Goal: Task Accomplishment & Management: Manage account settings

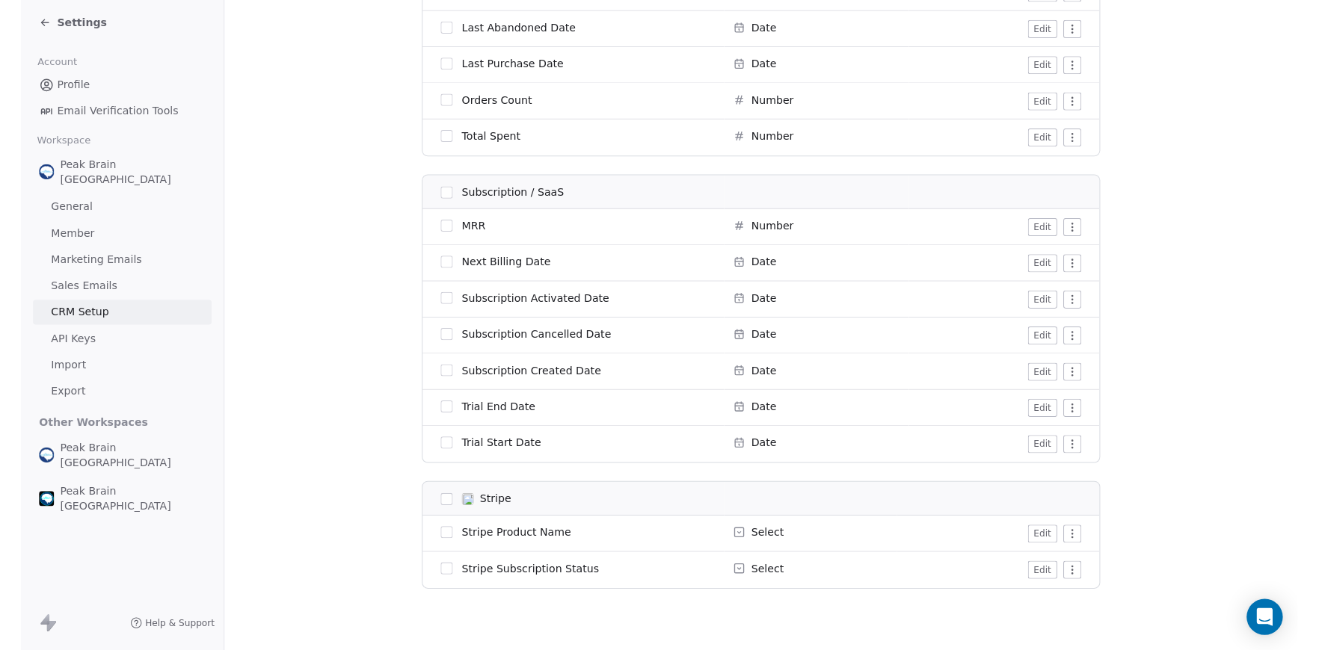
scroll to position [3186, 0]
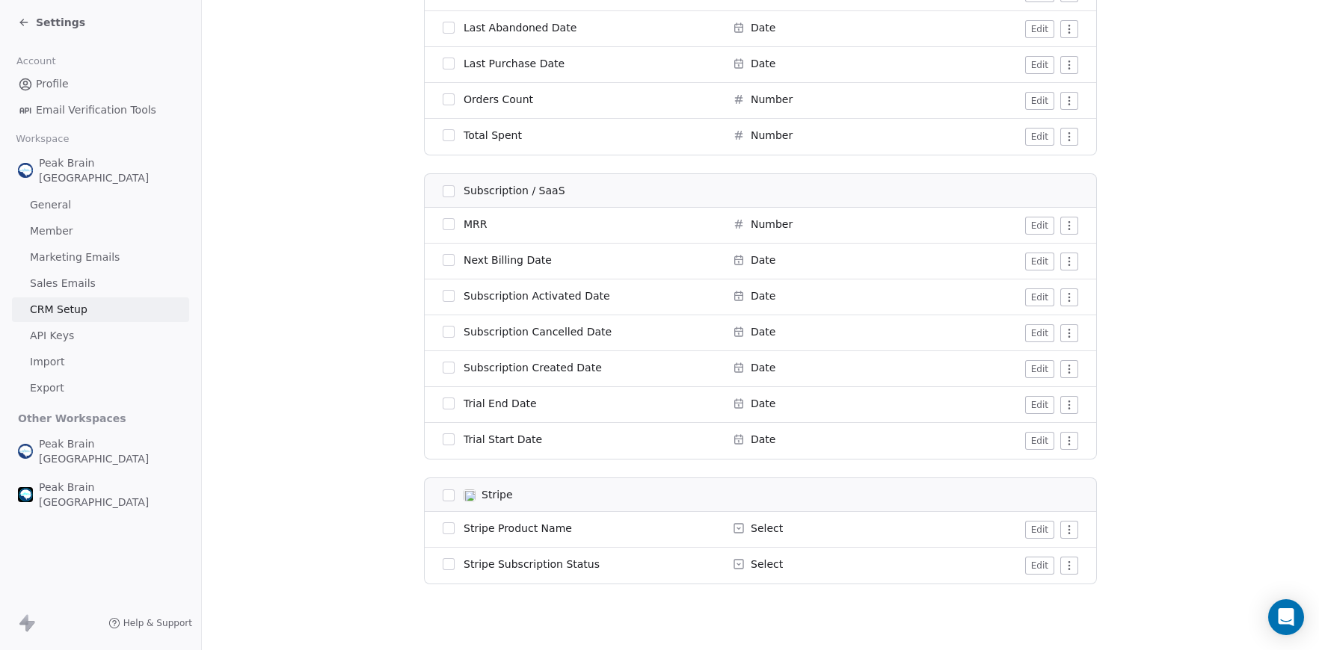
click at [49, 17] on span "Settings" at bounding box center [60, 22] width 49 height 15
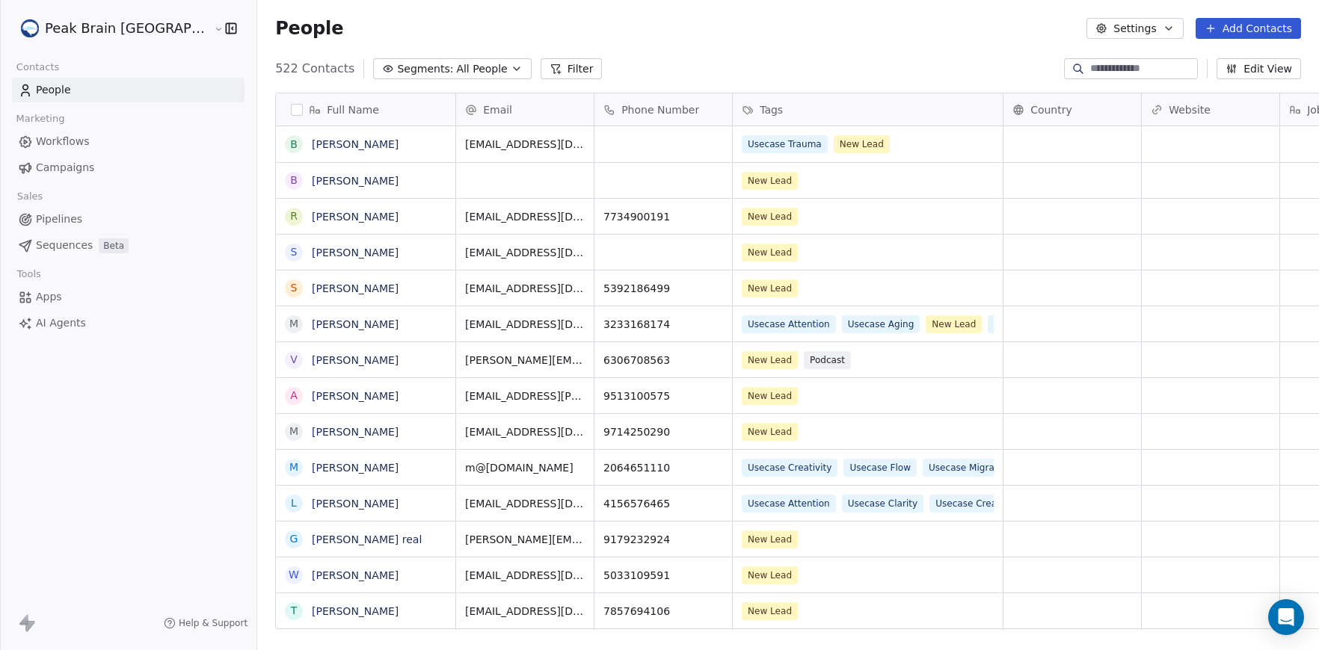
scroll to position [572, 1117]
click at [70, 137] on span "Workflows" at bounding box center [63, 142] width 54 height 16
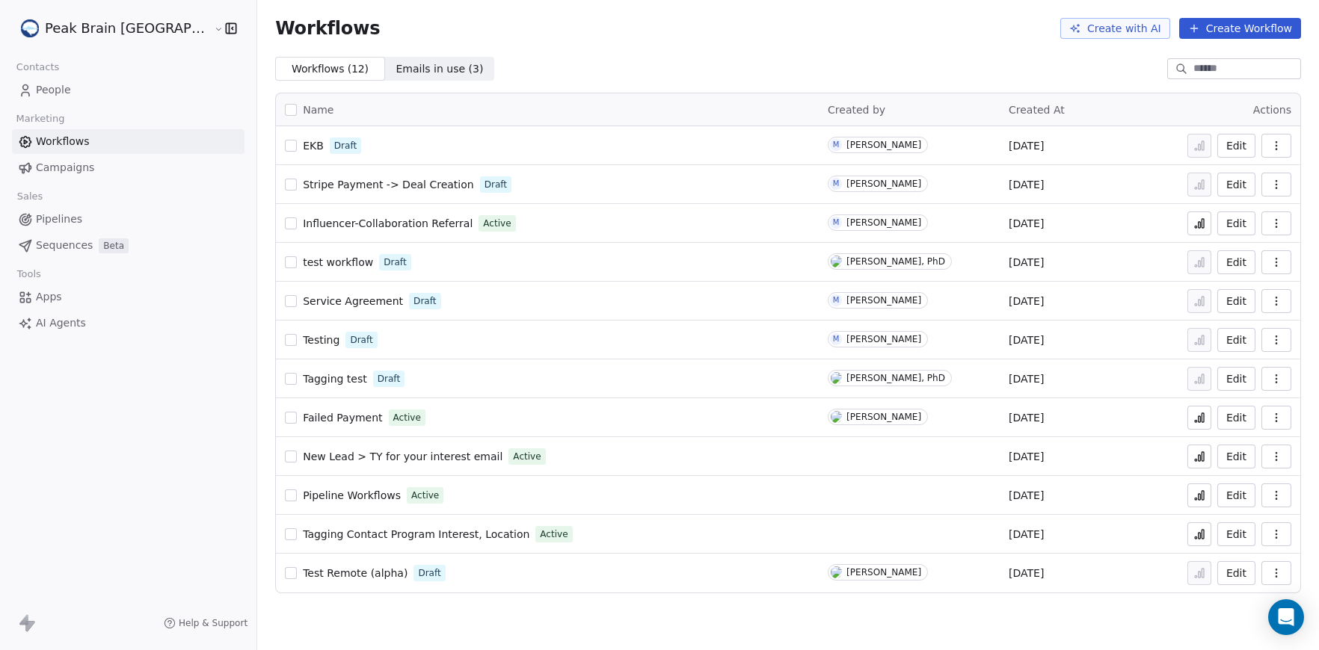
click at [62, 211] on link "Pipelines" at bounding box center [128, 219] width 233 height 25
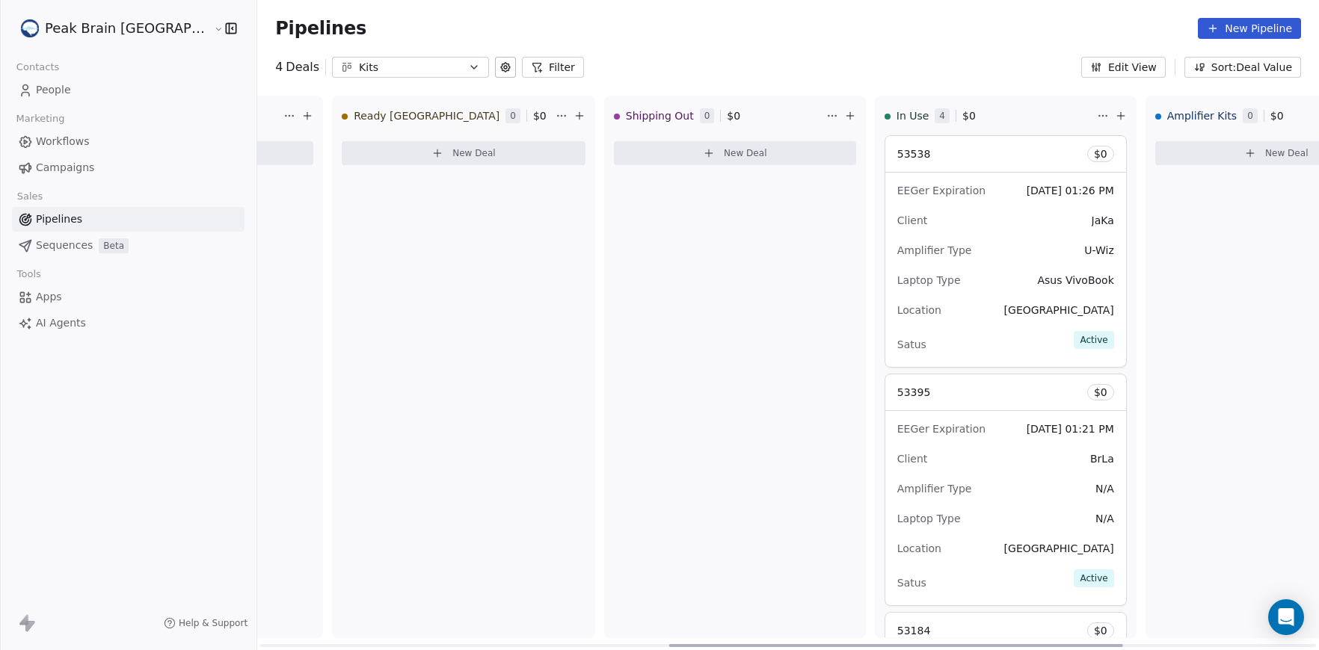
scroll to position [0, 1069]
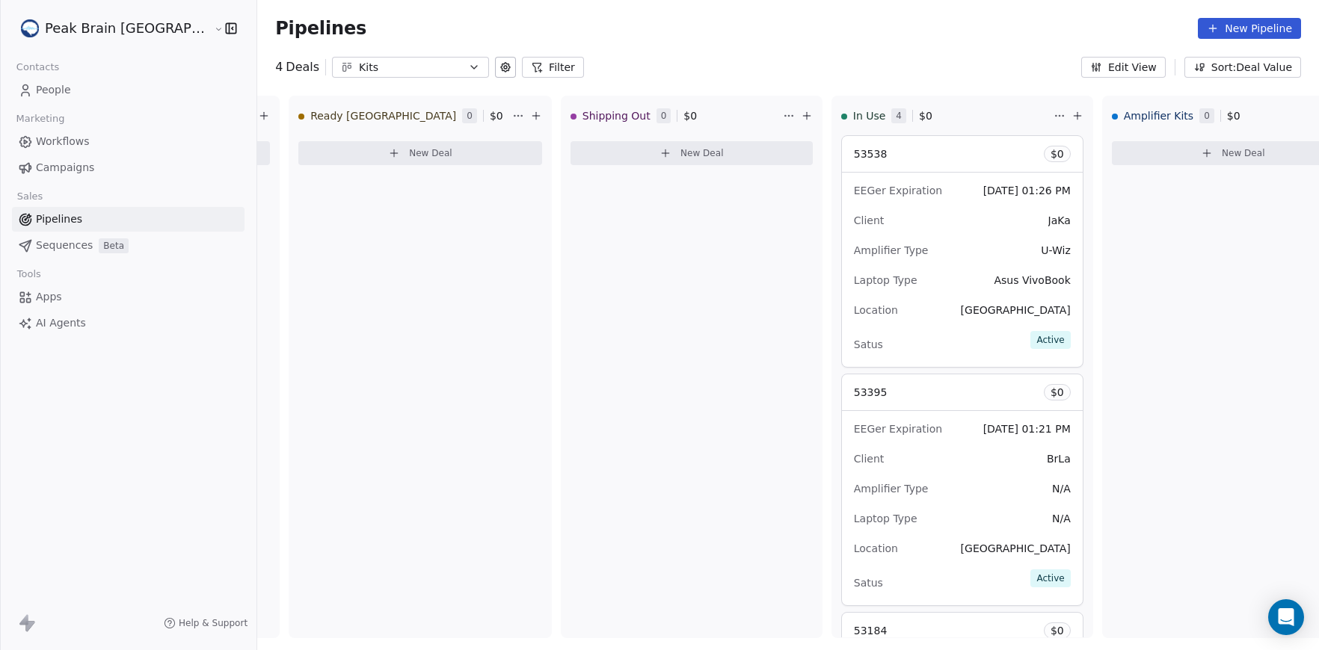
click at [92, 137] on link "Workflows" at bounding box center [128, 141] width 233 height 25
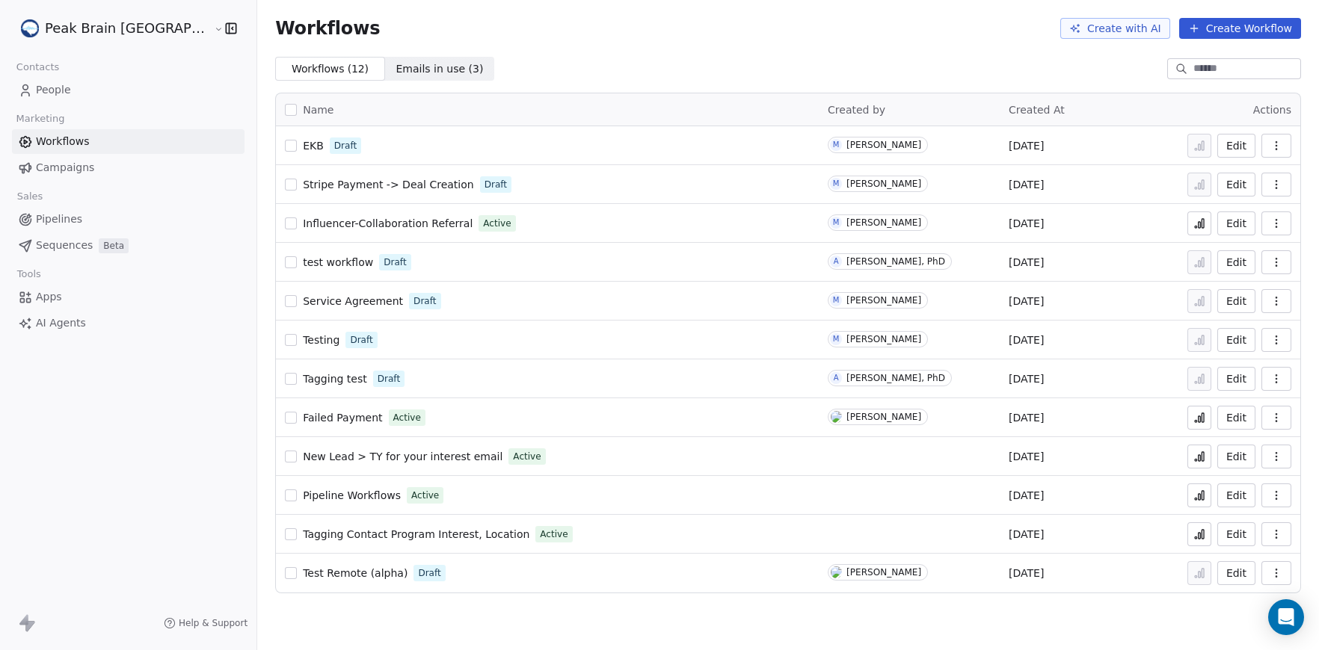
click at [285, 147] on div "EKB Draft" at bounding box center [547, 145] width 525 height 21
click at [303, 149] on span "EKB" at bounding box center [313, 146] width 21 height 12
click at [79, 215] on span "Pipelines" at bounding box center [59, 220] width 46 height 16
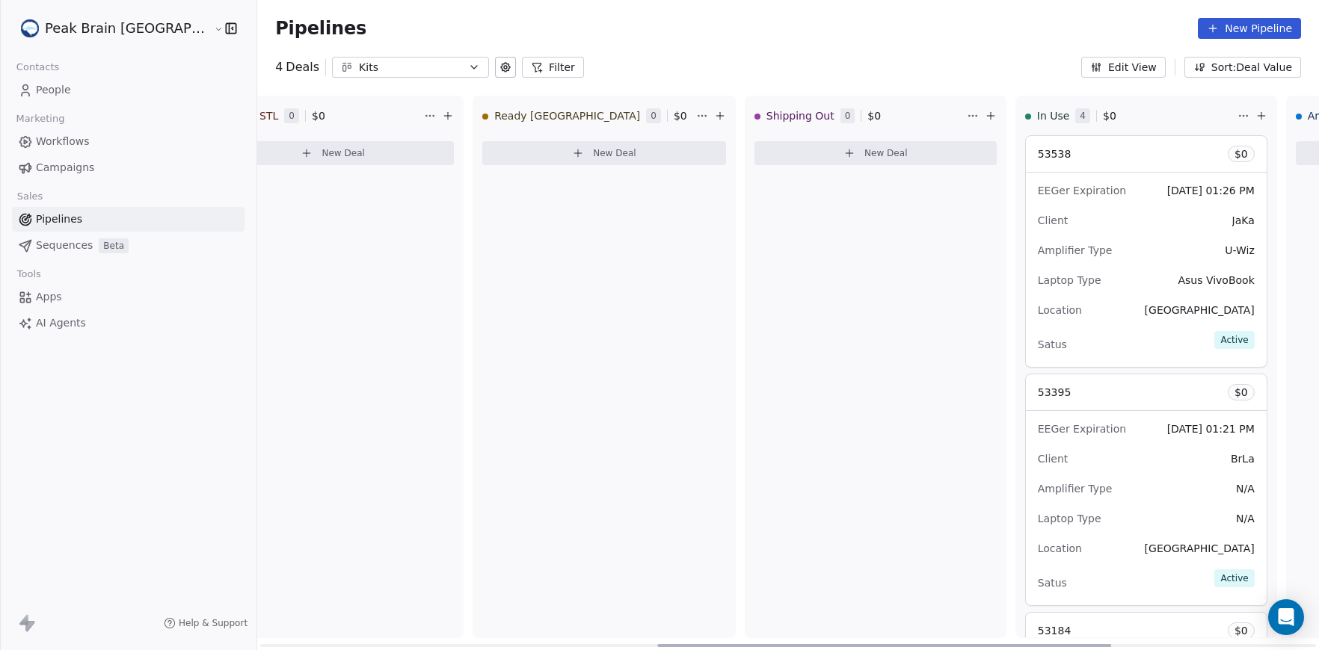
scroll to position [0, 991]
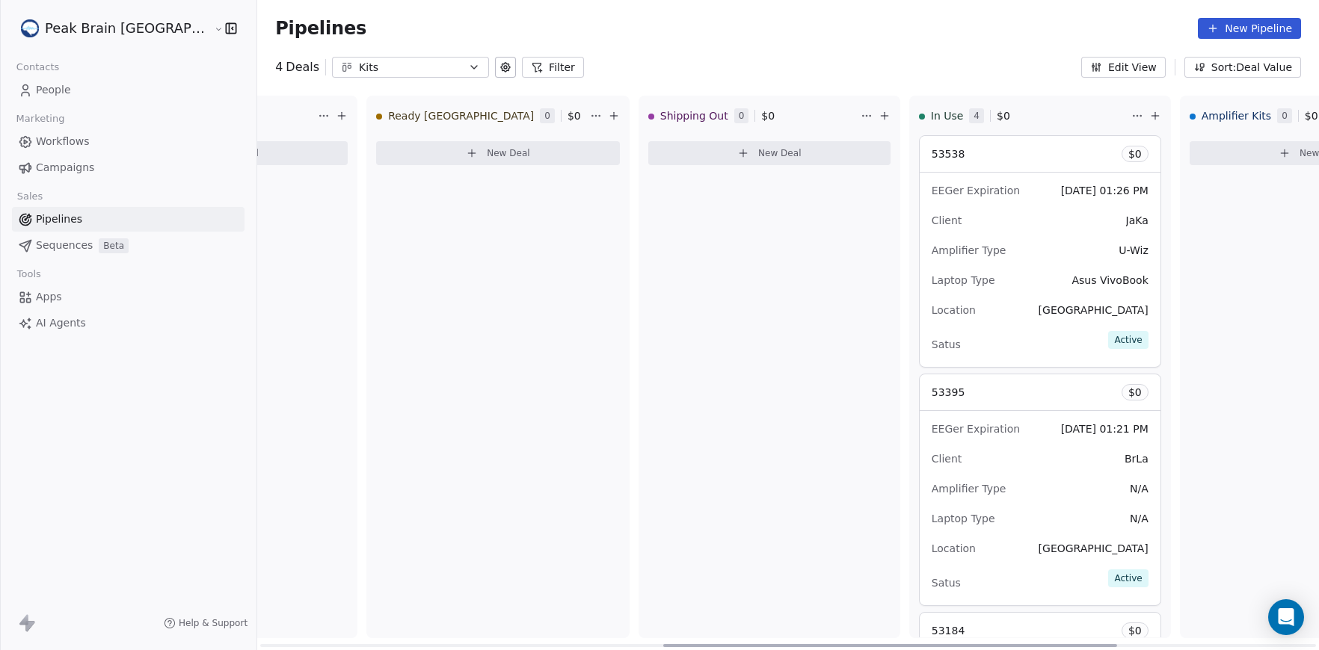
click at [1008, 140] on div "53538 $ 0" at bounding box center [1040, 154] width 241 height 36
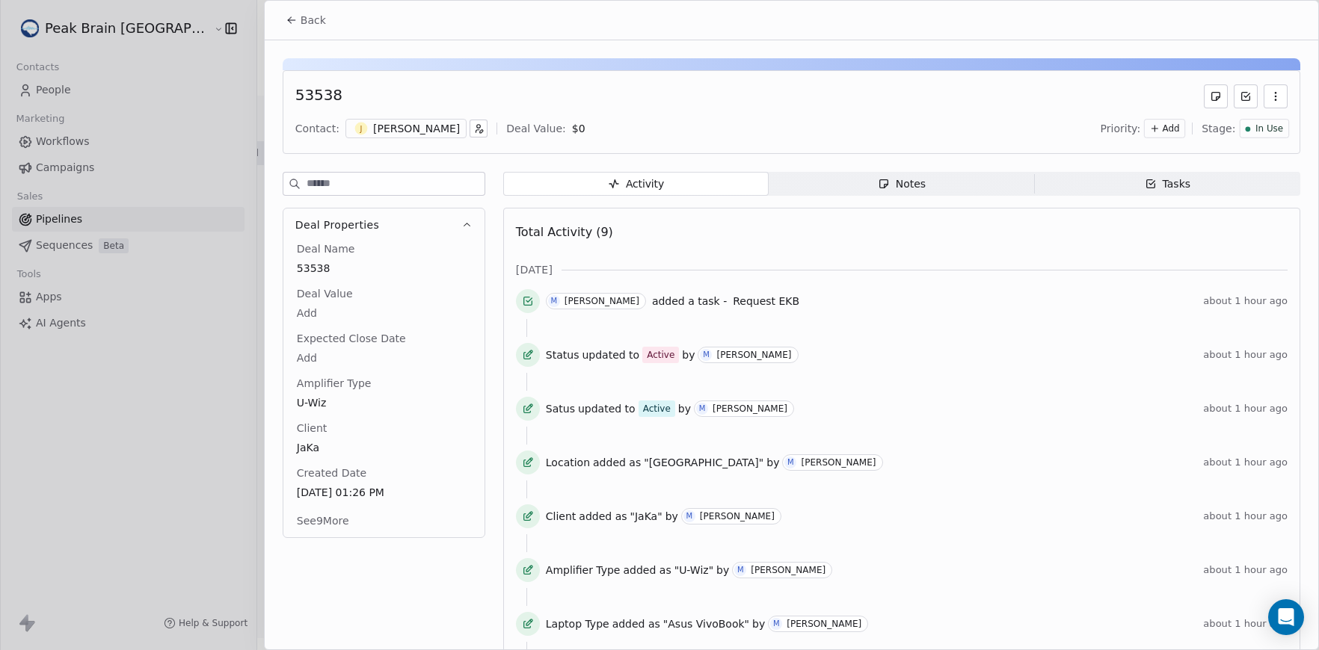
scroll to position [119, 0]
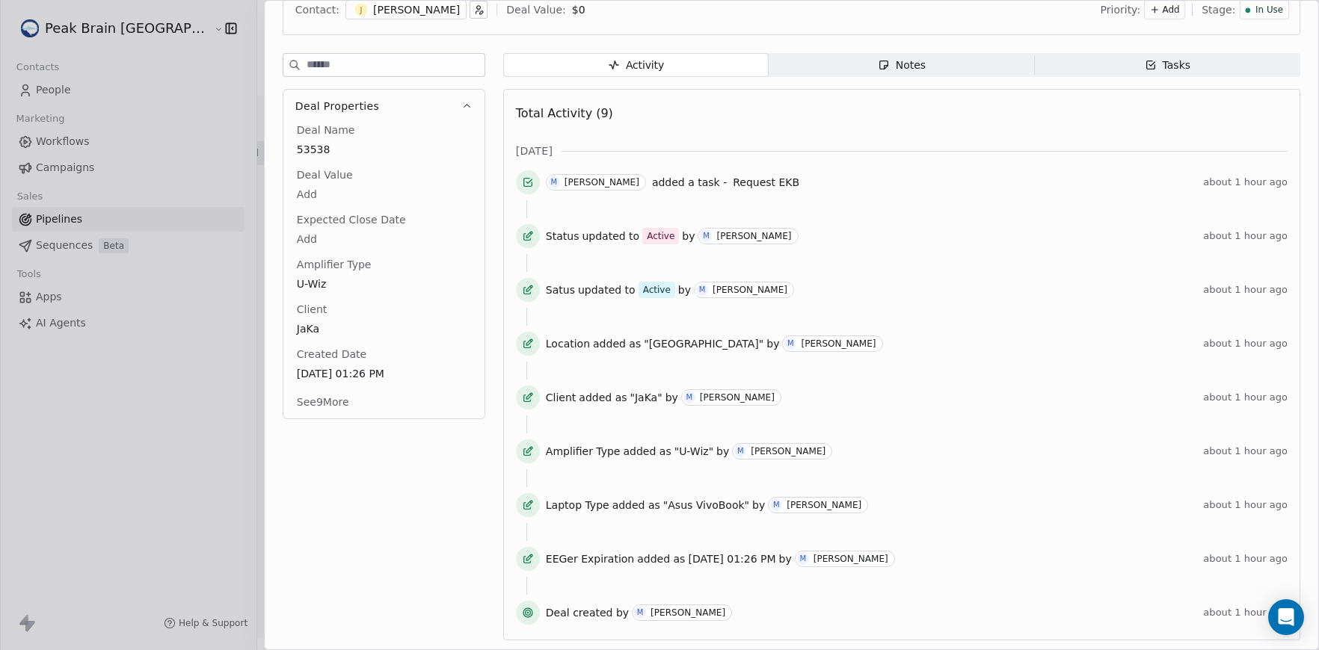
click at [332, 490] on div "Deal Properties Deal Name 53538 Deal Value Add Expected Close Date Add Amplifie…" at bounding box center [384, 351] width 203 height 597
click at [420, 373] on span "[DATE] 01:26 PM" at bounding box center [384, 374] width 173 height 15
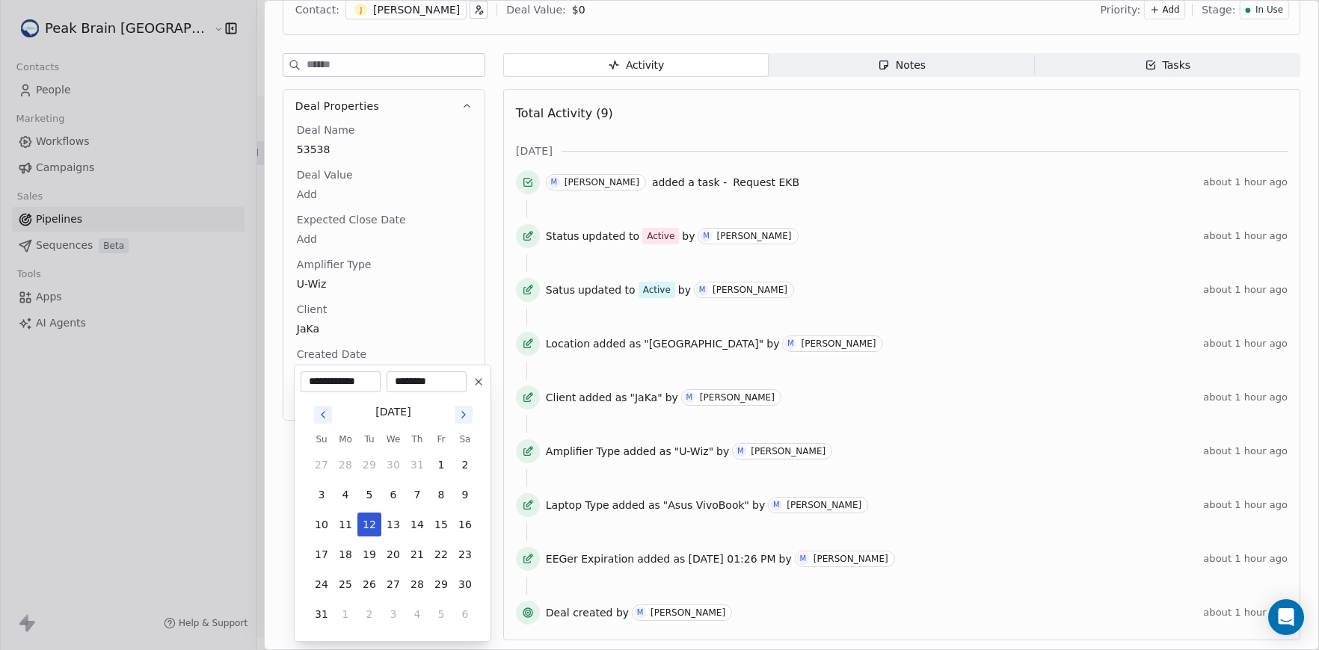
click at [352, 357] on html "Peak Brain [GEOGRAPHIC_DATA] Contacts People Marketing Workflows Campaigns Sale…" at bounding box center [659, 325] width 1319 height 650
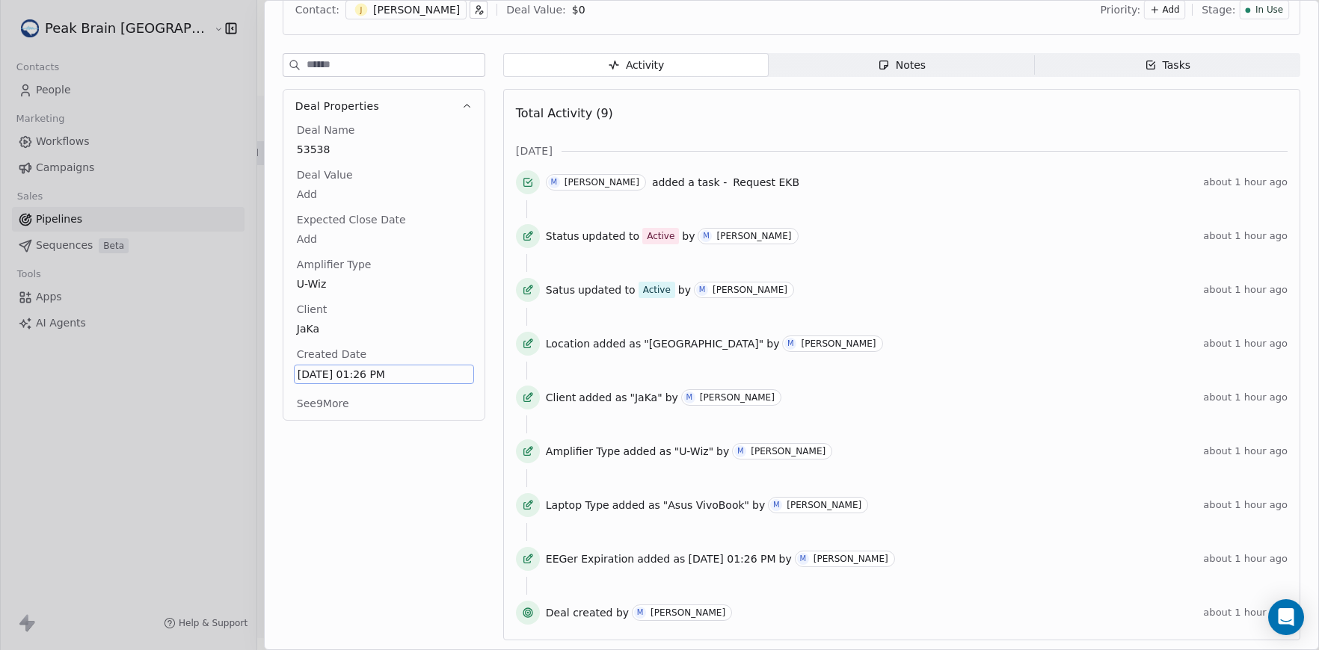
click at [354, 345] on div "Deal Name 53538 Deal Value Add Expected Close Date Add Amplifier Type U-Wiz Cli…" at bounding box center [384, 269] width 180 height 292
click at [361, 359] on span "Created Date" at bounding box center [332, 354] width 76 height 15
click at [369, 380] on span "[DATE] 01:26 PM" at bounding box center [384, 374] width 173 height 15
click at [383, 373] on span "[DATE] 01:26 PM" at bounding box center [384, 374] width 173 height 15
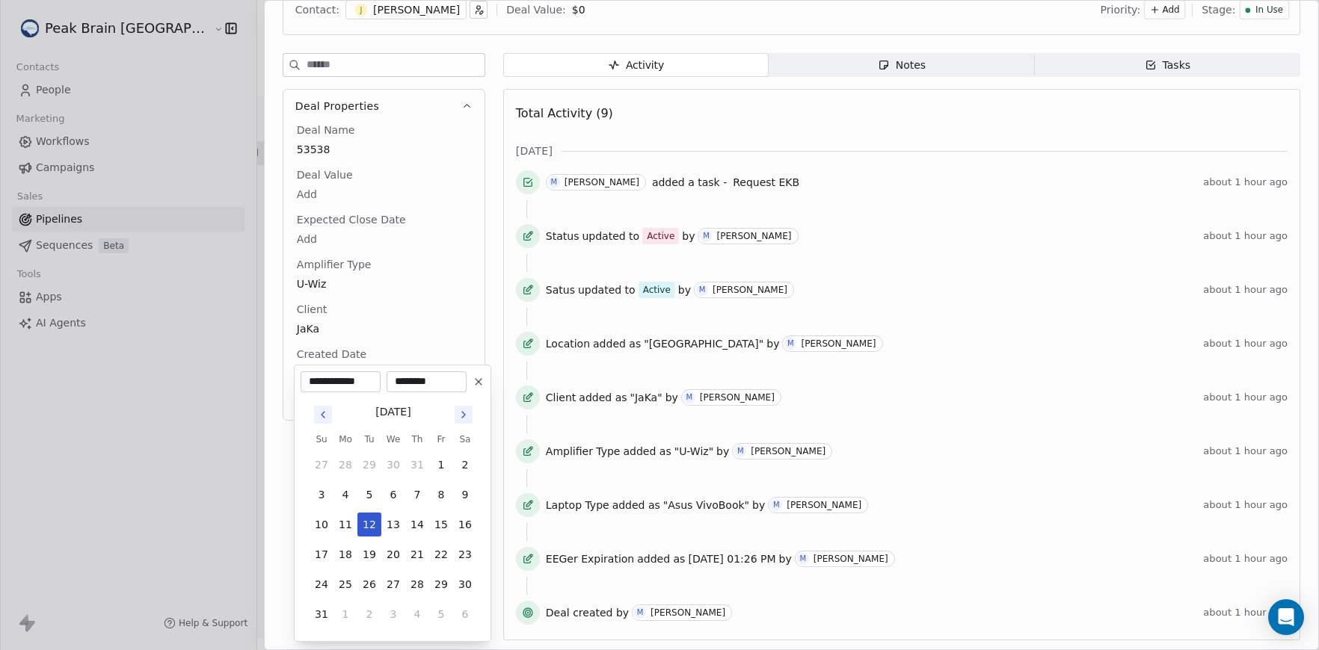
click at [463, 419] on icon "Go to next month" at bounding box center [464, 415] width 12 height 12
click at [473, 323] on html "Peak Brain [GEOGRAPHIC_DATA] Contacts People Marketing Workflows Campaigns Sale…" at bounding box center [659, 325] width 1319 height 650
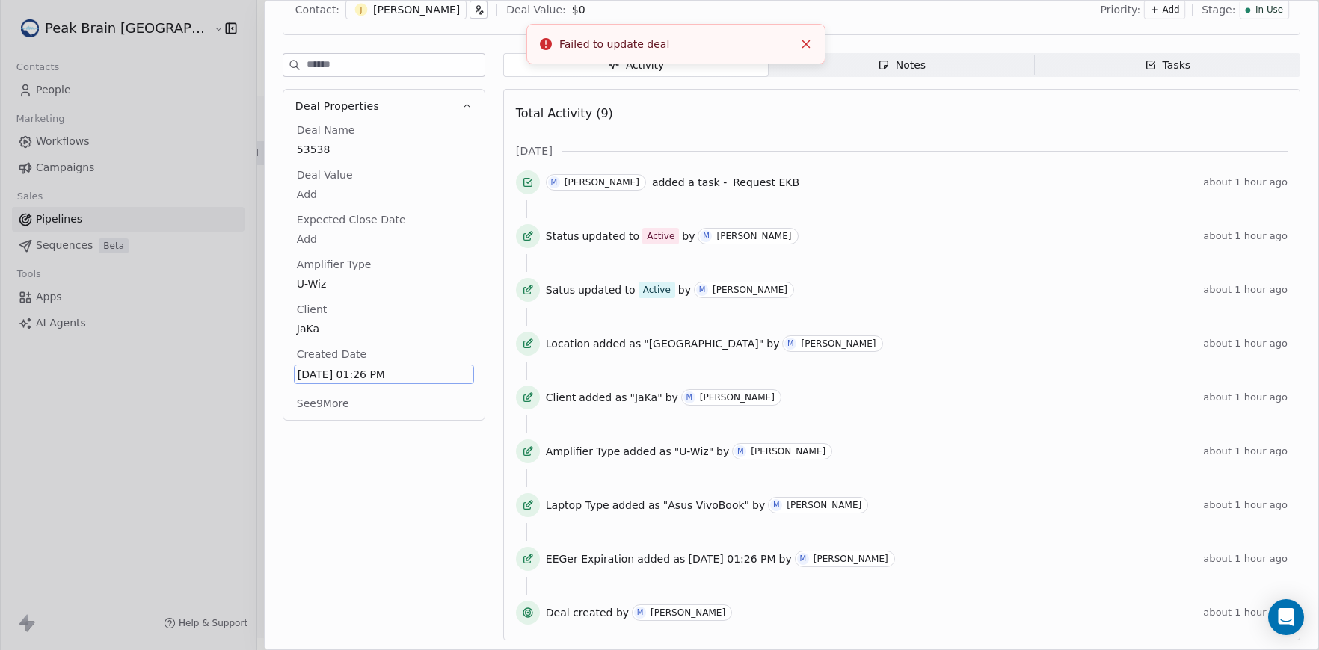
click at [331, 399] on button "See 9 More" at bounding box center [323, 403] width 70 height 27
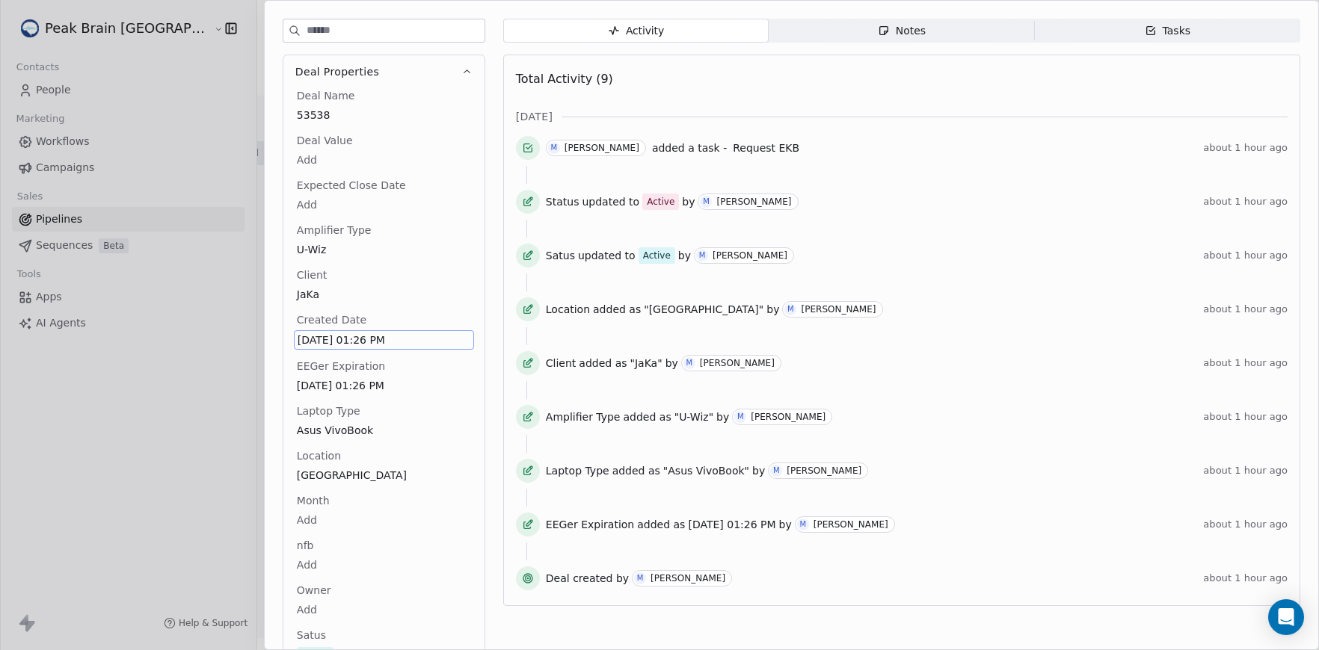
click at [395, 340] on div "Deal Name 53538 Deal Value Add Expected Close Date Add Amplifier Type U-Wiz Cli…" at bounding box center [384, 422] width 180 height 668
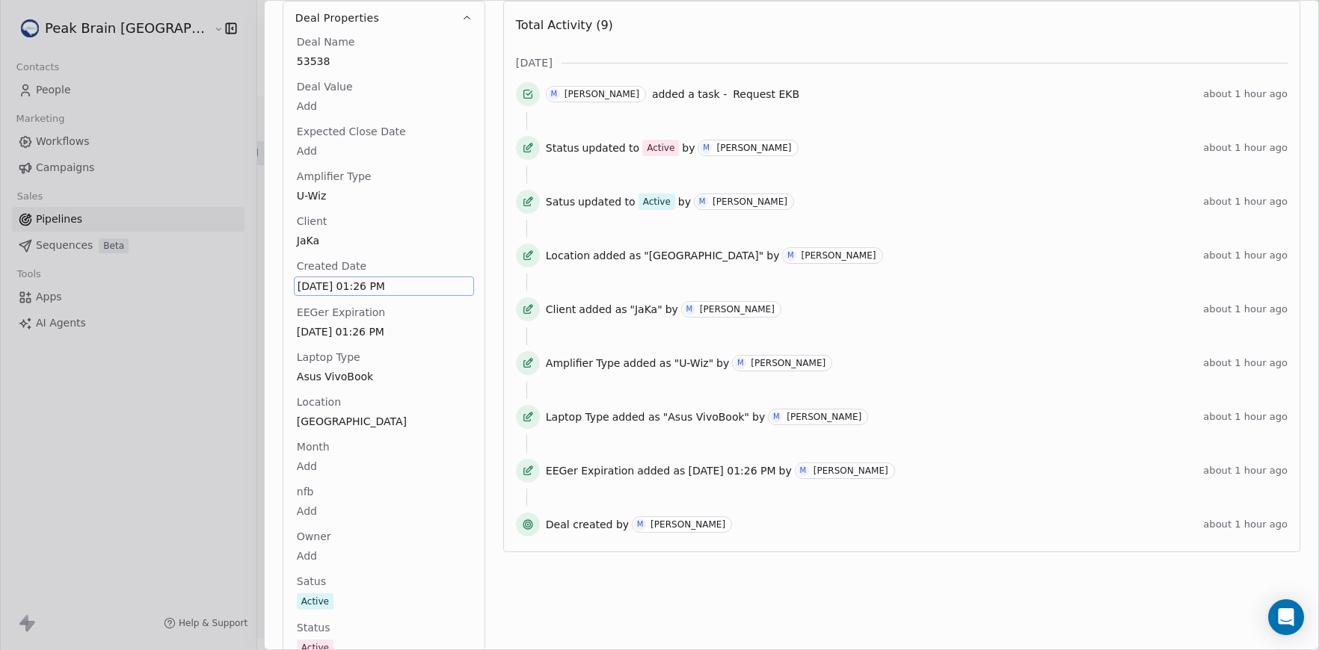
click at [391, 280] on span "[DATE] 01:26 PM" at bounding box center [384, 286] width 173 height 15
click at [412, 285] on span "[DATE] 01:26 PM" at bounding box center [384, 286] width 173 height 15
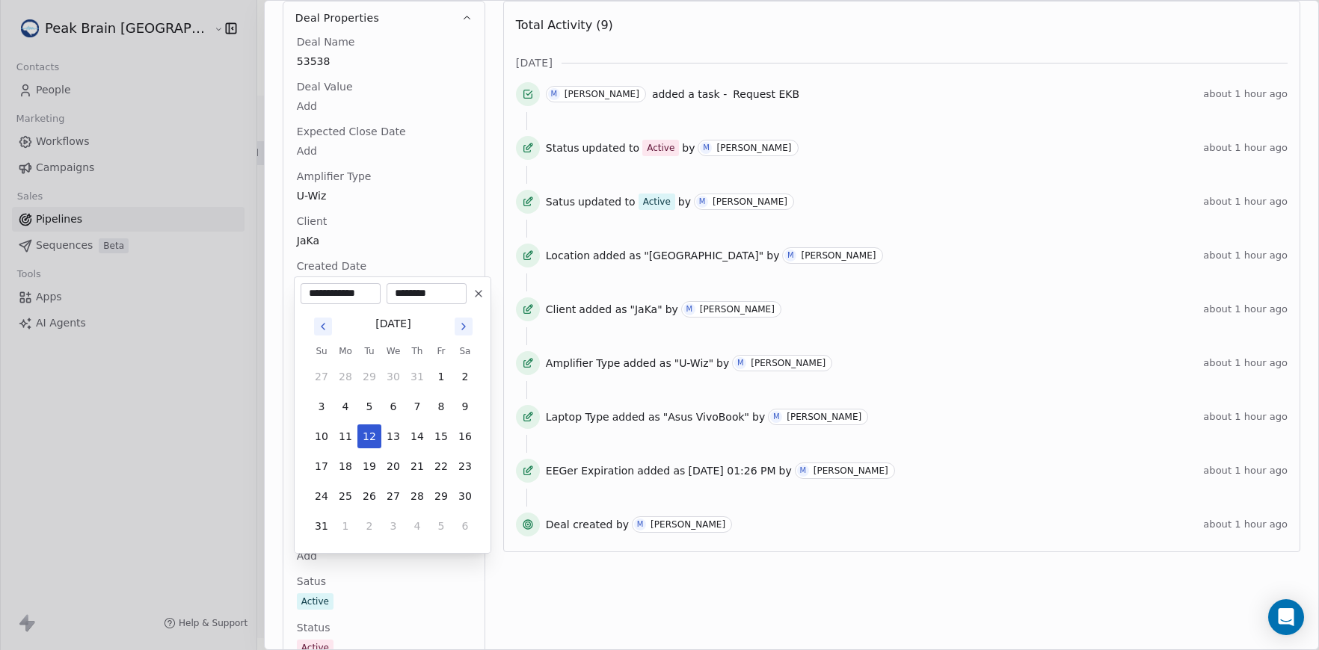
click at [464, 327] on icon "Go to next month" at bounding box center [464, 327] width 12 height 12
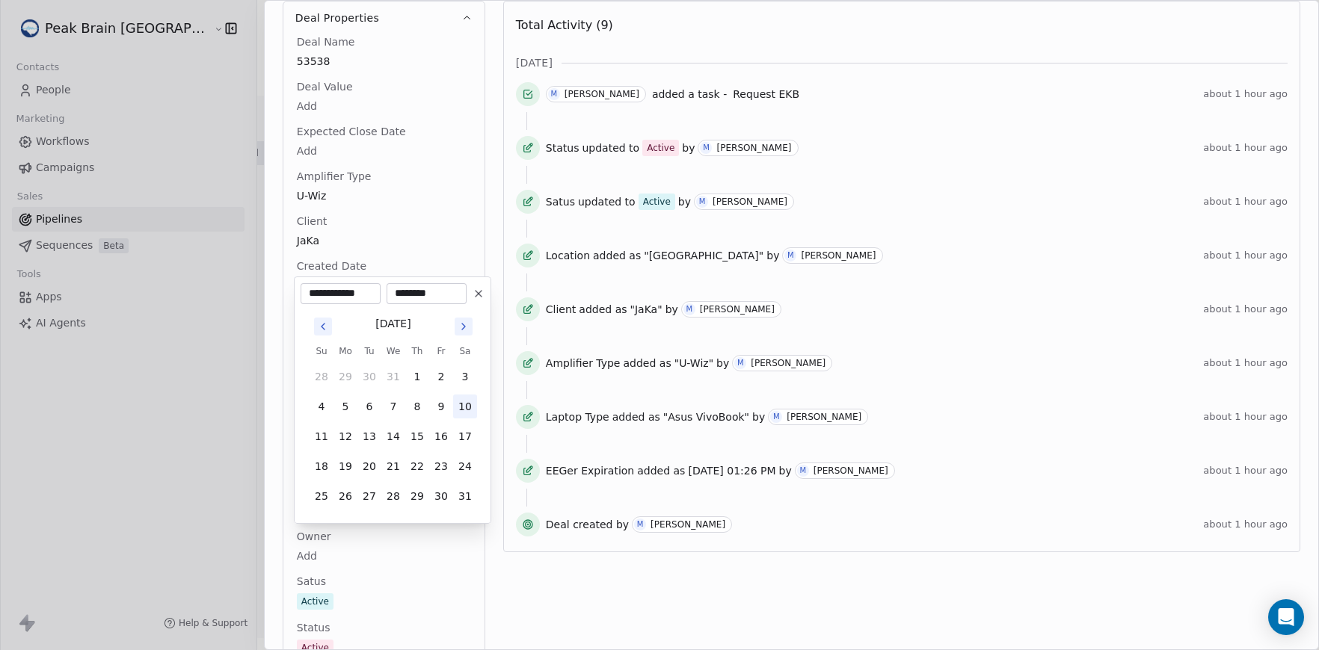
click at [463, 404] on button "10" at bounding box center [465, 407] width 24 height 24
type input "**********"
click at [453, 395] on button "10" at bounding box center [465, 407] width 24 height 24
click at [428, 555] on html "Peak Brain [GEOGRAPHIC_DATA] Contacts People Marketing Workflows Campaigns Sale…" at bounding box center [659, 325] width 1319 height 650
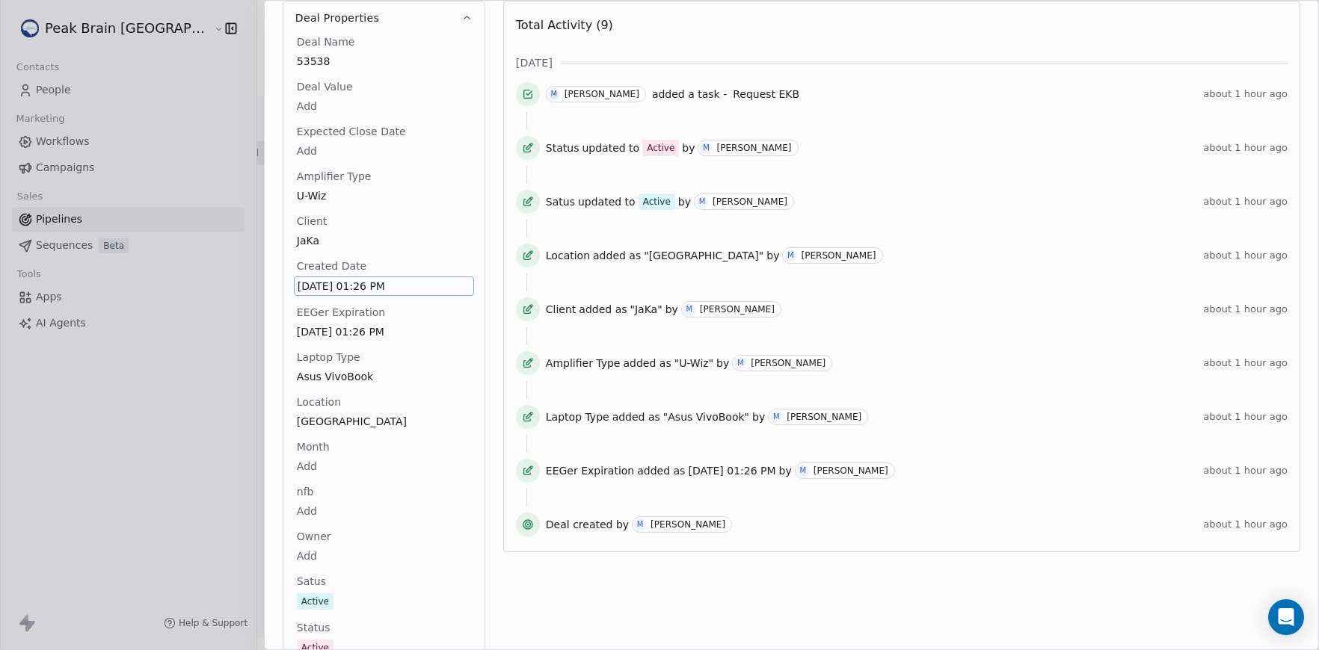
click at [418, 318] on div "Deal Name 53538 Deal Value Add Expected Close Date Add Amplifier Type U-Wiz Cli…" at bounding box center [384, 368] width 180 height 668
click at [363, 284] on span "[DATE] 01:26 PM" at bounding box center [384, 286] width 173 height 15
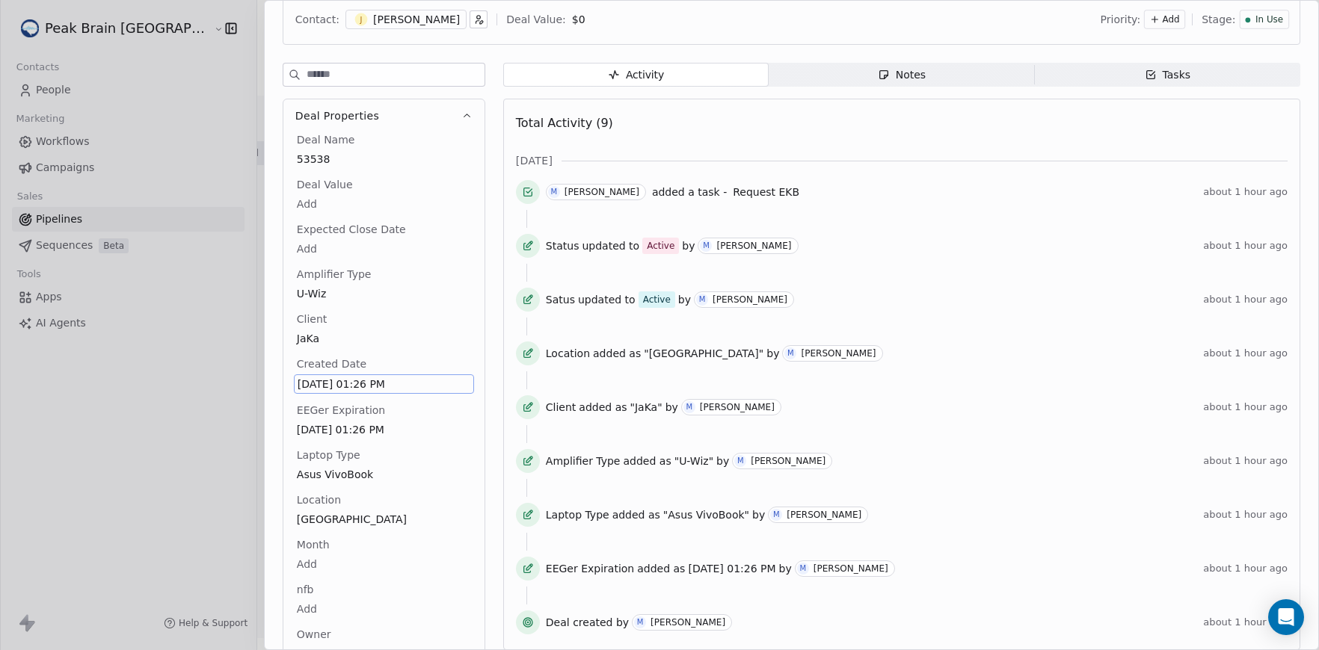
scroll to position [0, 0]
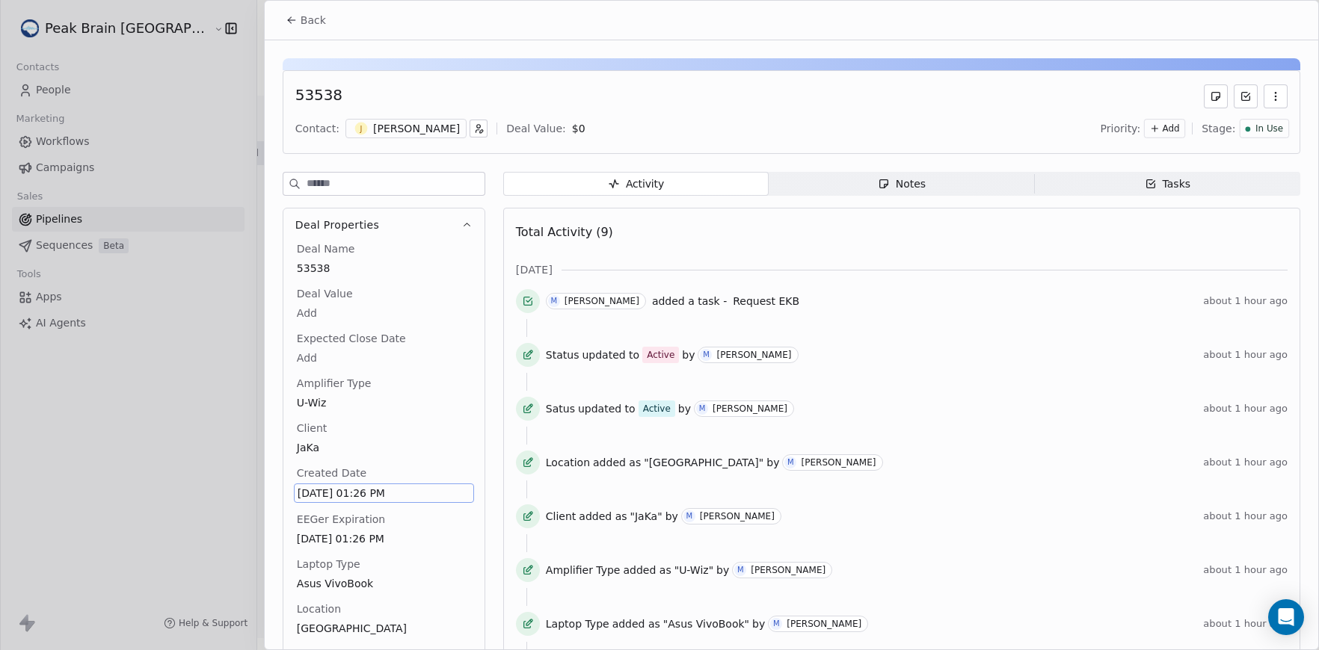
click at [244, 161] on div at bounding box center [659, 325] width 1319 height 650
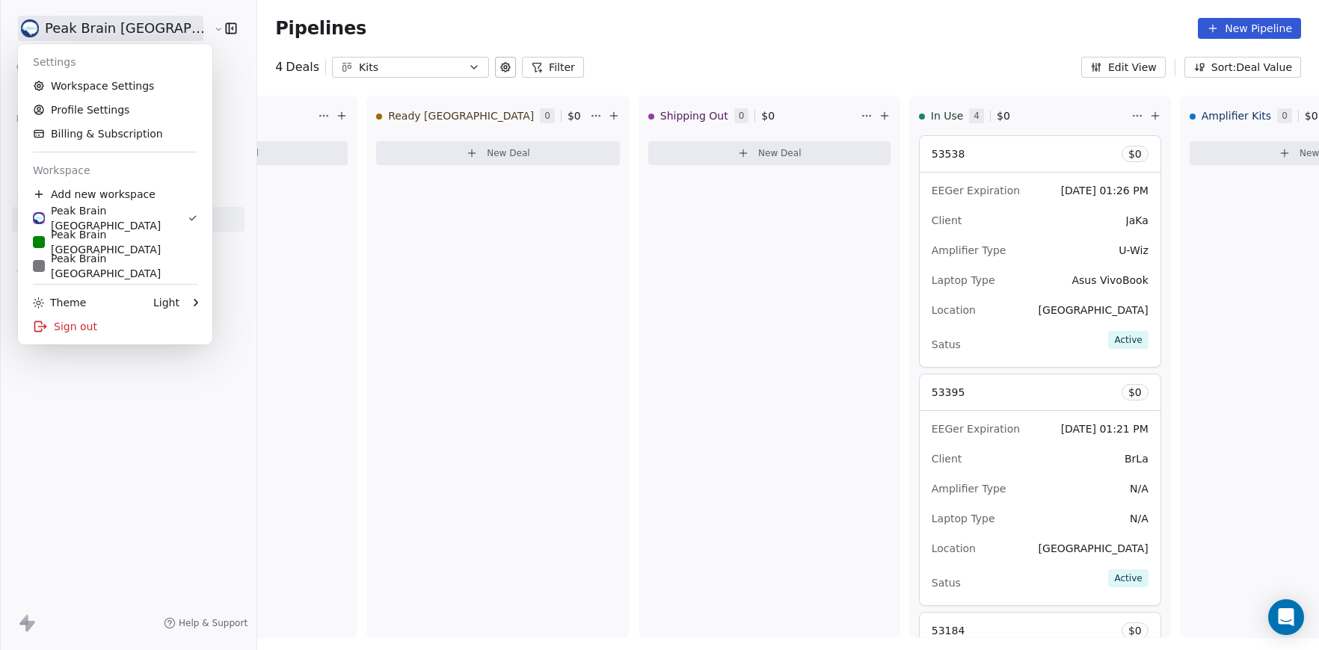
click at [59, 31] on html "Peak Brain [GEOGRAPHIC_DATA] Contacts People Marketing Workflows Campaigns Sale…" at bounding box center [659, 325] width 1319 height 650
click at [342, 310] on html "Peak Brain [GEOGRAPHIC_DATA] Contacts People Marketing Workflows Campaigns Sale…" at bounding box center [659, 325] width 1319 height 650
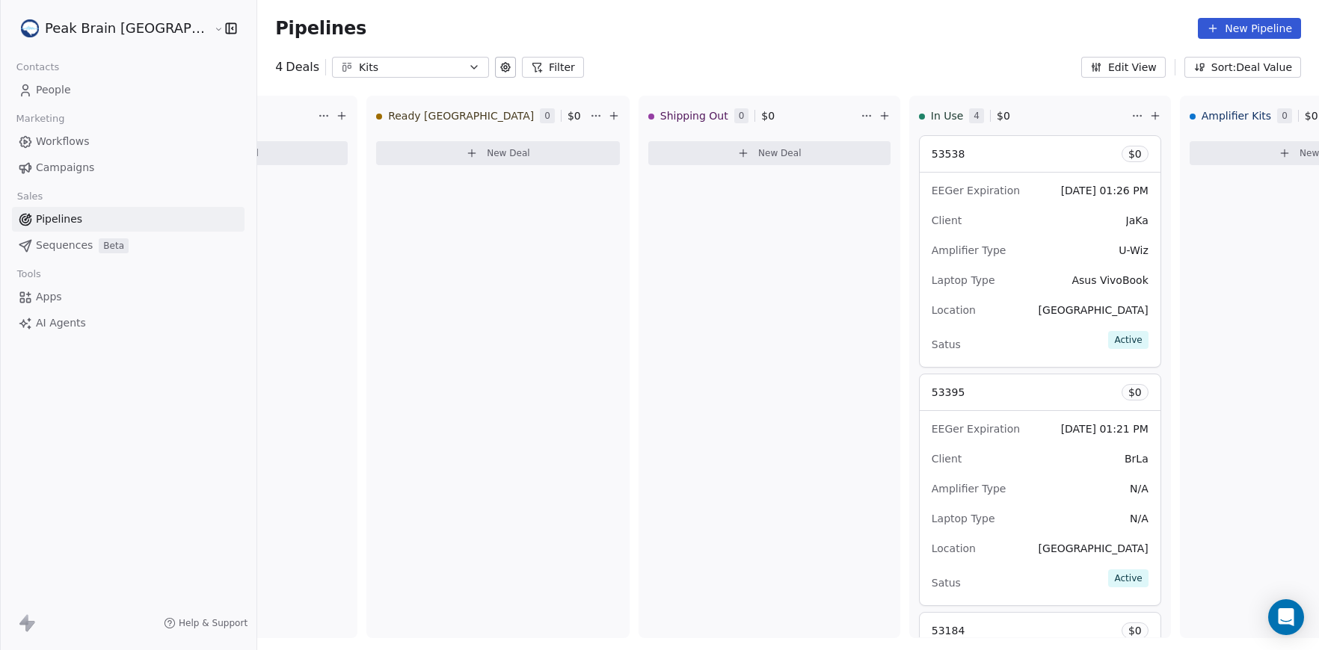
click at [115, 13] on div "Peak Brain [GEOGRAPHIC_DATA]" at bounding box center [128, 28] width 256 height 57
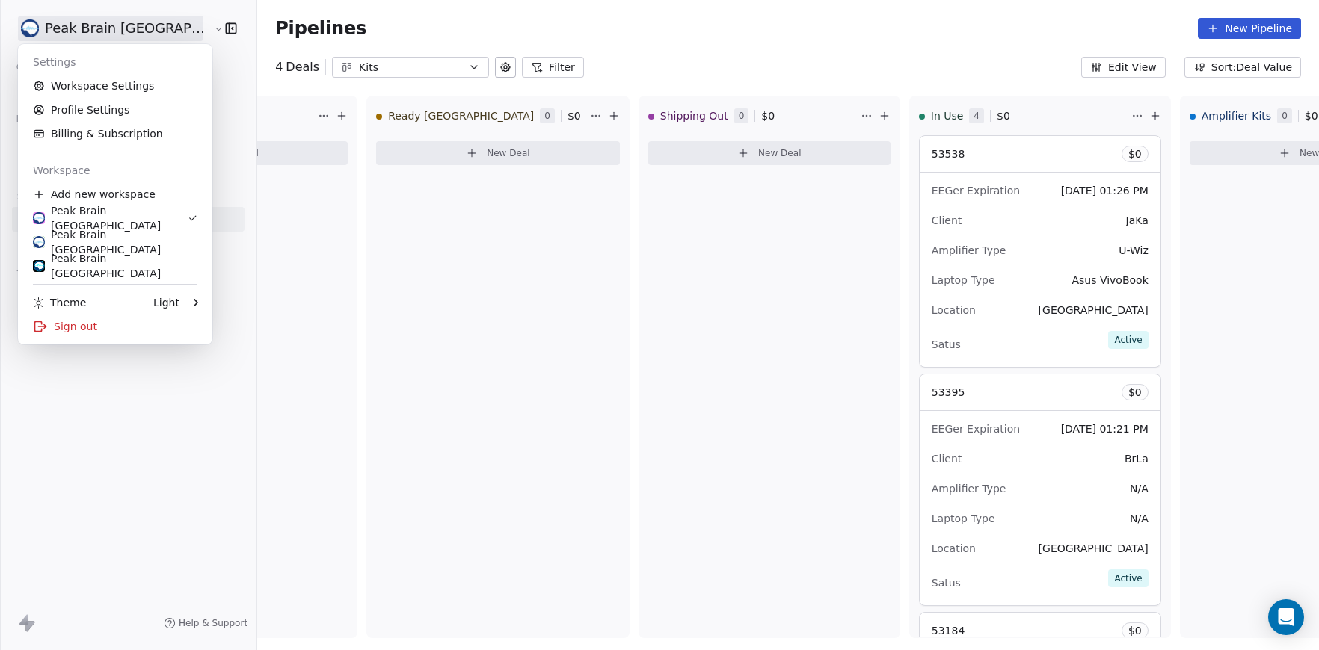
click at [118, 31] on html "Peak Brain [GEOGRAPHIC_DATA] Contacts People Marketing Workflows Campaigns Sale…" at bounding box center [659, 325] width 1319 height 650
click at [88, 89] on link "Workspace Settings" at bounding box center [115, 86] width 182 height 24
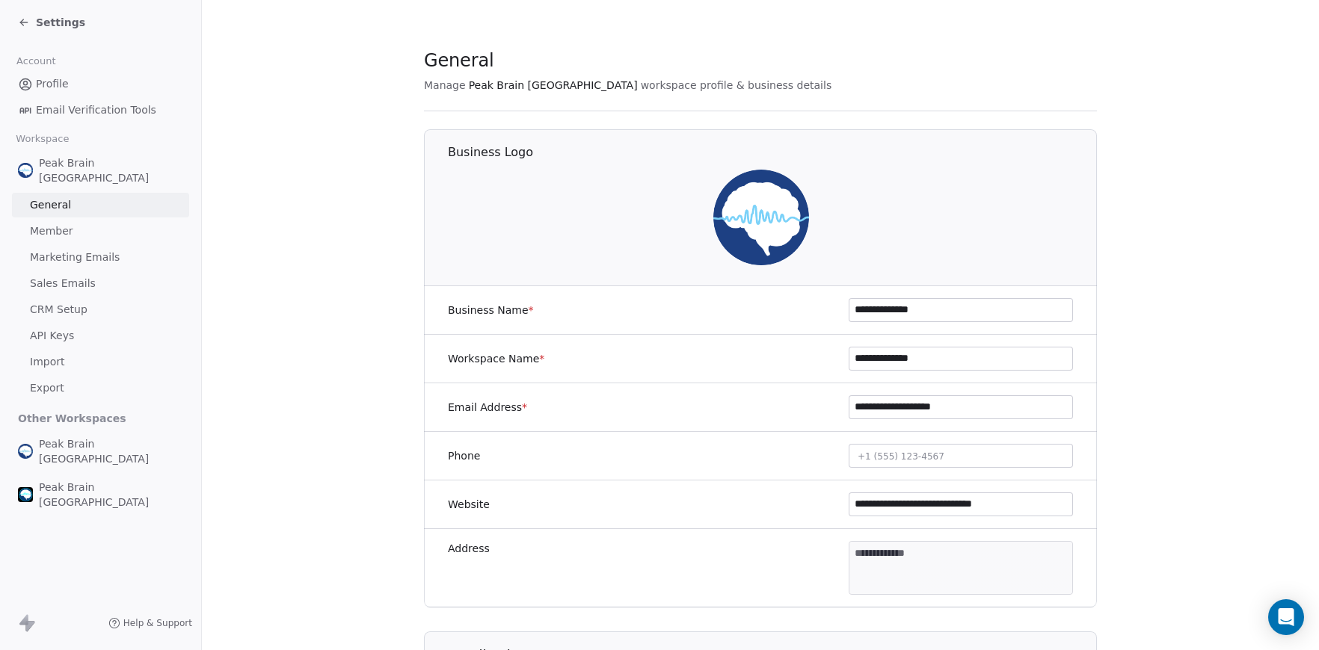
click at [74, 298] on link "CRM Setup" at bounding box center [100, 310] width 177 height 25
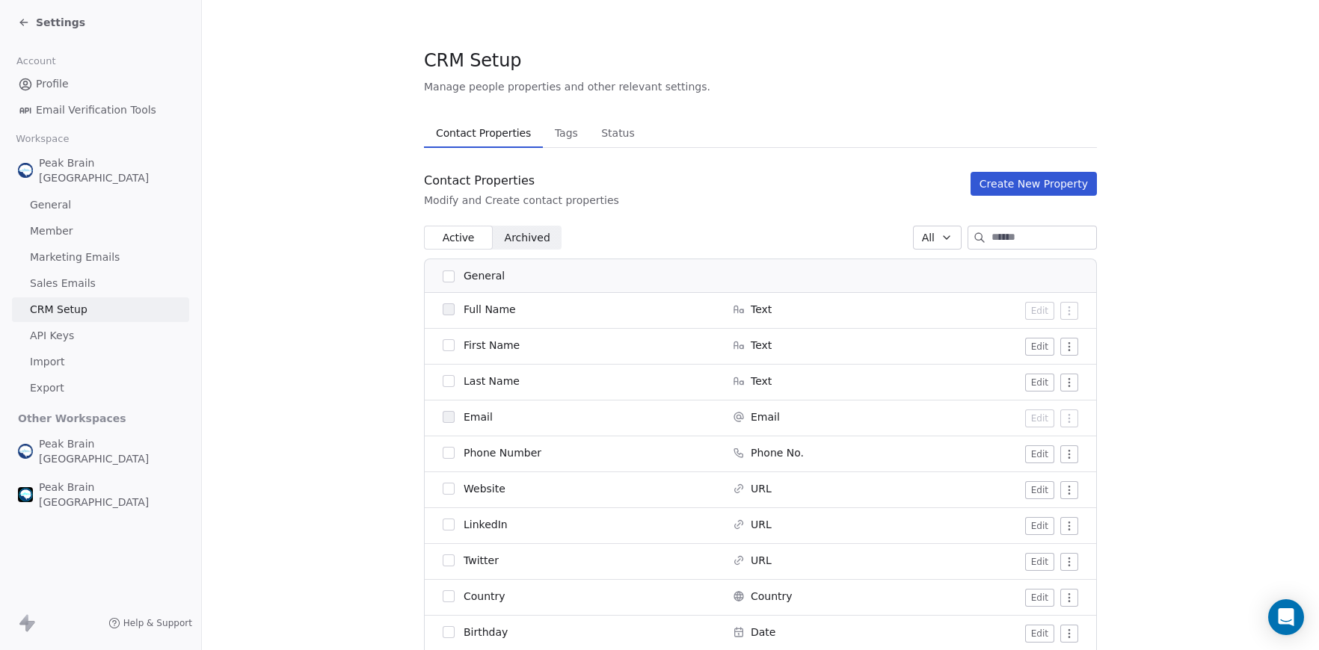
click at [73, 276] on span "Sales Emails" at bounding box center [63, 284] width 66 height 16
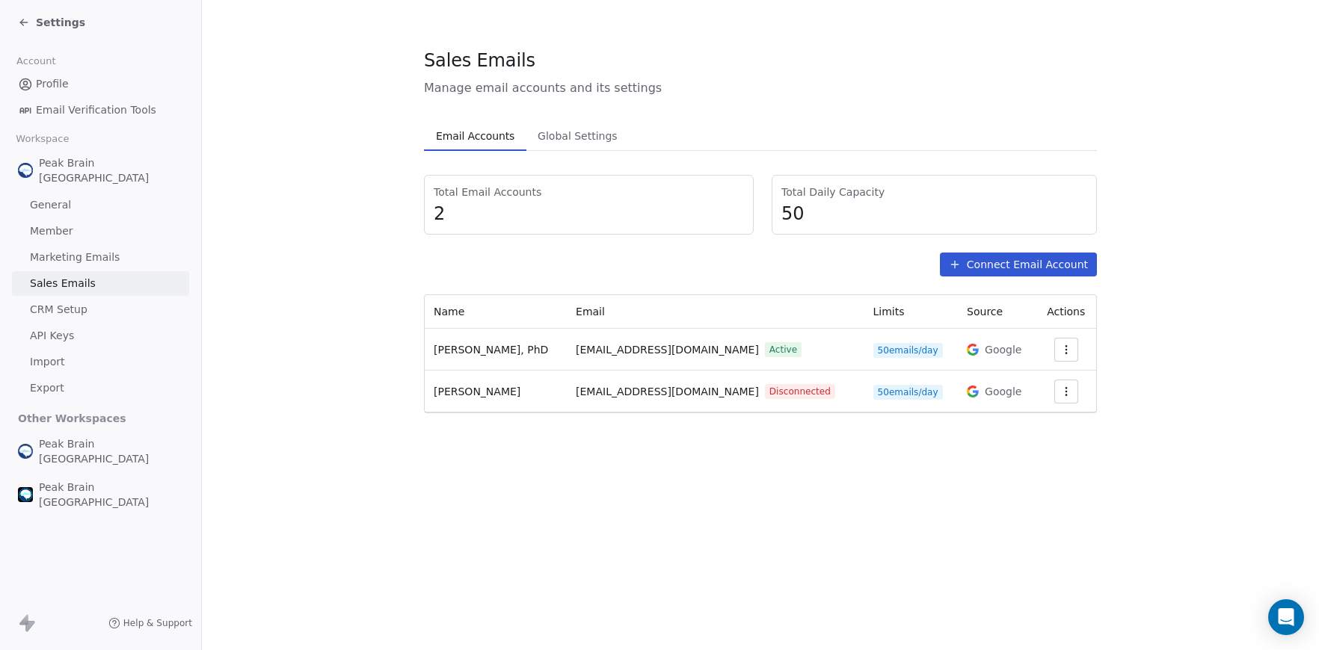
click at [72, 250] on span "Marketing Emails" at bounding box center [75, 258] width 90 height 16
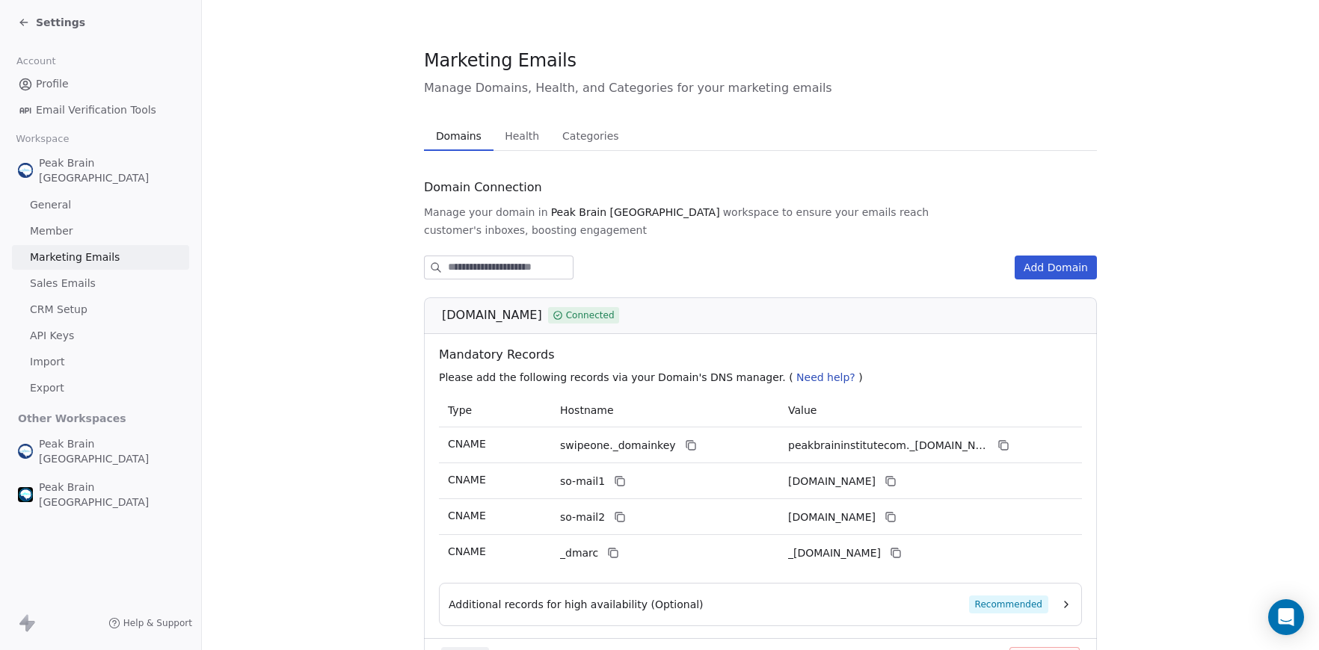
click at [64, 328] on span "API Keys" at bounding box center [52, 336] width 44 height 16
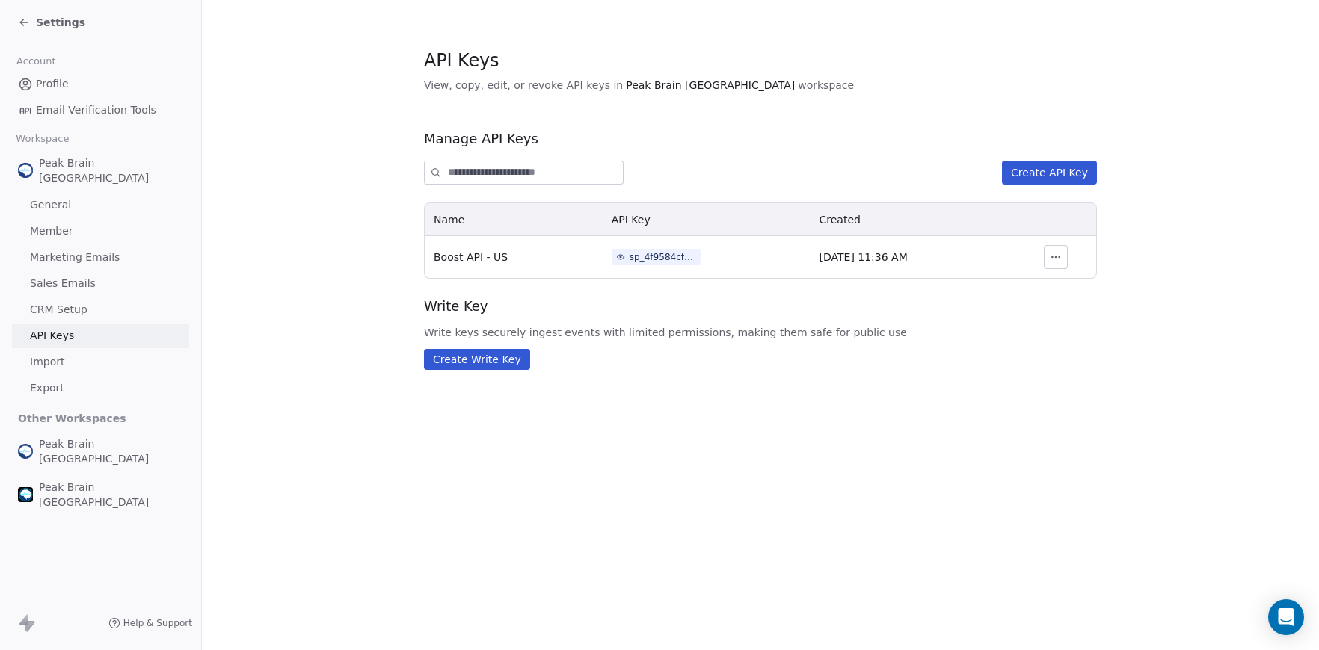
click at [67, 302] on span "CRM Setup" at bounding box center [59, 310] width 58 height 16
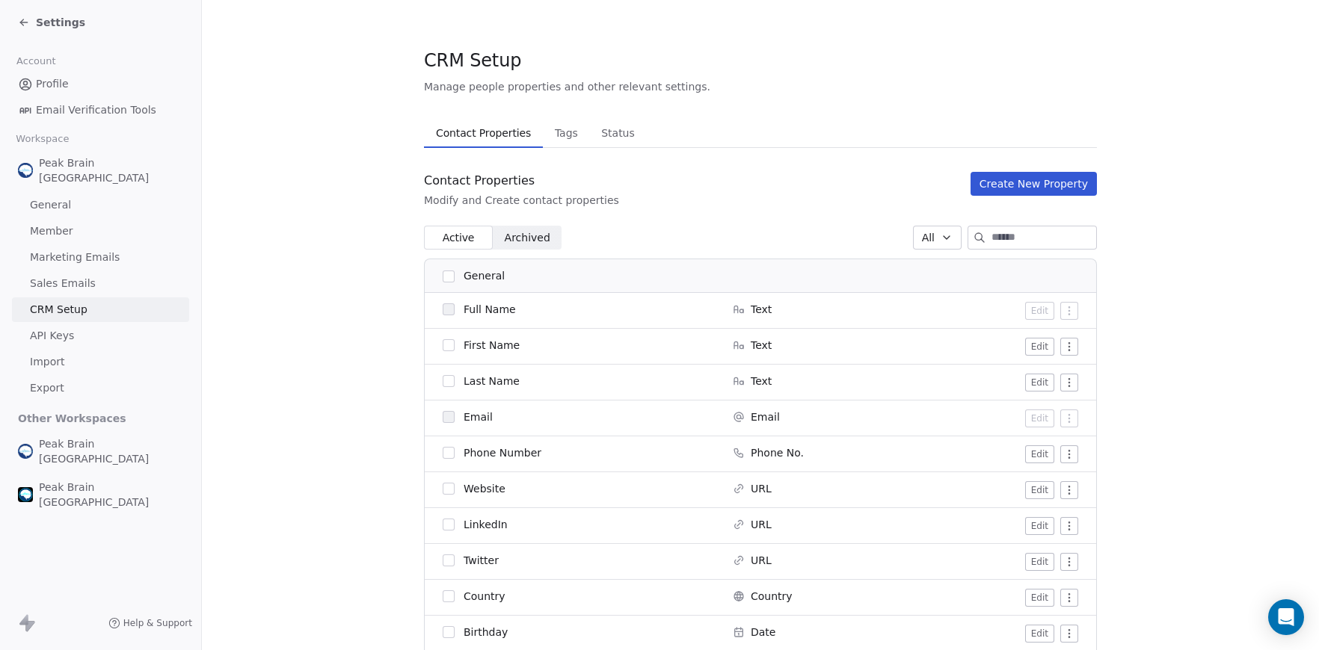
click at [69, 224] on span "Member" at bounding box center [51, 232] width 43 height 16
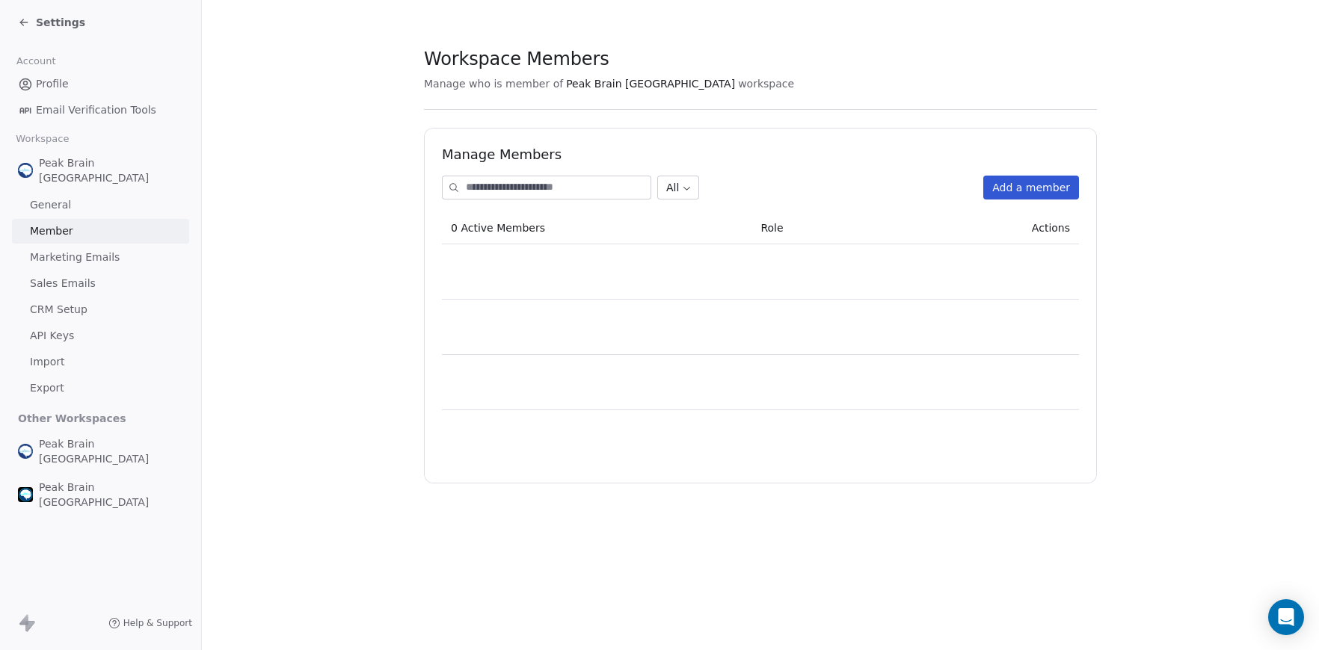
click at [72, 193] on link "General" at bounding box center [100, 205] width 177 height 25
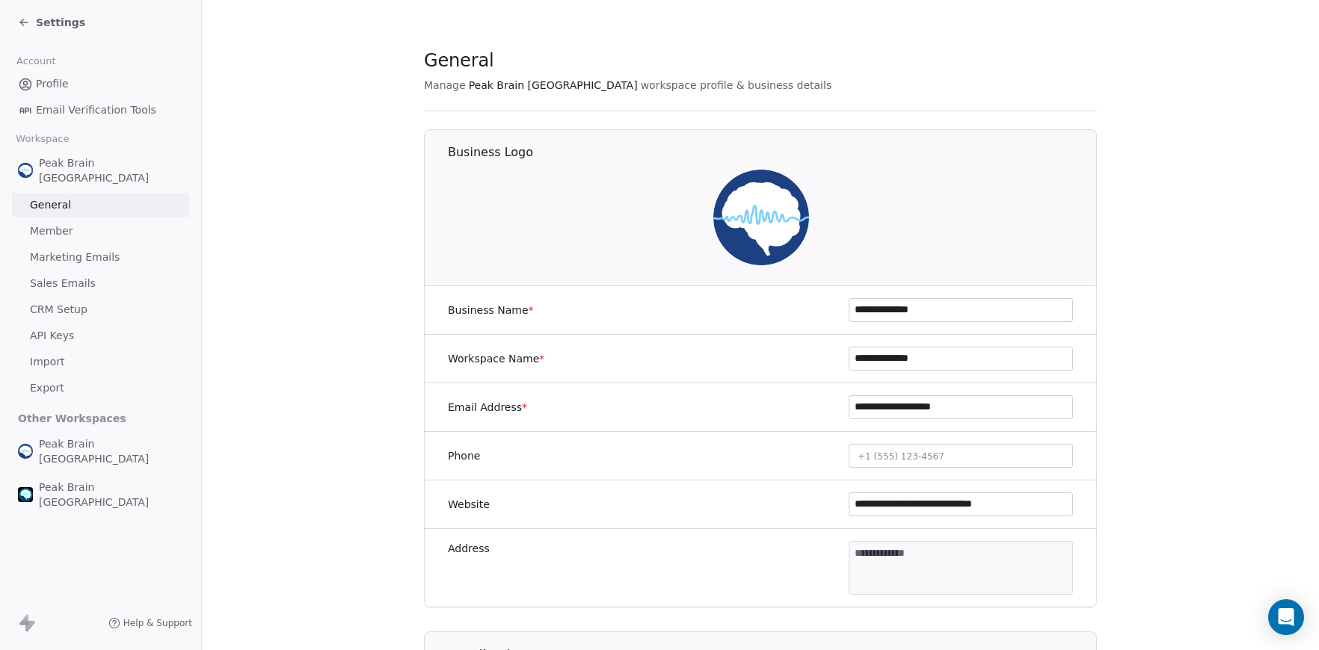
click at [50, 31] on div "Settings" at bounding box center [103, 22] width 171 height 21
click at [45, 24] on span "Settings" at bounding box center [60, 22] width 49 height 15
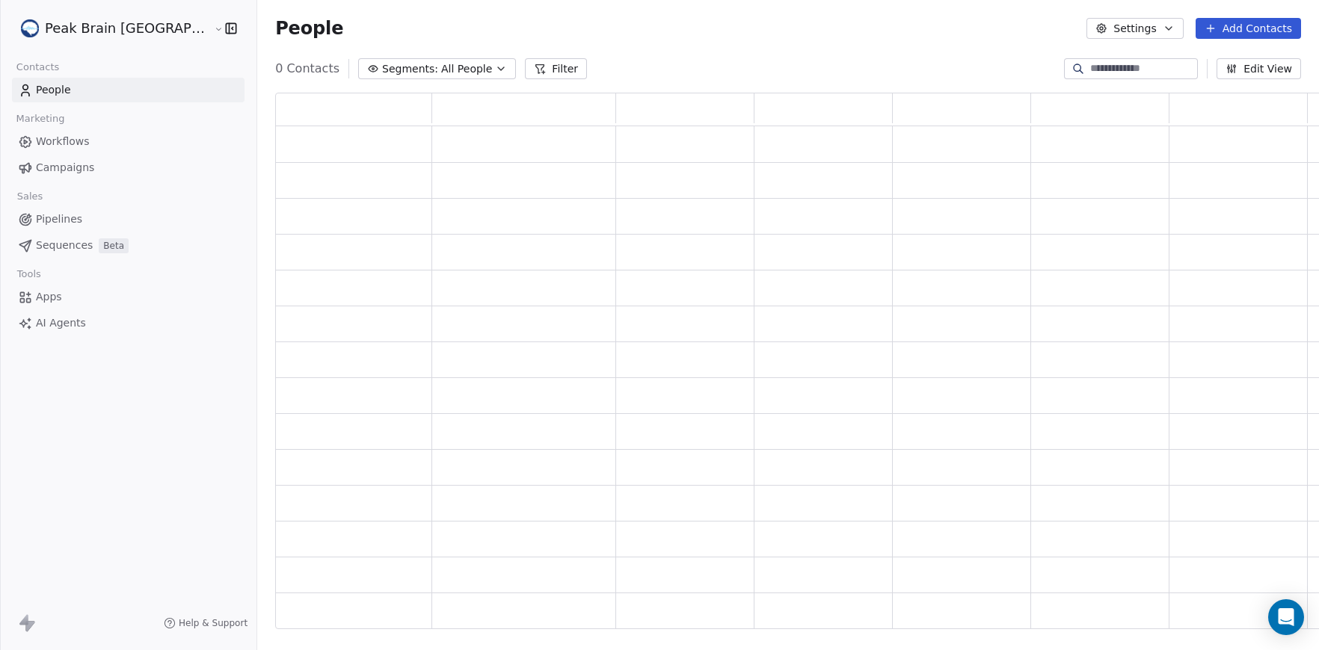
scroll to position [536, 1081]
click at [69, 256] on link "Sequences Beta" at bounding box center [128, 245] width 233 height 25
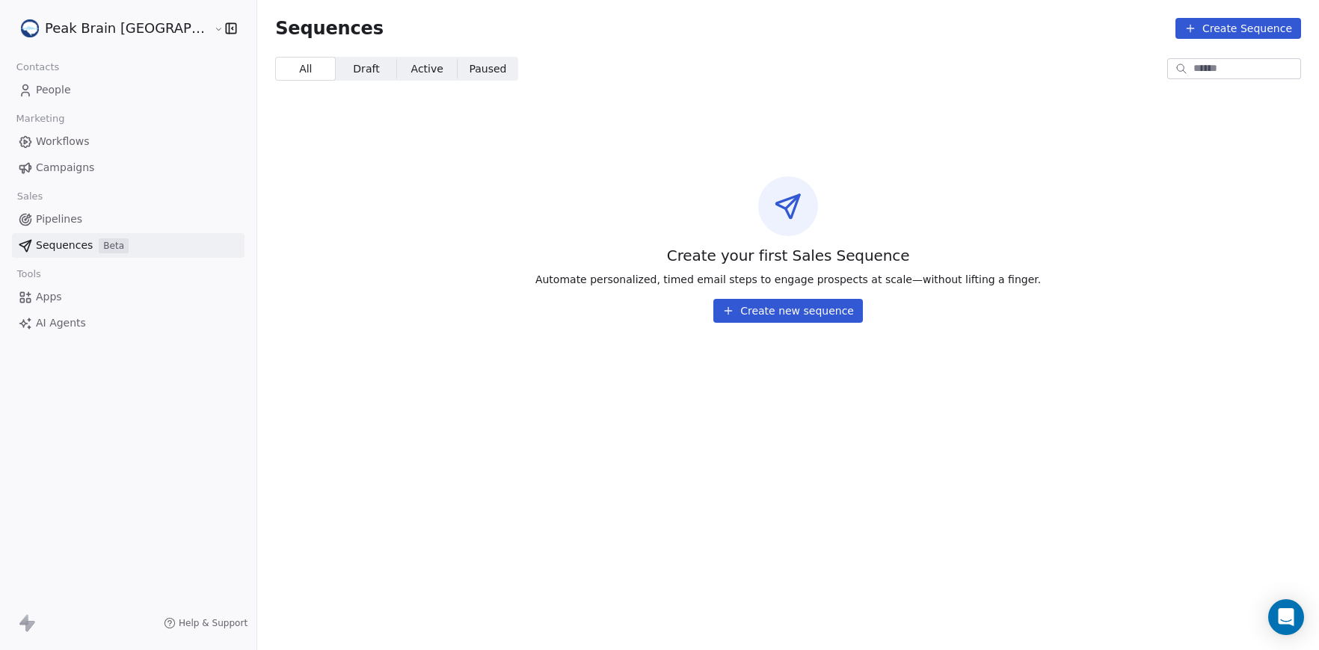
click at [58, 89] on span "People" at bounding box center [53, 90] width 35 height 16
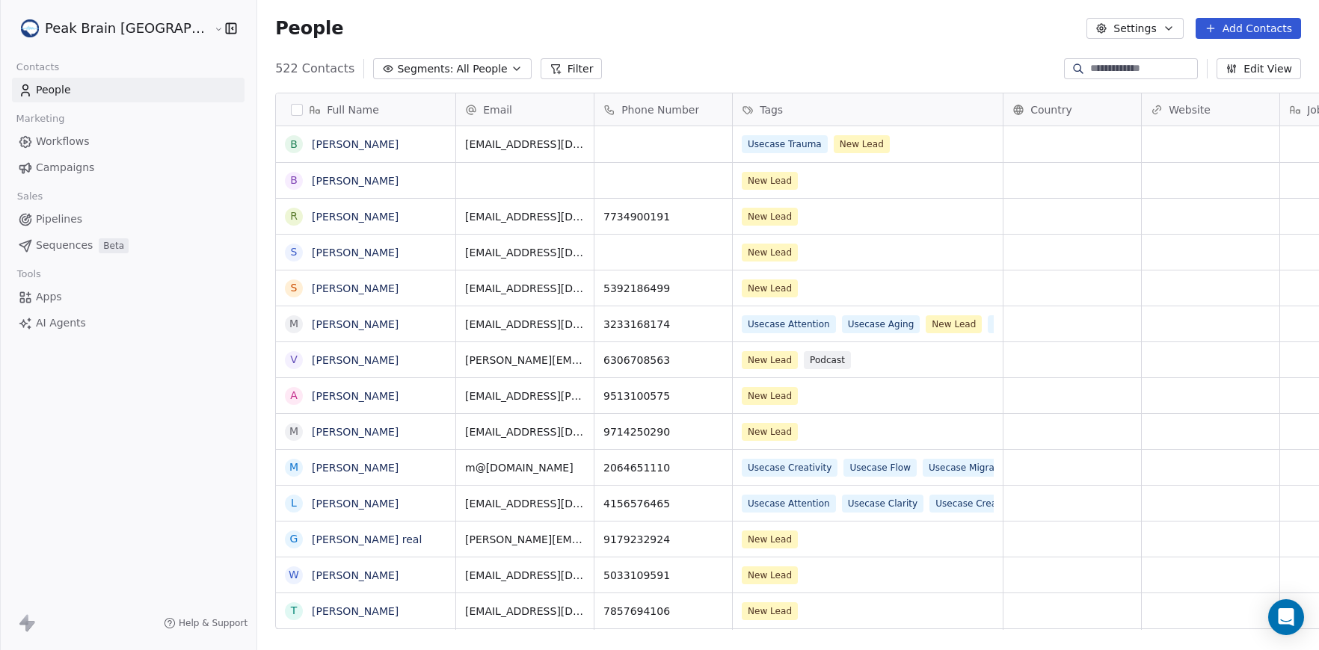
scroll to position [572, 1117]
click at [443, 72] on button "Segments: All People" at bounding box center [452, 68] width 158 height 21
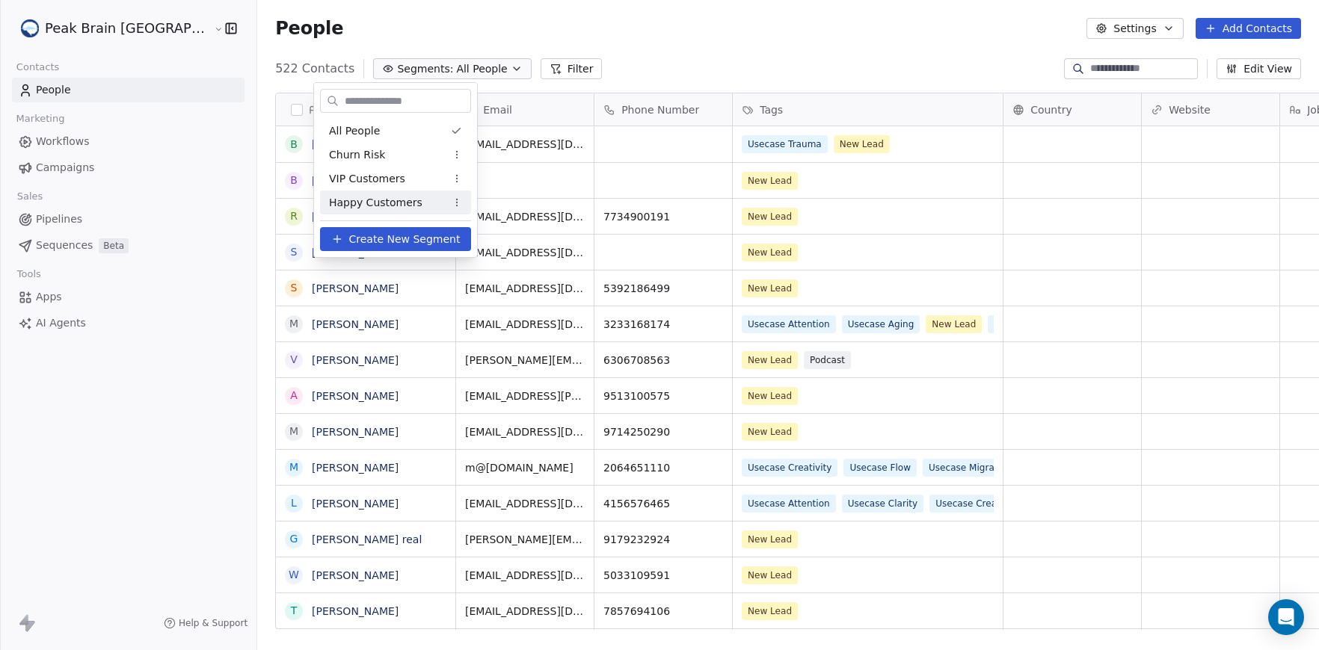
click at [426, 235] on span "Create New Segment" at bounding box center [404, 240] width 111 height 16
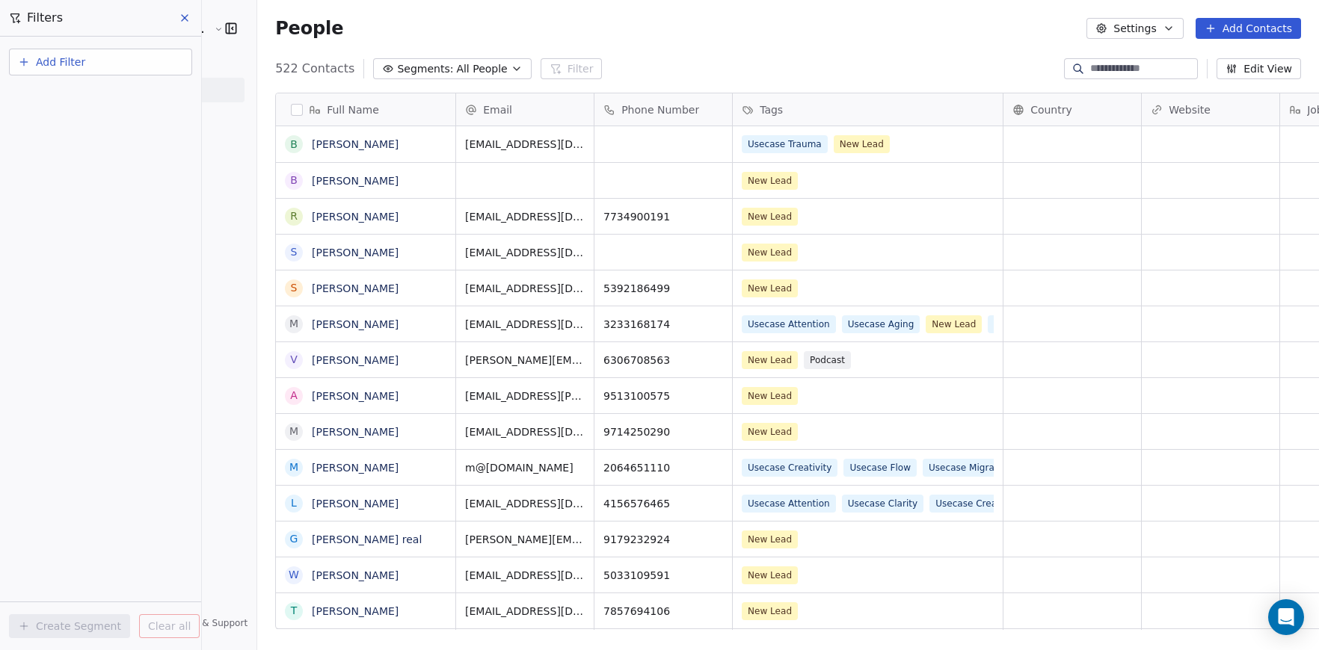
click at [37, 60] on span "Add Filter" at bounding box center [60, 63] width 49 height 16
click at [47, 64] on html "Peak Brain [GEOGRAPHIC_DATA] Contacts People Marketing Workflows Campaigns Sale…" at bounding box center [659, 325] width 1319 height 650
click at [456, 70] on span "All People" at bounding box center [481, 69] width 51 height 16
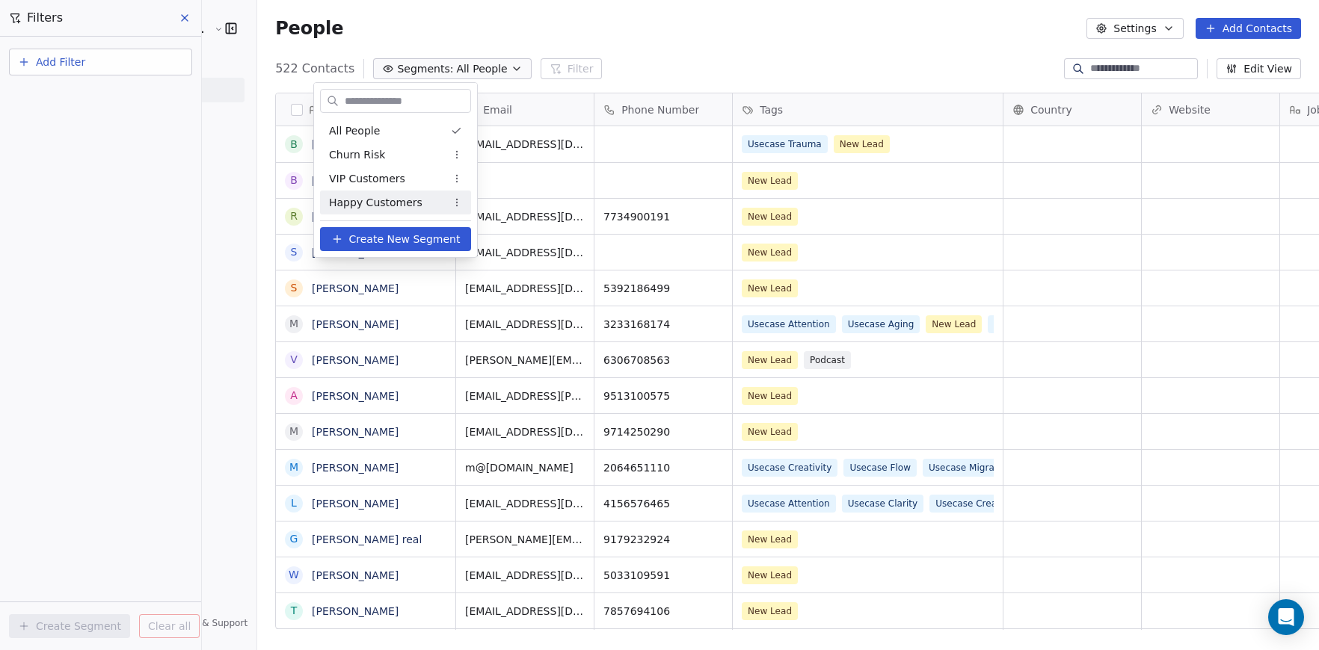
click at [395, 242] on span "Create New Segment" at bounding box center [404, 240] width 111 height 16
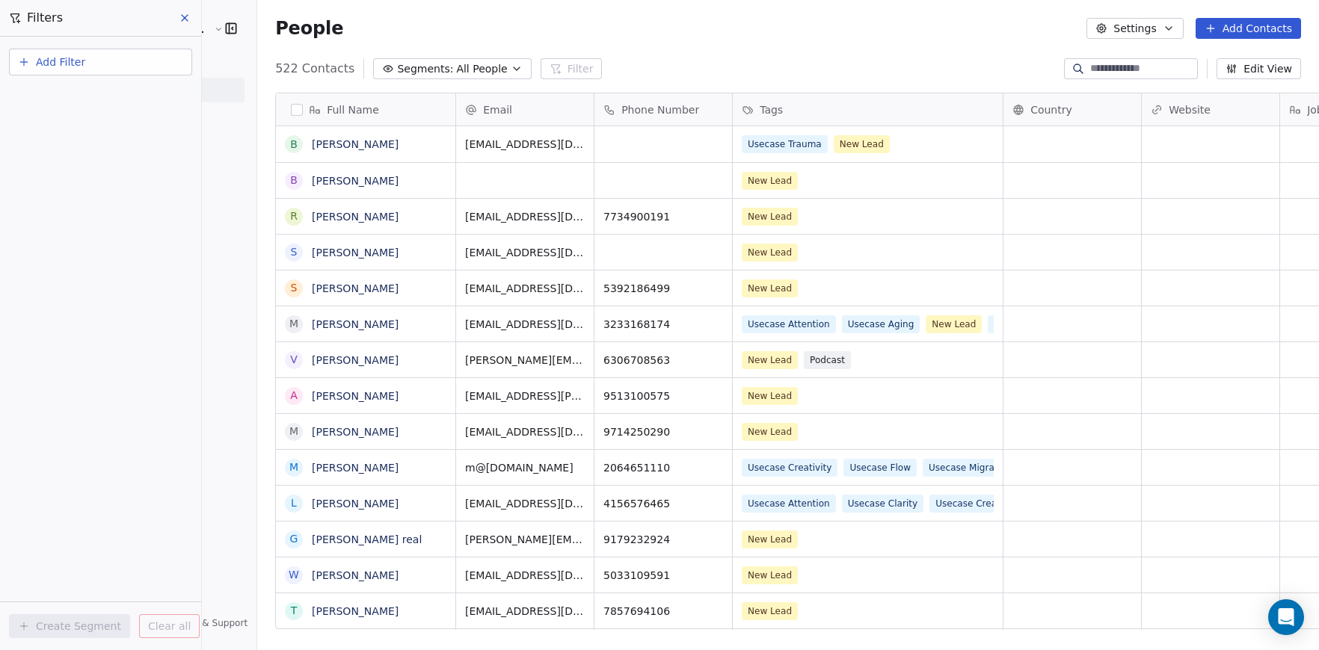
click at [374, 78] on button "Segments: All People" at bounding box center [452, 68] width 158 height 21
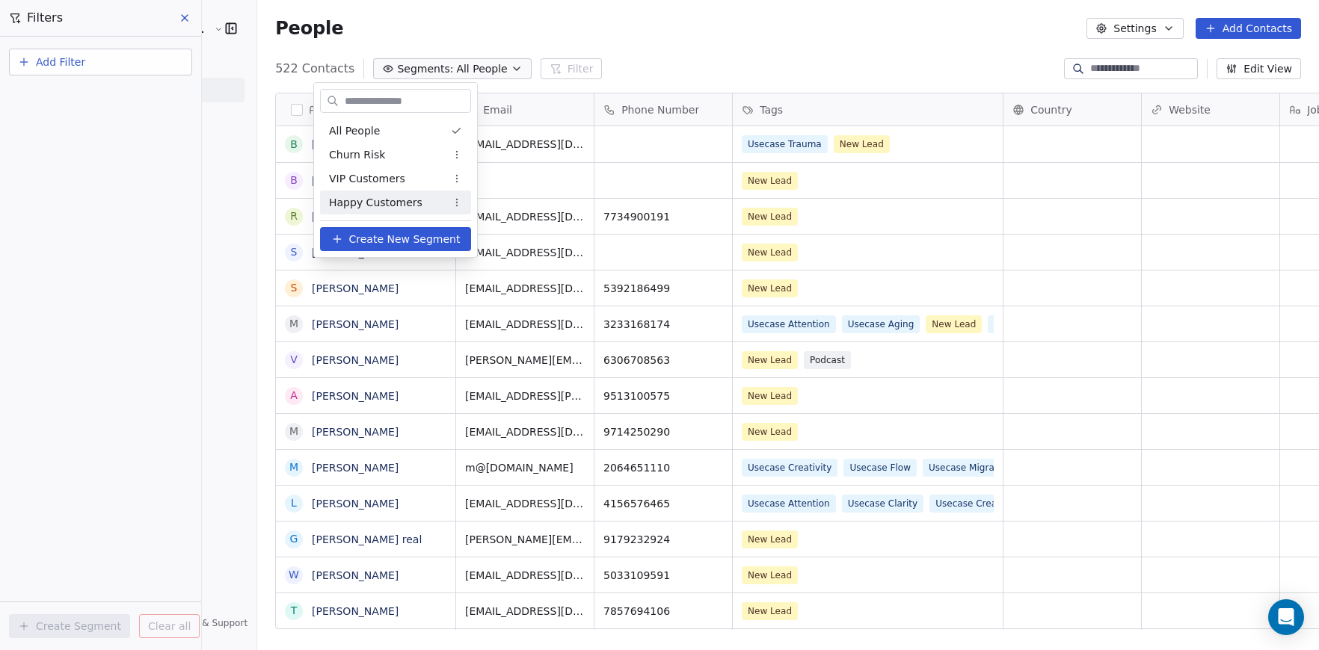
click at [338, 237] on icon at bounding box center [337, 239] width 12 height 12
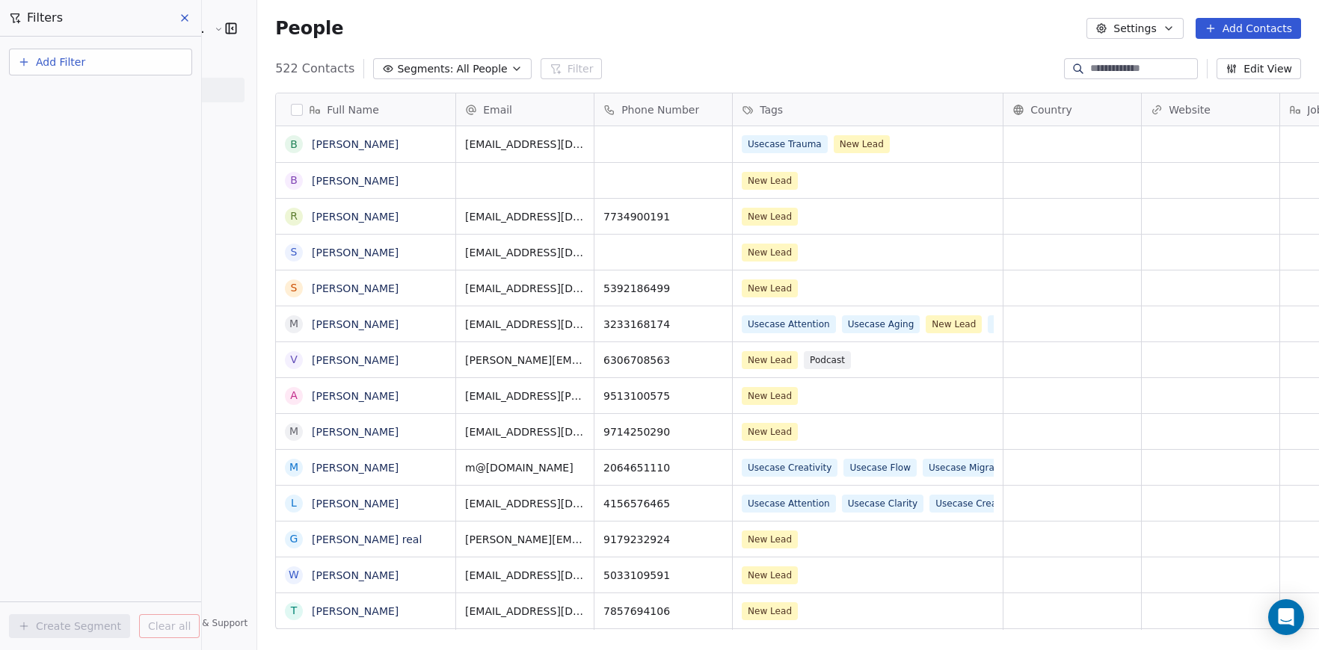
click at [103, 73] on button "Add Filter" at bounding box center [100, 62] width 183 height 27
click at [111, 99] on span "Contact properties" at bounding box center [73, 98] width 97 height 16
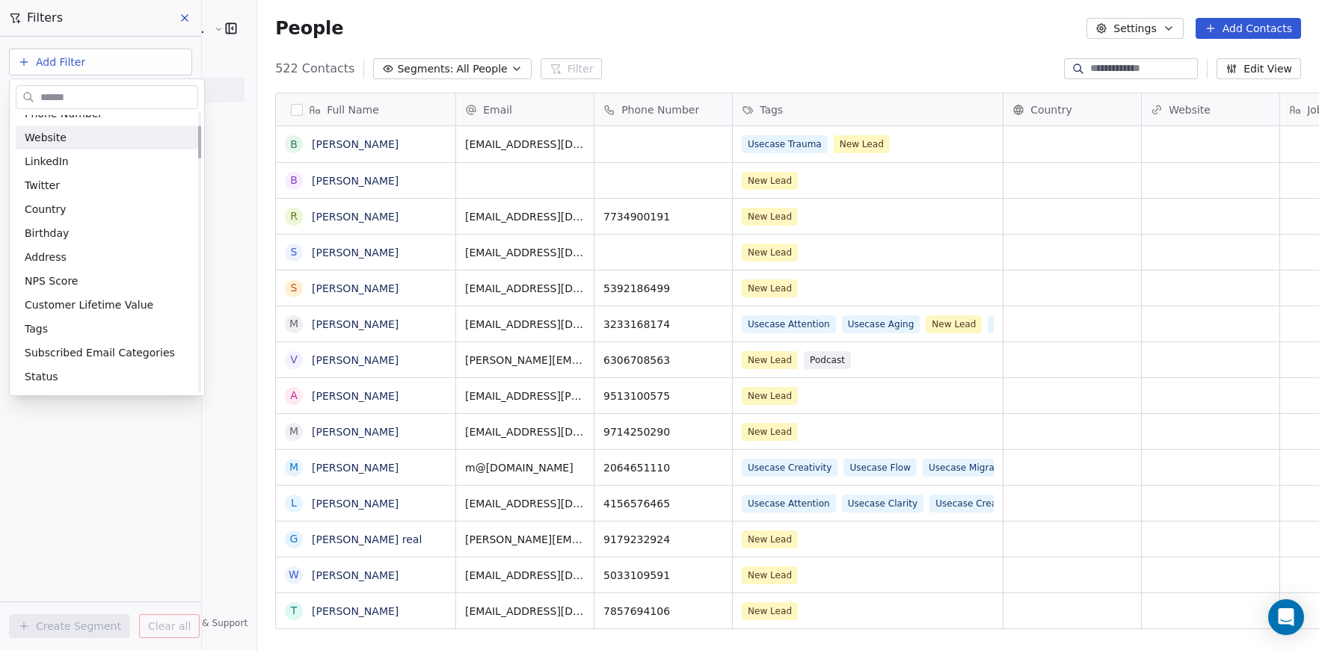
scroll to position [0, 0]
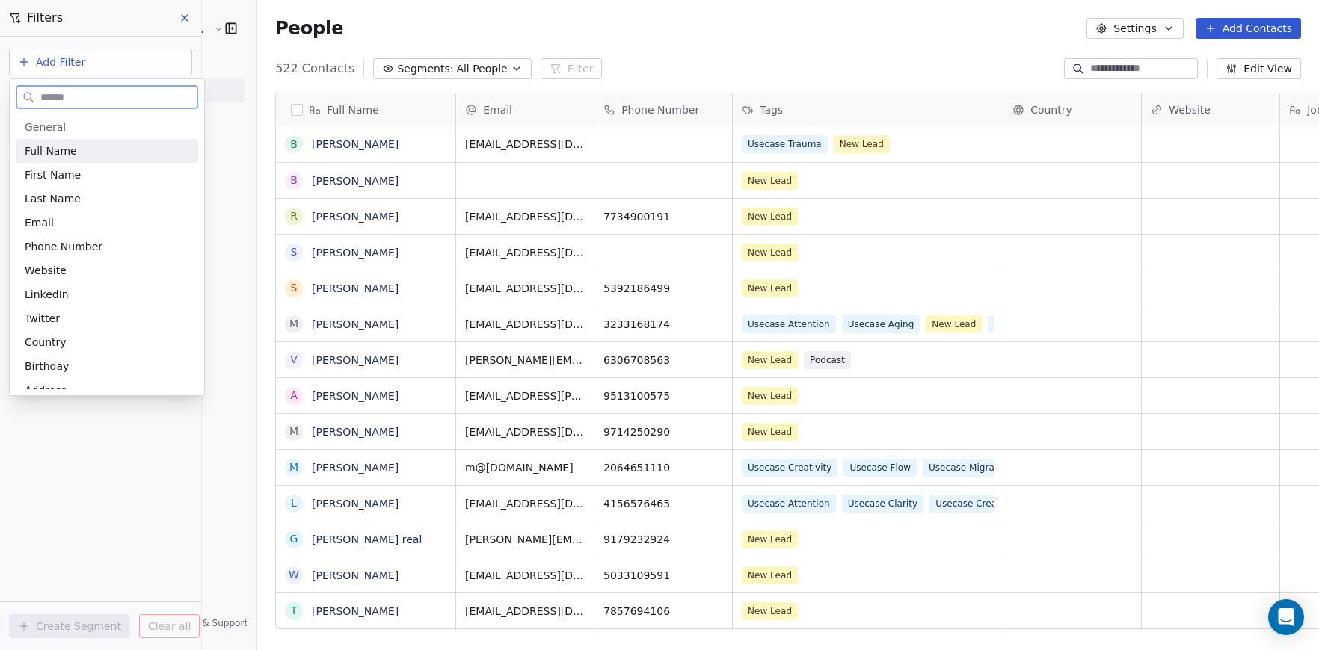
click at [75, 133] on span "General" at bounding box center [107, 127] width 164 height 15
click at [59, 115] on div "General" at bounding box center [107, 127] width 182 height 24
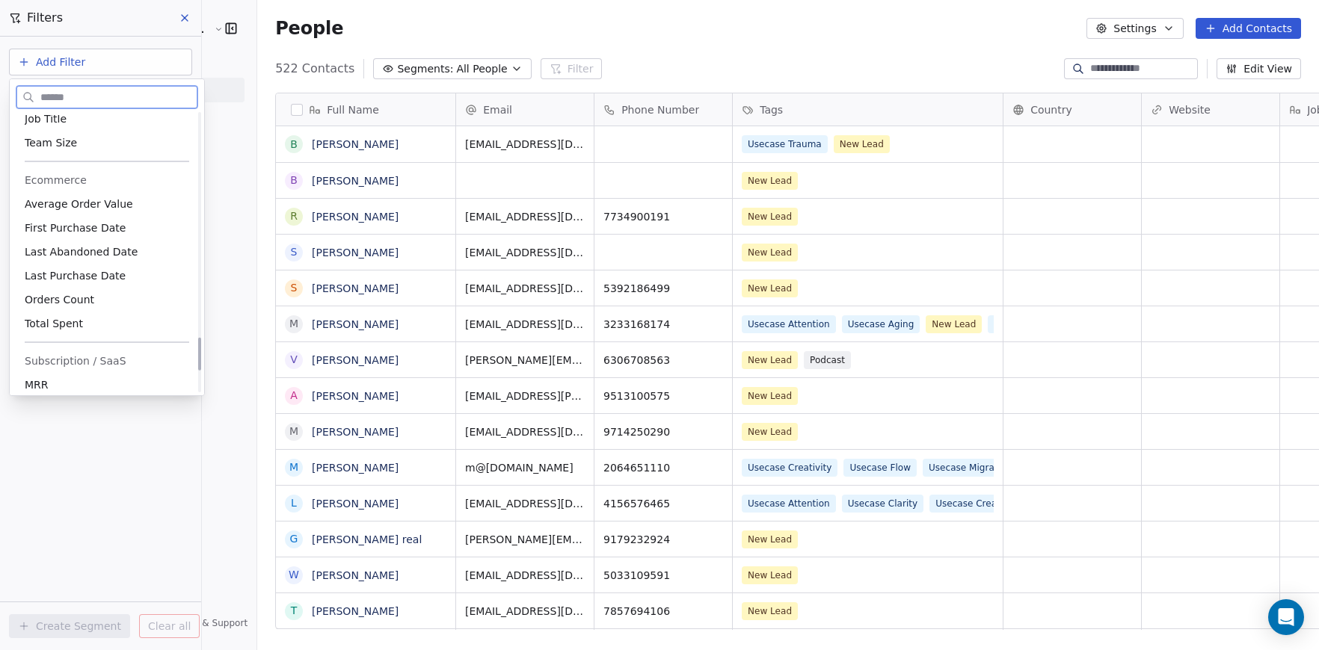
scroll to position [2079, 0]
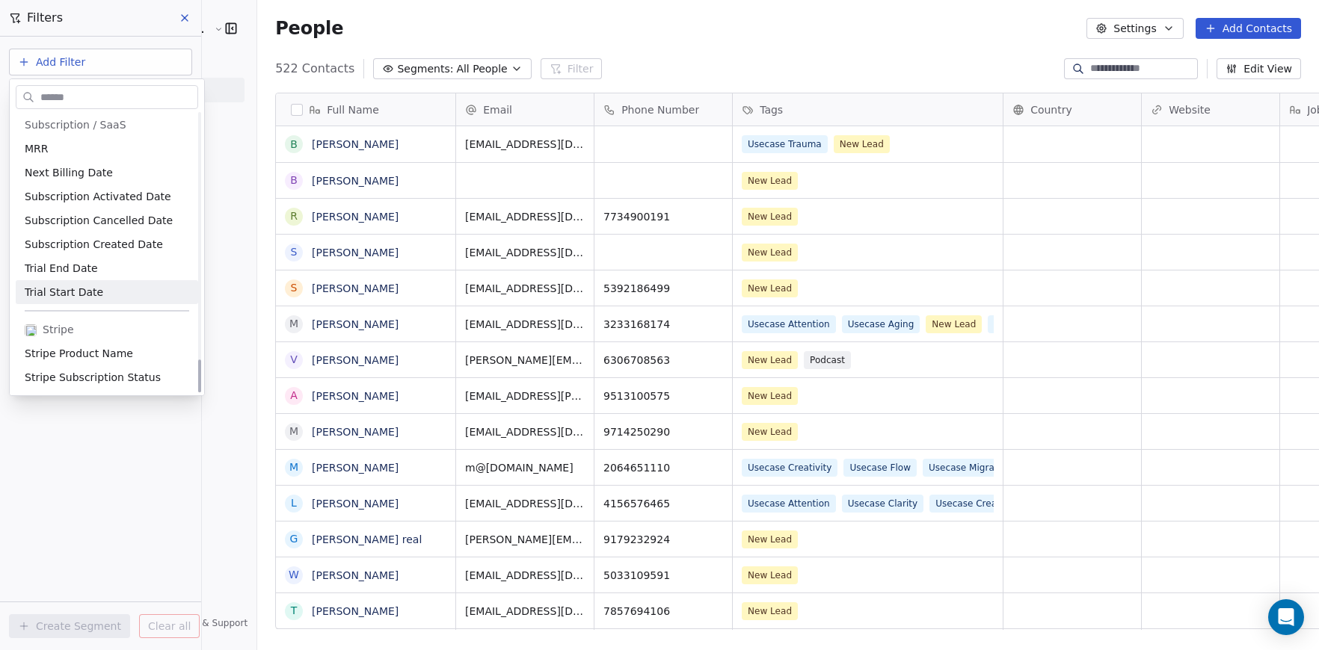
click at [61, 483] on html "Peak Brain [GEOGRAPHIC_DATA] Contacts People Marketing Workflows Campaigns Sale…" at bounding box center [659, 325] width 1319 height 650
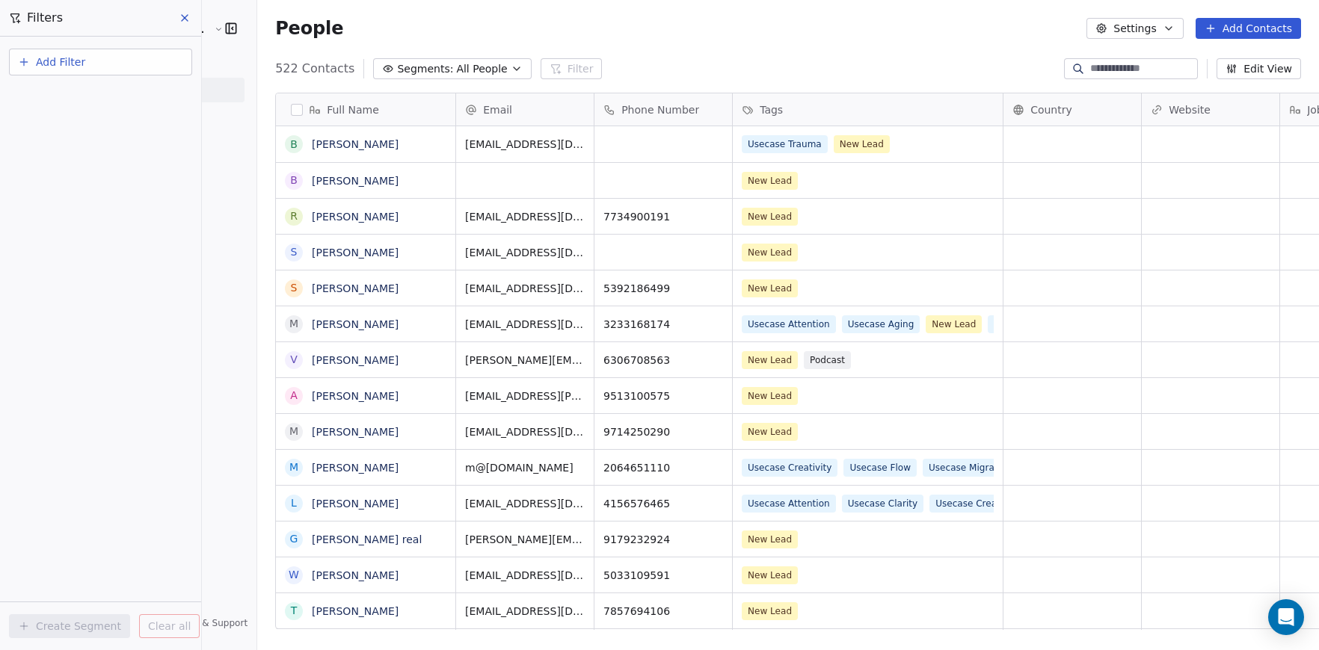
click at [108, 58] on button "Add Filter" at bounding box center [100, 62] width 183 height 27
click at [88, 105] on div "Contact properties" at bounding box center [101, 97] width 170 height 24
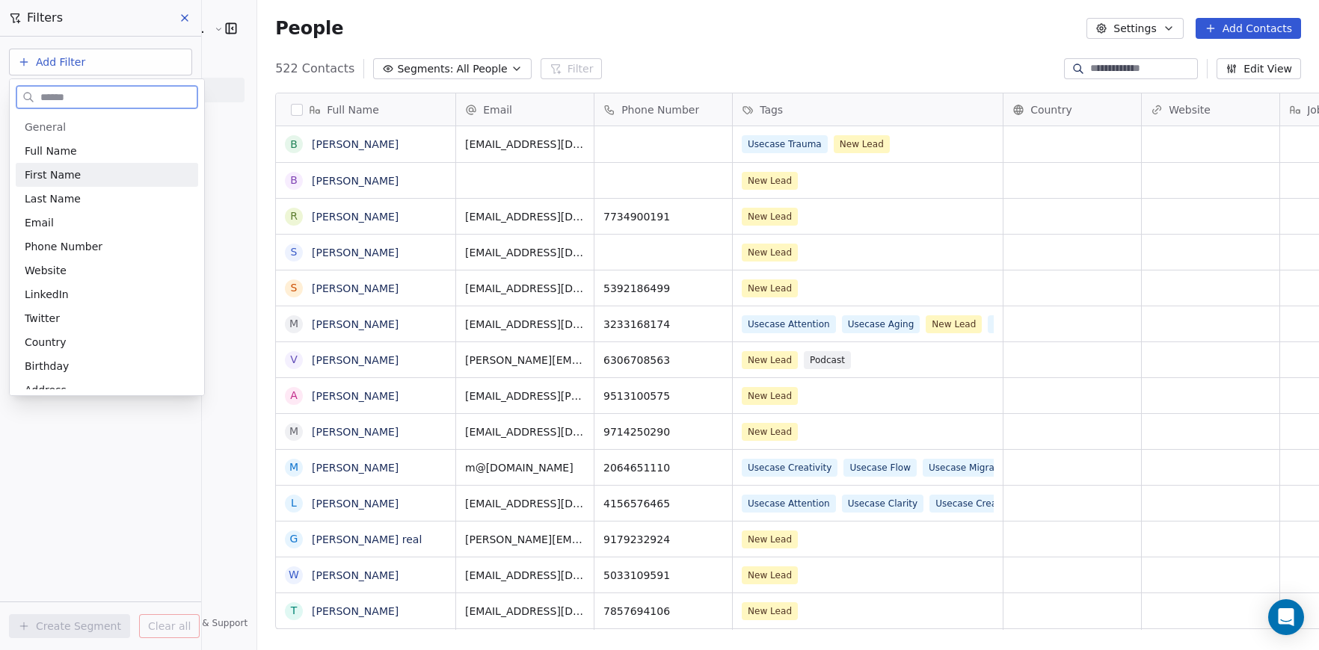
click at [78, 176] on div "First Name" at bounding box center [107, 174] width 164 height 15
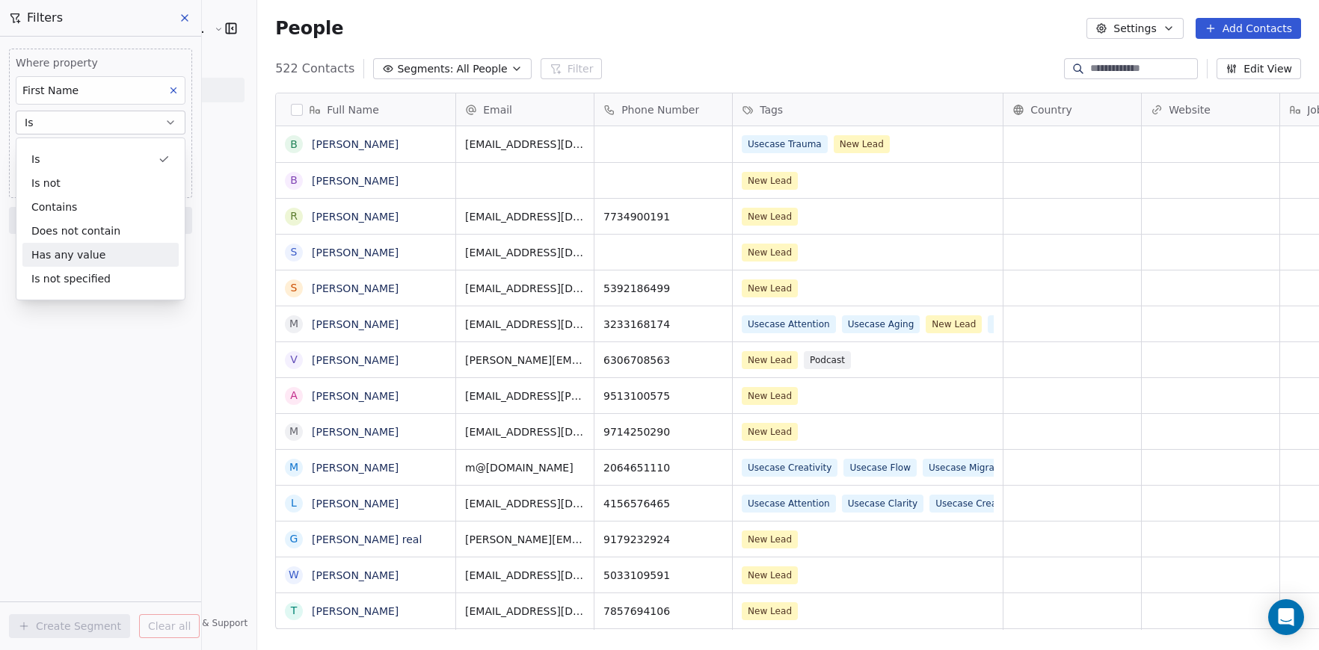
click at [84, 429] on div "Where property First Name Is Add filter to this group Add another filter Create…" at bounding box center [100, 344] width 201 height 614
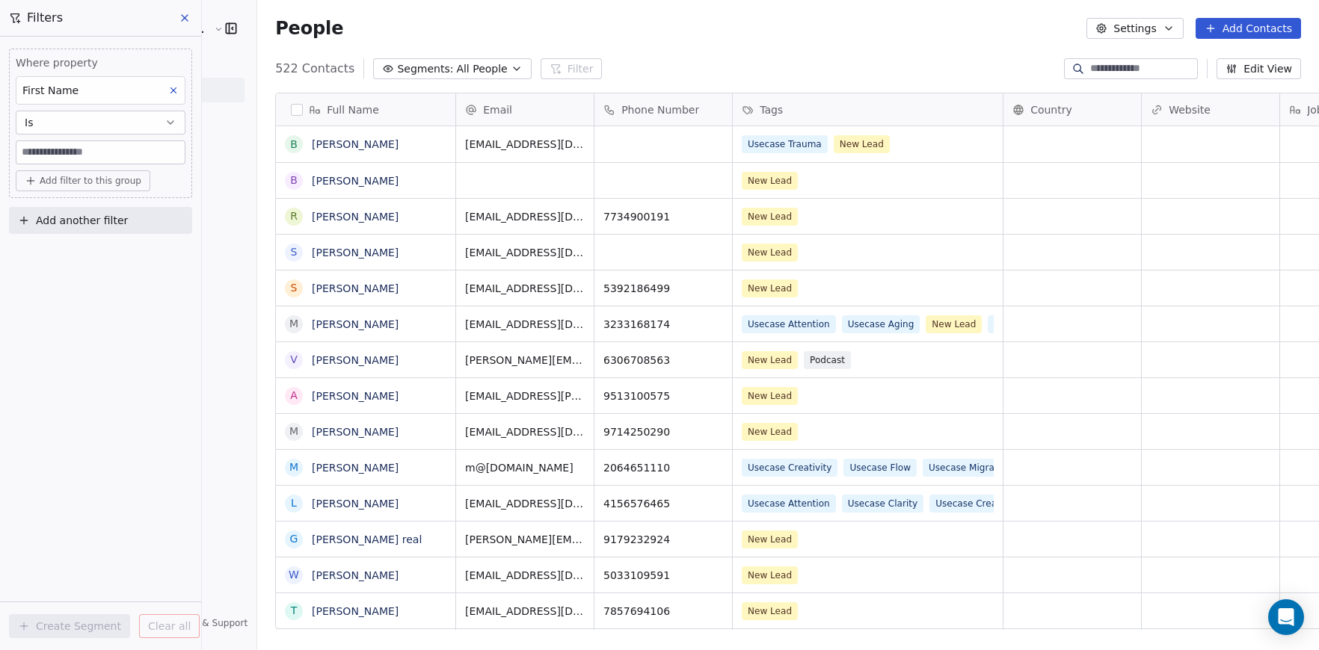
click at [84, 149] on input at bounding box center [100, 152] width 168 height 22
click at [172, 85] on icon at bounding box center [173, 90] width 10 height 10
click at [442, 76] on button "Segments: All People" at bounding box center [452, 68] width 158 height 21
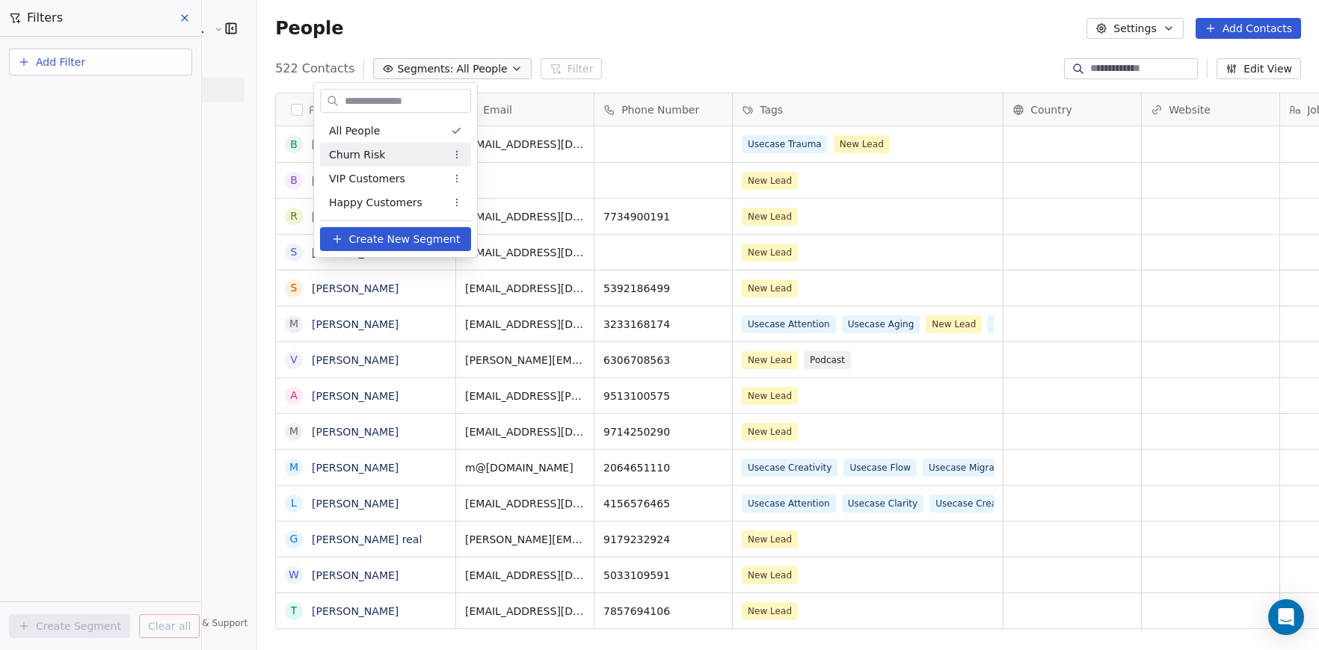
click at [404, 157] on div "Churn Risk" at bounding box center [395, 155] width 151 height 24
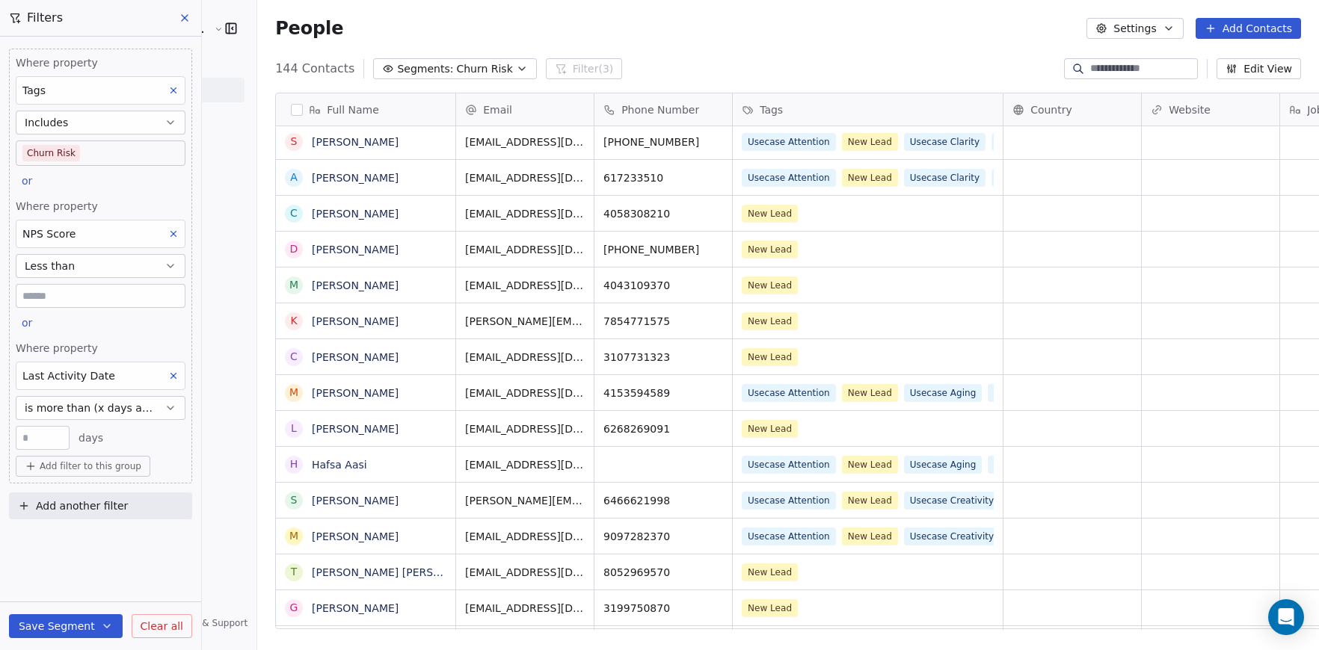
scroll to position [0, 0]
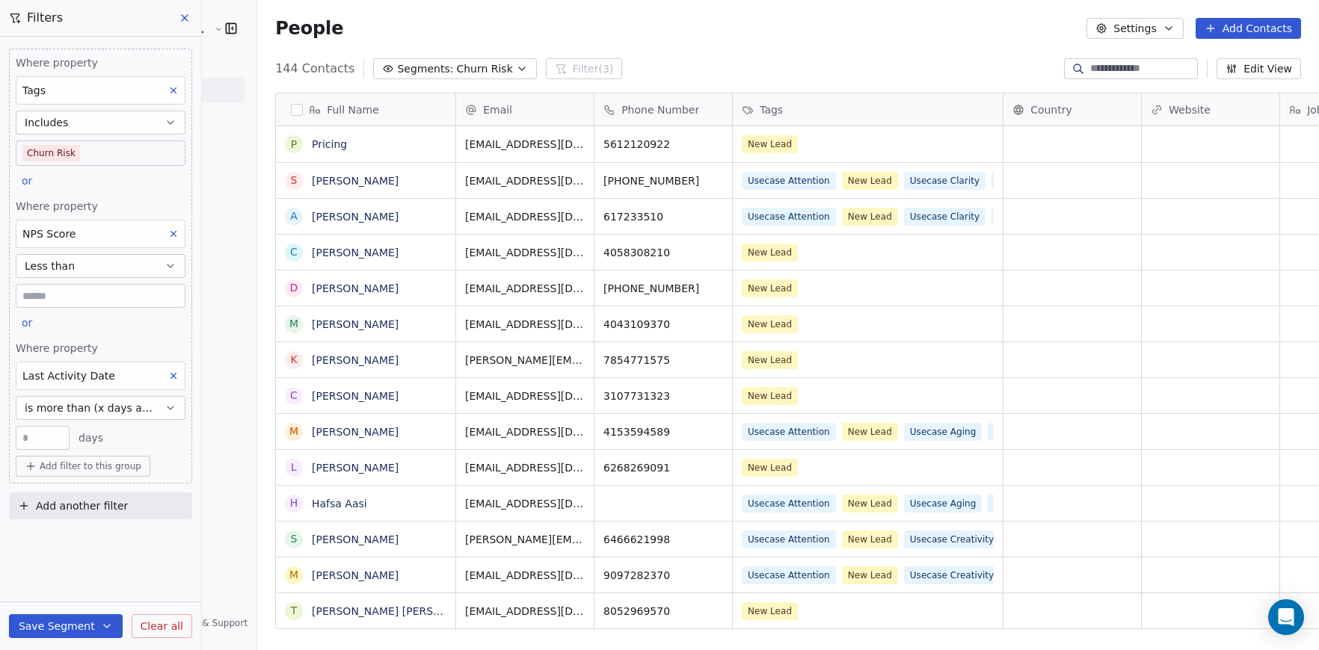
click at [456, 76] on span "Churn Risk" at bounding box center [484, 69] width 56 height 16
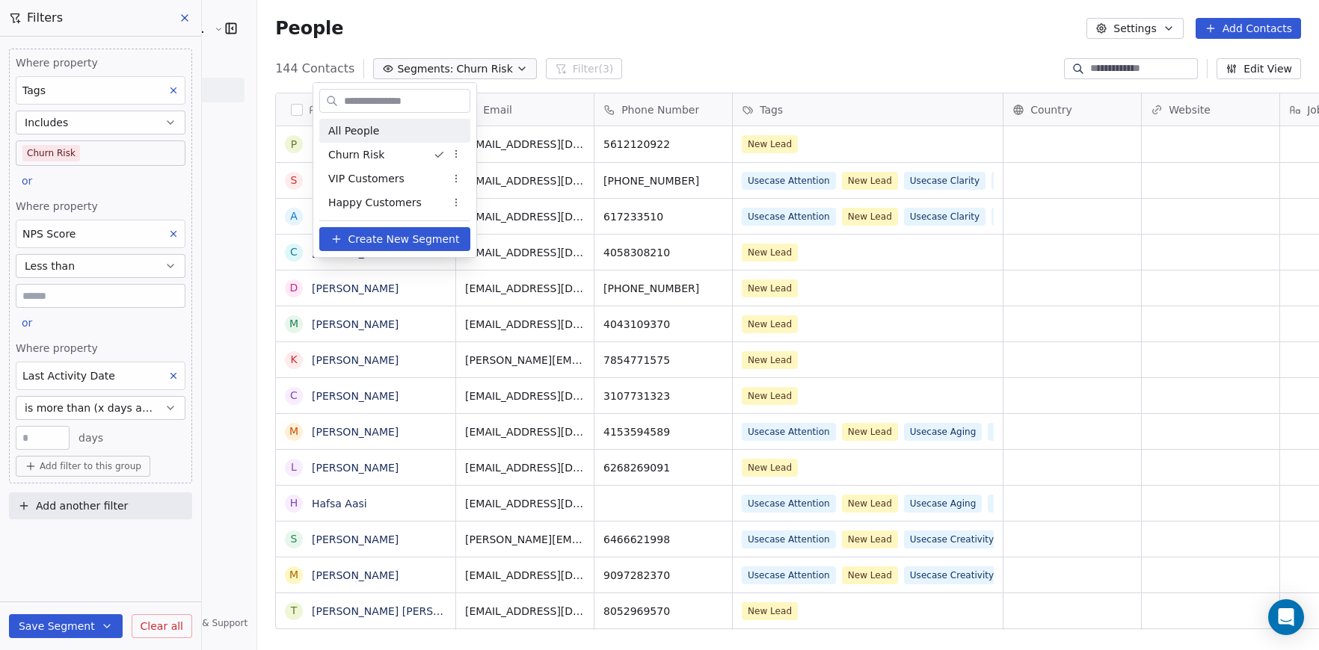
click at [400, 134] on div "All People" at bounding box center [394, 131] width 151 height 24
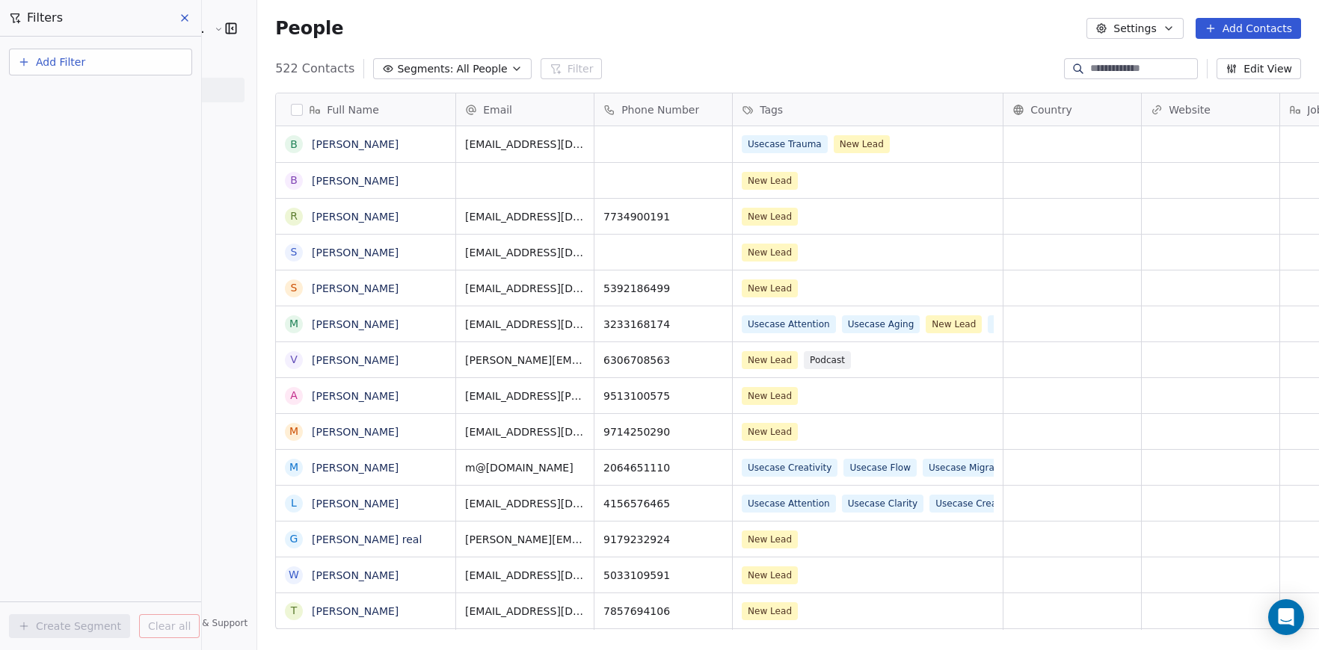
click at [413, 77] on button "Segments: All People" at bounding box center [452, 68] width 158 height 21
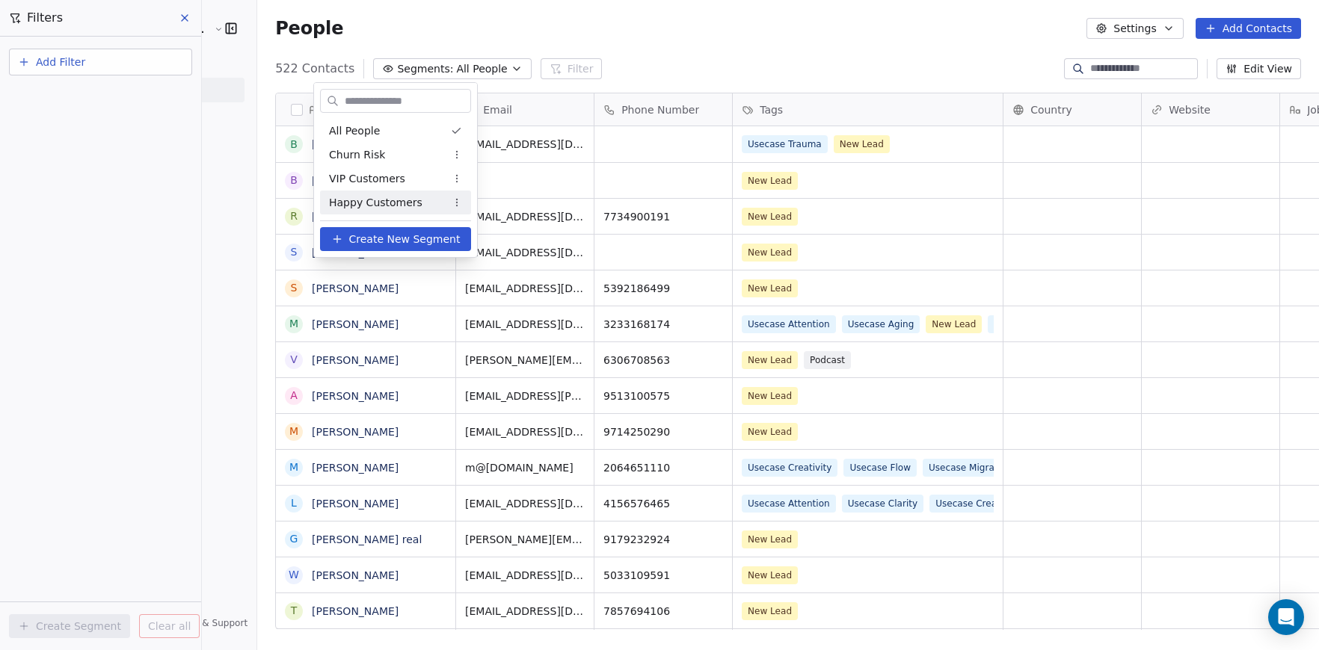
click at [123, 137] on html "Peak Brain [GEOGRAPHIC_DATA] Contacts People Marketing Workflows Campaigns Sale…" at bounding box center [659, 325] width 1319 height 650
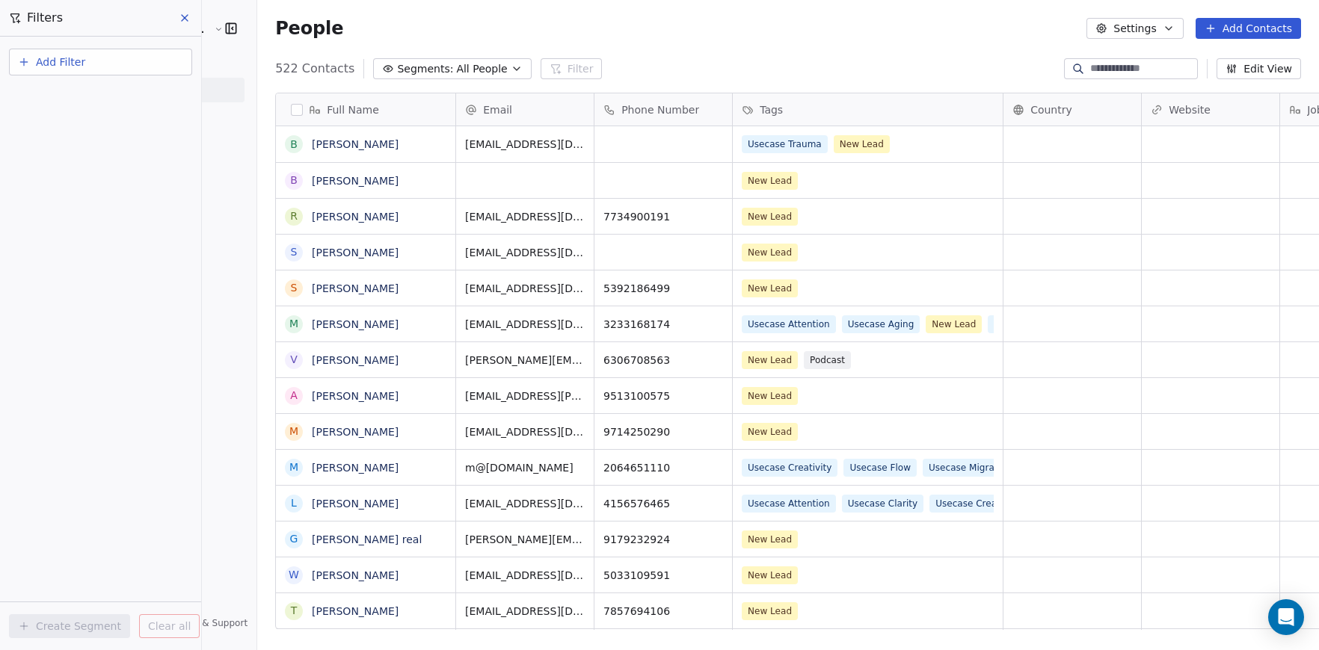
click at [84, 67] on button "Add Filter" at bounding box center [100, 62] width 183 height 27
click at [98, 99] on span "Contact properties" at bounding box center [73, 98] width 97 height 16
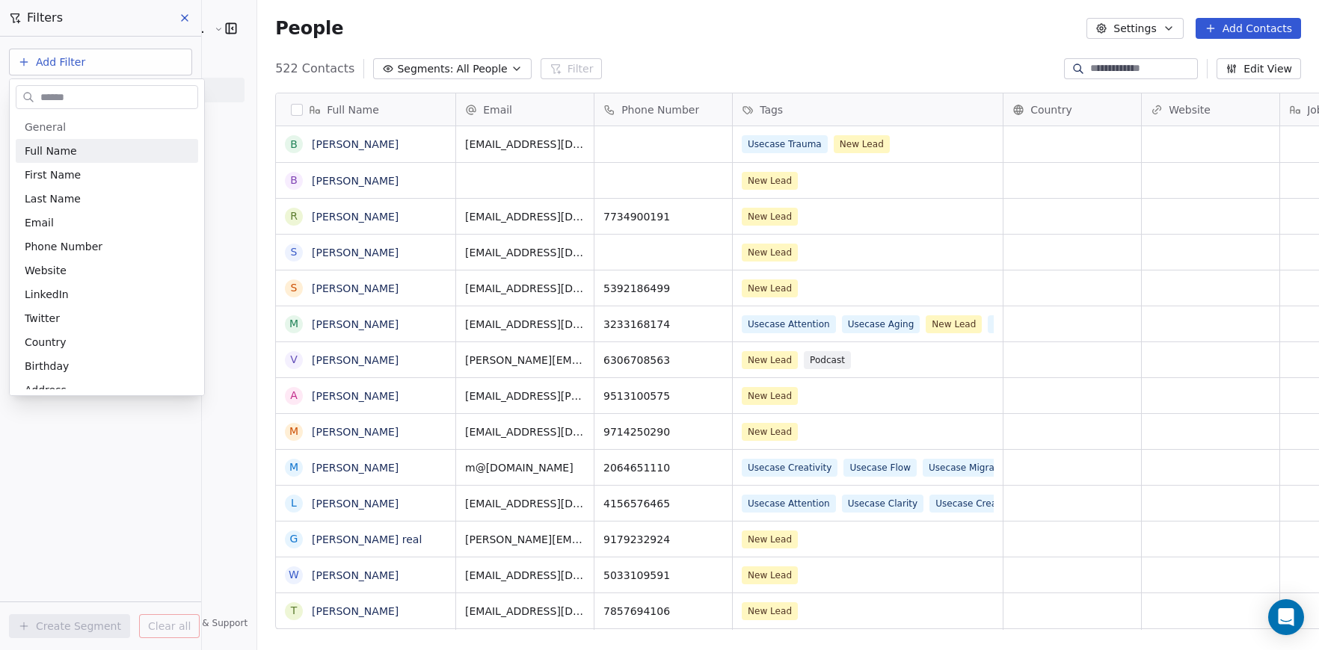
click at [70, 63] on html "Peak Brain [GEOGRAPHIC_DATA] Contacts People Marketing Workflows Campaigns Sale…" at bounding box center [659, 325] width 1319 height 650
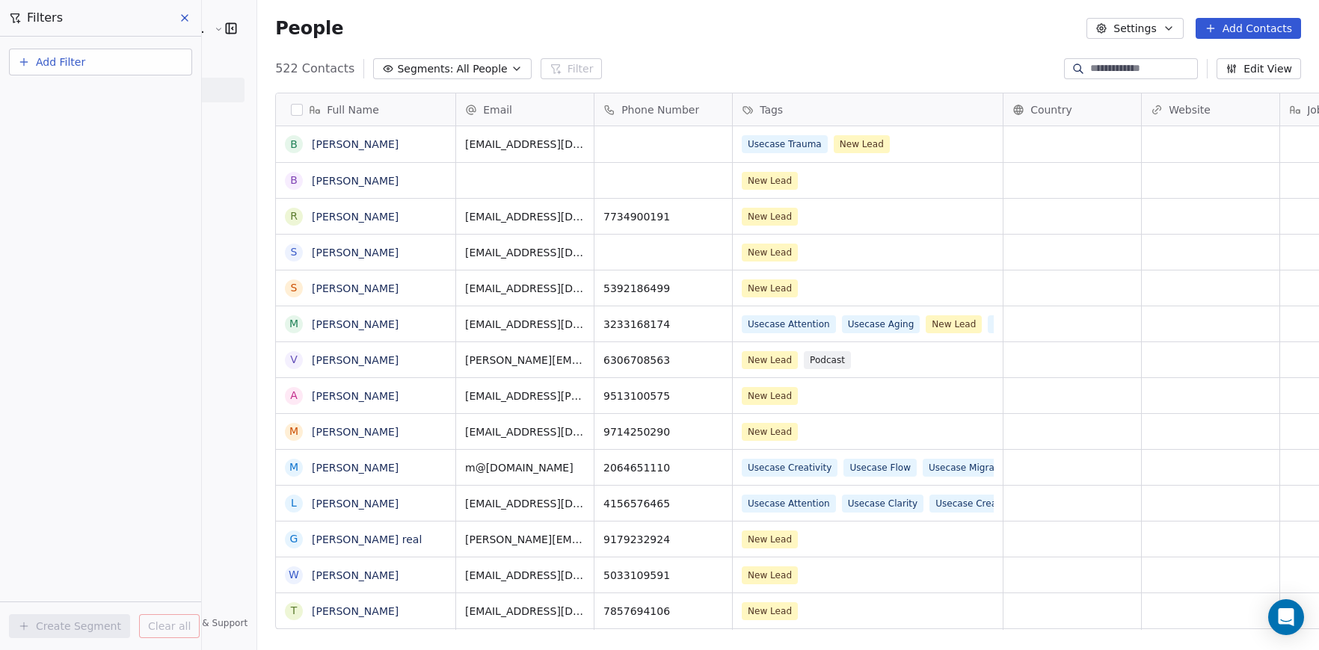
click at [70, 63] on span "Add Filter" at bounding box center [60, 63] width 49 height 16
click at [83, 128] on span "Contact activity" at bounding box center [66, 122] width 83 height 16
click at [109, 53] on html "Peak Brain [GEOGRAPHIC_DATA] Contacts People Marketing Workflows Campaigns Sale…" at bounding box center [659, 325] width 1319 height 650
click at [96, 58] on button "Add Filter" at bounding box center [100, 62] width 183 height 27
click at [99, 100] on span "Contact properties" at bounding box center [73, 98] width 97 height 16
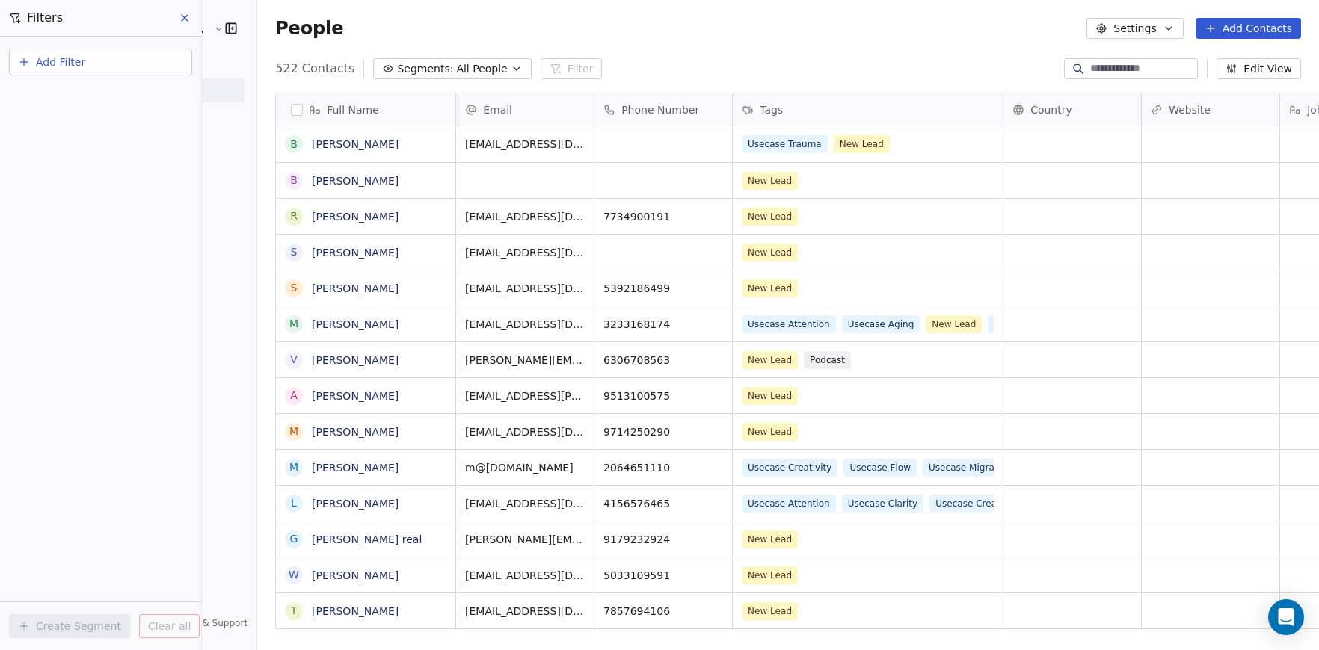
click at [114, 452] on html "Peak Brain [GEOGRAPHIC_DATA] Contacts People Marketing Workflows Campaigns Sale…" at bounding box center [659, 325] width 1319 height 650
click at [331, 25] on div "People Settings Add Contacts" at bounding box center [788, 28] width 1026 height 21
click at [179, 22] on icon at bounding box center [185, 18] width 12 height 12
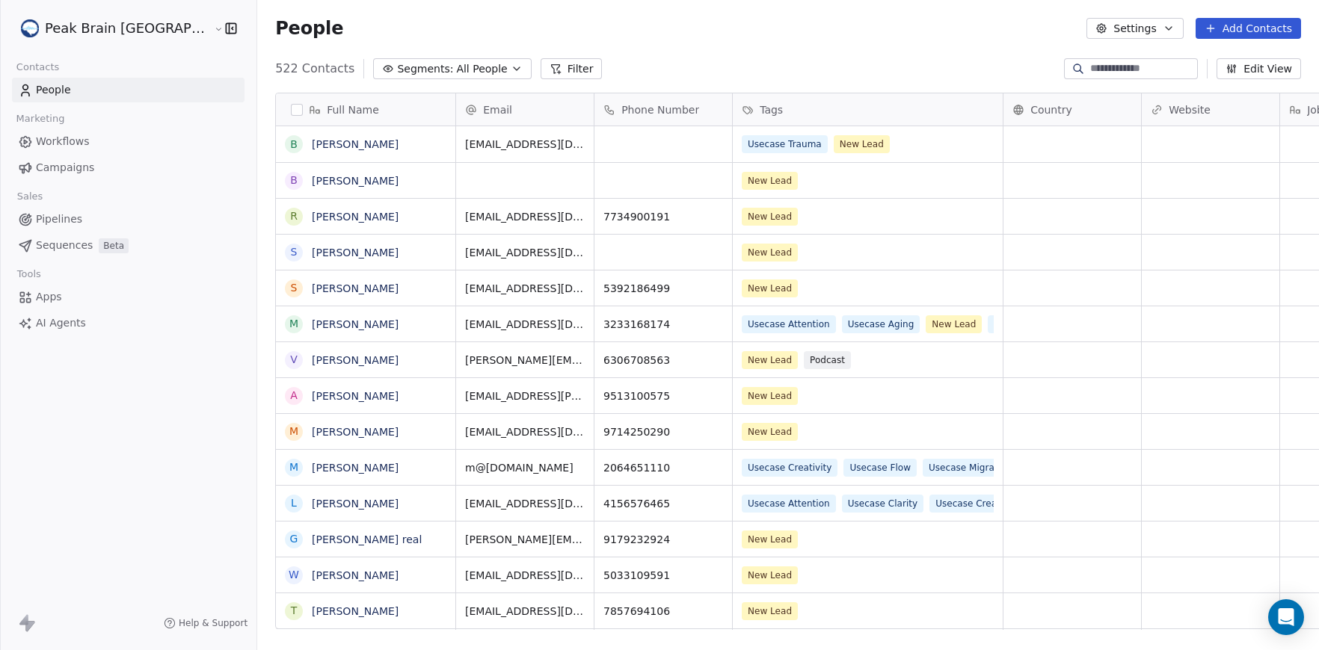
click at [114, 26] on html "Peak Brain [GEOGRAPHIC_DATA] Contacts People Marketing Workflows Campaigns Sale…" at bounding box center [659, 325] width 1319 height 650
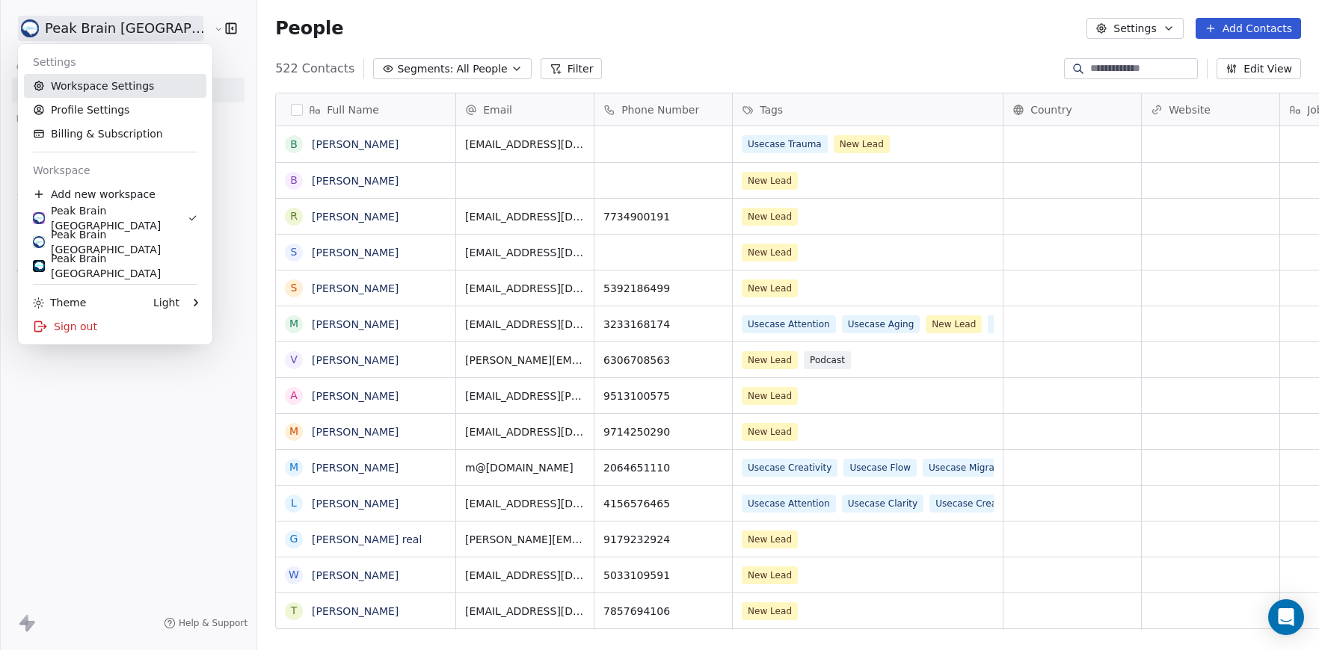
click at [117, 87] on link "Workspace Settings" at bounding box center [115, 86] width 182 height 24
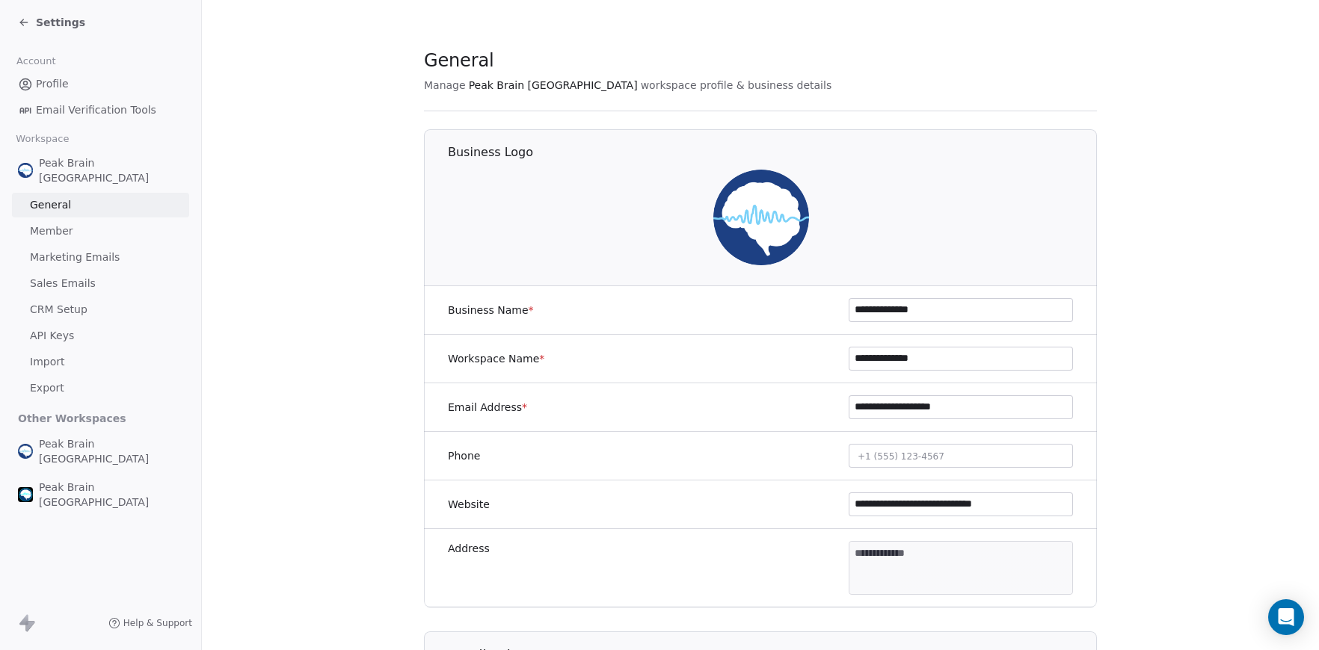
click at [73, 302] on span "CRM Setup" at bounding box center [59, 310] width 58 height 16
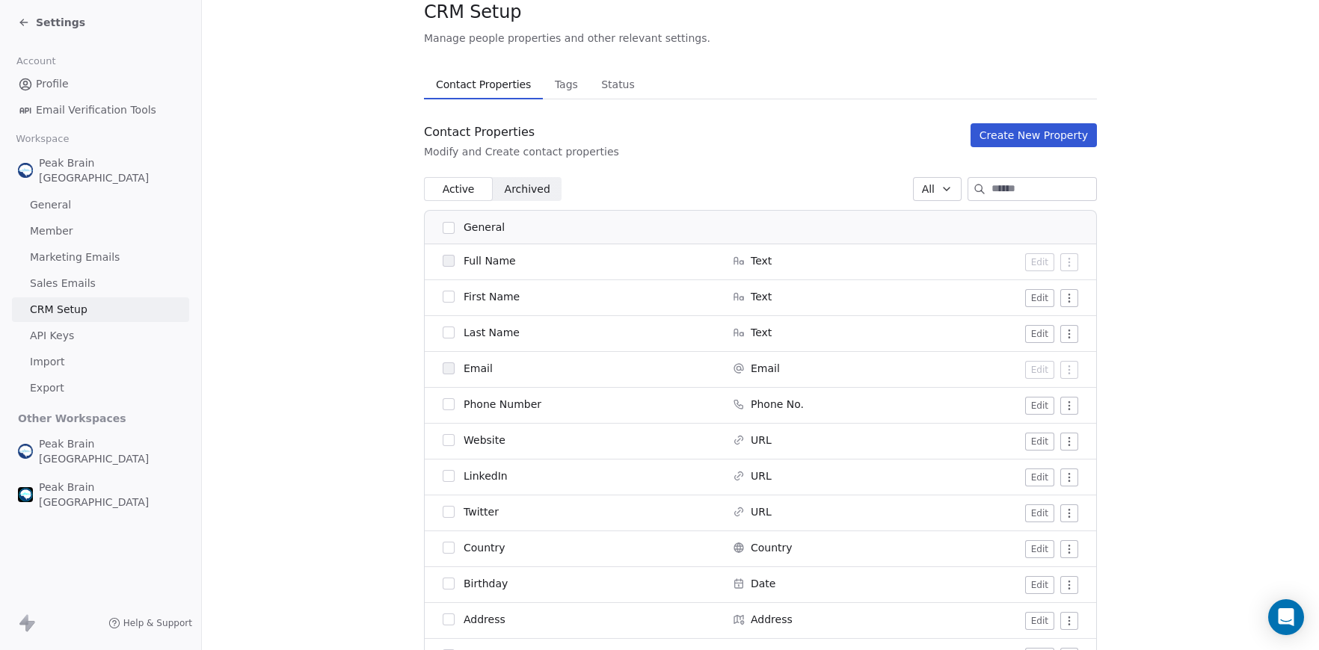
scroll to position [50, 0]
click at [1020, 126] on button "Create New Property" at bounding box center [1033, 134] width 126 height 24
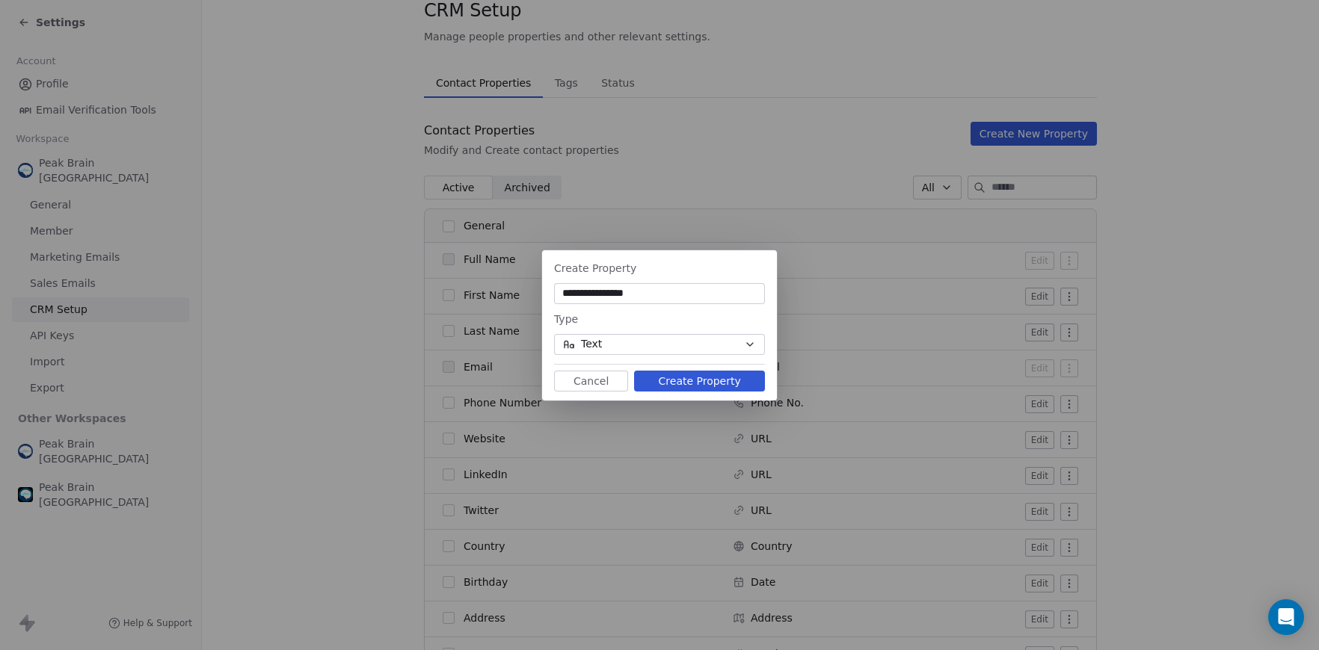
type input "**********"
click at [706, 345] on button "Text" at bounding box center [659, 344] width 211 height 21
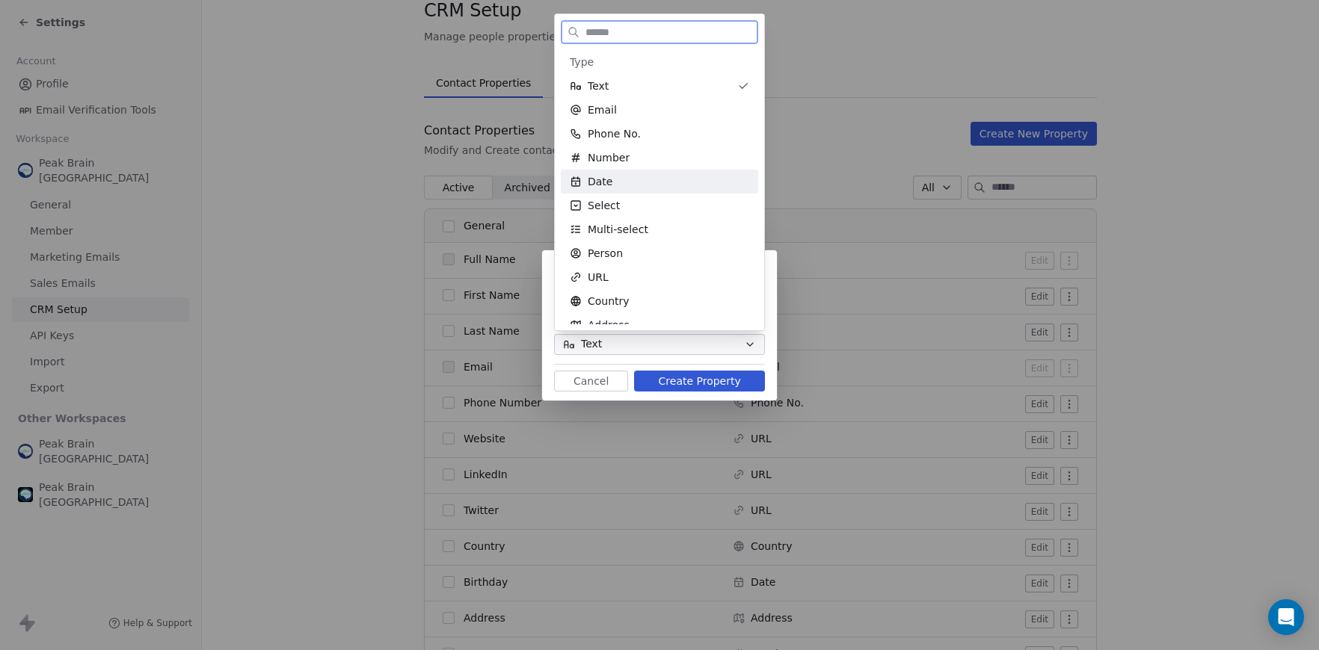
click at [653, 171] on div "Date" at bounding box center [659, 182] width 197 height 24
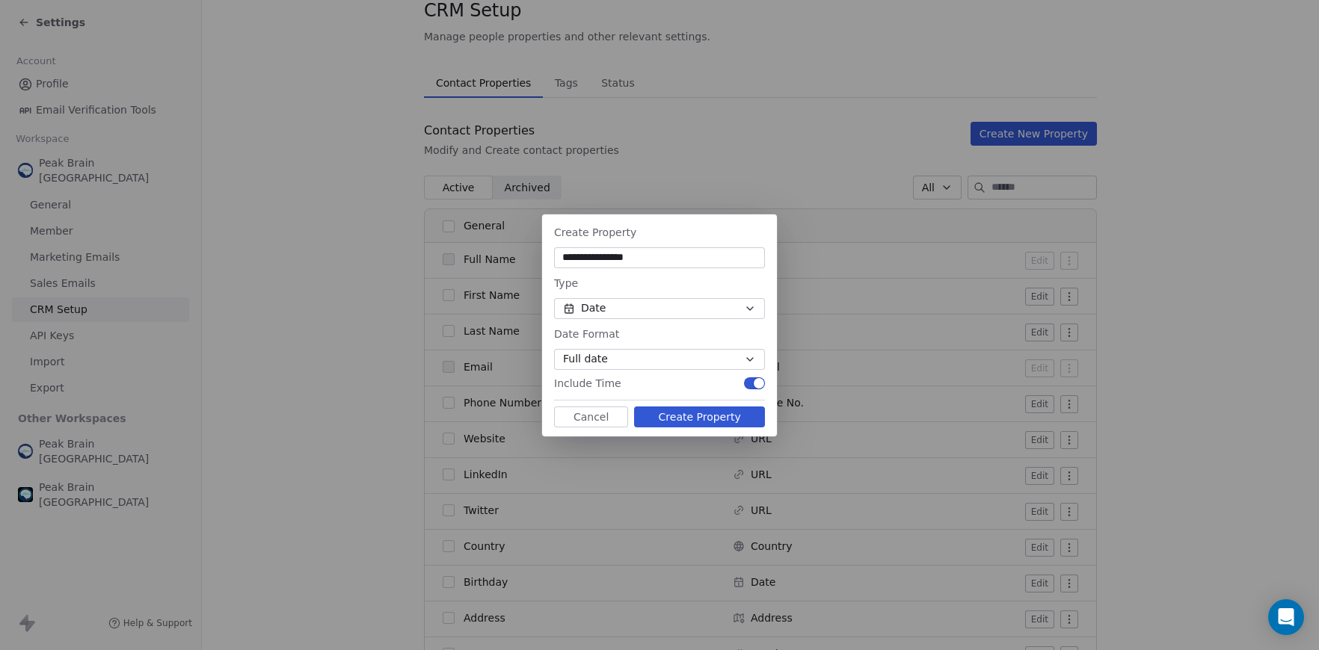
click at [756, 384] on span "button" at bounding box center [759, 383] width 10 height 10
click at [730, 410] on button "Create Property" at bounding box center [699, 417] width 131 height 21
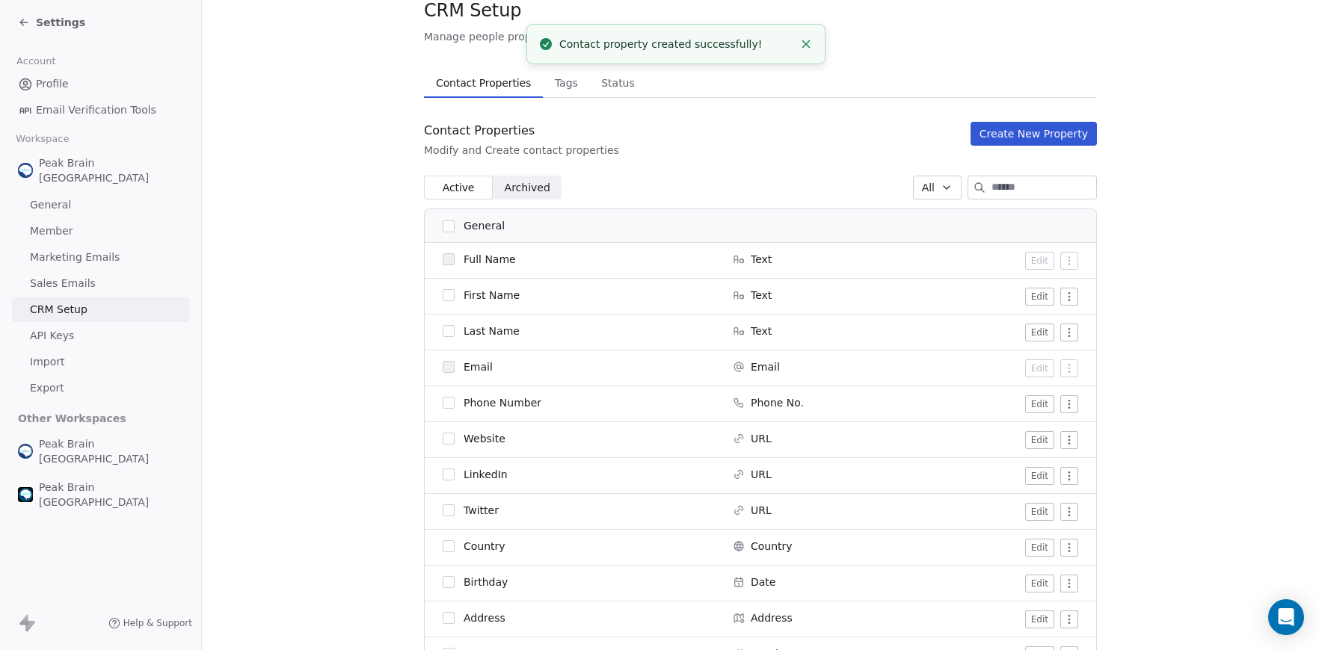
click at [61, 18] on span "Settings" at bounding box center [60, 22] width 49 height 15
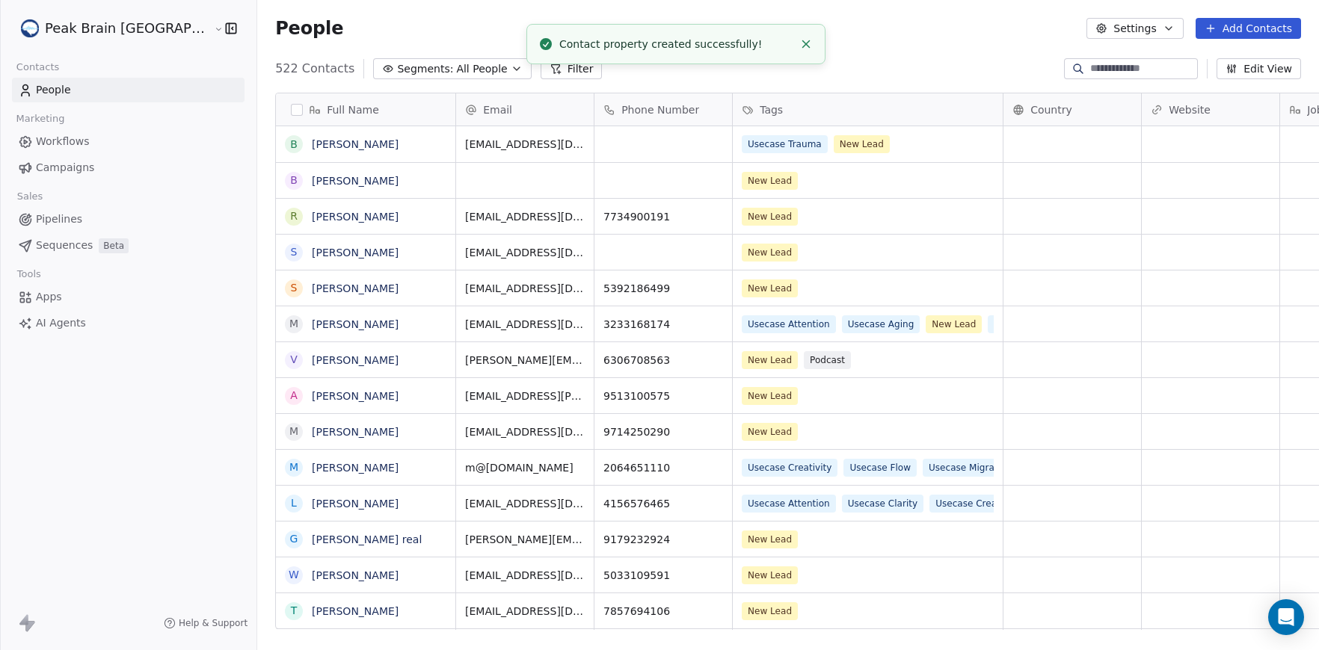
scroll to position [572, 1117]
click at [64, 136] on span "Workflows" at bounding box center [63, 142] width 54 height 16
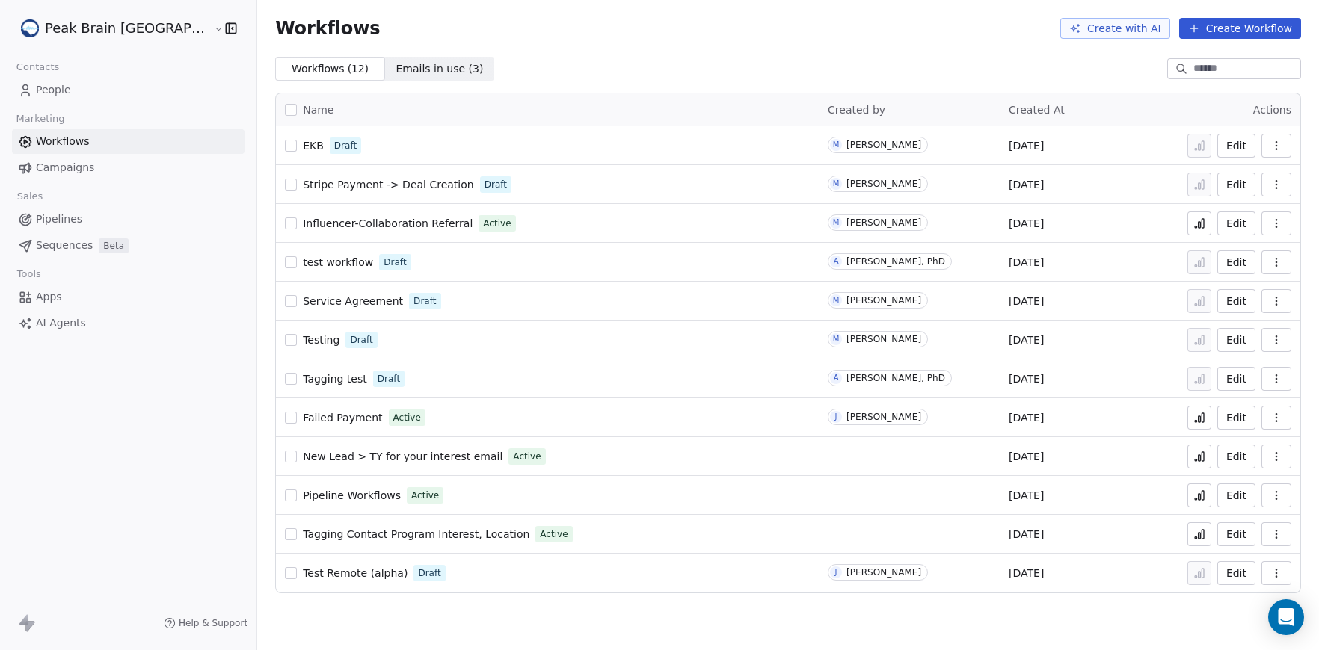
click at [61, 13] on div "Peak Brain [GEOGRAPHIC_DATA]" at bounding box center [128, 28] width 256 height 57
click at [66, 28] on html "Peak Brain [GEOGRAPHIC_DATA] Contacts People Marketing Workflows Campaigns Sale…" at bounding box center [659, 325] width 1319 height 650
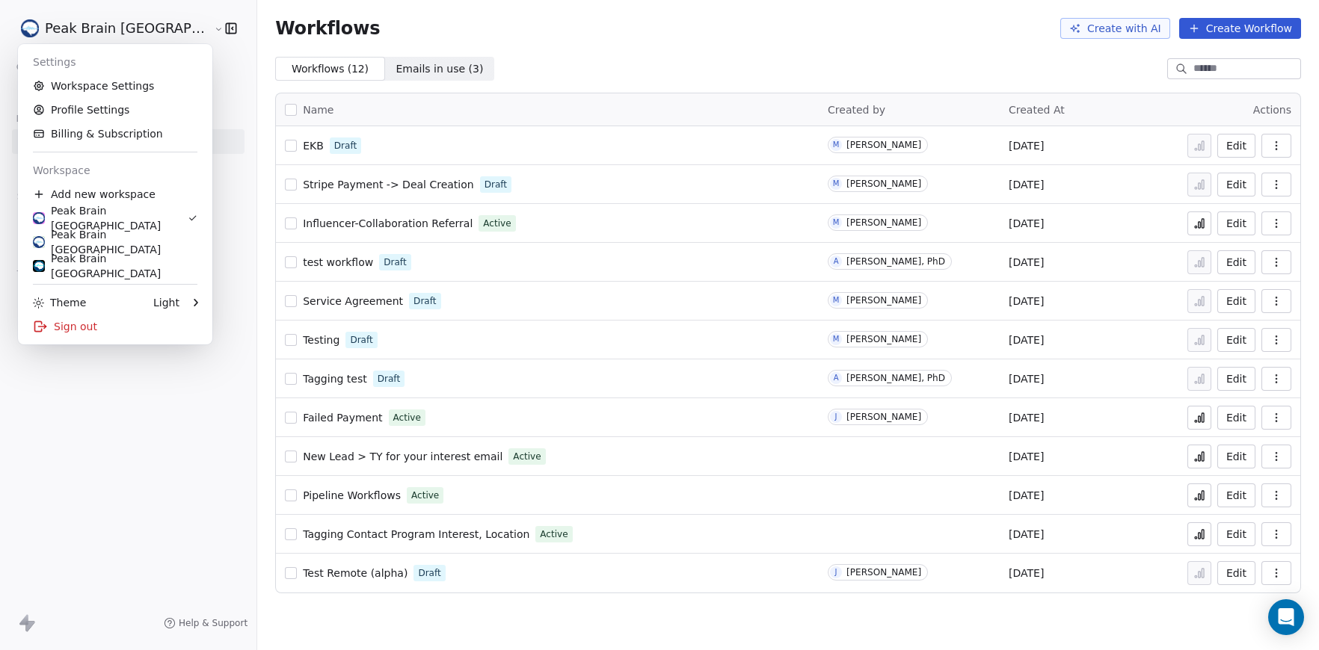
click at [78, 21] on html "Peak Brain [GEOGRAPHIC_DATA] Contacts People Marketing Workflows Campaigns Sale…" at bounding box center [659, 325] width 1319 height 650
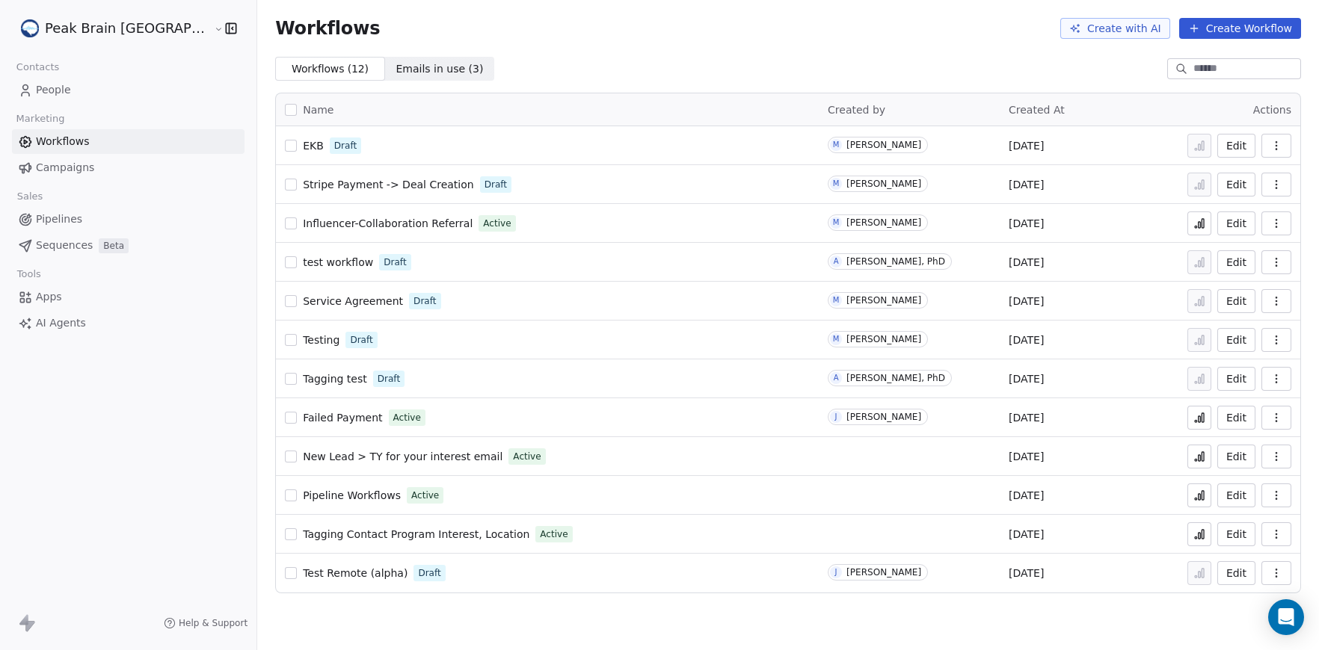
click at [64, 94] on span "People" at bounding box center [53, 90] width 35 height 16
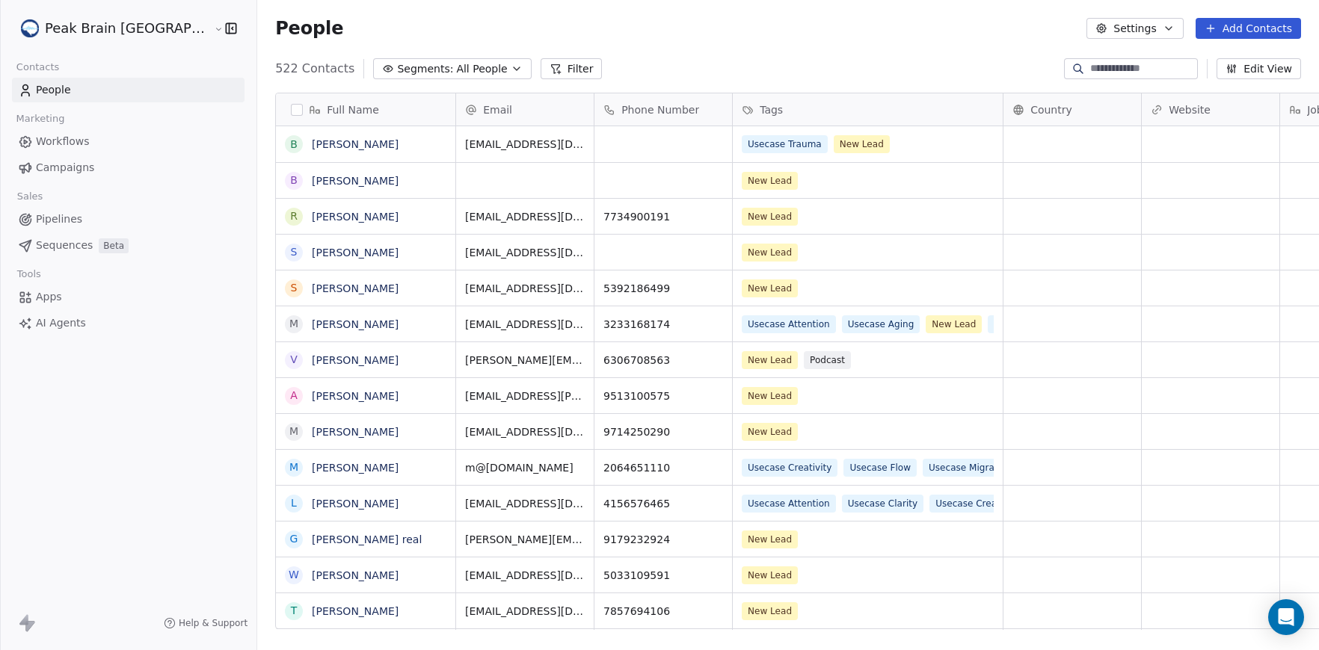
scroll to position [572, 1117]
click at [397, 70] on span "Segments:" at bounding box center [425, 69] width 56 height 16
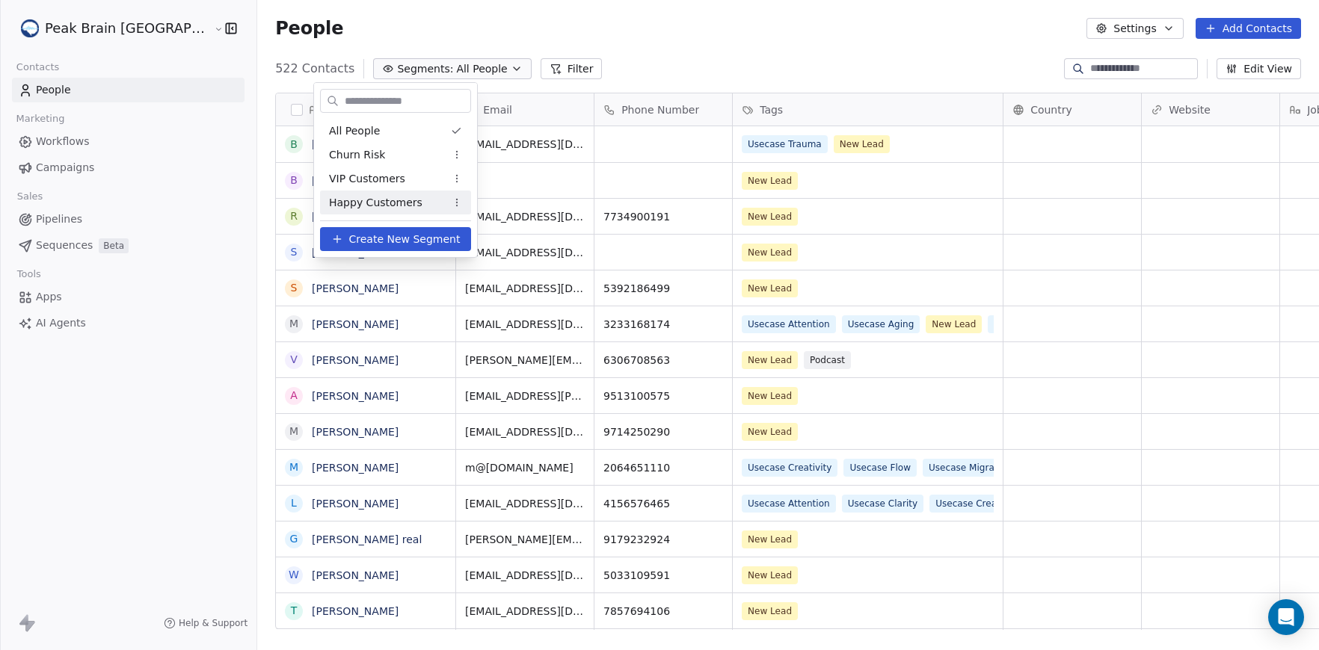
click at [368, 241] on span "Create New Segment" at bounding box center [404, 240] width 111 height 16
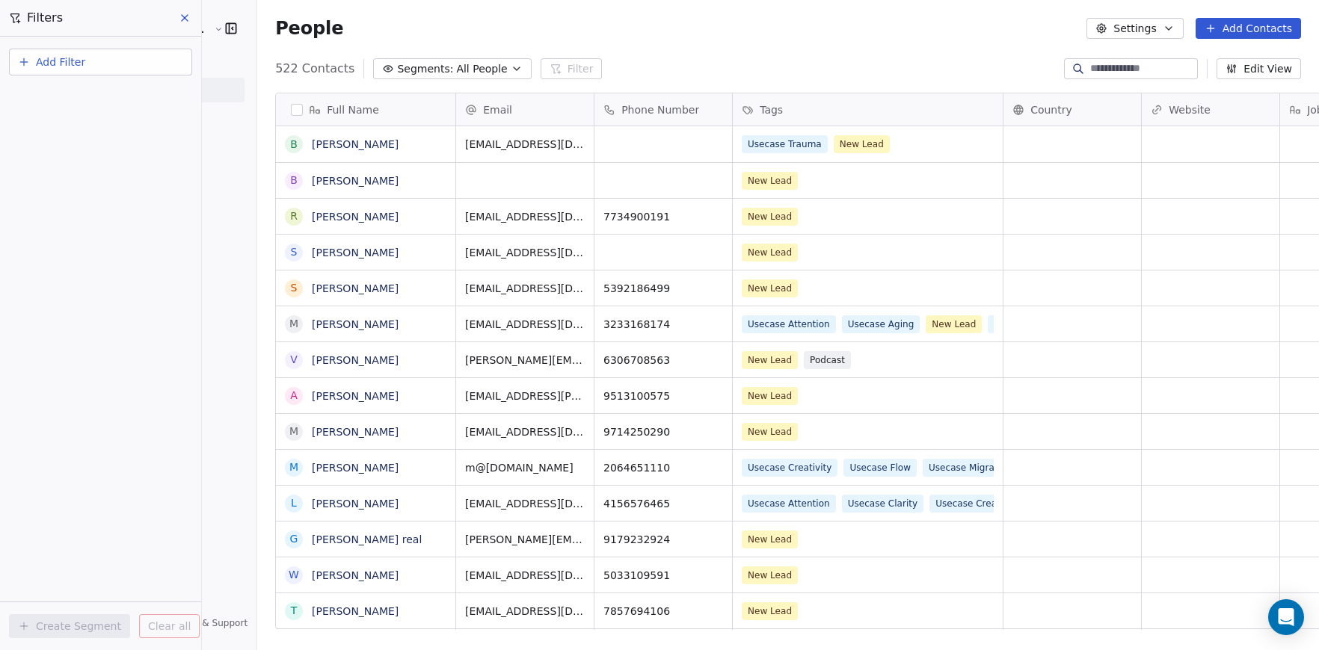
click at [126, 69] on button "Add Filter" at bounding box center [100, 62] width 183 height 27
click at [126, 96] on div "Contact properties" at bounding box center [101, 98] width 152 height 16
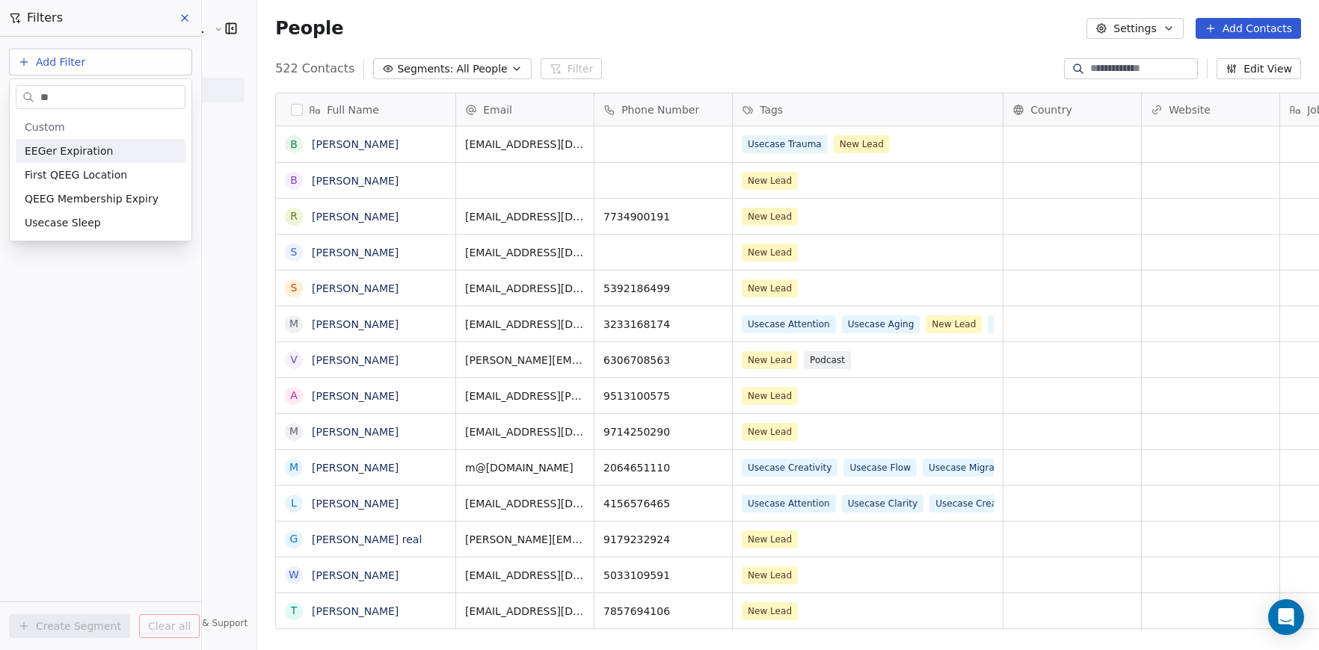
type input "**"
click at [100, 144] on span "EEGer Expiration" at bounding box center [69, 151] width 88 height 15
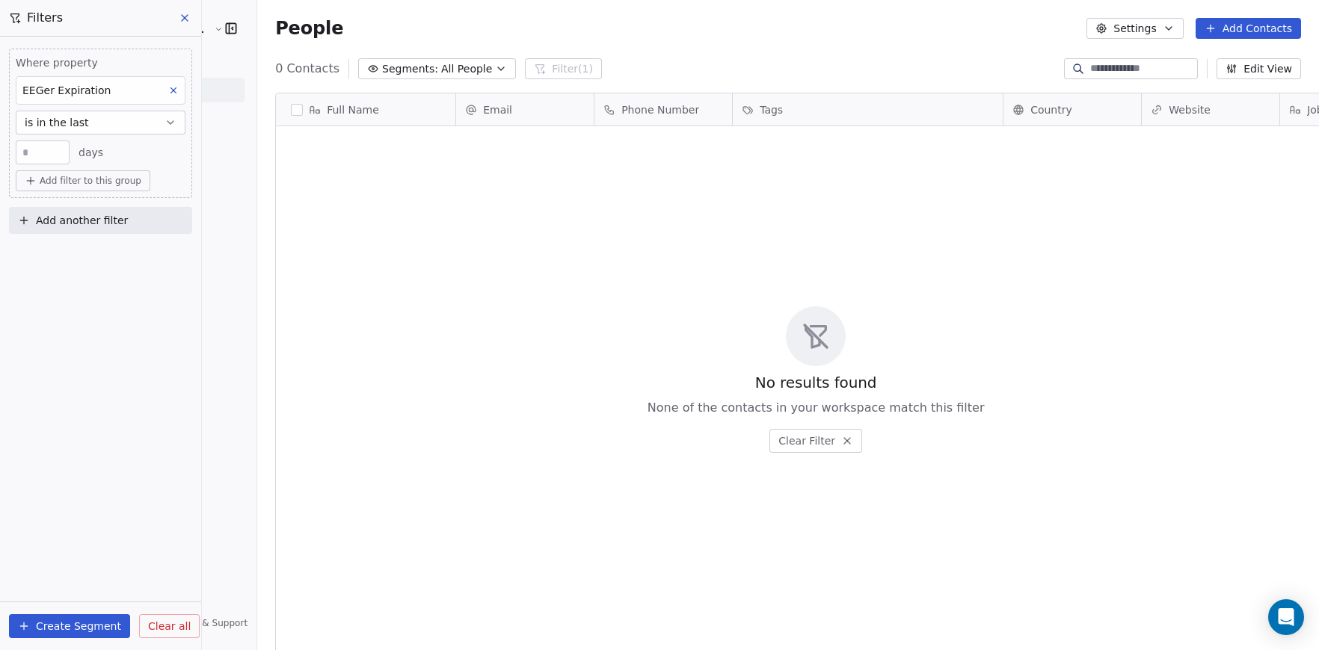
click at [103, 122] on button "is in the last" at bounding box center [101, 123] width 170 height 24
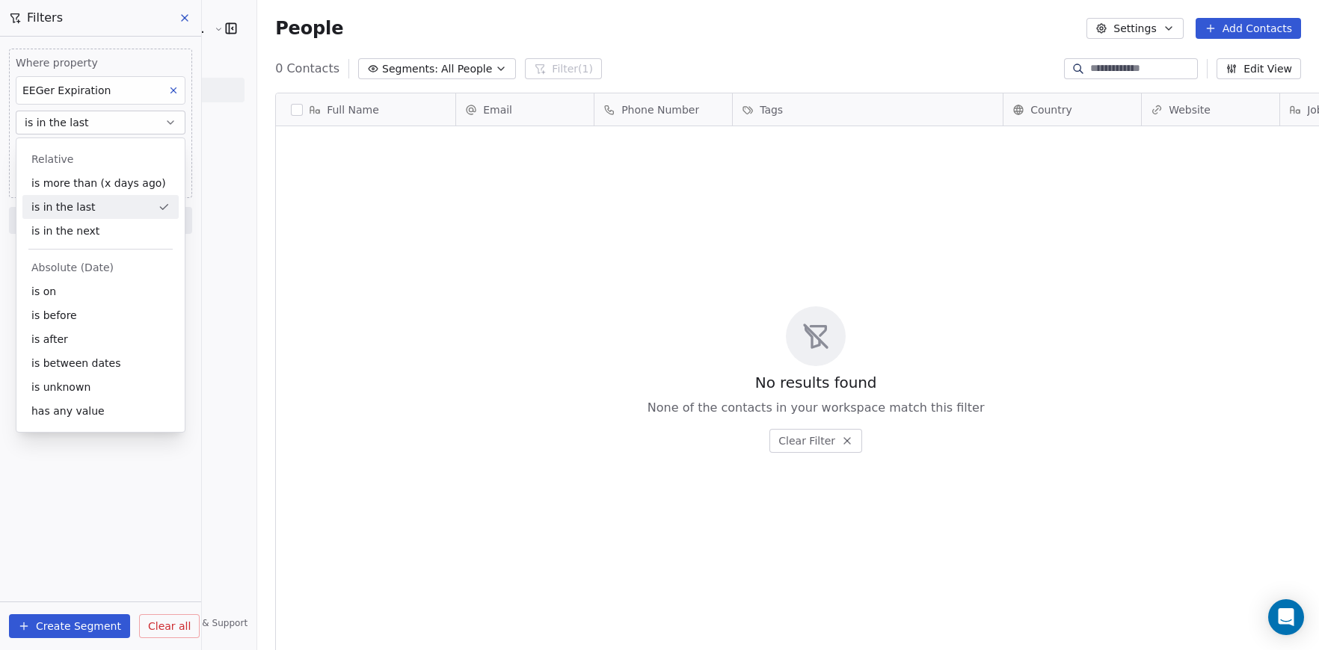
click at [111, 203] on div "is in the last" at bounding box center [100, 207] width 156 height 24
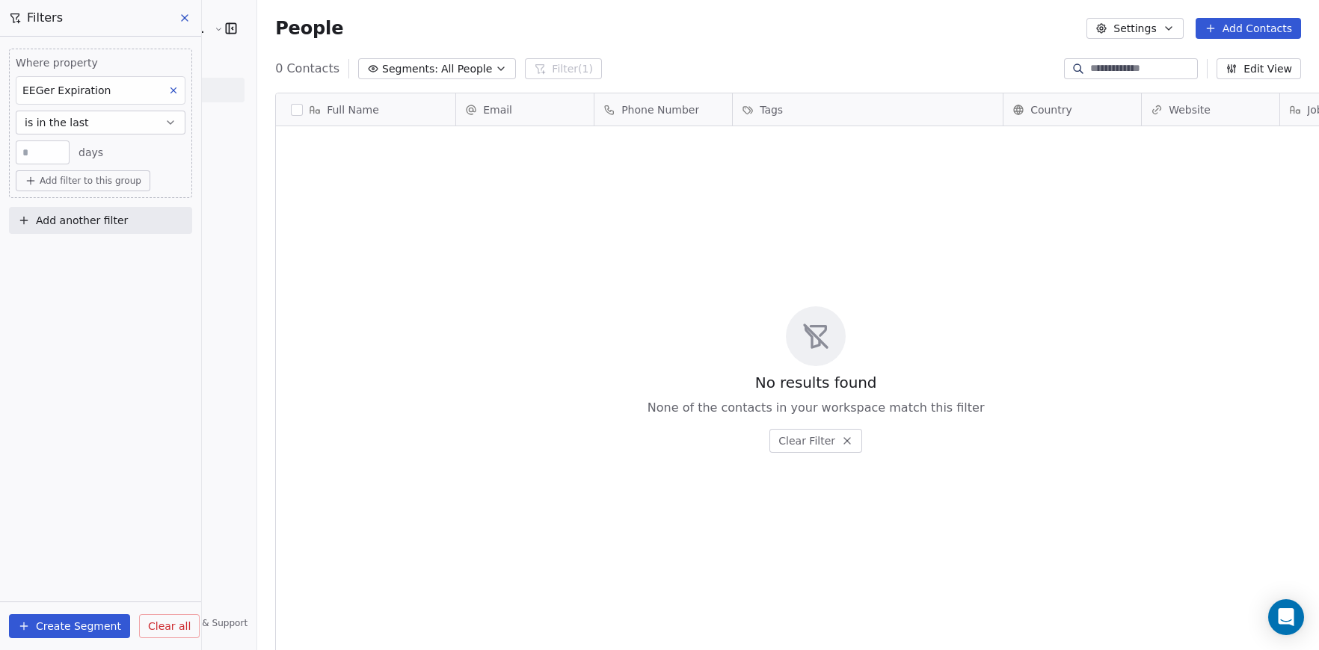
click at [91, 127] on button "is in the last" at bounding box center [101, 123] width 170 height 24
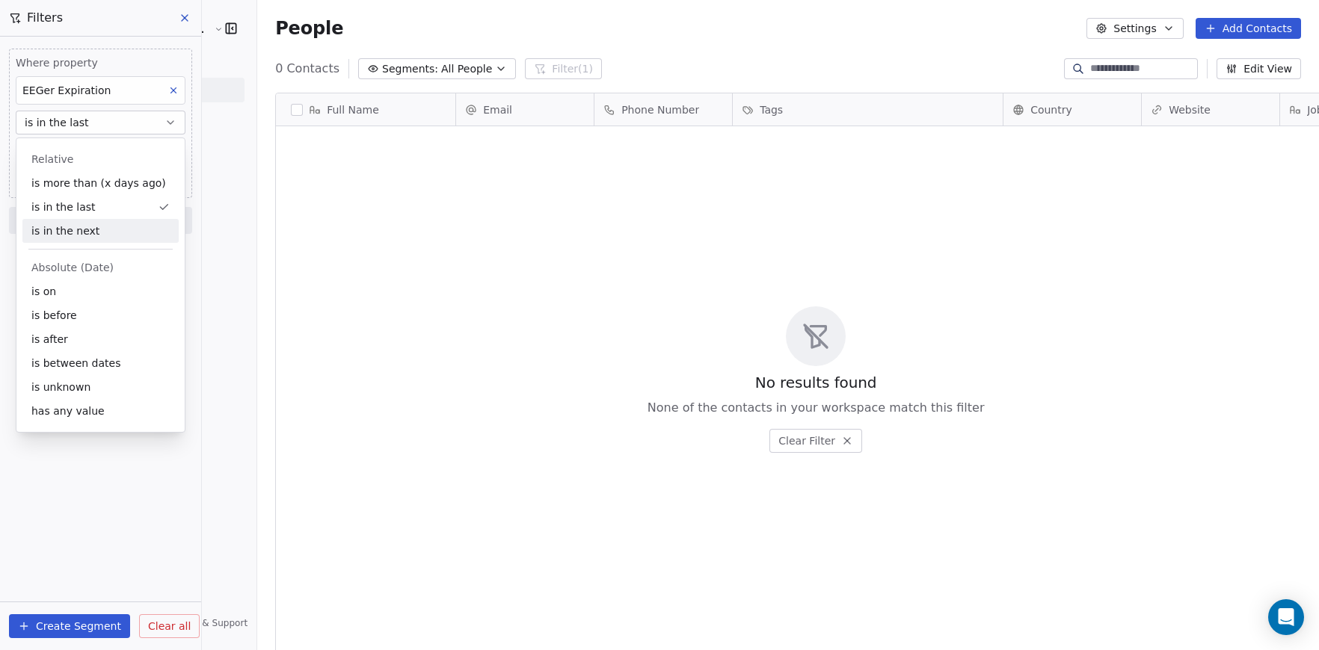
click at [108, 228] on div "is in the next" at bounding box center [100, 231] width 156 height 24
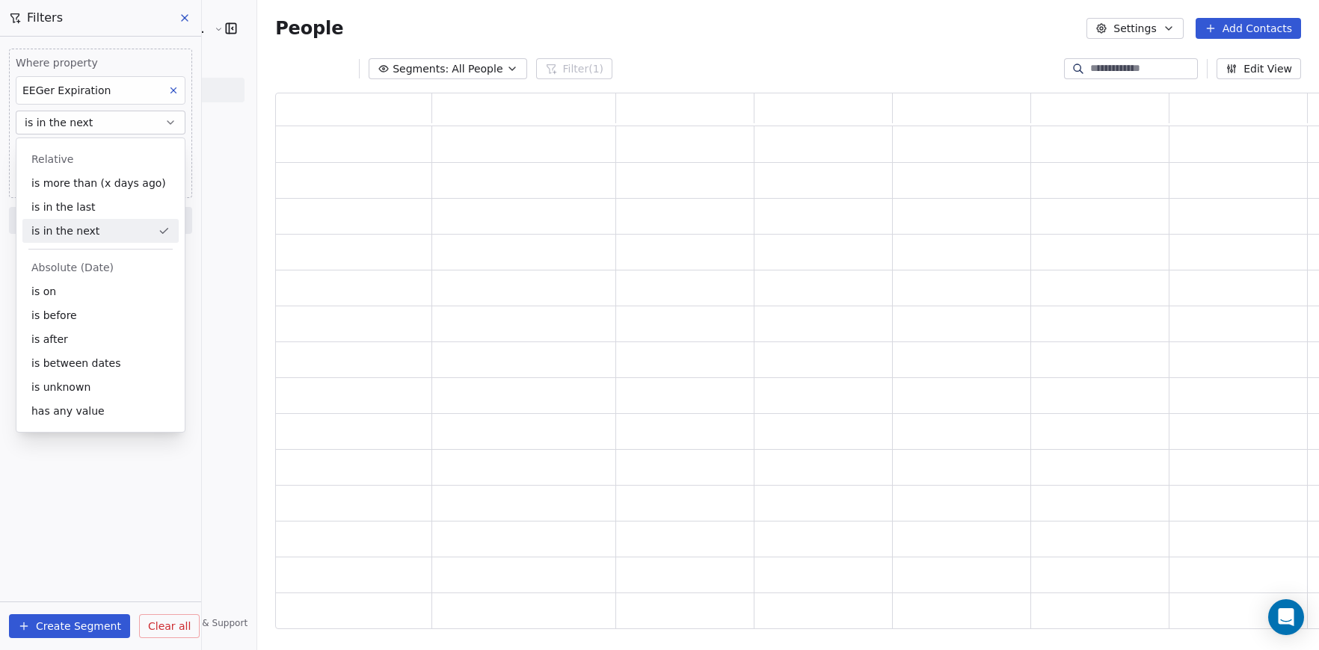
scroll to position [536, 1081]
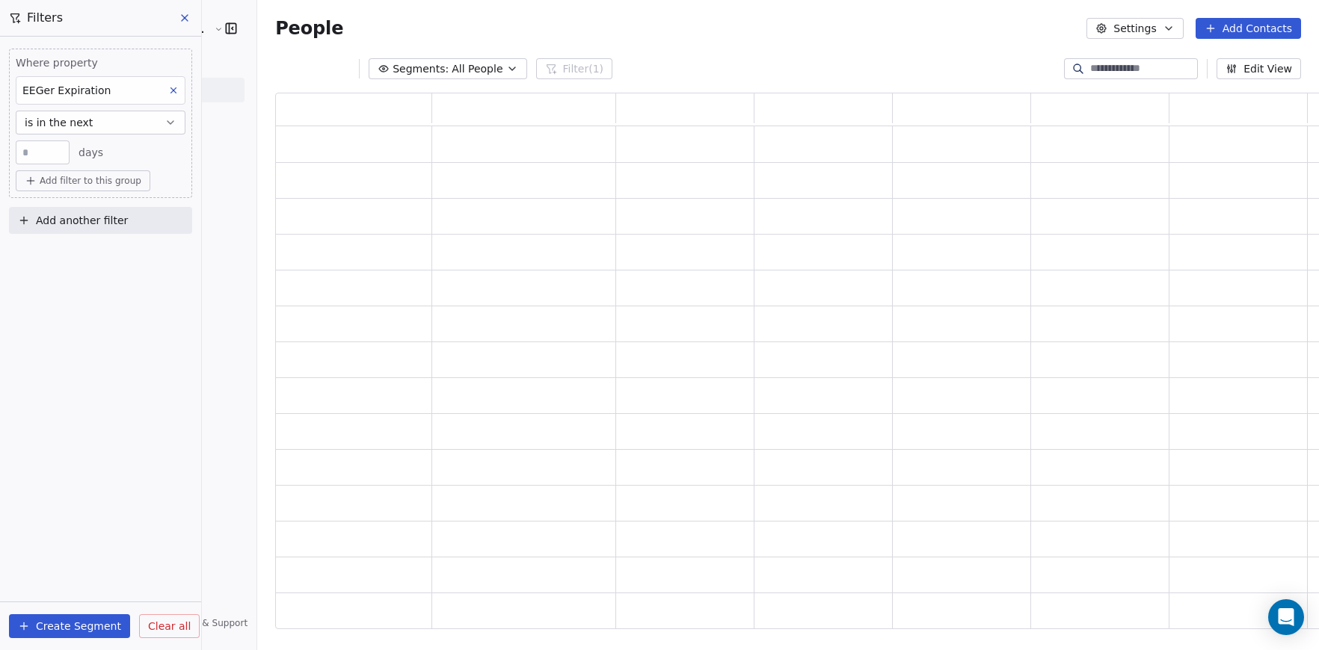
click at [53, 158] on input "**" at bounding box center [42, 152] width 46 height 11
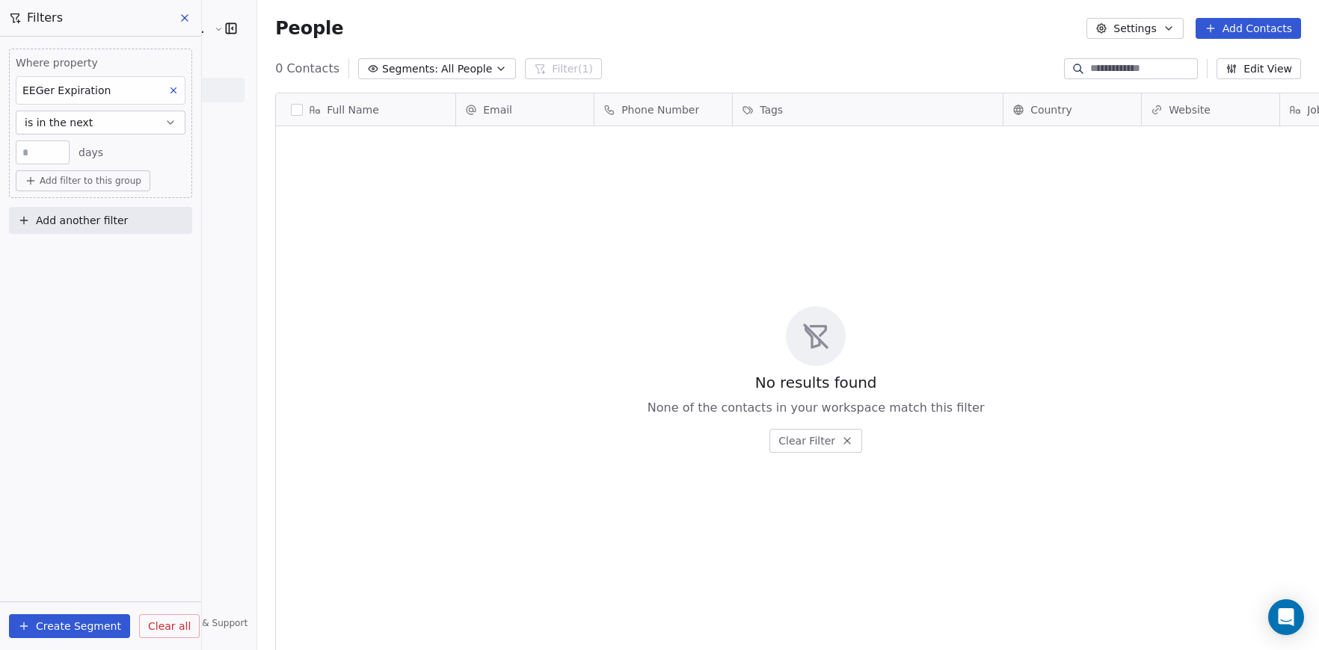
scroll to position [572, 1117]
type input "*"
click at [69, 184] on span "Add filter to this group" at bounding box center [91, 181] width 102 height 12
click at [157, 153] on html "Peak Brain [GEOGRAPHIC_DATA] Contacts People Marketing Workflows Campaigns Sale…" at bounding box center [659, 325] width 1319 height 650
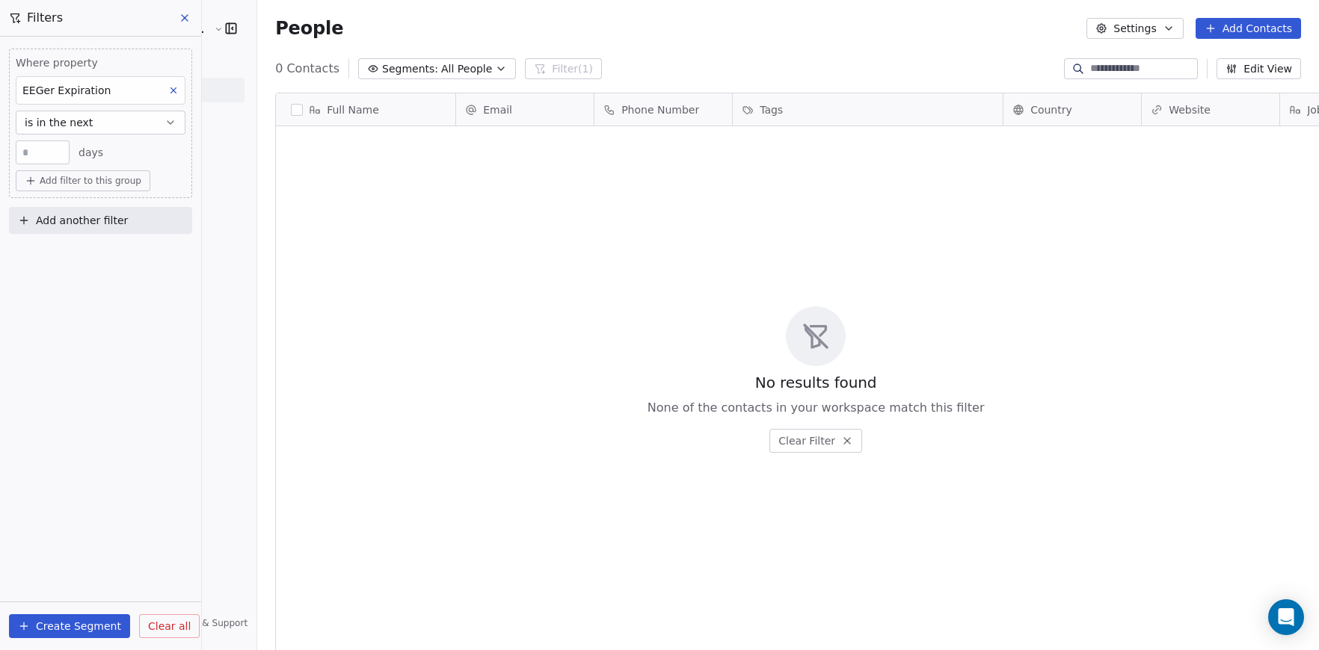
click at [64, 636] on button "Create Segment" at bounding box center [69, 627] width 121 height 24
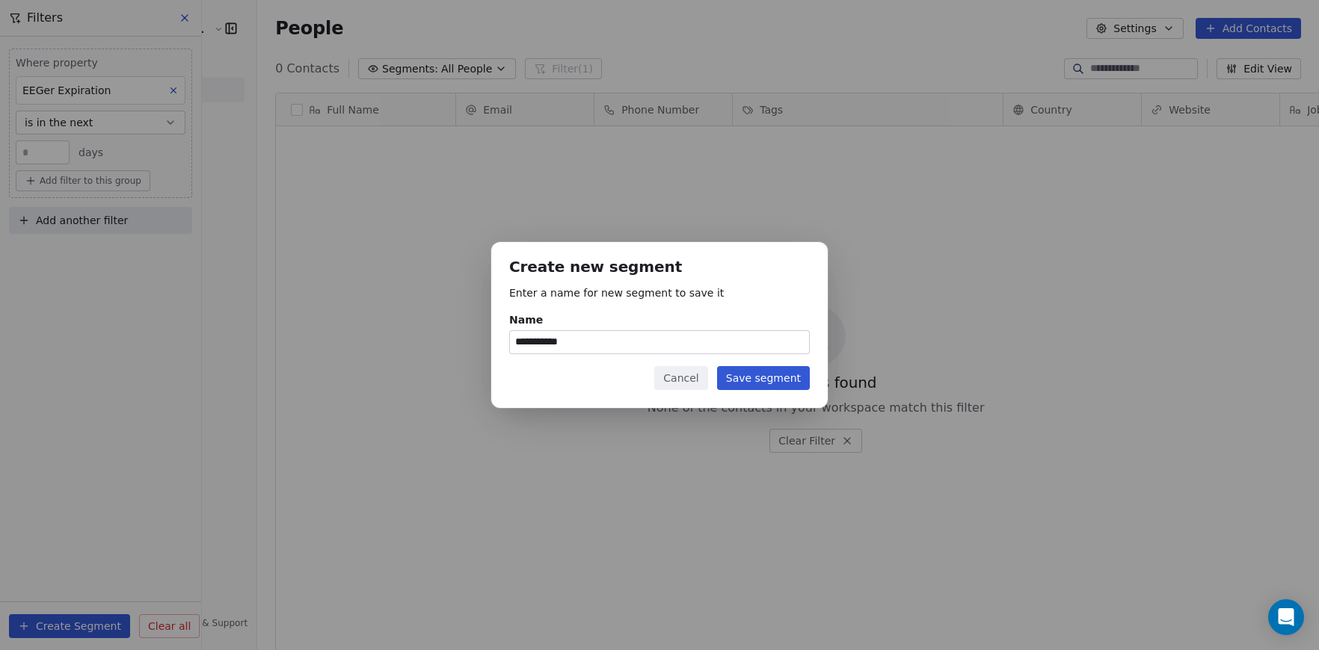
type input "**********"
click at [777, 375] on button "Save segment" at bounding box center [763, 378] width 93 height 24
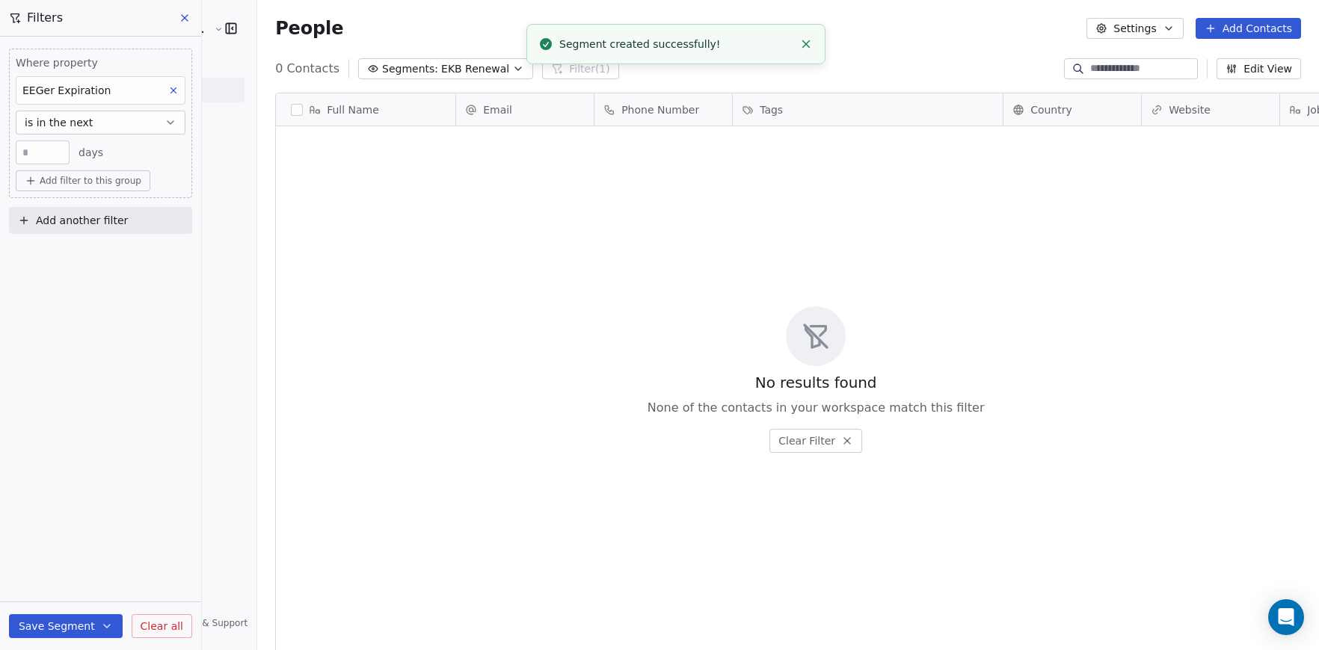
click at [535, 197] on div "No results found None of the contacts in your workspace match this filter Clear…" at bounding box center [816, 379] width 1080 height 501
click at [712, 241] on div "No results found None of the contacts in your workspace match this filter Clear…" at bounding box center [816, 379] width 1080 height 501
click at [1242, 27] on button "Add Contacts" at bounding box center [1247, 28] width 105 height 21
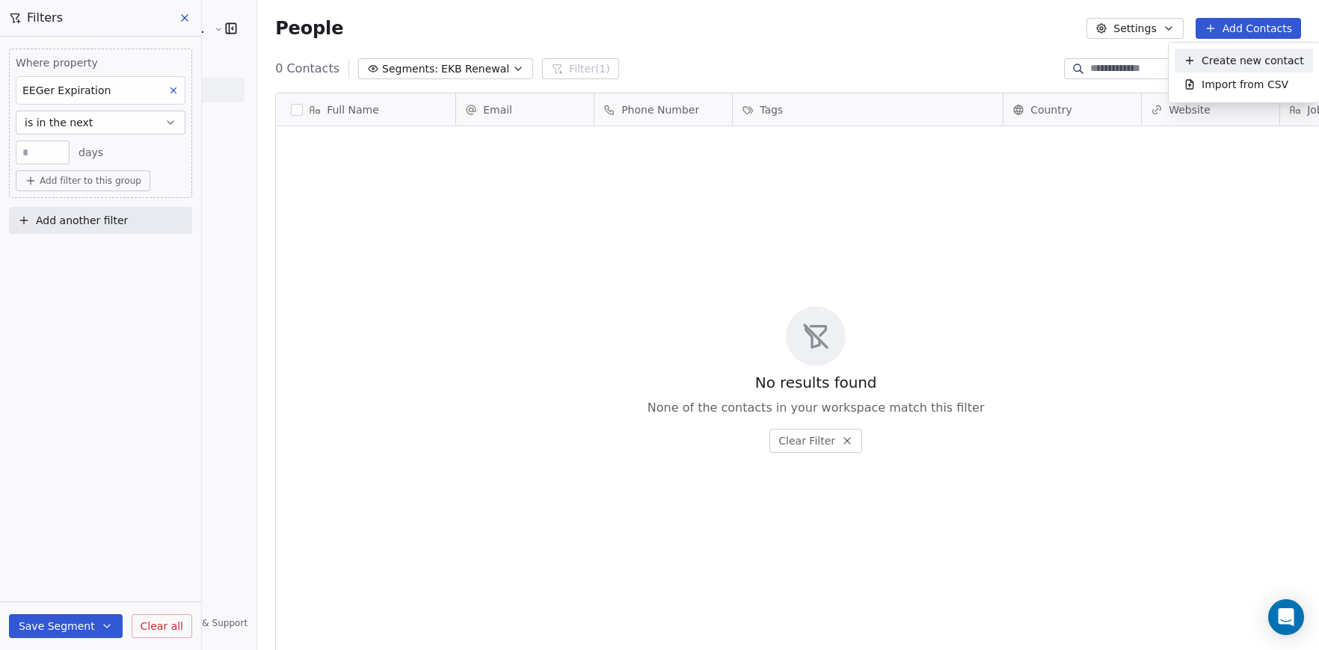
click at [1248, 53] on span "Create new contact" at bounding box center [1252, 61] width 102 height 16
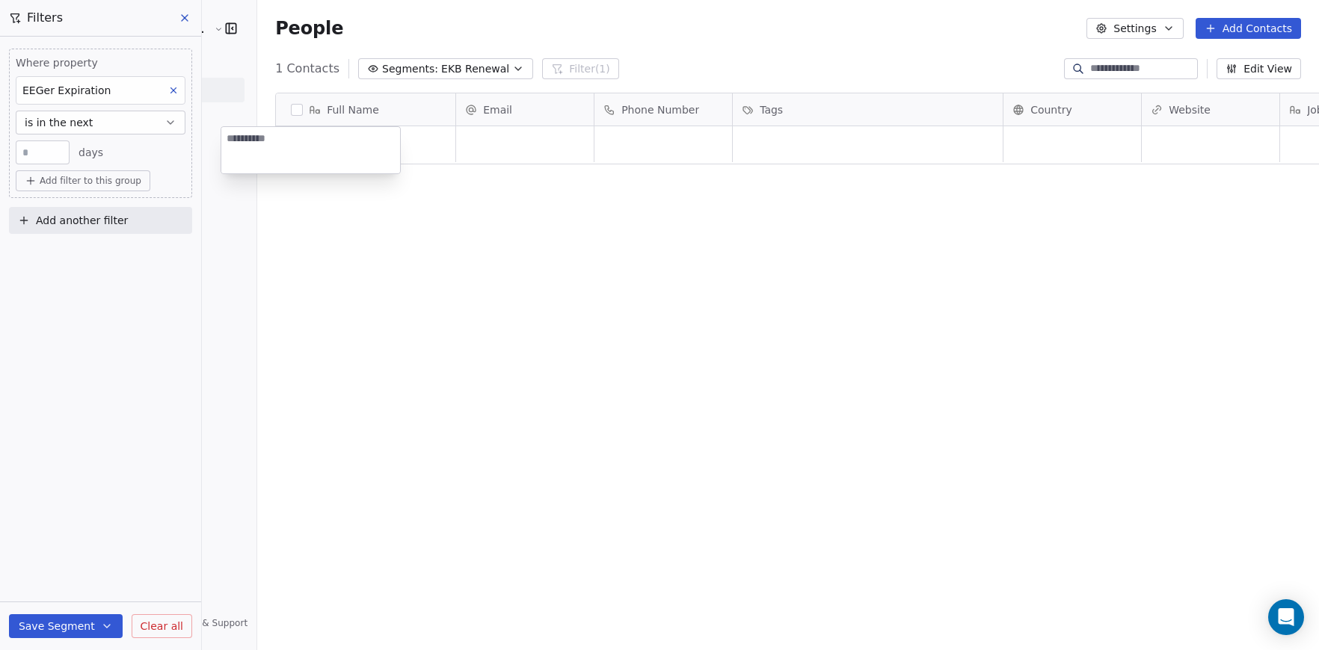
click at [750, 209] on html "Peak Brain [GEOGRAPHIC_DATA] Contacts People Marketing Workflows Campaigns Sale…" at bounding box center [659, 325] width 1319 height 650
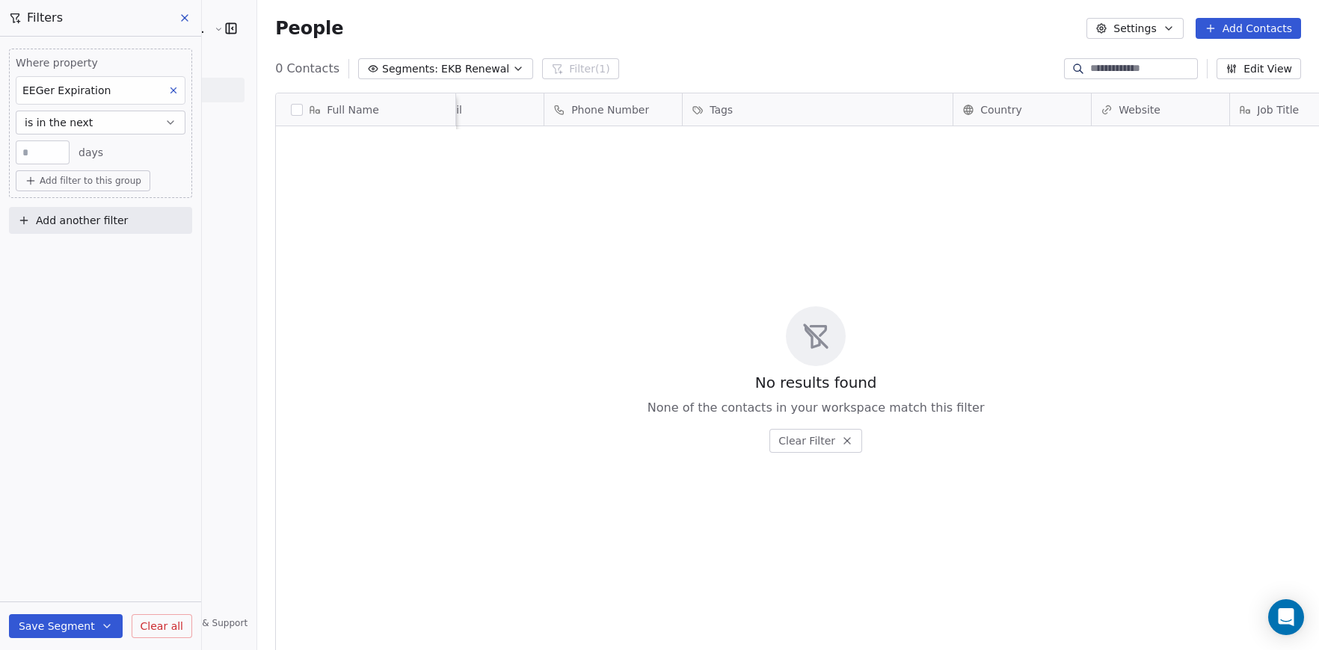
scroll to position [0, 0]
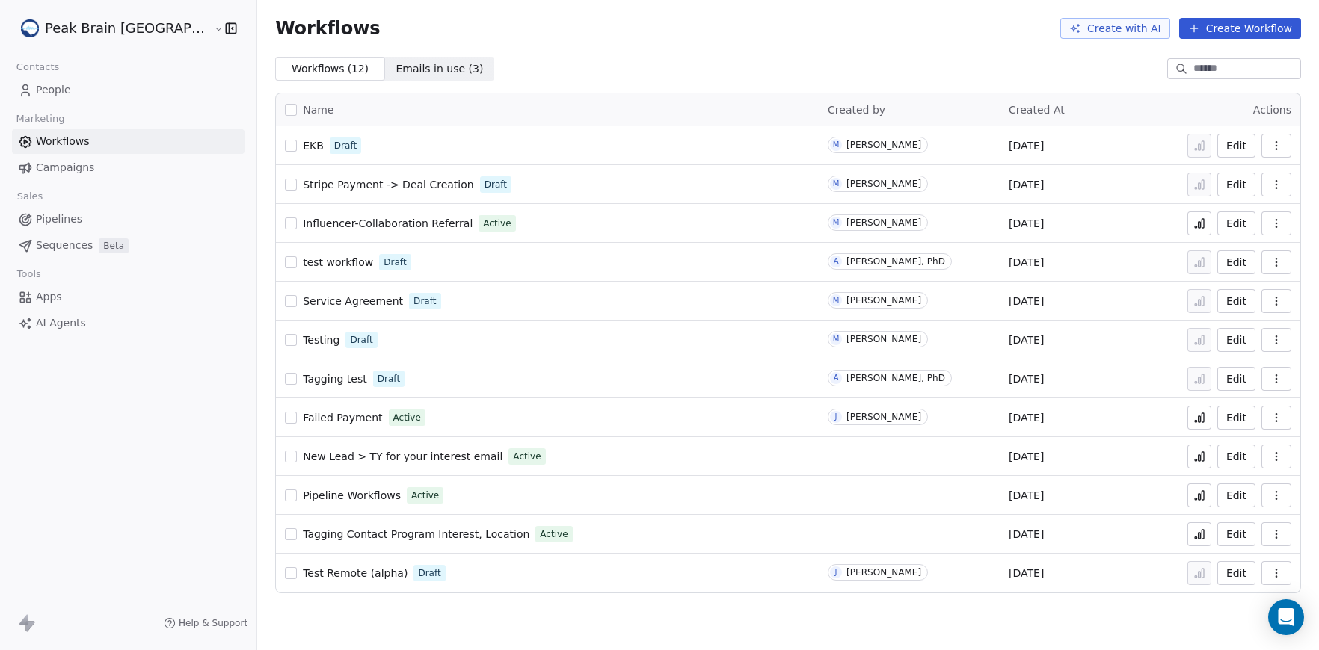
click at [99, 93] on link "People" at bounding box center [128, 90] width 233 height 25
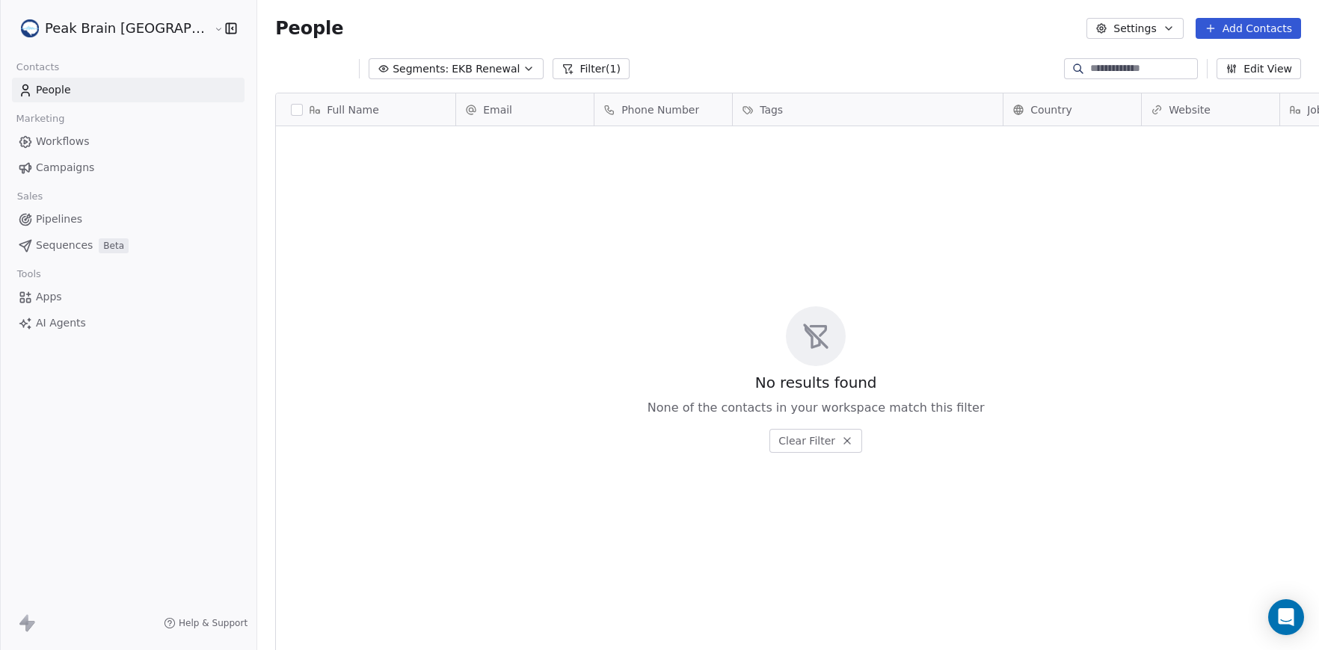
scroll to position [572, 1117]
click at [1228, 67] on icon "button" at bounding box center [1231, 69] width 12 height 12
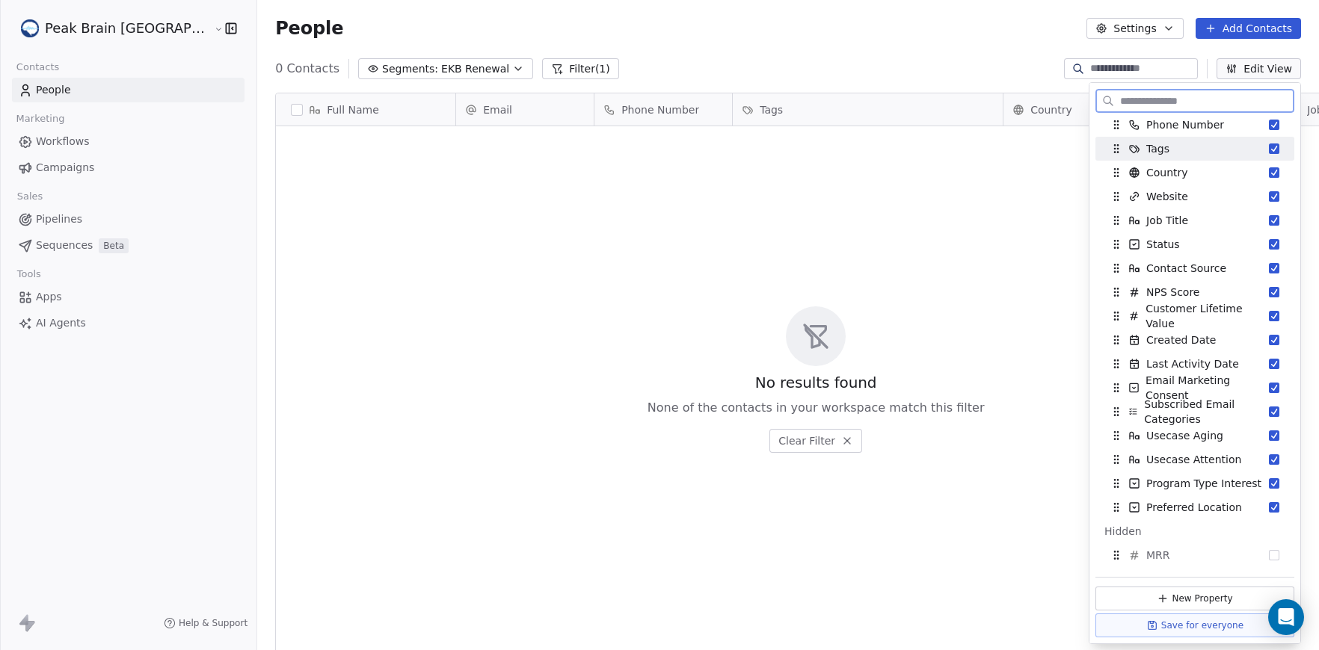
scroll to position [0, 0]
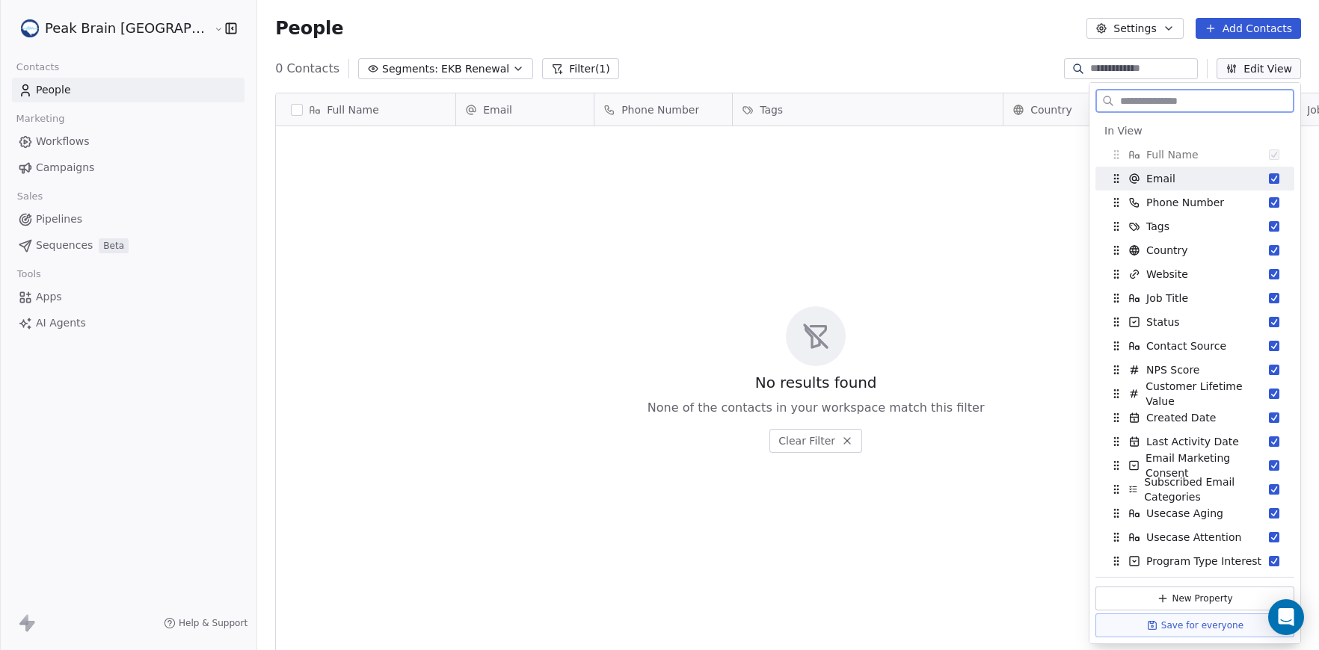
click at [1275, 181] on button "Suggestions" at bounding box center [1274, 178] width 10 height 10
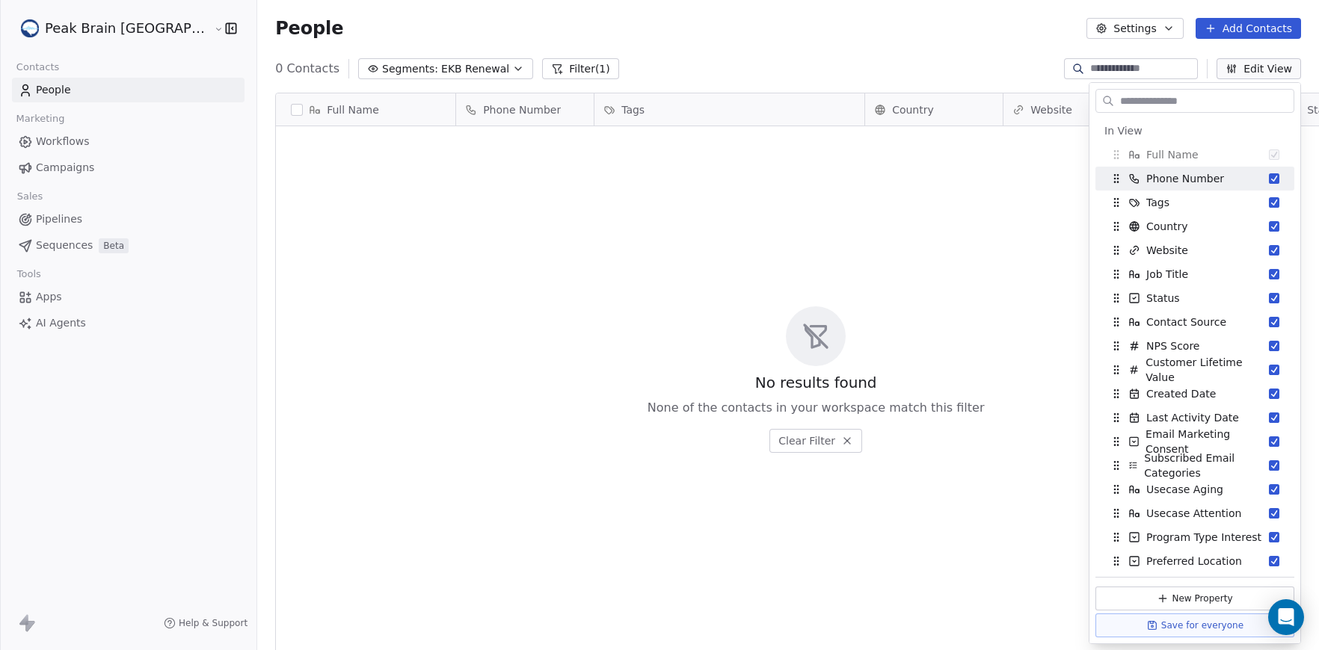
click at [557, 170] on div "No results found None of the contacts in your workspace match this filter Clear…" at bounding box center [816, 379] width 1080 height 501
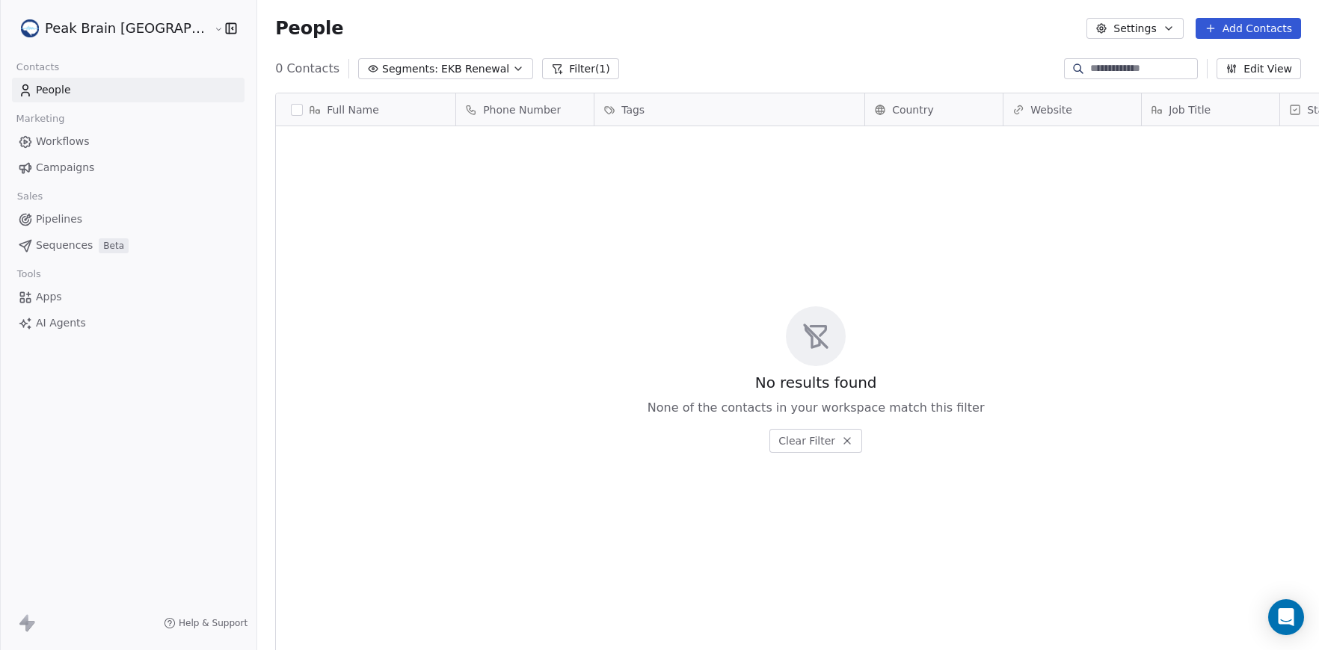
click at [448, 74] on button "Segments: EKB Renewal" at bounding box center [445, 68] width 175 height 21
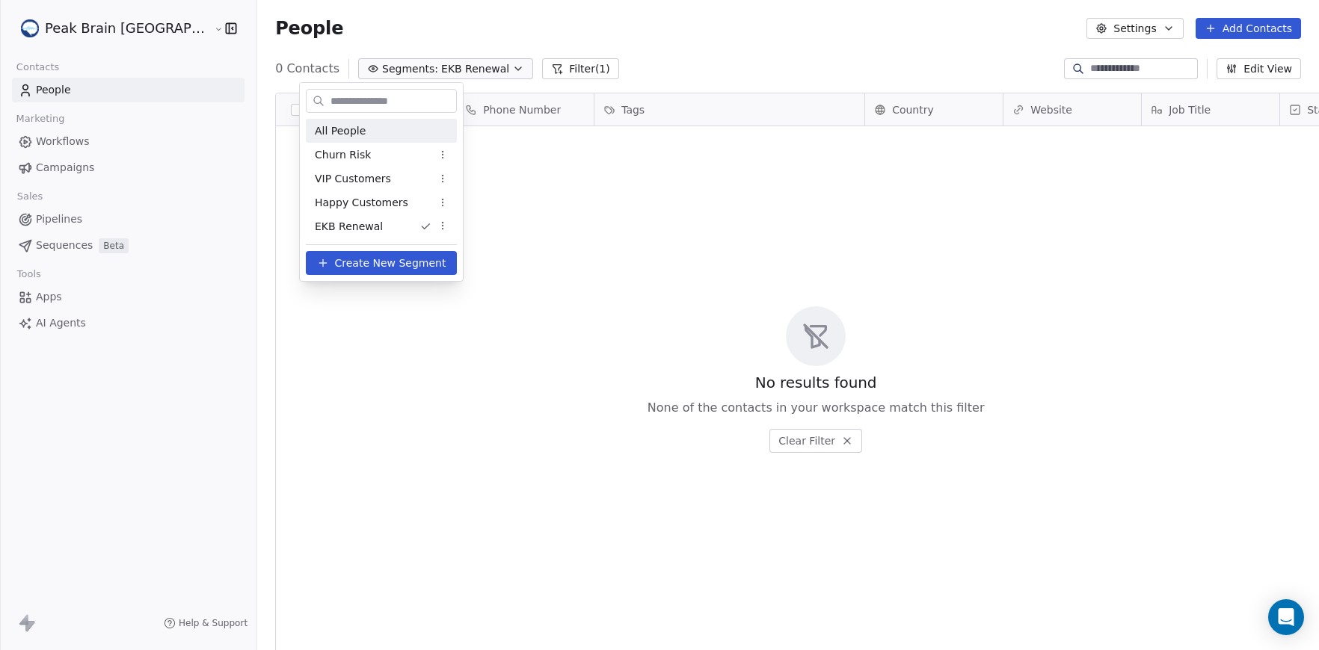
click at [431, 123] on div "All People" at bounding box center [381, 131] width 151 height 24
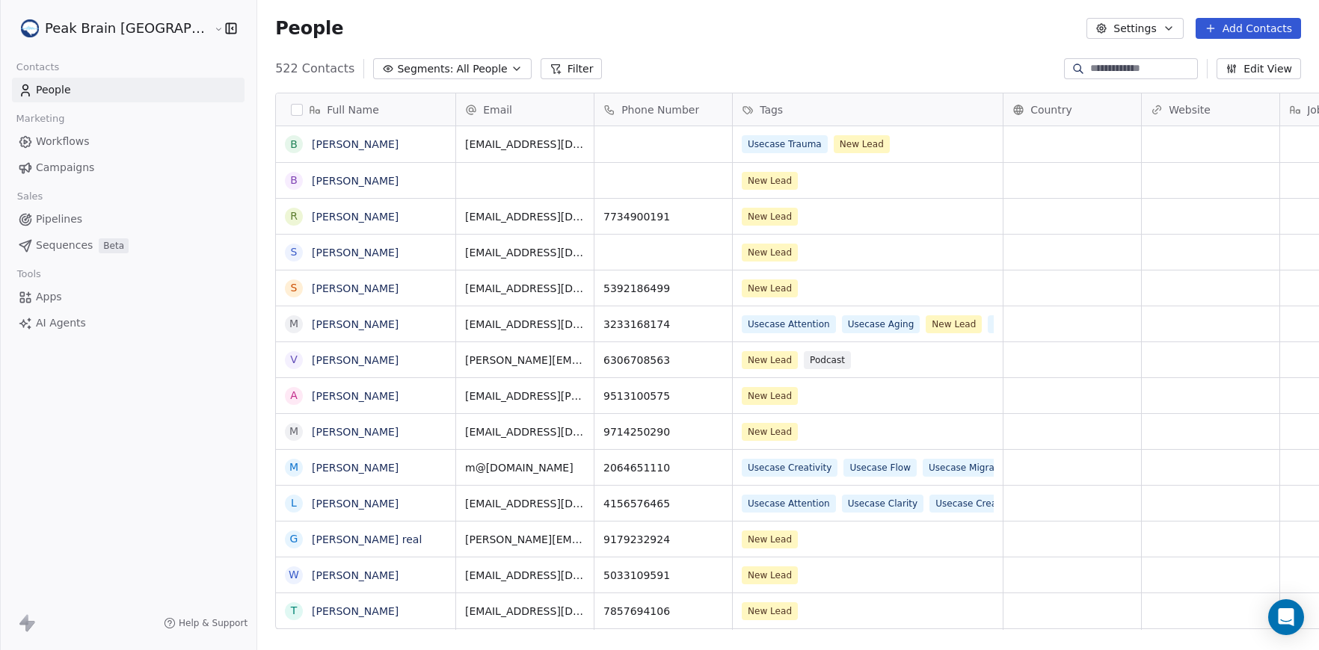
click at [1243, 63] on button "Edit View" at bounding box center [1258, 68] width 84 height 21
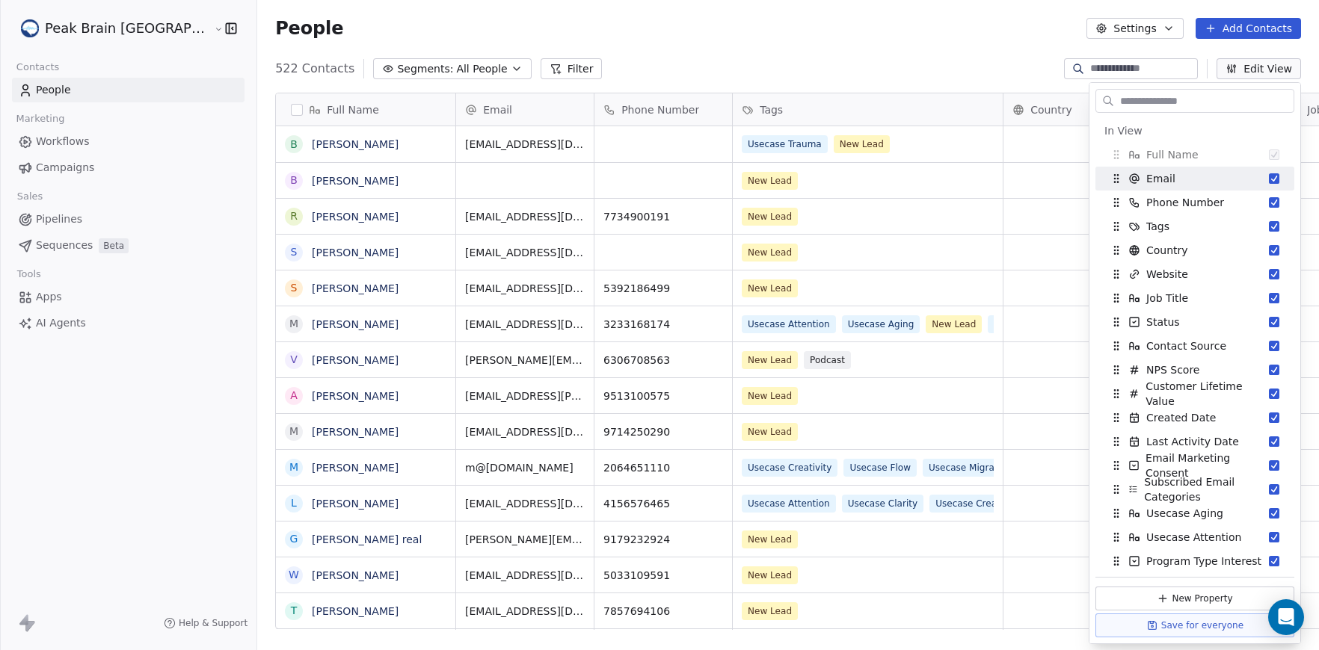
click at [933, 57] on div "522 Contacts Segments: All People Filter Edit View" at bounding box center [788, 69] width 1062 height 24
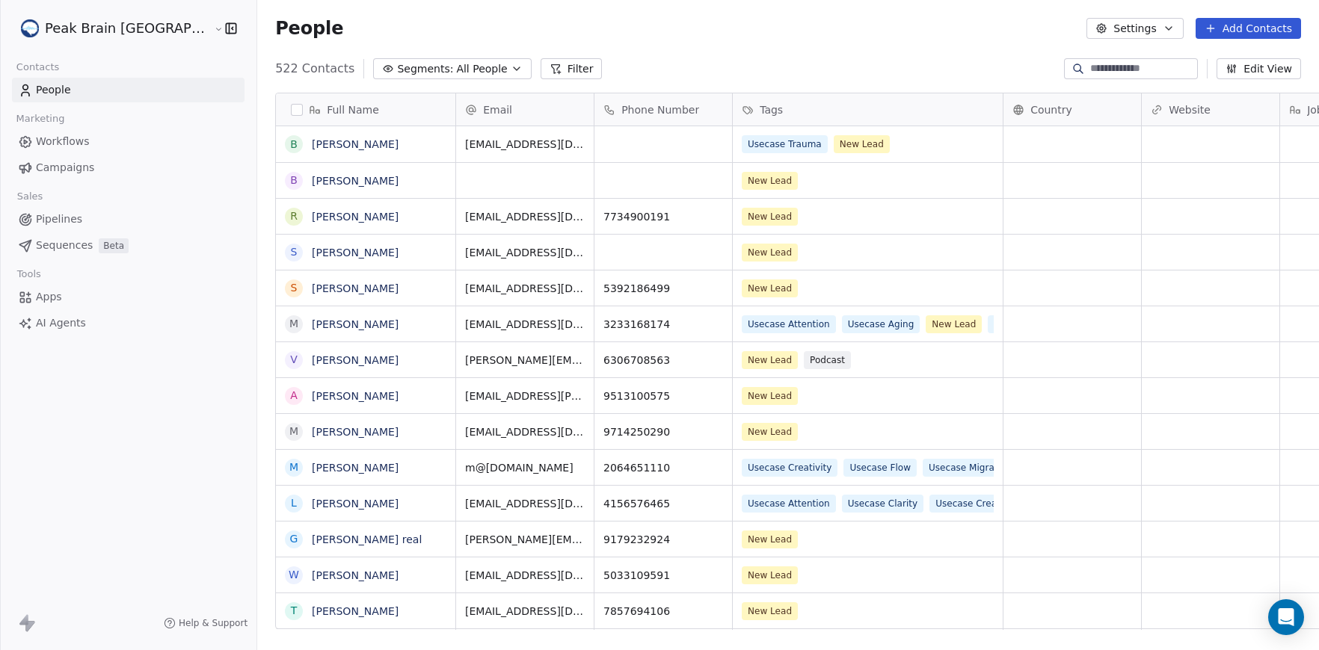
click at [439, 78] on button "Segments: All People" at bounding box center [452, 68] width 158 height 21
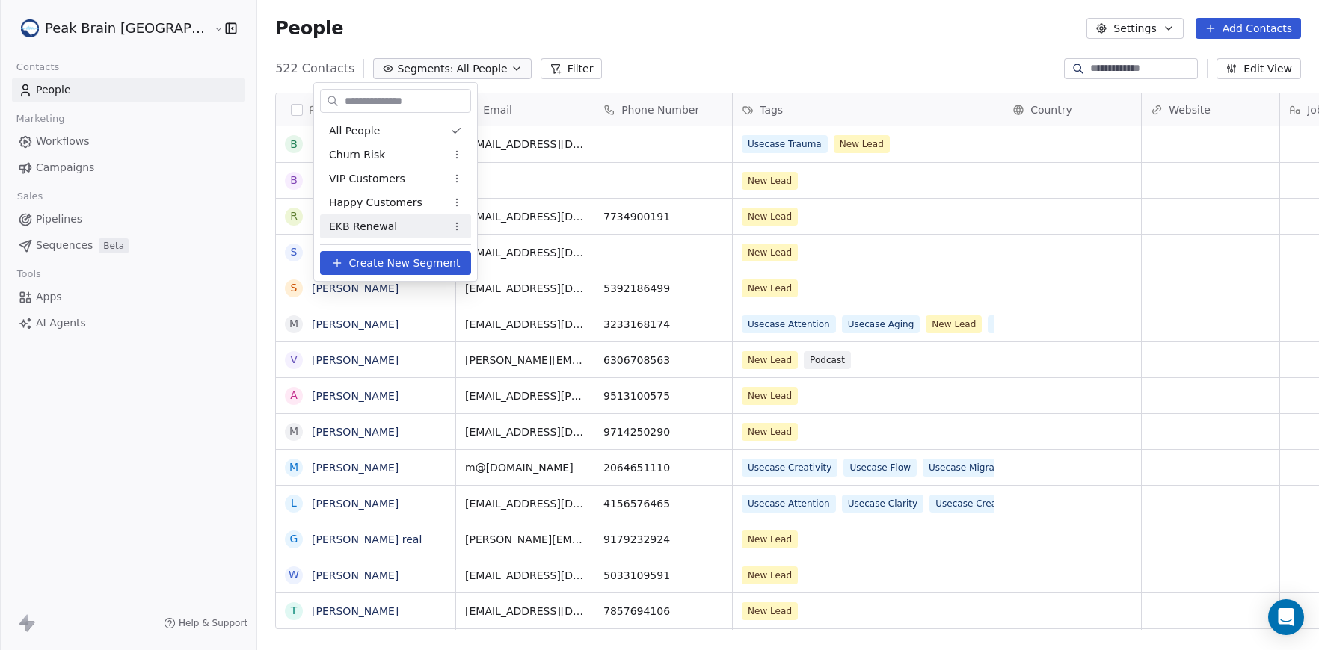
click at [413, 224] on div "EKB Renewal" at bounding box center [395, 227] width 151 height 24
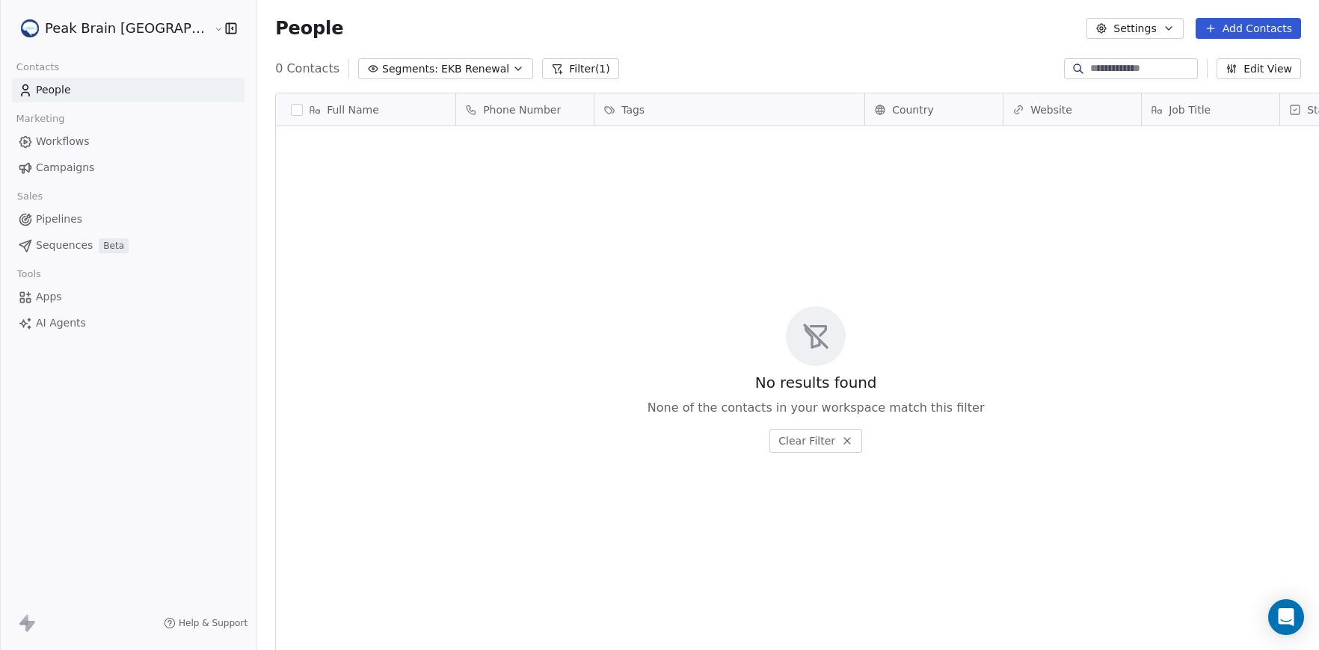
click at [1156, 32] on button "Settings" at bounding box center [1134, 28] width 96 height 21
click at [971, 81] on html "Peak Brain [GEOGRAPHIC_DATA] Contacts People Marketing Workflows Campaigns Sale…" at bounding box center [659, 325] width 1319 height 650
click at [1275, 71] on button "Edit View" at bounding box center [1258, 68] width 84 height 21
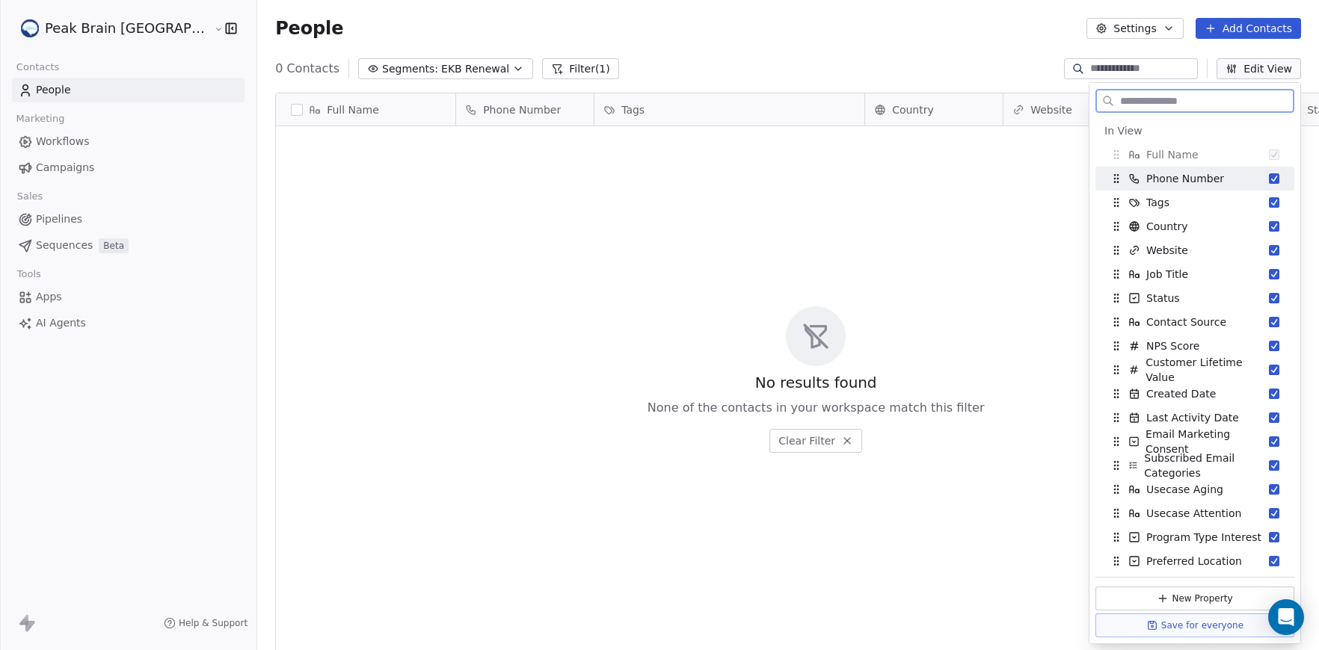
click at [1274, 179] on button "Suggestions" at bounding box center [1274, 178] width 10 height 10
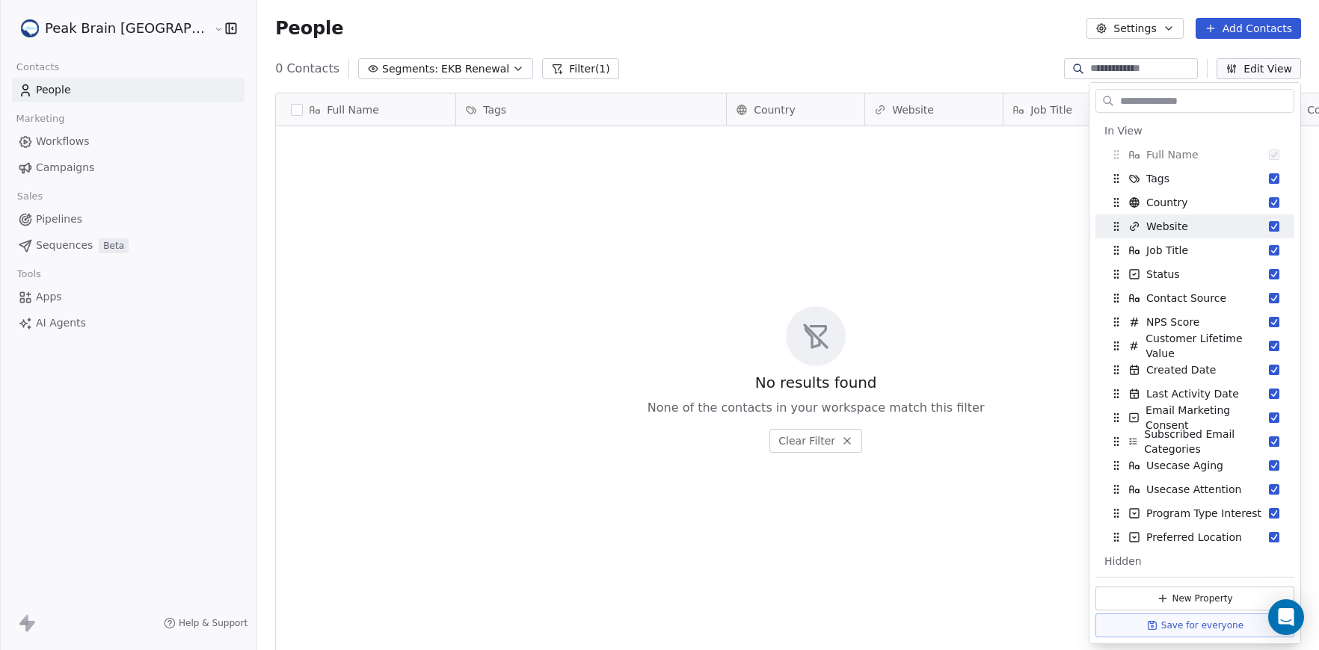
click at [884, 247] on div "No results found None of the contacts in your workspace match this filter Clear…" at bounding box center [816, 379] width 1080 height 501
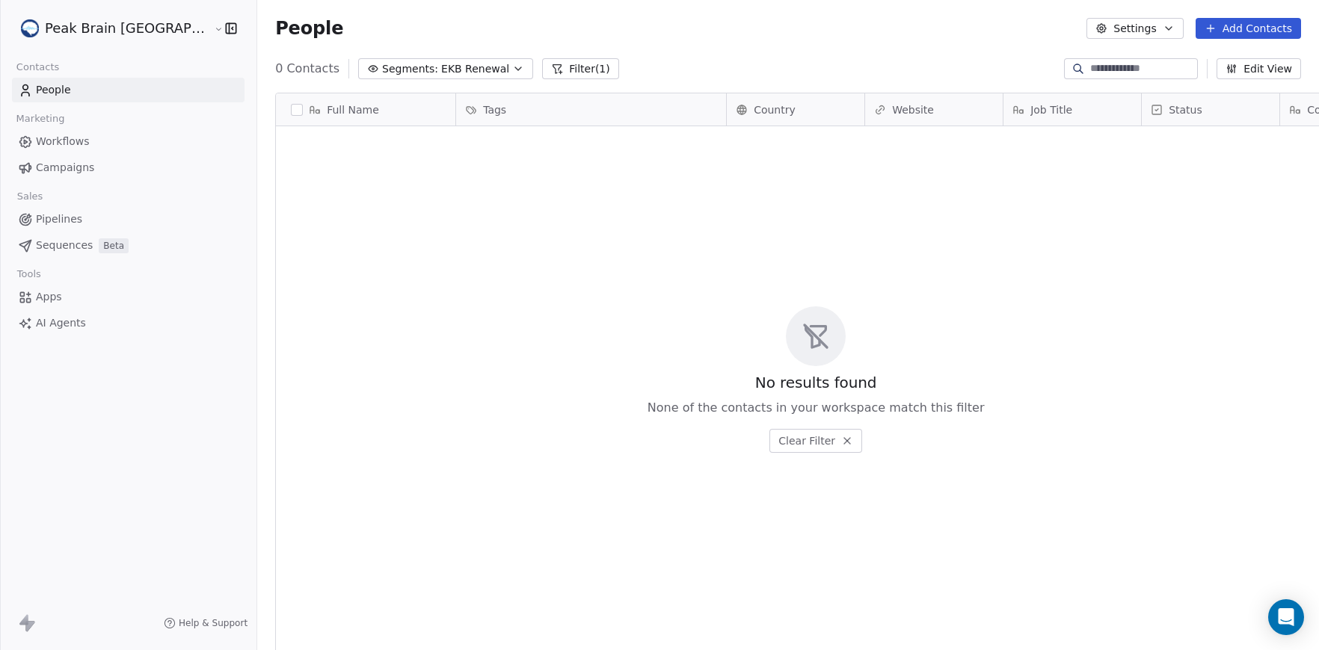
click at [512, 71] on icon "button" at bounding box center [518, 69] width 12 height 12
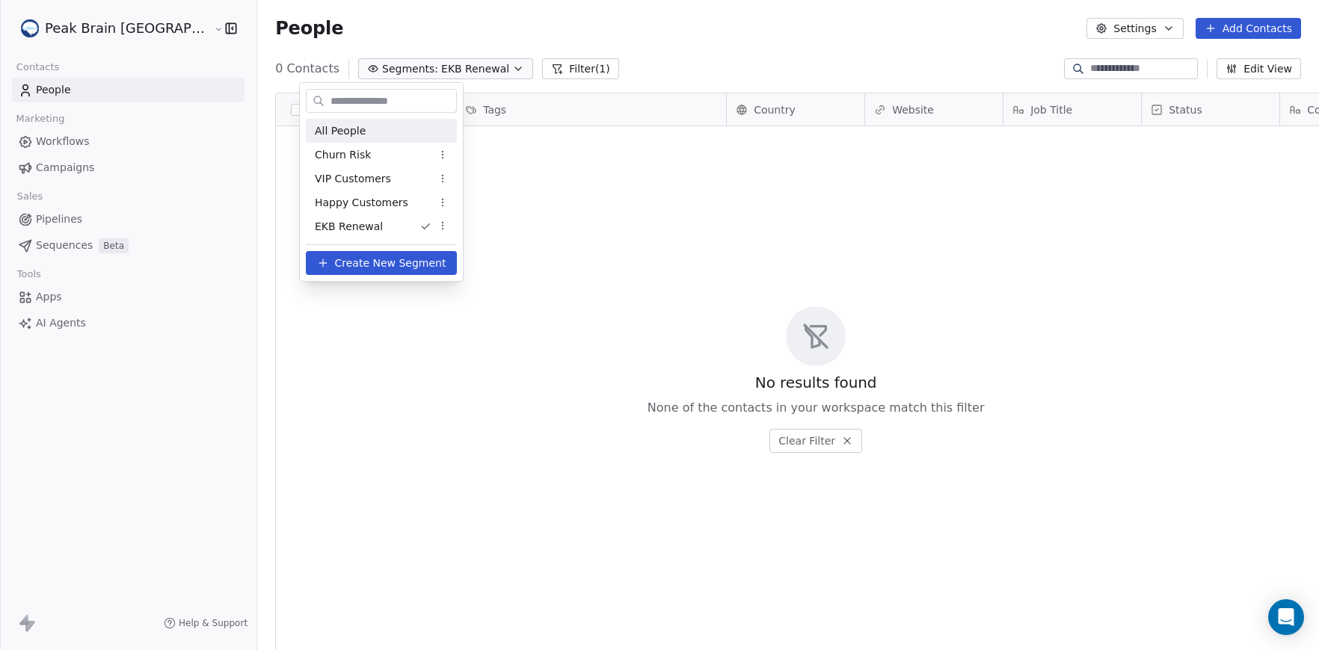
click at [392, 141] on div "All People" at bounding box center [381, 131] width 151 height 24
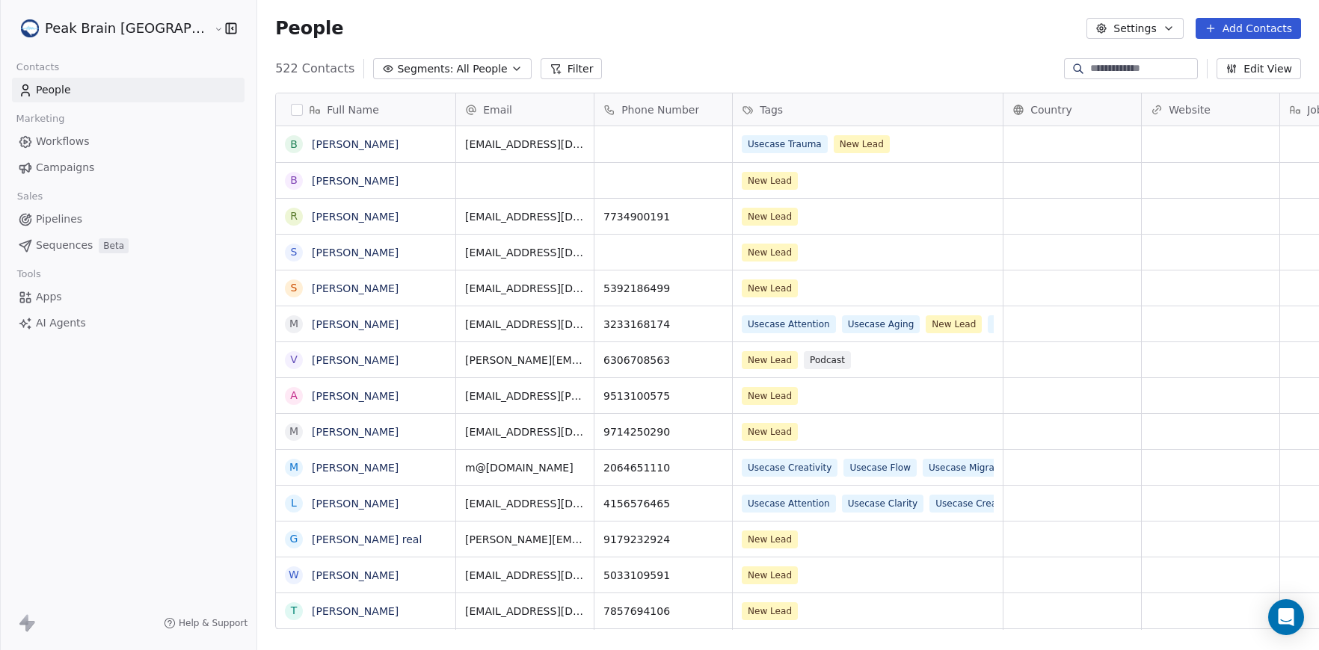
click at [441, 79] on div "522 Contacts Segments: All People Filter Edit View" at bounding box center [788, 69] width 1062 height 24
click at [456, 72] on span "All People" at bounding box center [481, 69] width 51 height 16
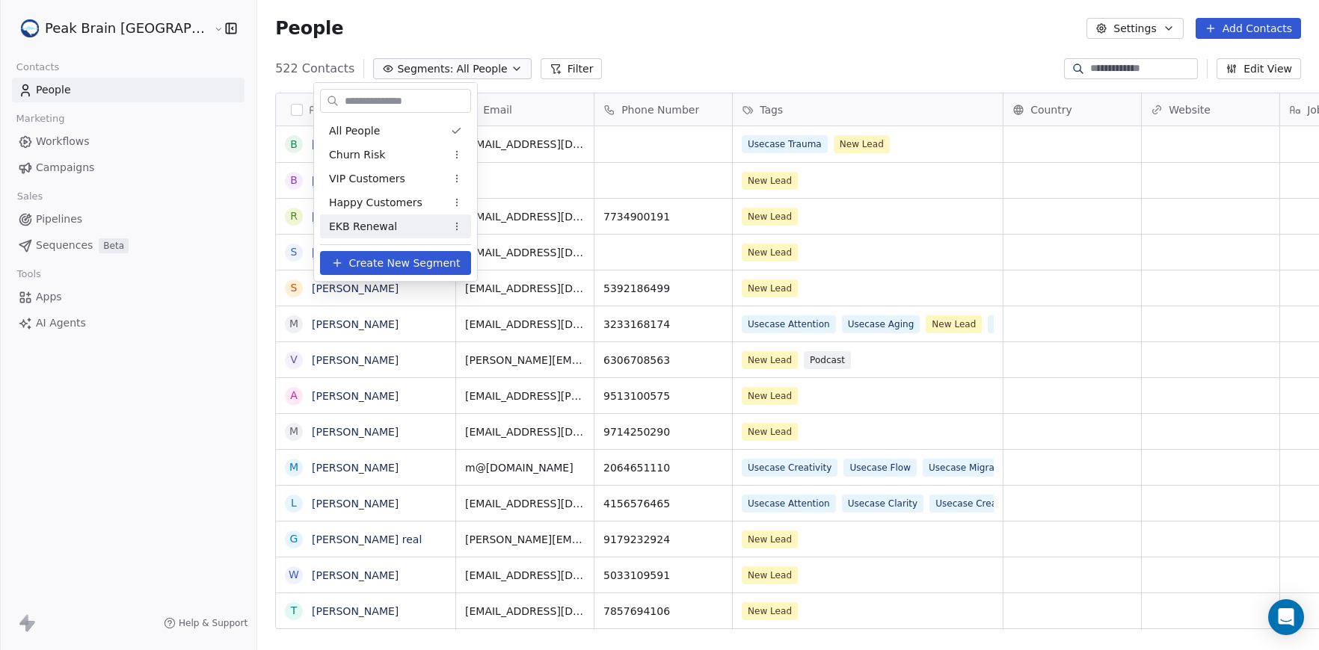
click at [397, 215] on div "EKB Renewal" at bounding box center [395, 227] width 151 height 24
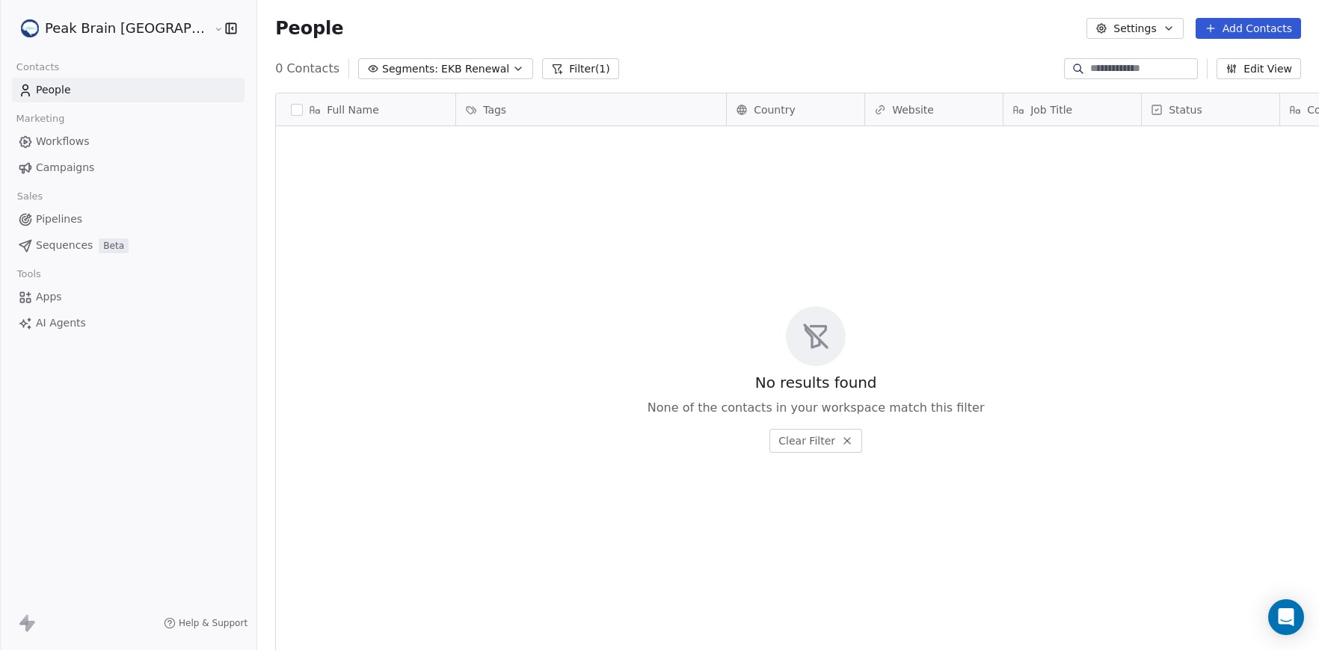
click at [1121, 40] on div "People Settings Add Contacts" at bounding box center [788, 28] width 1062 height 57
click at [1232, 69] on icon "button" at bounding box center [1231, 69] width 12 height 12
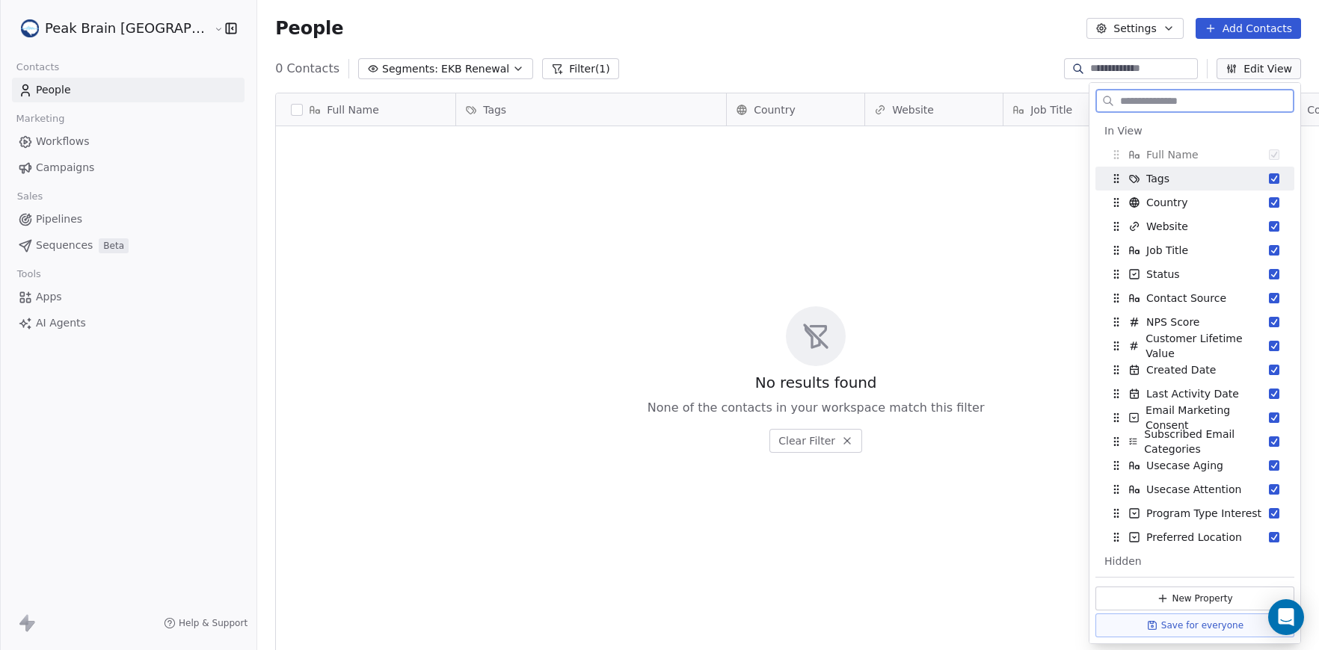
click at [1275, 177] on button "Suggestions" at bounding box center [1274, 178] width 10 height 10
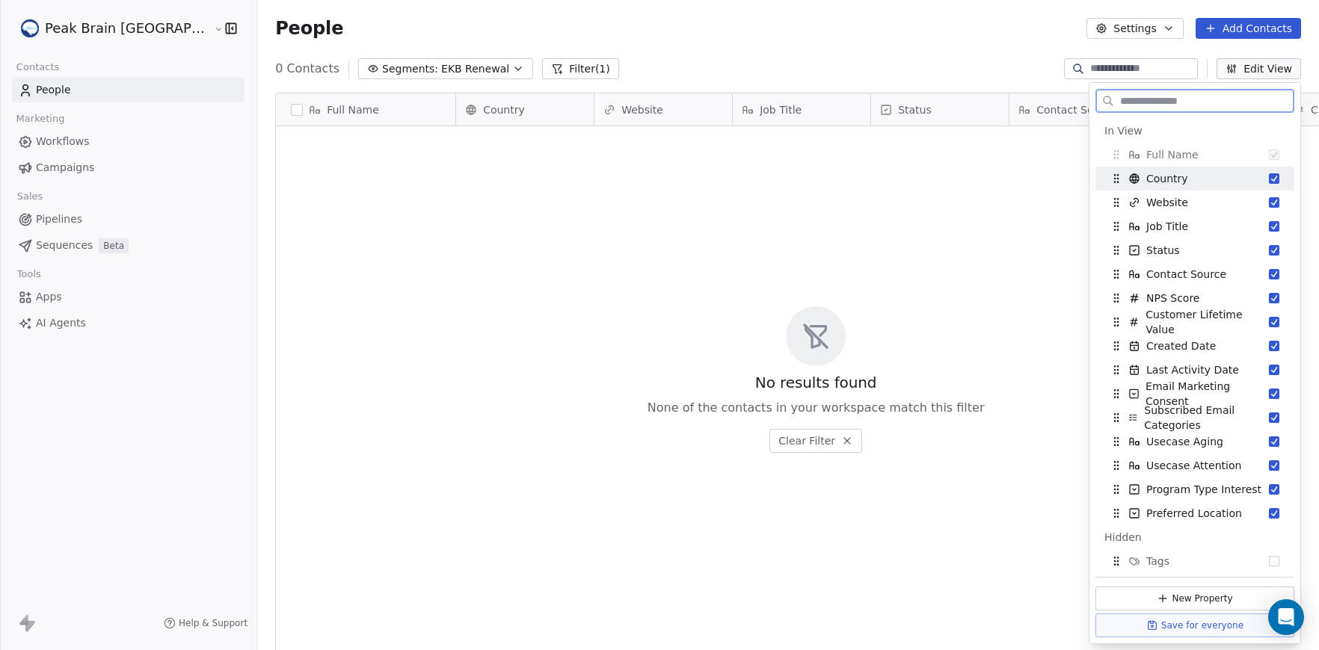
click at [1272, 178] on button "Suggestions" at bounding box center [1274, 178] width 10 height 10
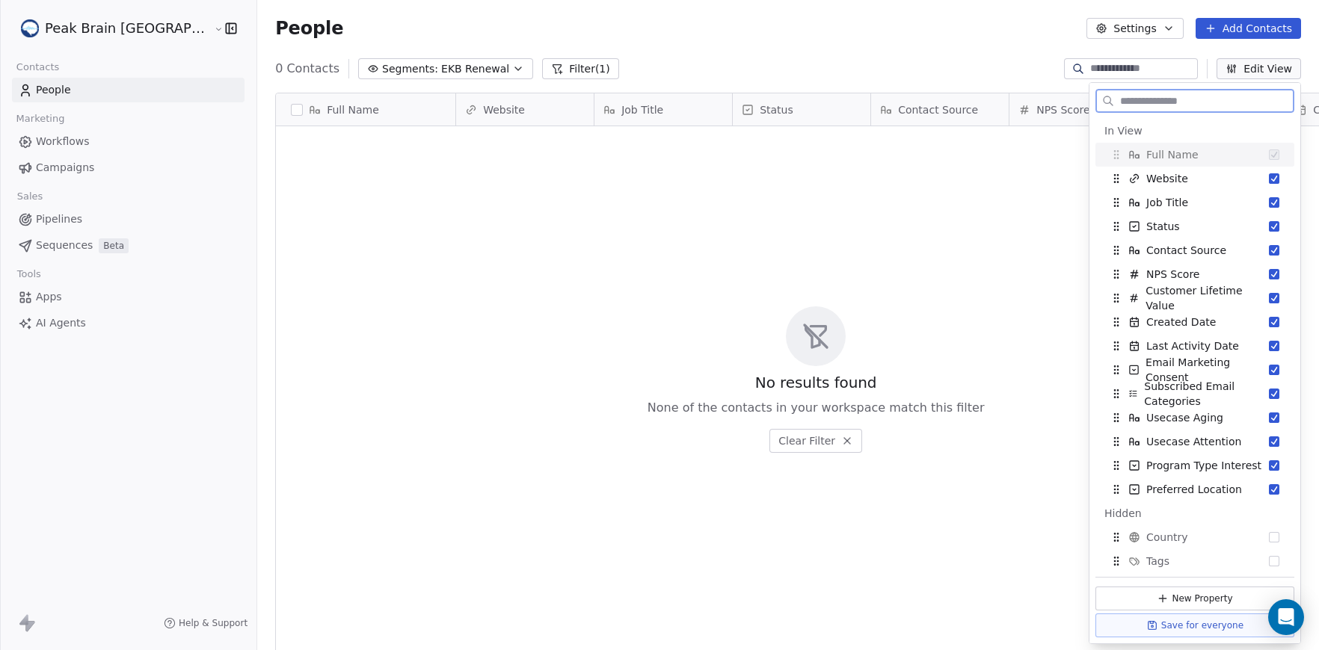
click at [1272, 178] on button "Suggestions" at bounding box center [1274, 178] width 10 height 10
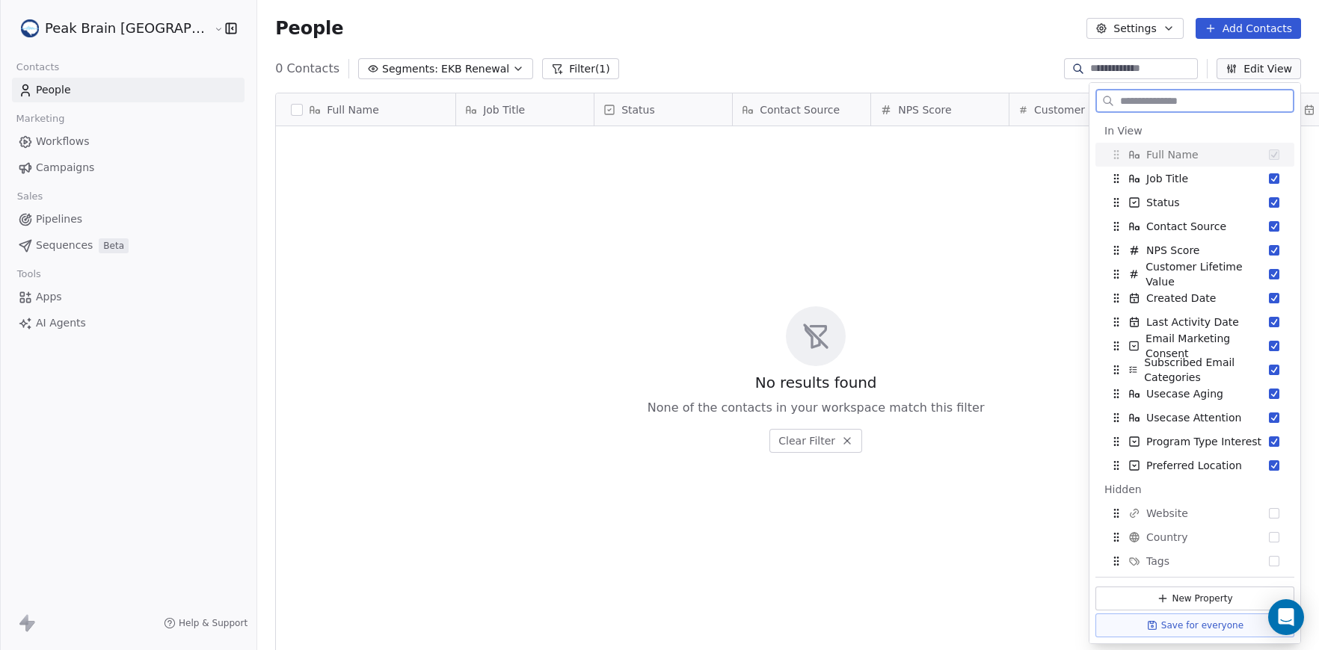
click at [1272, 178] on button "Suggestions" at bounding box center [1274, 178] width 10 height 10
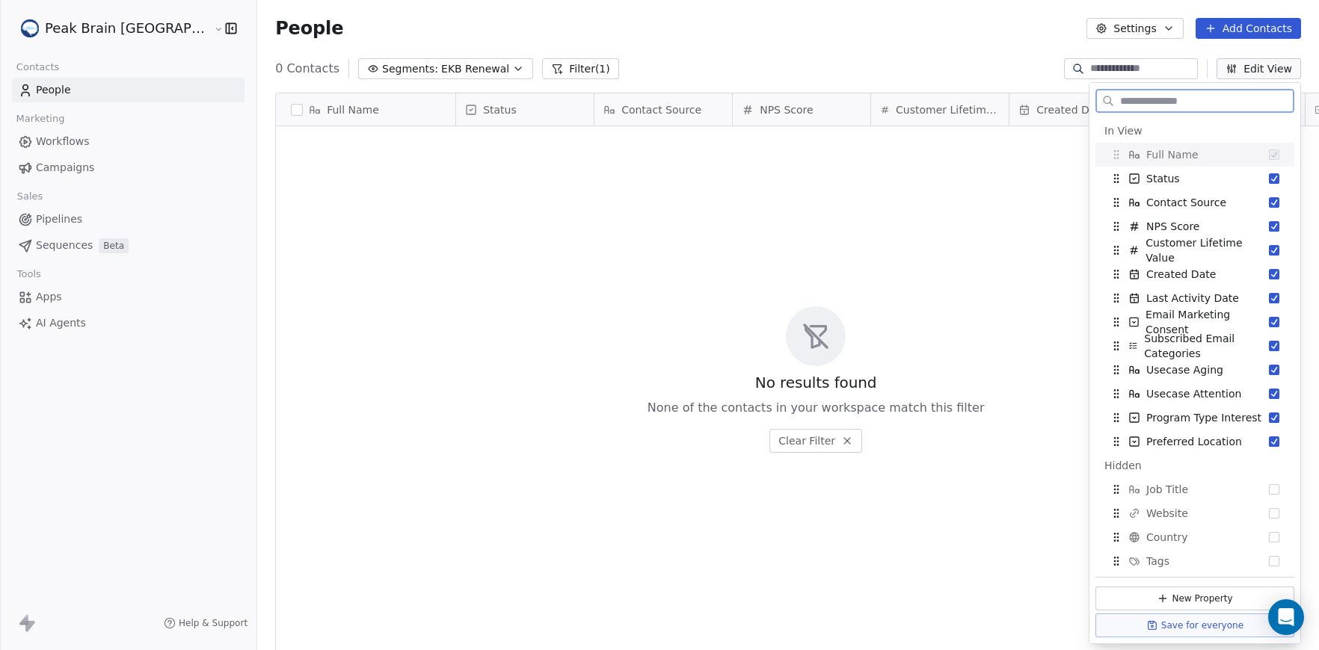
click at [1272, 178] on button "Suggestions" at bounding box center [1274, 178] width 10 height 10
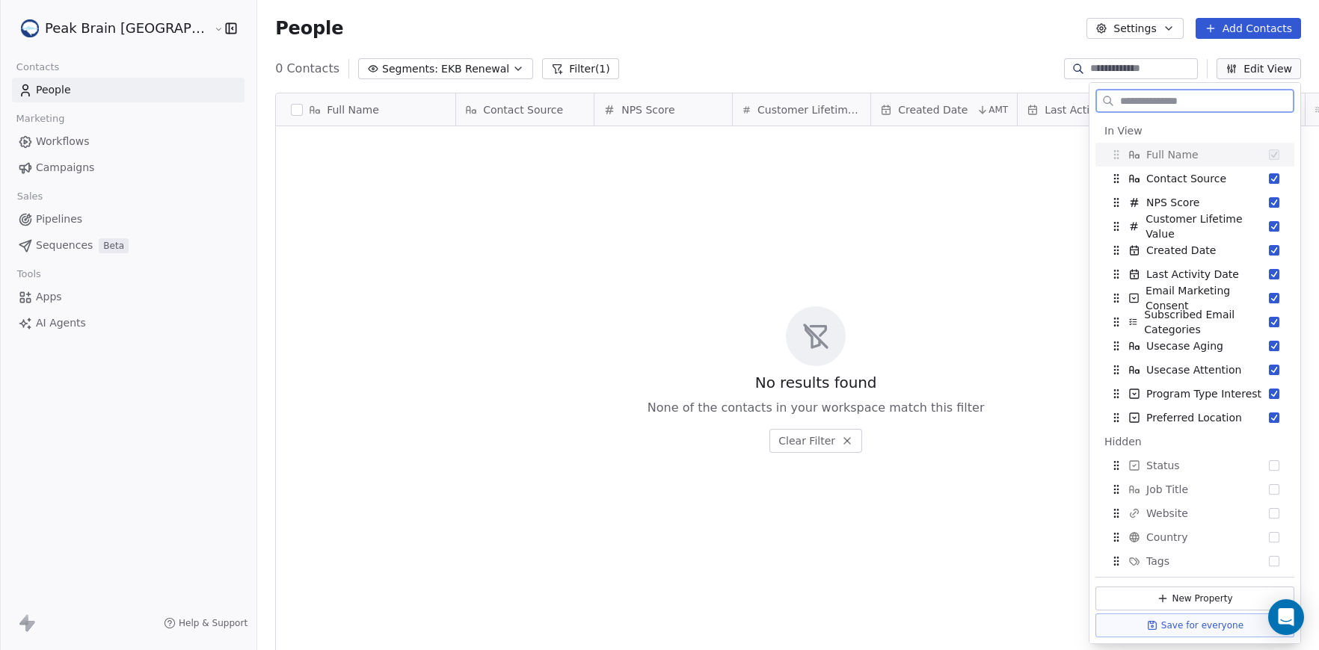
click at [1272, 178] on button "Suggestions" at bounding box center [1274, 178] width 10 height 10
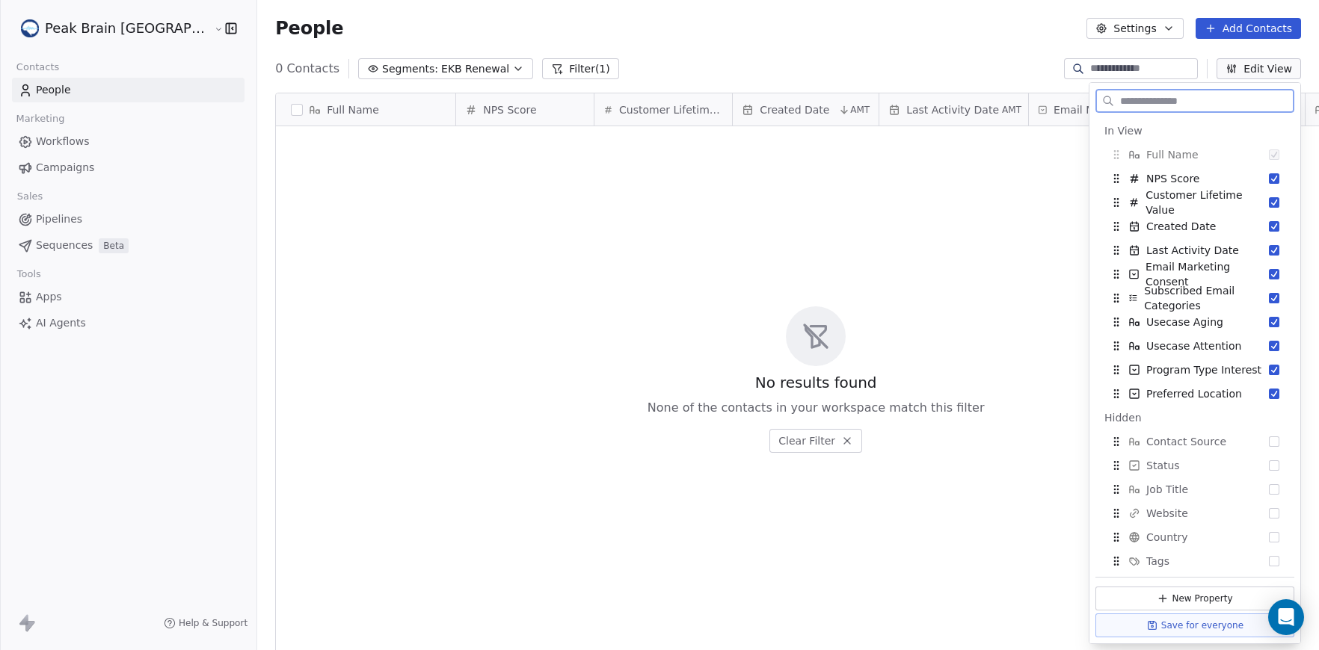
click at [1272, 178] on button "Suggestions" at bounding box center [1274, 178] width 10 height 10
click at [1273, 178] on button "Suggestions" at bounding box center [1274, 178] width 10 height 10
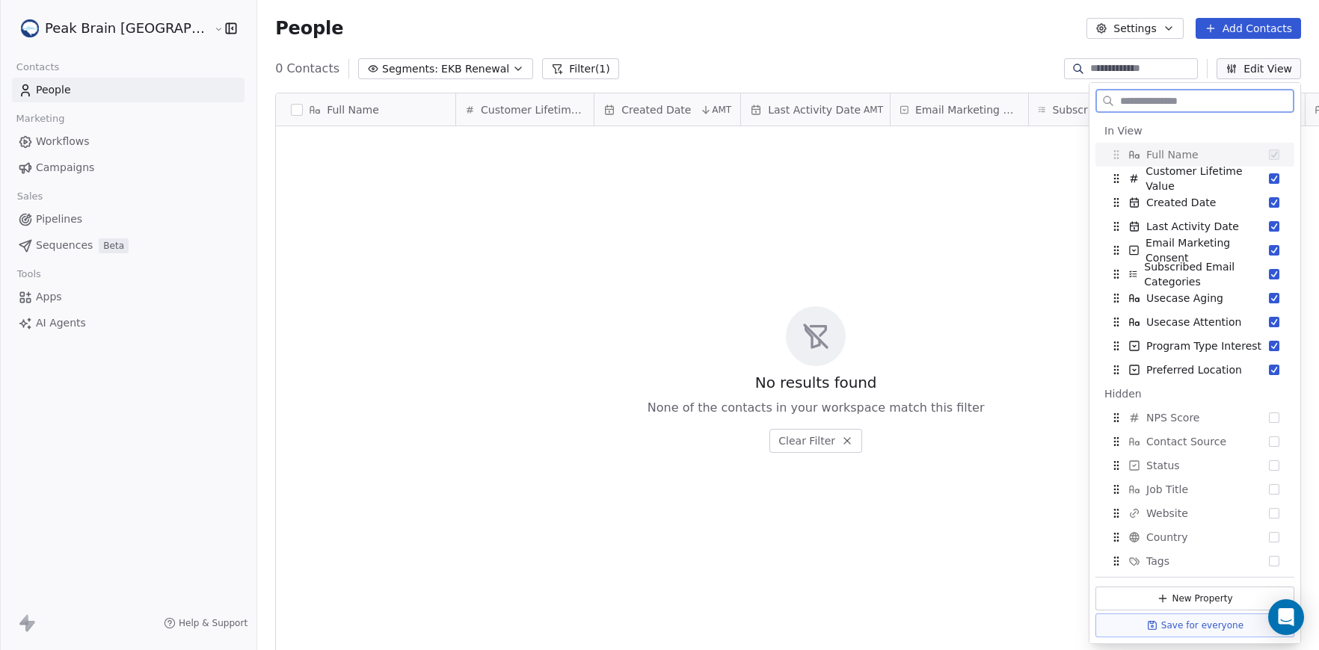
click at [1273, 178] on button "Suggestions" at bounding box center [1274, 178] width 10 height 10
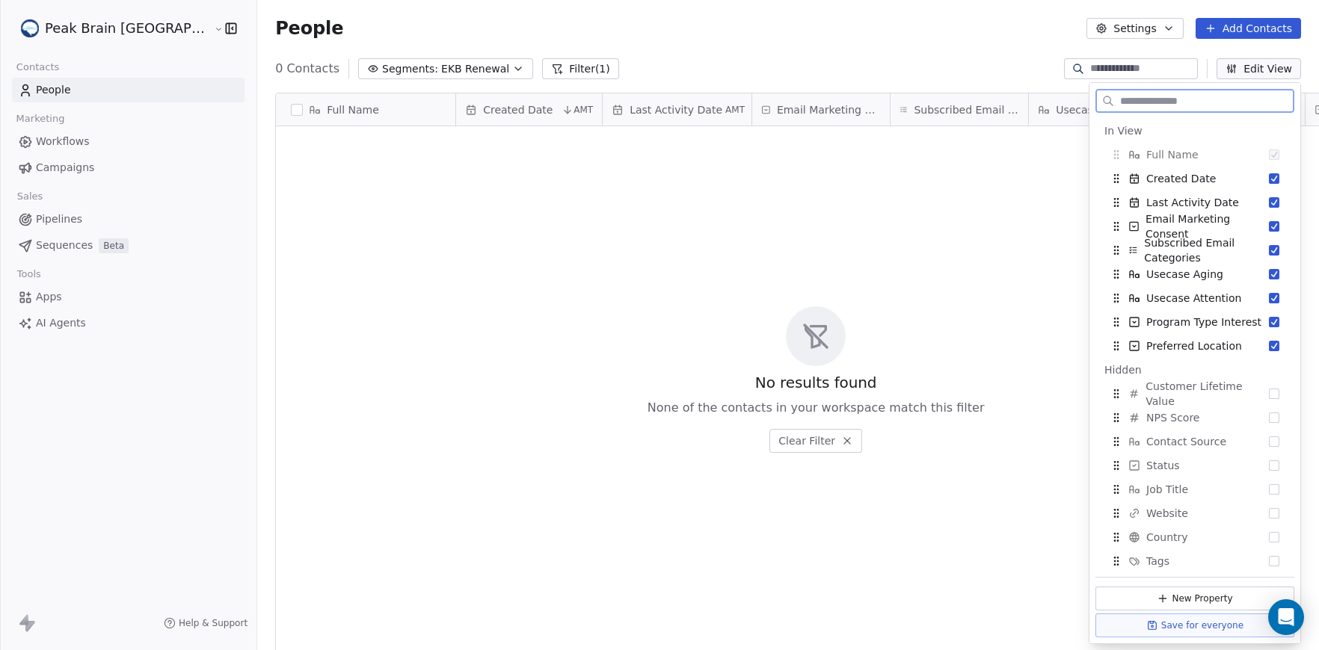
click at [1273, 178] on button "Suggestions" at bounding box center [1274, 178] width 10 height 10
click at [1274, 178] on button "Suggestions" at bounding box center [1274, 178] width 10 height 10
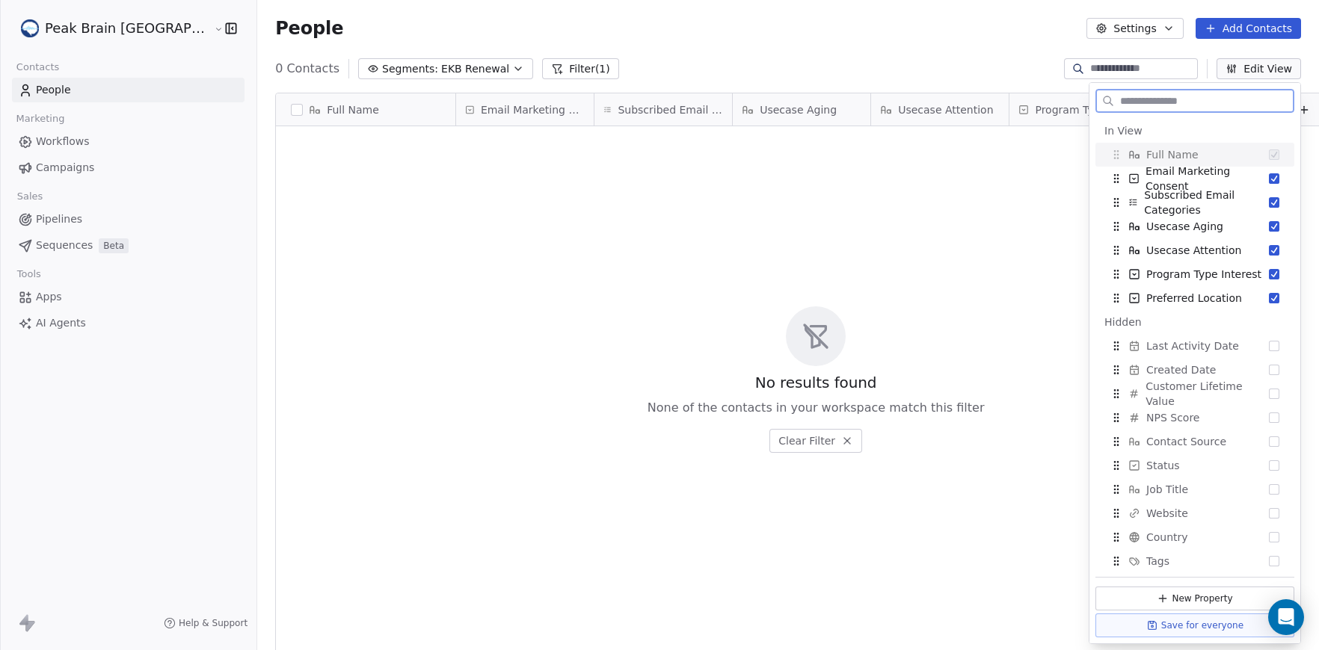
click at [1274, 178] on button "Suggestions" at bounding box center [1274, 178] width 10 height 10
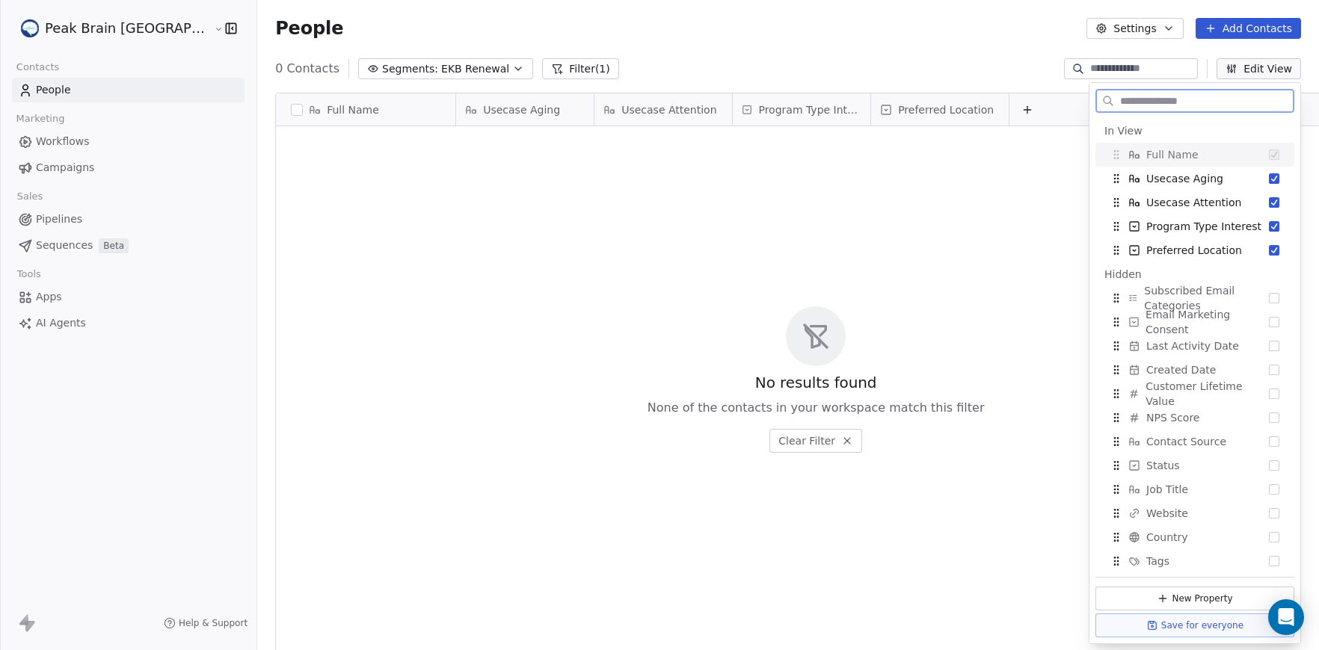
click at [1274, 178] on button "Suggestions" at bounding box center [1274, 178] width 10 height 10
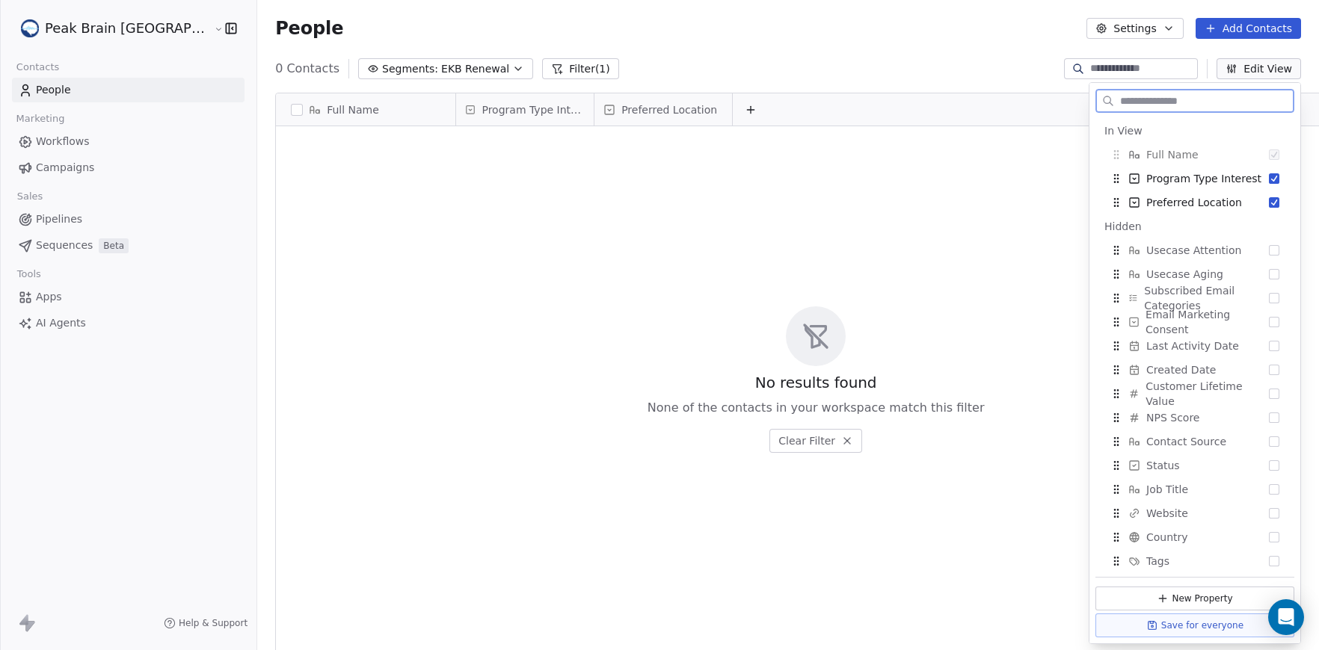
click at [1275, 178] on button "Suggestions" at bounding box center [1274, 178] width 10 height 10
click at [1276, 179] on button "Suggestions" at bounding box center [1274, 178] width 10 height 10
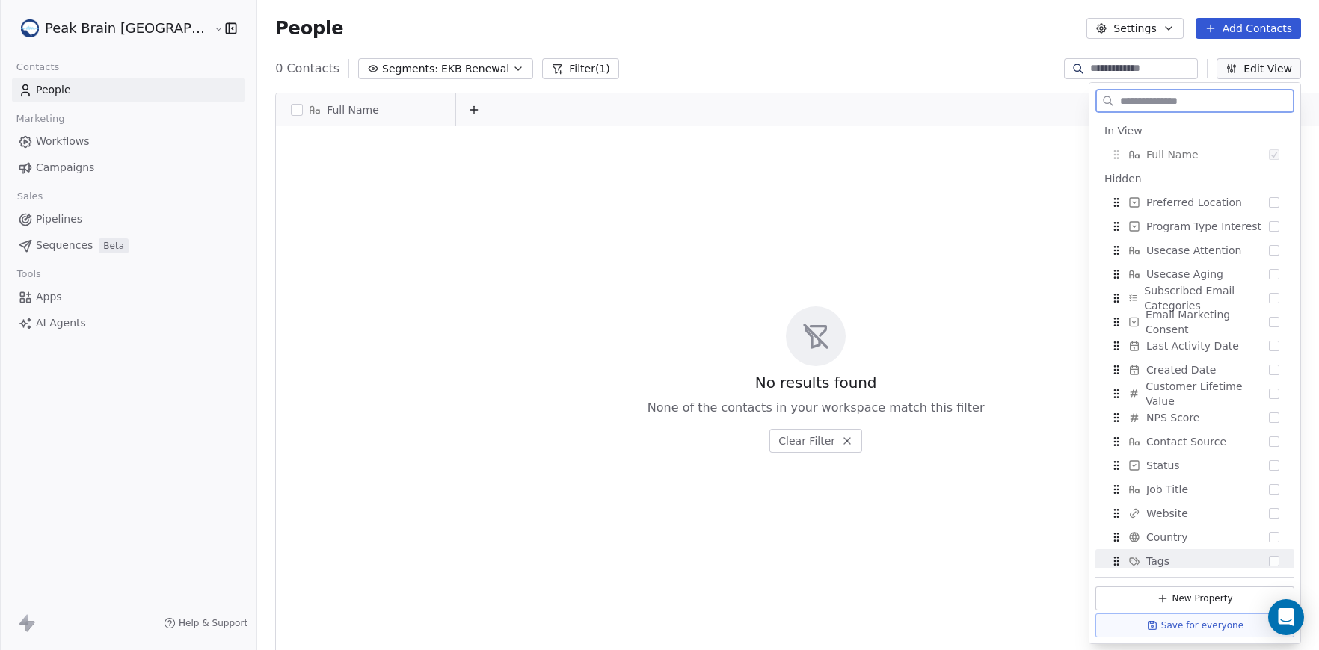
click at [1186, 598] on button "New Property" at bounding box center [1194, 599] width 199 height 24
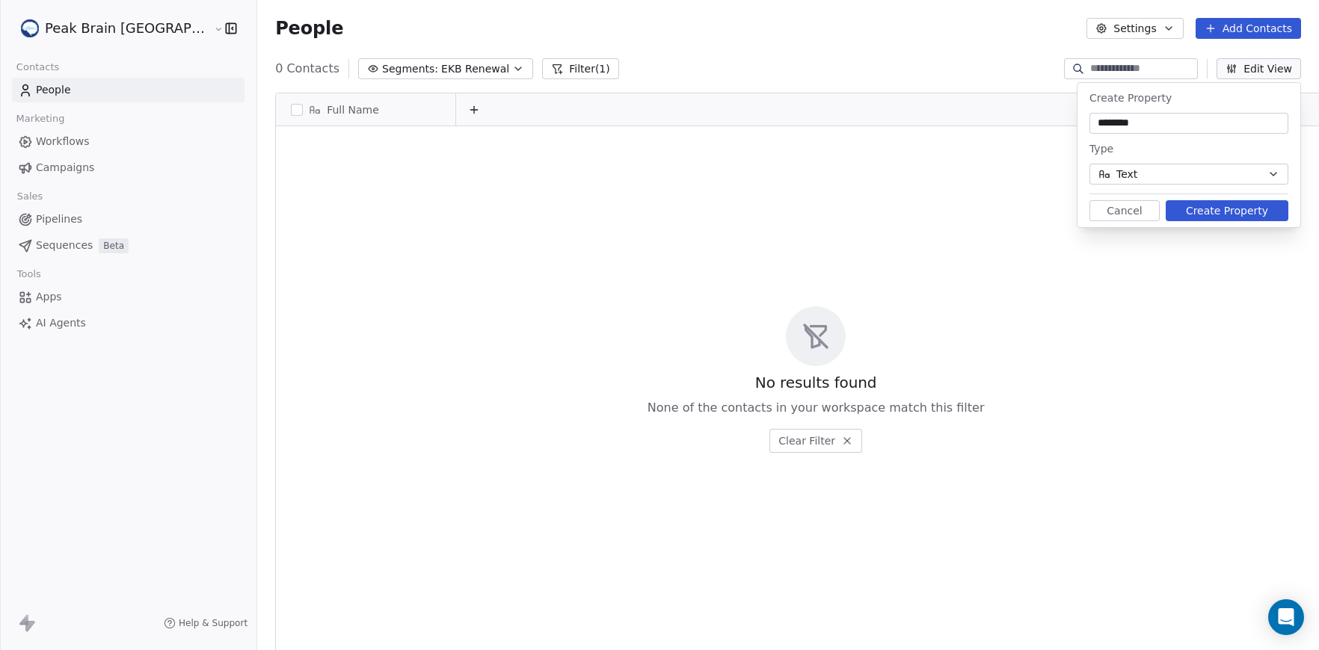
type input "********"
click at [1232, 211] on button "Create Property" at bounding box center [1227, 210] width 123 height 21
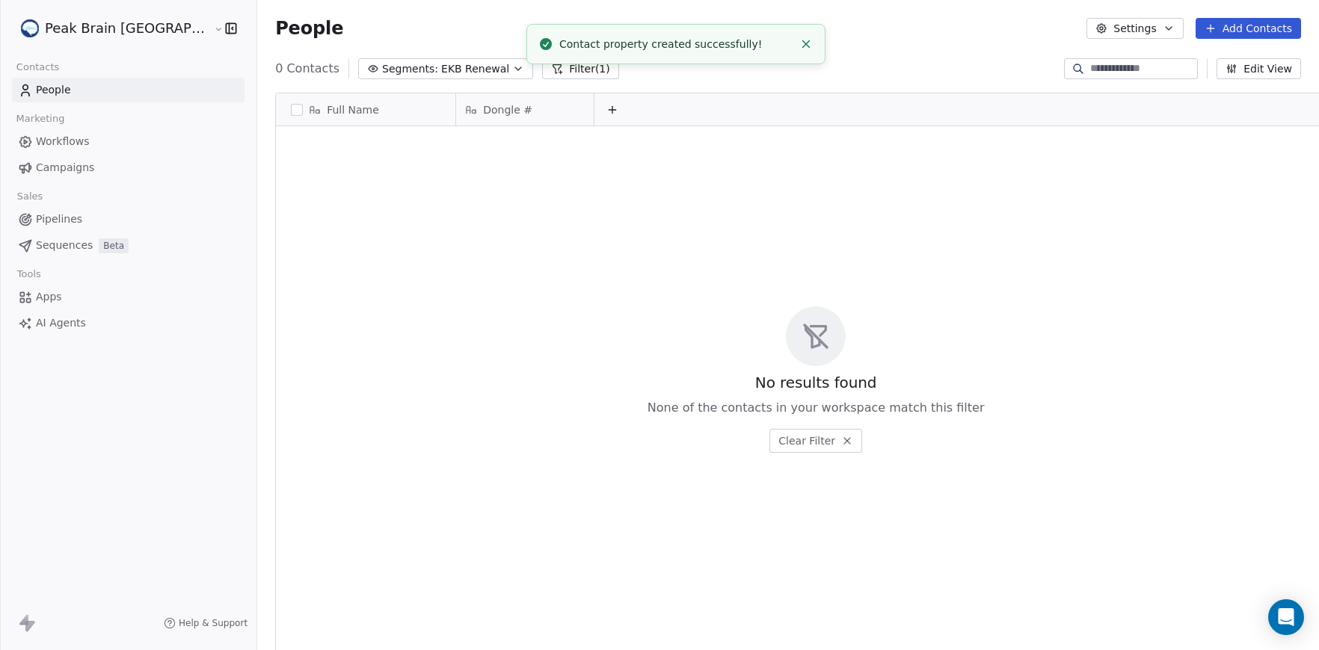
click at [1230, 55] on div "People Settings Add Contacts" at bounding box center [788, 28] width 1062 height 57
click at [1230, 75] on button "Edit View" at bounding box center [1258, 68] width 84 height 21
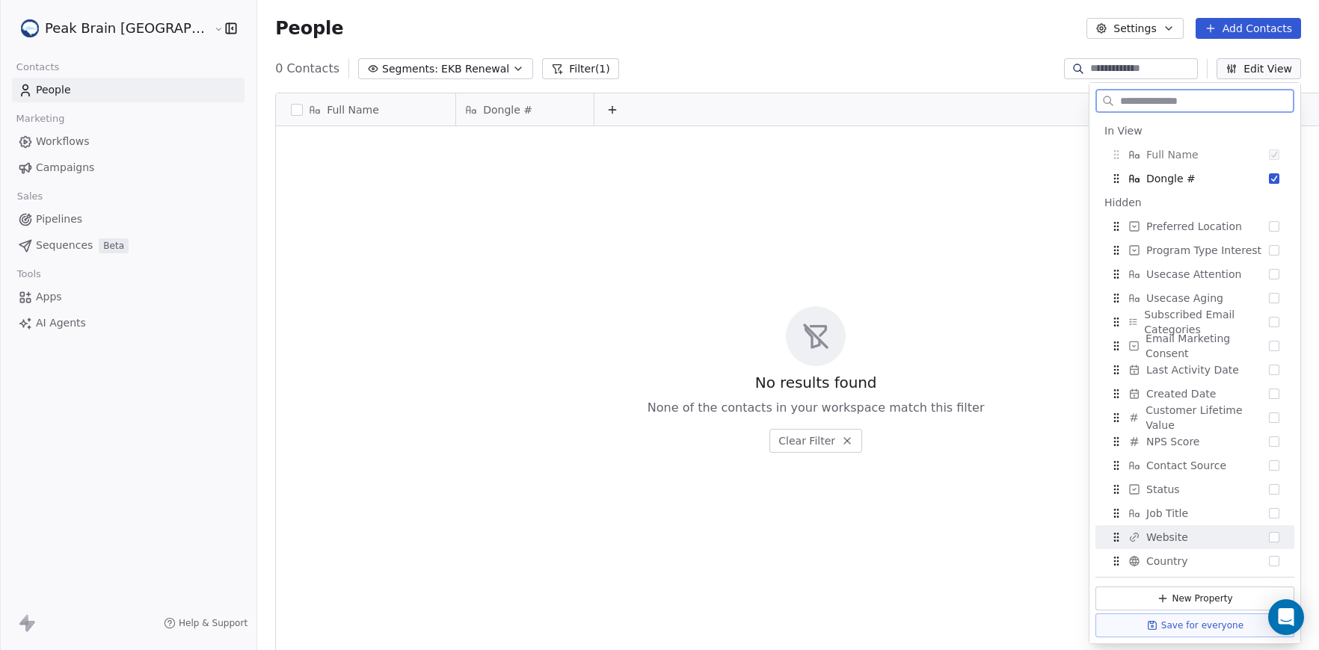
click at [1179, 602] on button "New Property" at bounding box center [1194, 599] width 199 height 24
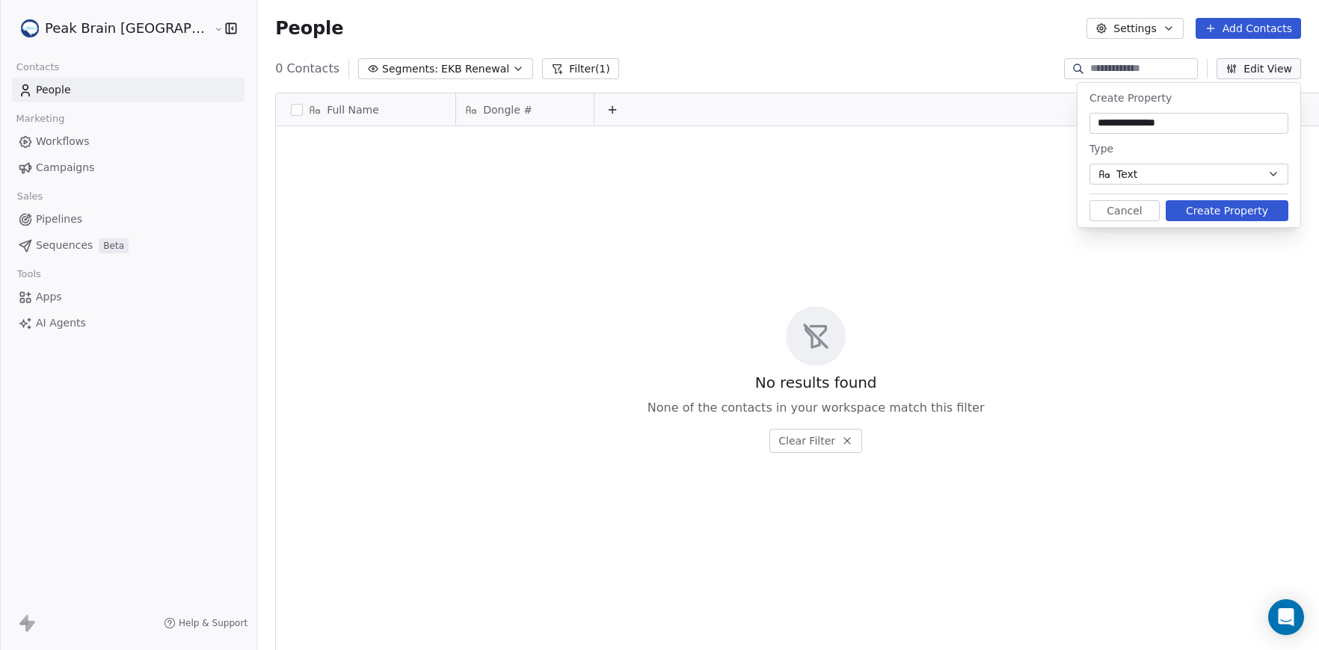
type input "**********"
click at [1246, 179] on button "Text" at bounding box center [1188, 174] width 199 height 21
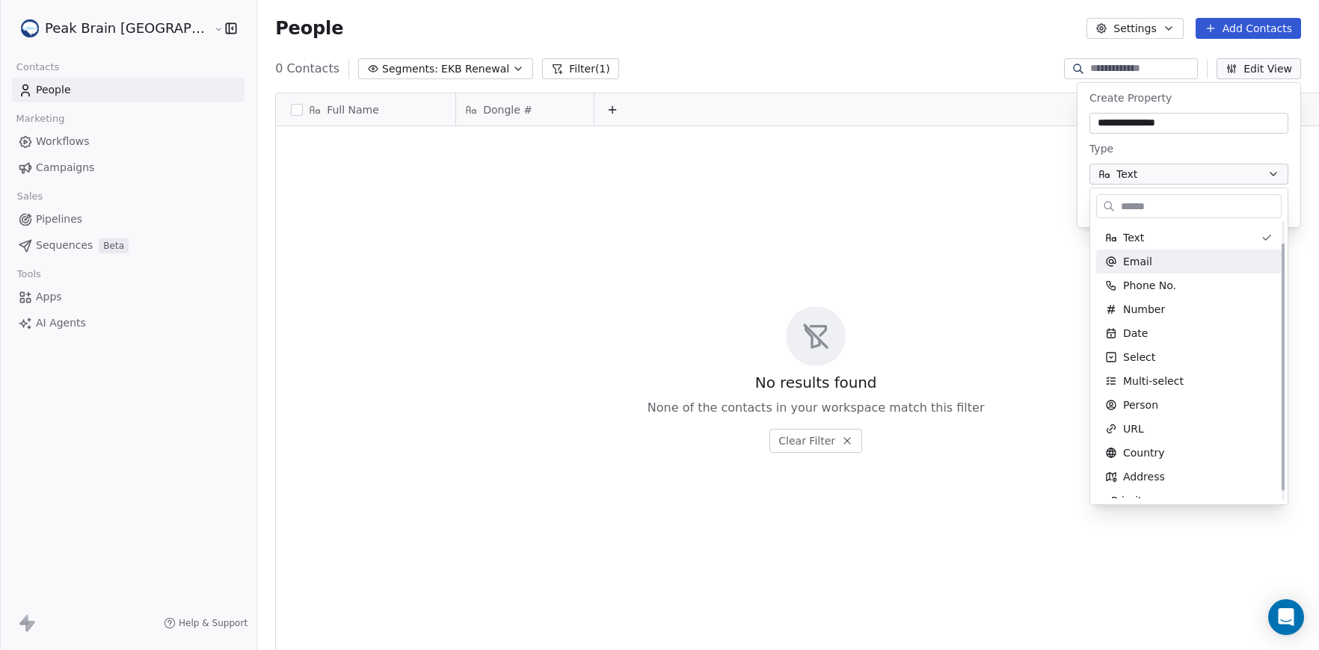
scroll to position [25, 0]
click at [1197, 326] on div "Date" at bounding box center [1188, 331] width 167 height 15
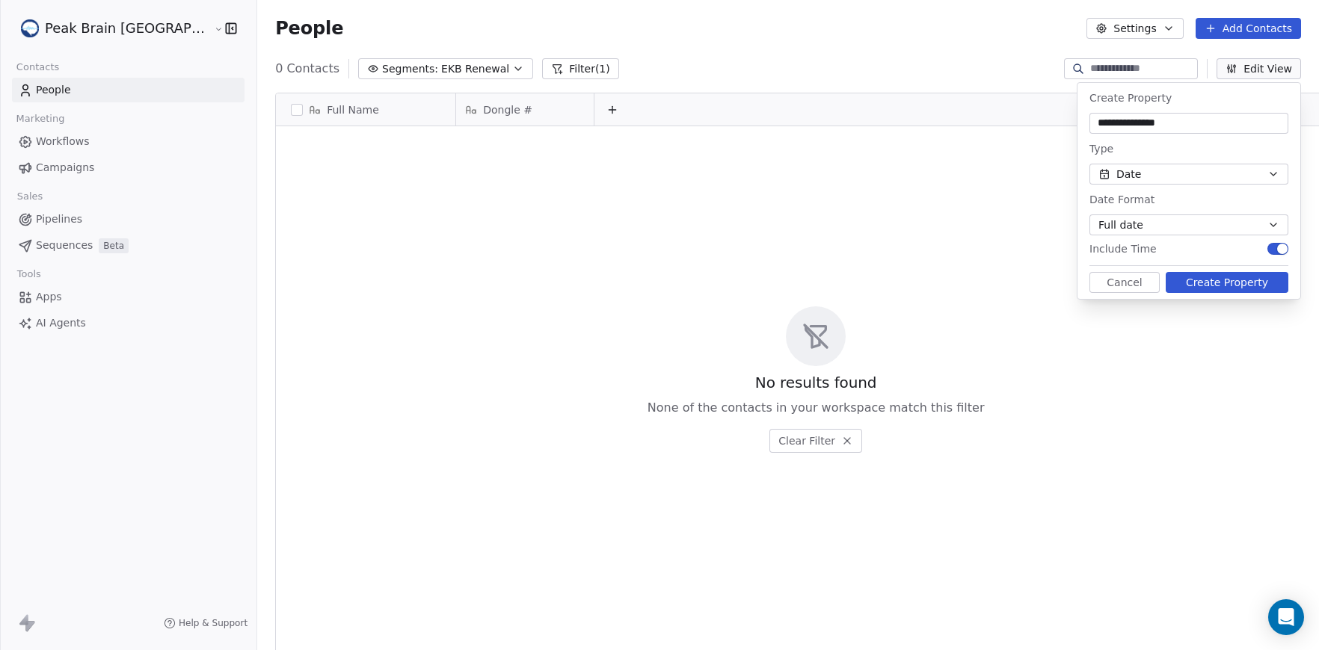
click at [1284, 249] on span "button" at bounding box center [1282, 249] width 10 height 10
click at [1251, 278] on button "Create Property" at bounding box center [1227, 282] width 123 height 21
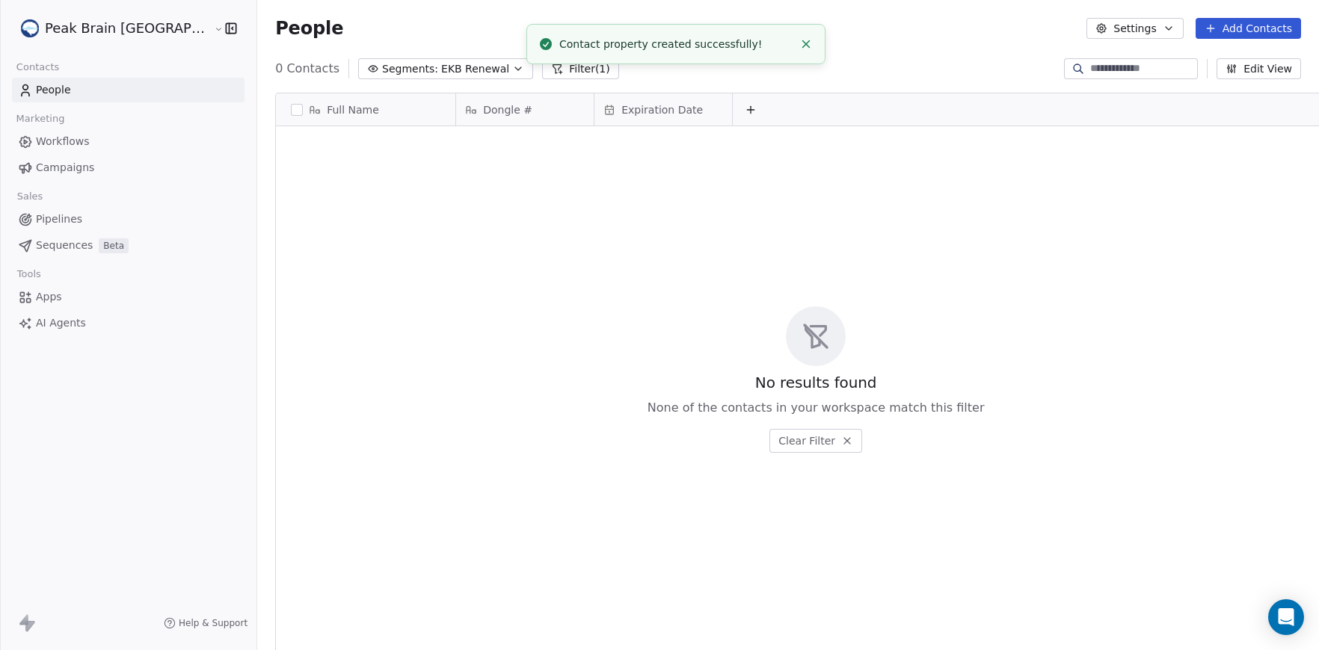
click at [1237, 61] on button "Edit View" at bounding box center [1258, 68] width 84 height 21
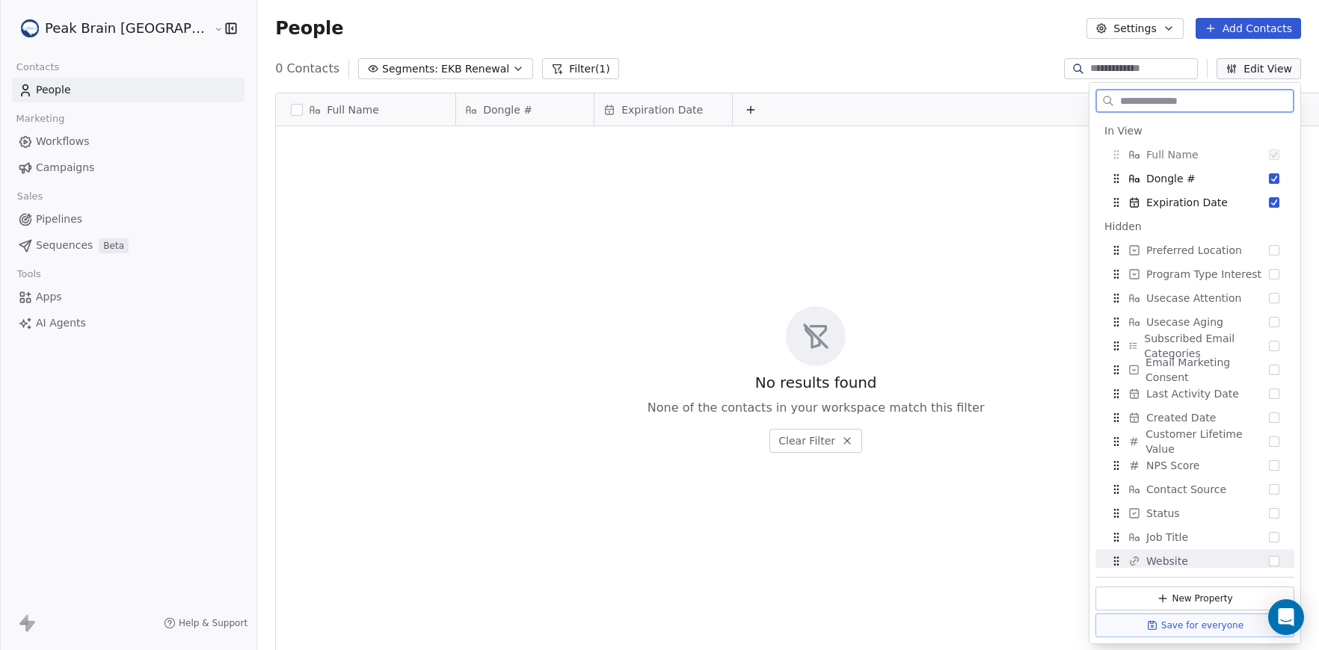
click at [1182, 597] on button "New Property" at bounding box center [1194, 599] width 199 height 24
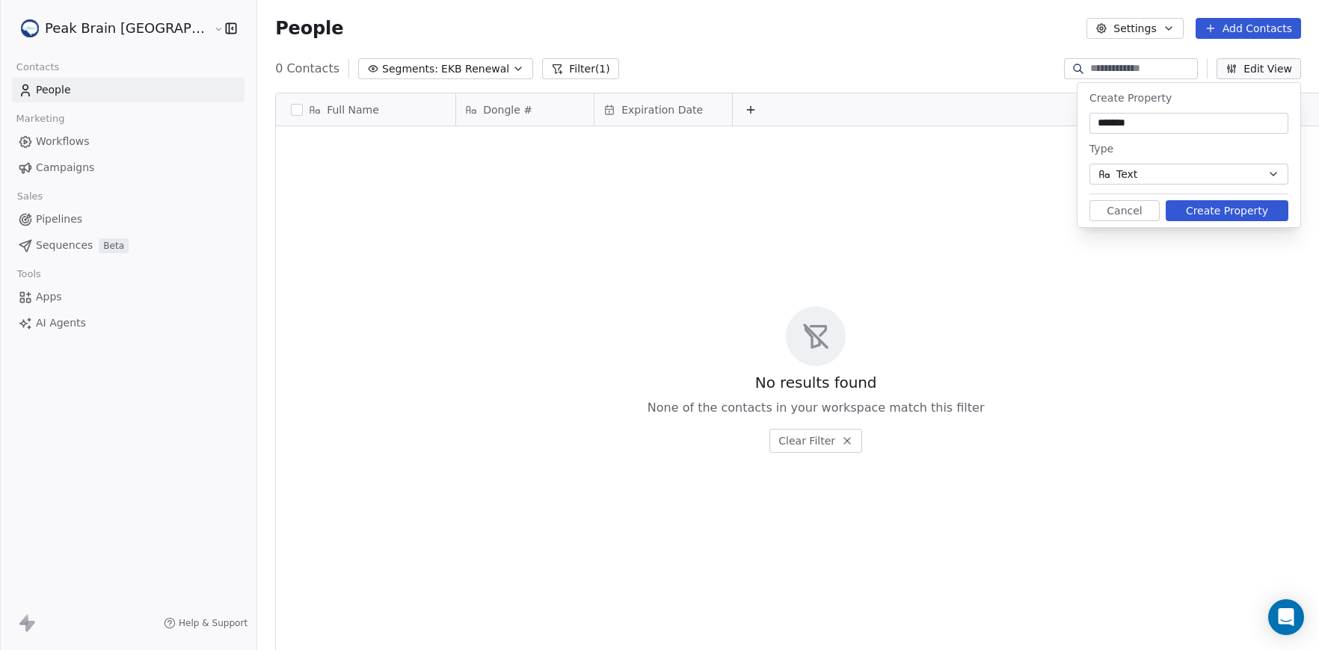
type input "******"
click at [1240, 174] on button "Text" at bounding box center [1188, 174] width 199 height 21
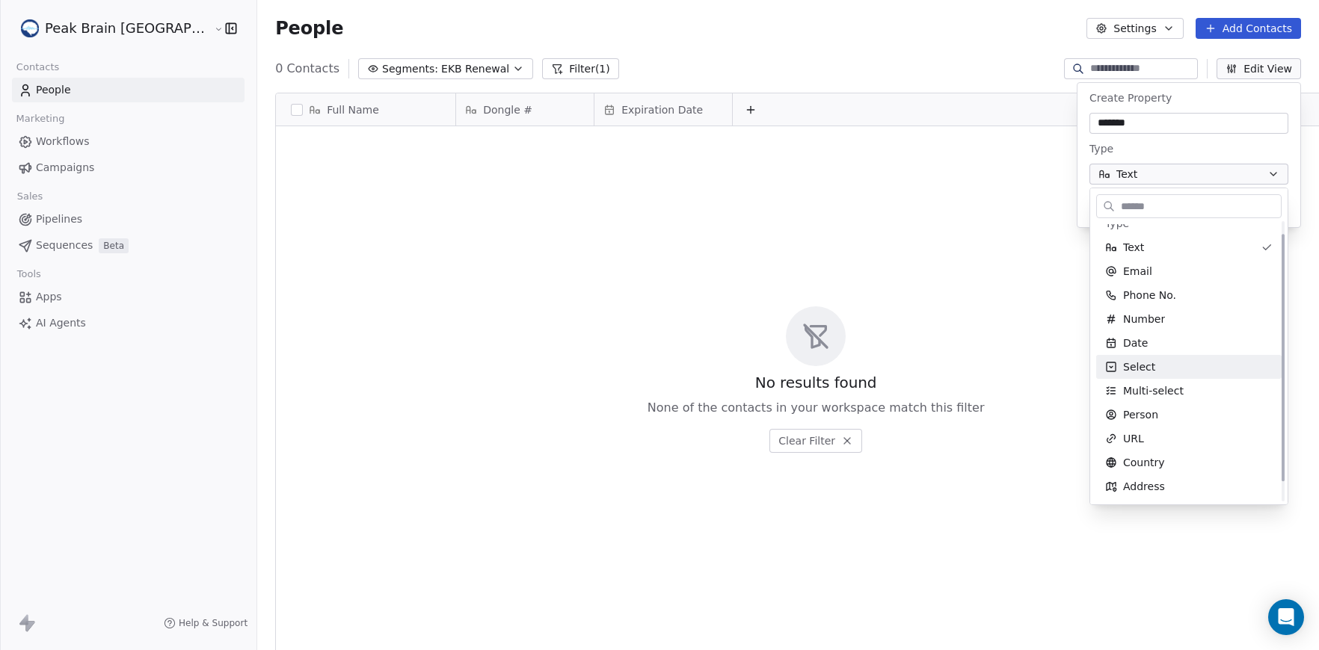
scroll to position [19, 0]
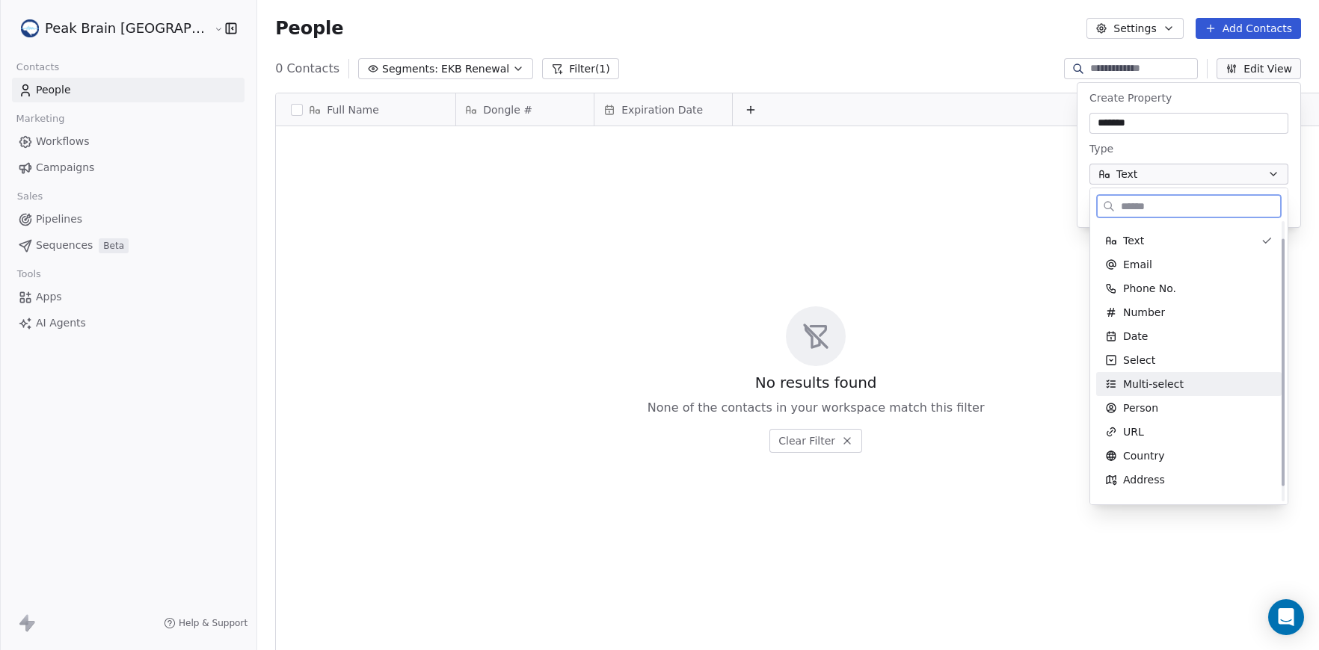
click at [1200, 385] on div "Multi-select" at bounding box center [1188, 384] width 167 height 15
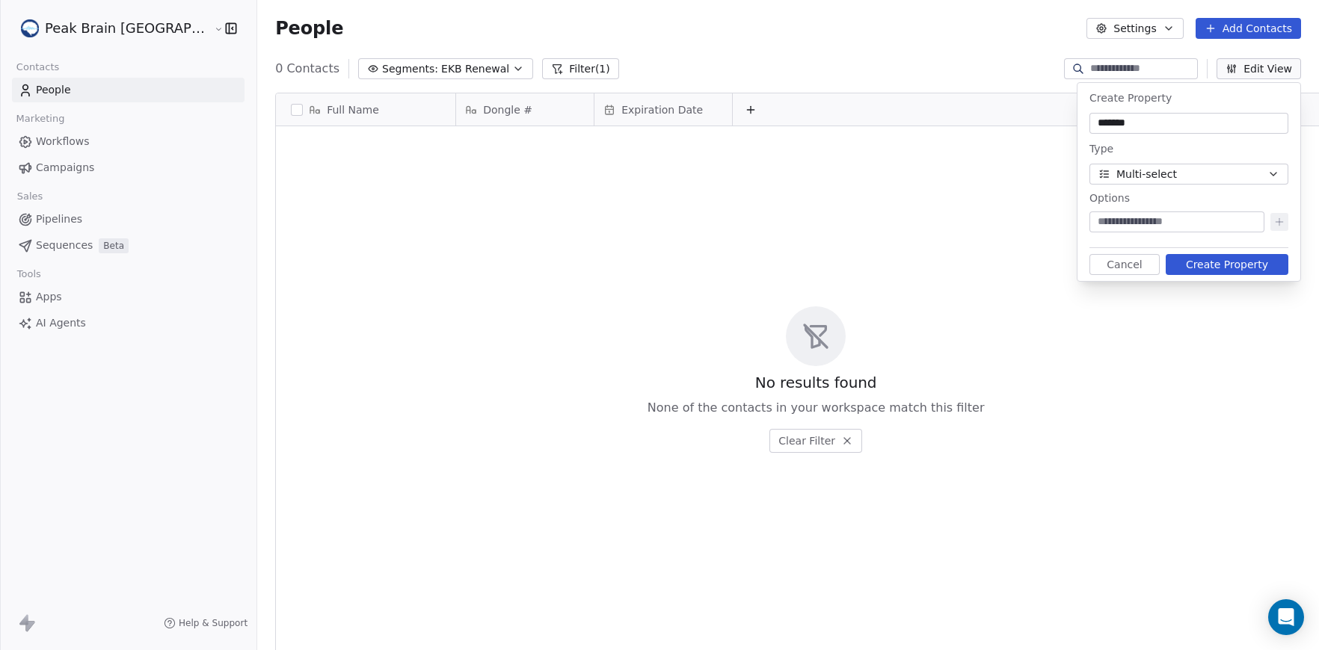
click at [1198, 218] on input at bounding box center [1176, 222] width 169 height 15
type input "******"
click at [1275, 217] on icon at bounding box center [1279, 222] width 12 height 12
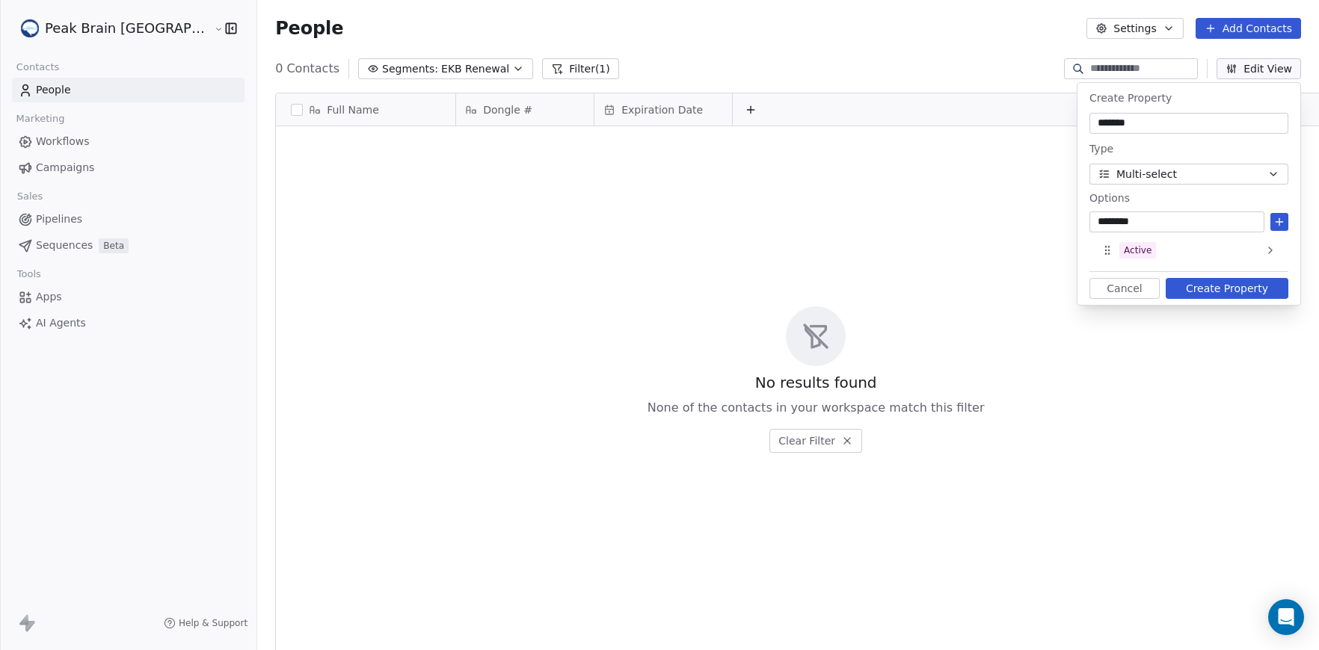
type input "********"
click at [1266, 288] on button "Create Property" at bounding box center [1227, 288] width 123 height 21
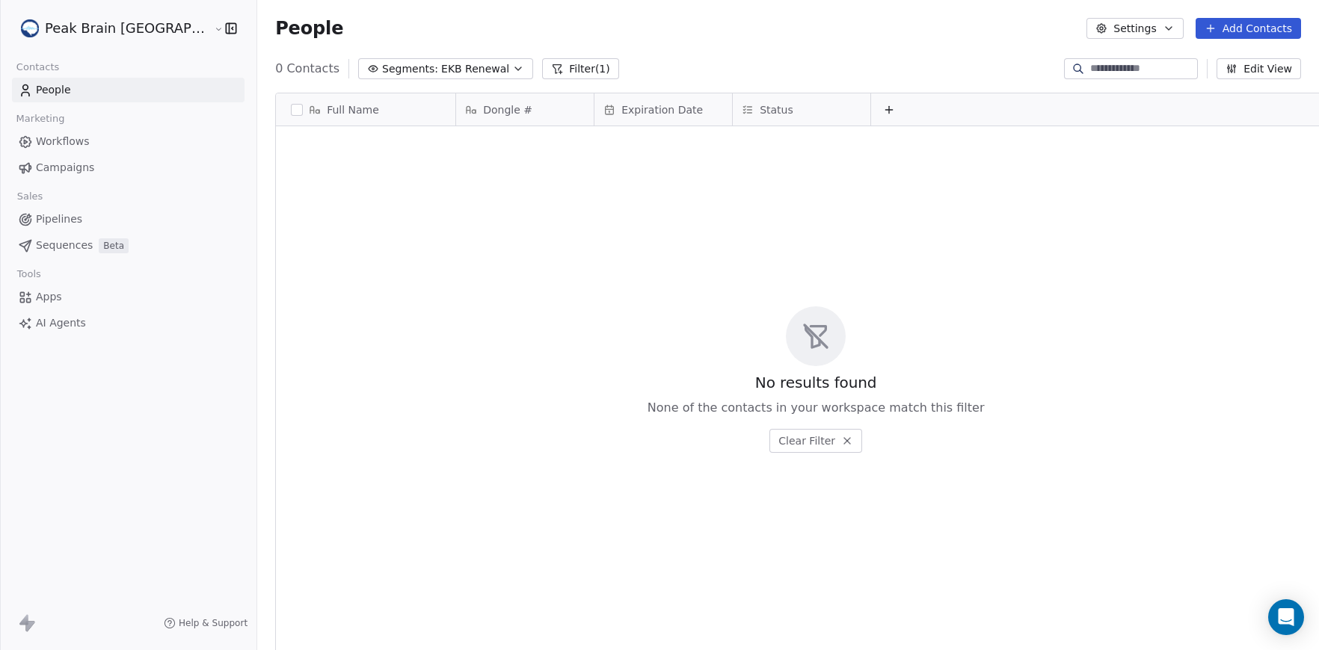
click at [1246, 37] on button "Add Contacts" at bounding box center [1247, 28] width 105 height 21
click at [1243, 56] on span "Create new contact" at bounding box center [1252, 61] width 102 height 16
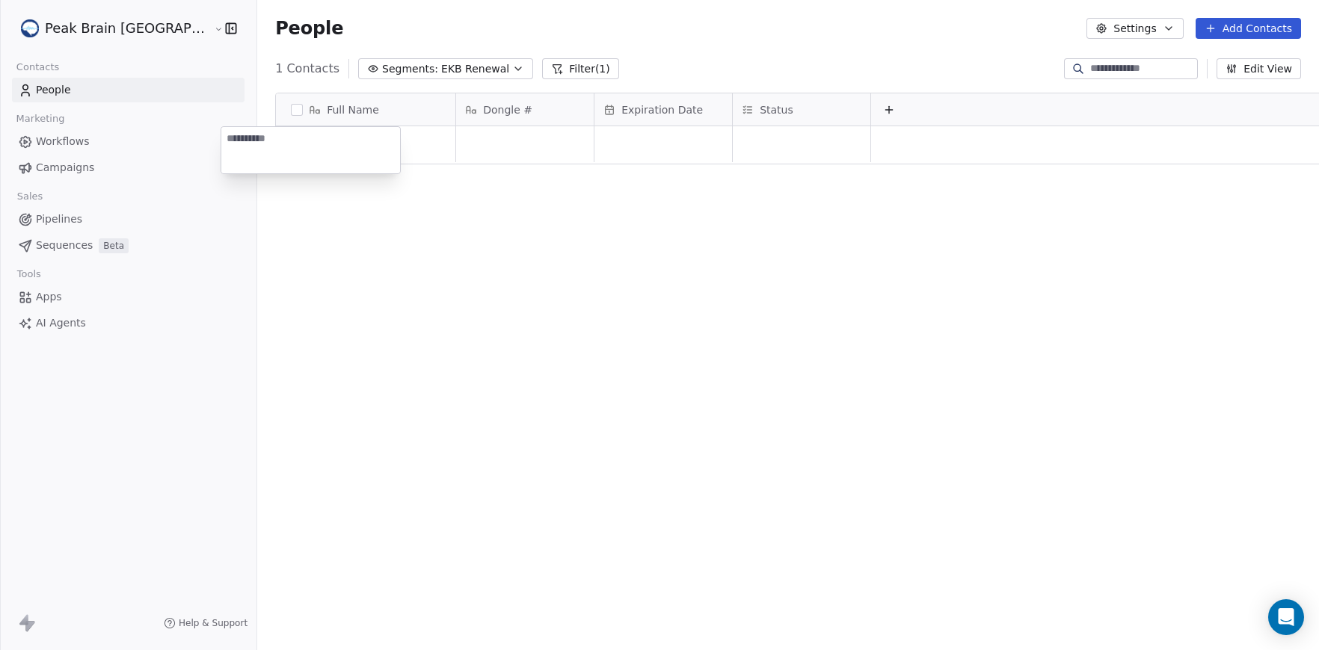
click at [363, 120] on html "Peak Brain [GEOGRAPHIC_DATA] Contacts People Marketing Workflows Campaigns Sale…" at bounding box center [659, 325] width 1319 height 650
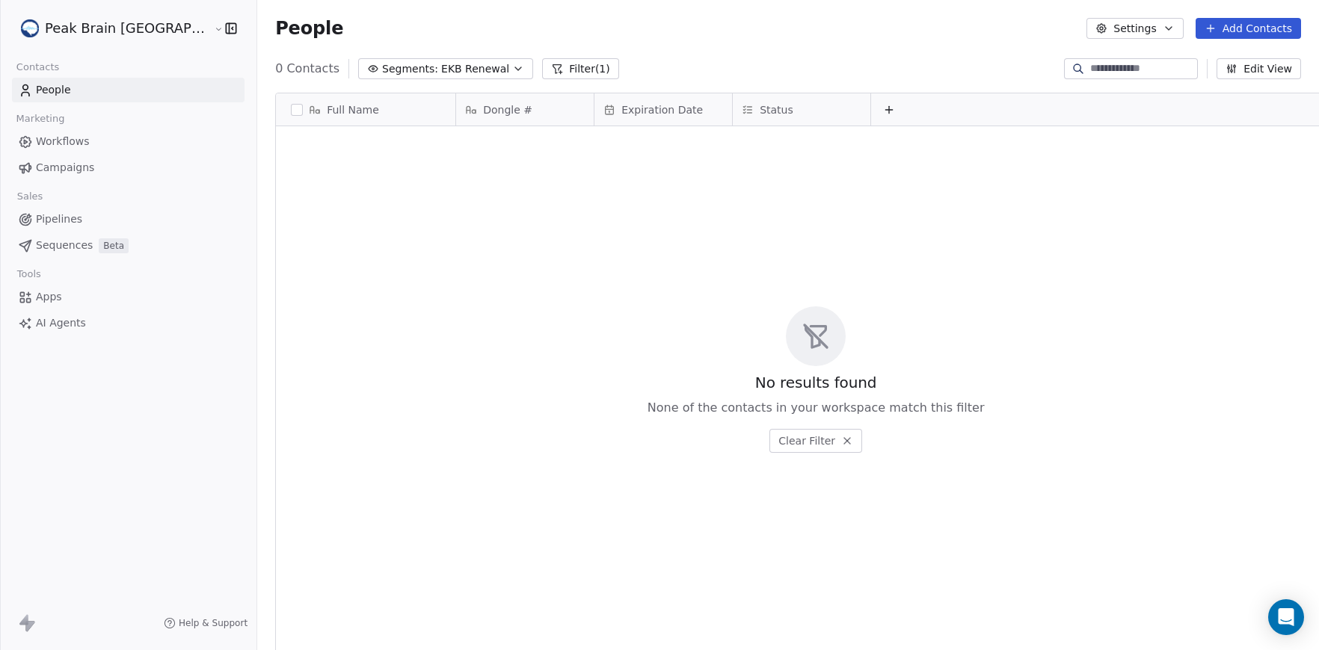
click at [363, 120] on div "Full Name" at bounding box center [365, 109] width 179 height 32
click at [319, 148] on div "Edit property" at bounding box center [273, 141] width 105 height 24
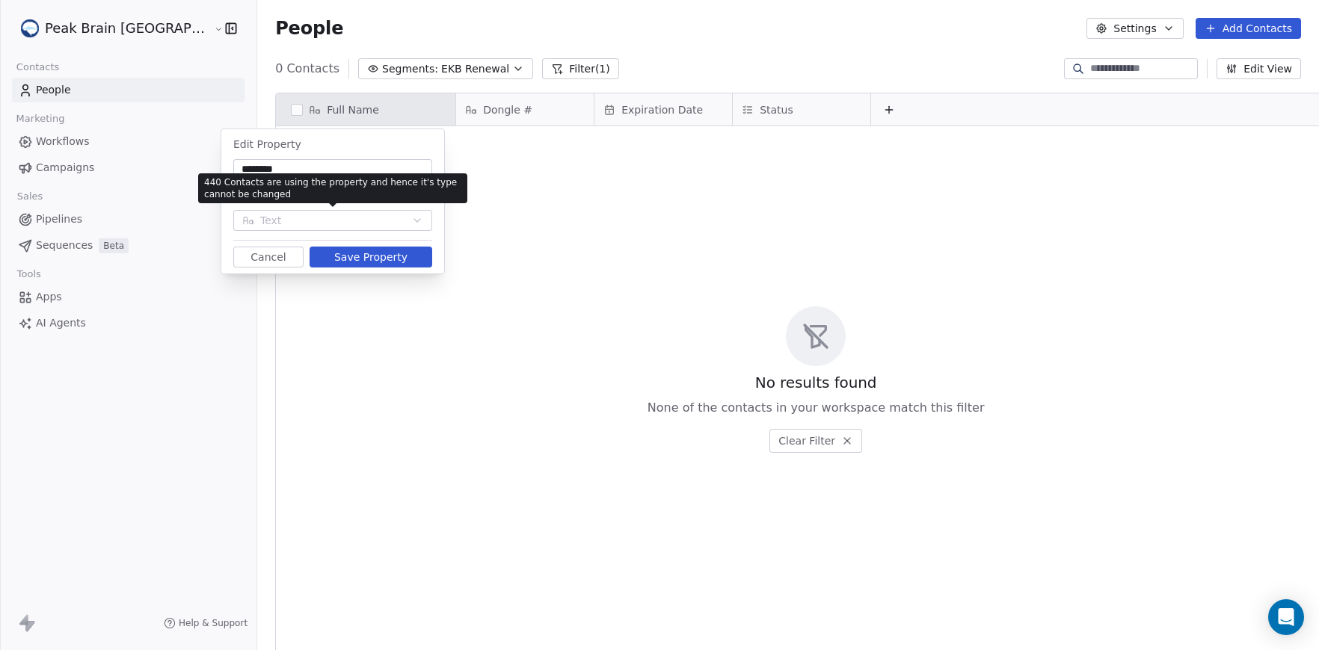
type input "********"
click at [333, 170] on input "********" at bounding box center [332, 169] width 193 height 15
click at [287, 253] on button "Cancel" at bounding box center [268, 257] width 70 height 21
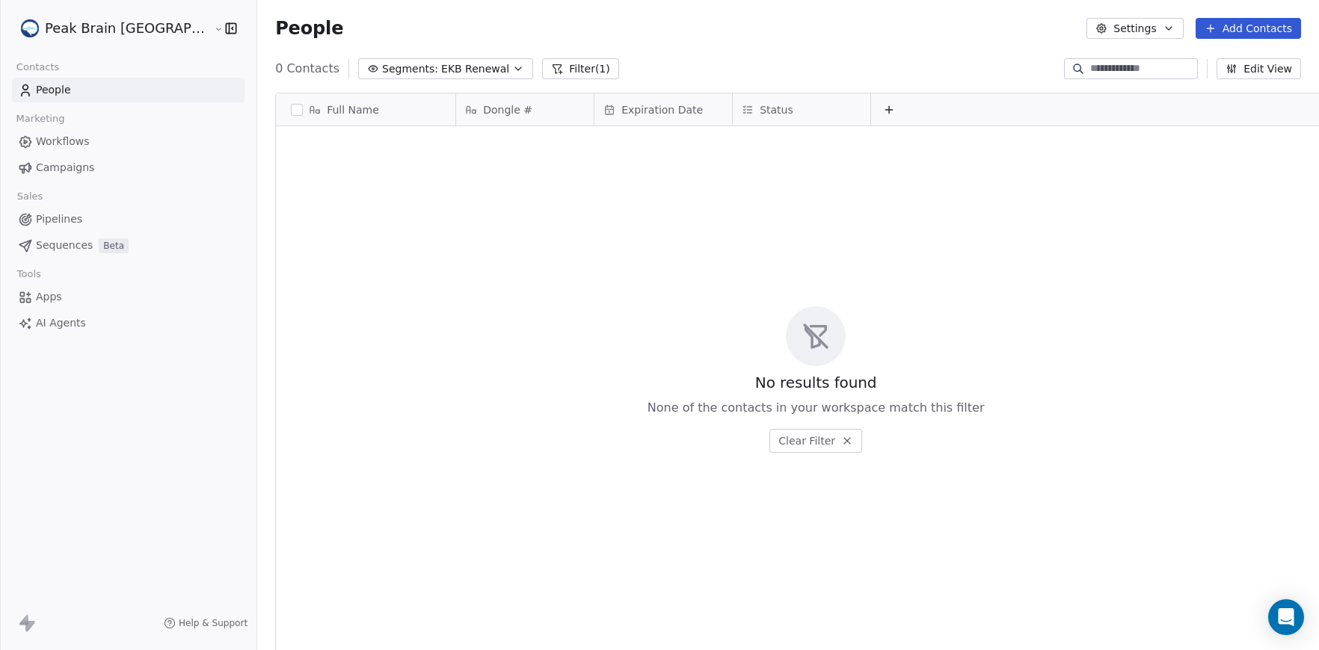
click at [345, 104] on div "Full Name" at bounding box center [364, 109] width 158 height 15
click at [451, 108] on html "Peak Brain [GEOGRAPHIC_DATA] Contacts People Marketing Workflows Campaigns Sale…" at bounding box center [659, 325] width 1319 height 650
click at [1226, 31] on button "Add Contacts" at bounding box center [1247, 28] width 105 height 21
click at [1226, 58] on span "Create new contact" at bounding box center [1252, 61] width 102 height 16
click at [480, 152] on html "Peak Brain [GEOGRAPHIC_DATA] Contacts People Marketing Workflows Campaigns Sale…" at bounding box center [659, 325] width 1319 height 650
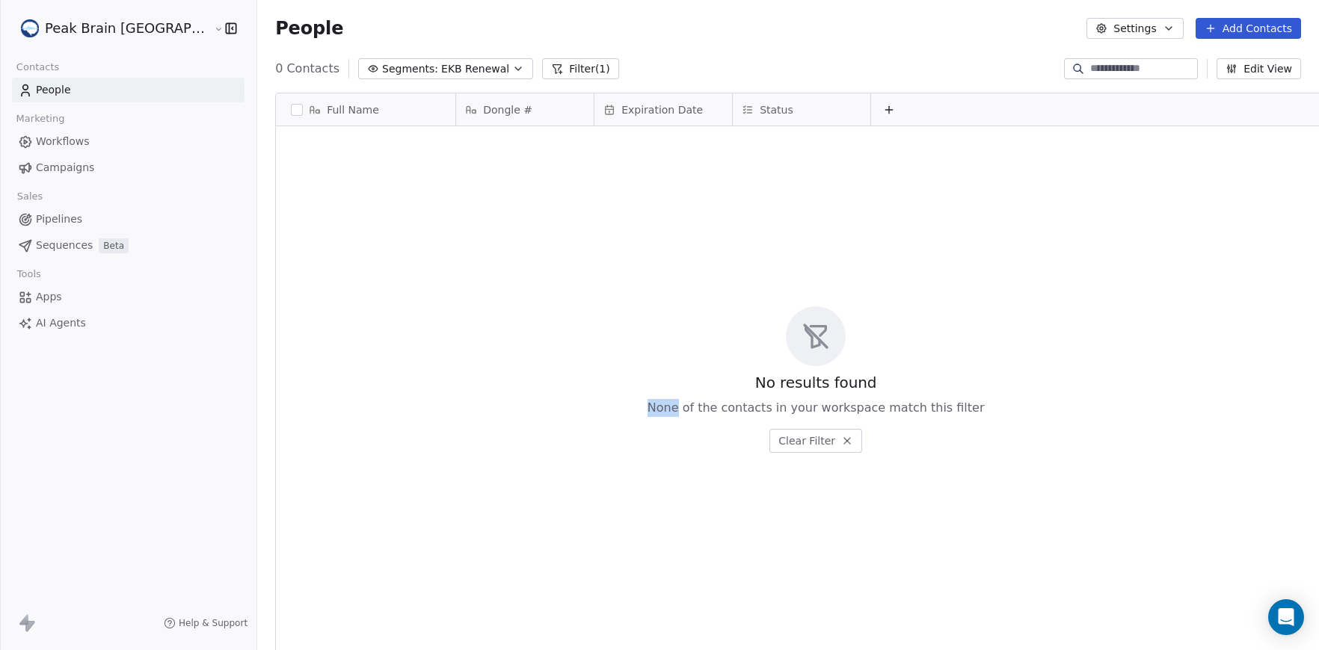
click at [480, 152] on div "No results found None of the contacts in your workspace match this filter Clear…" at bounding box center [816, 379] width 1080 height 501
click at [1273, 35] on button "Add Contacts" at bounding box center [1247, 28] width 105 height 21
click at [1268, 60] on span "Create new contact" at bounding box center [1252, 61] width 102 height 16
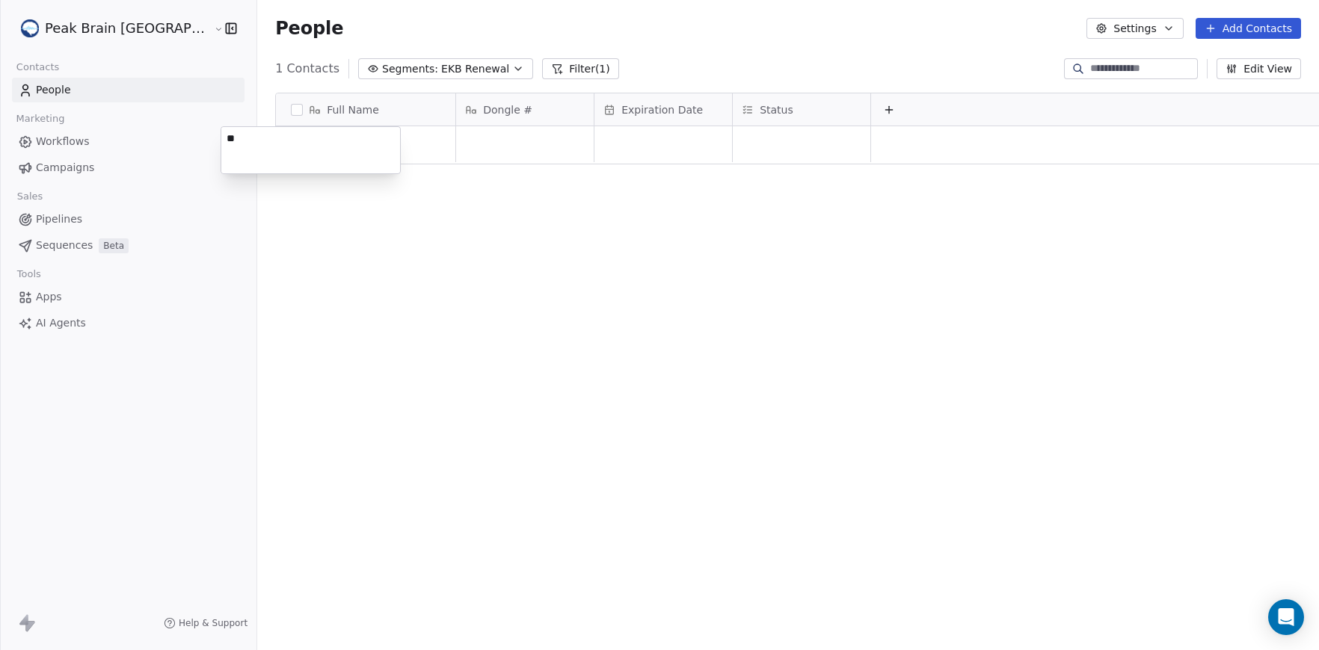
type textarea "*"
type textarea "******"
click at [481, 144] on html "Peak Brain [GEOGRAPHIC_DATA] Contacts People Marketing Workflows Campaigns Sale…" at bounding box center [659, 325] width 1319 height 650
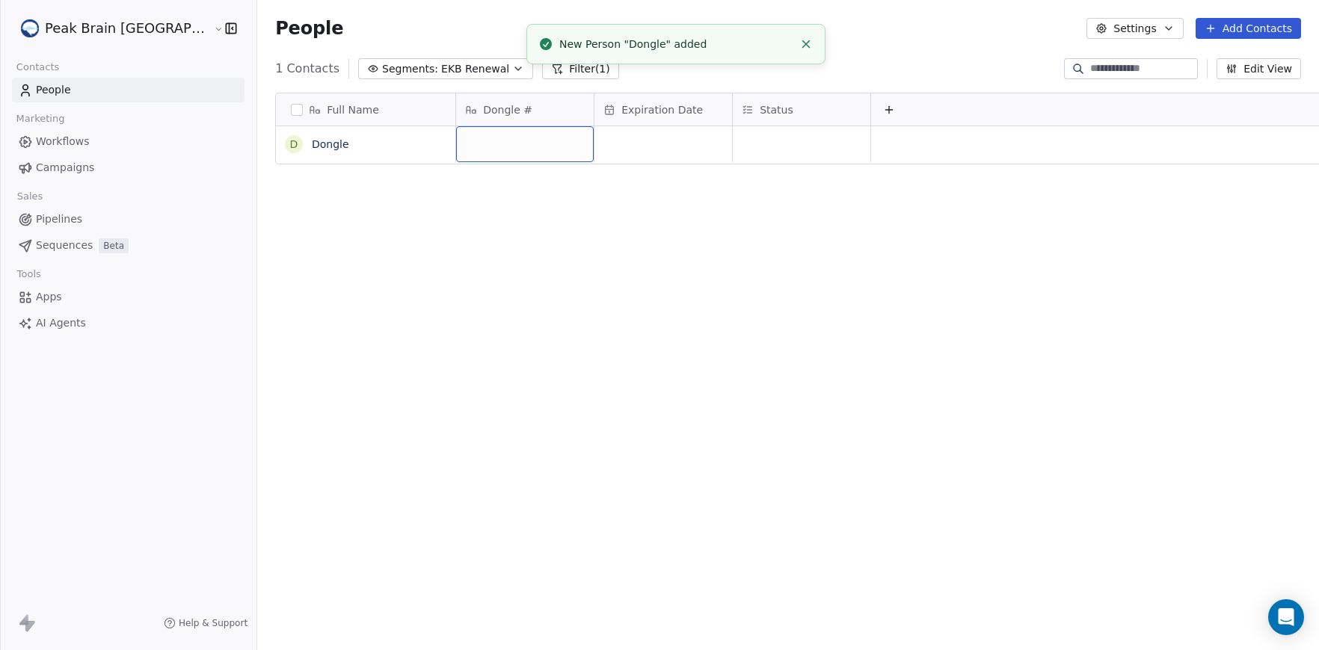
click at [481, 144] on div "grid" at bounding box center [525, 144] width 138 height 36
type textarea "***"
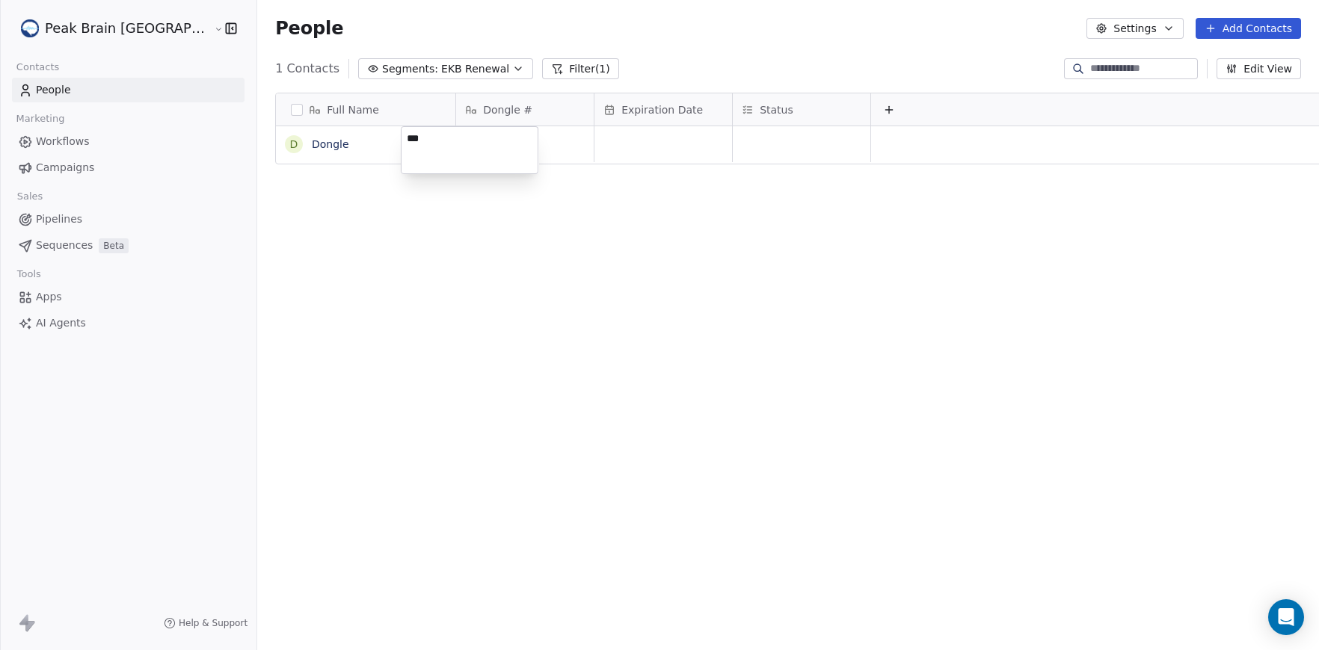
click at [585, 147] on html "Peak Brain [GEOGRAPHIC_DATA] Contacts People Marketing Workflows Campaigns Sale…" at bounding box center [659, 325] width 1319 height 650
click at [594, 148] on div "grid" at bounding box center [663, 144] width 138 height 36
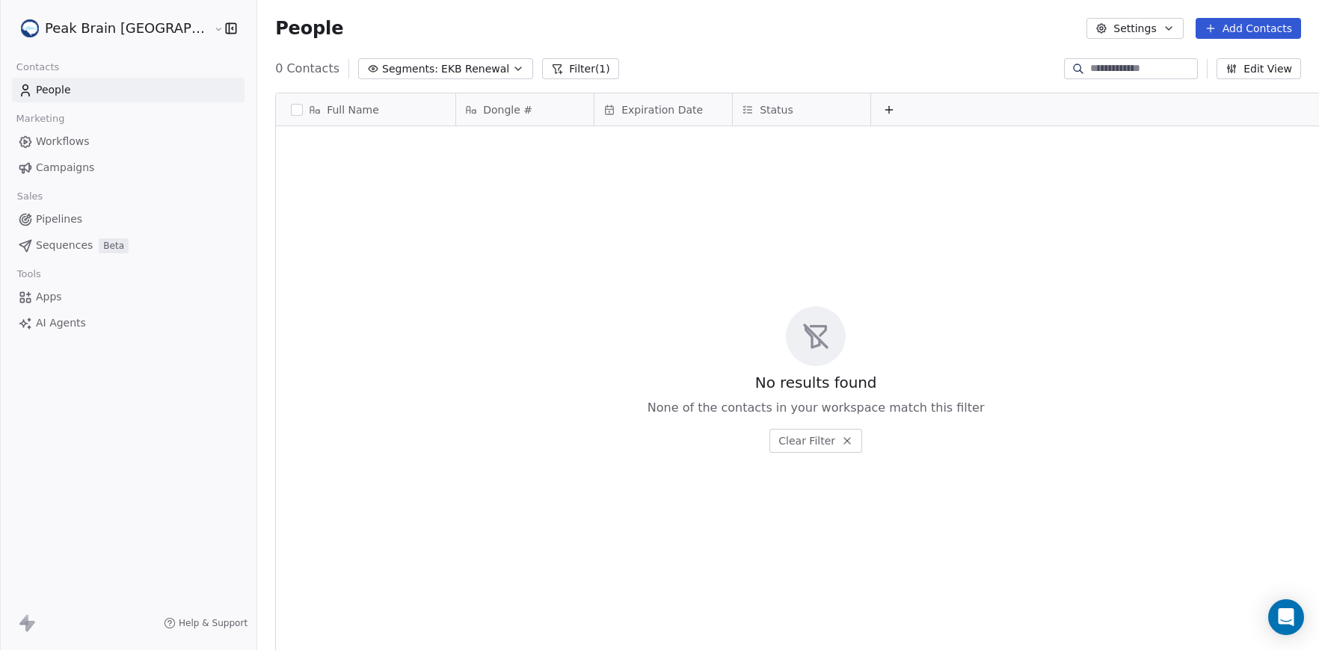
click at [1257, 30] on button "Add Contacts" at bounding box center [1247, 28] width 105 height 21
click at [1254, 55] on span "Create new contact" at bounding box center [1252, 61] width 102 height 16
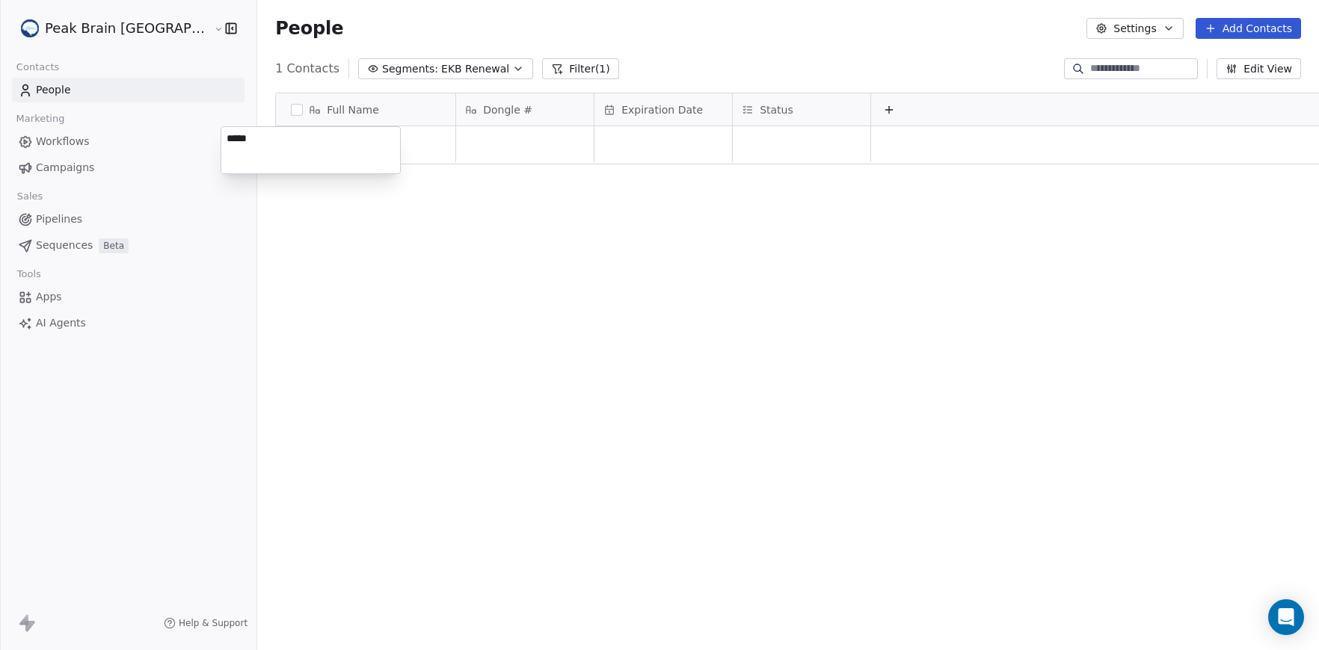
type textarea "******"
click at [431, 136] on html "Peak Brain [GEOGRAPHIC_DATA] Contacts People Marketing Workflows Campaigns Sale…" at bounding box center [659, 325] width 1319 height 650
click at [456, 136] on div "grid" at bounding box center [525, 144] width 138 height 36
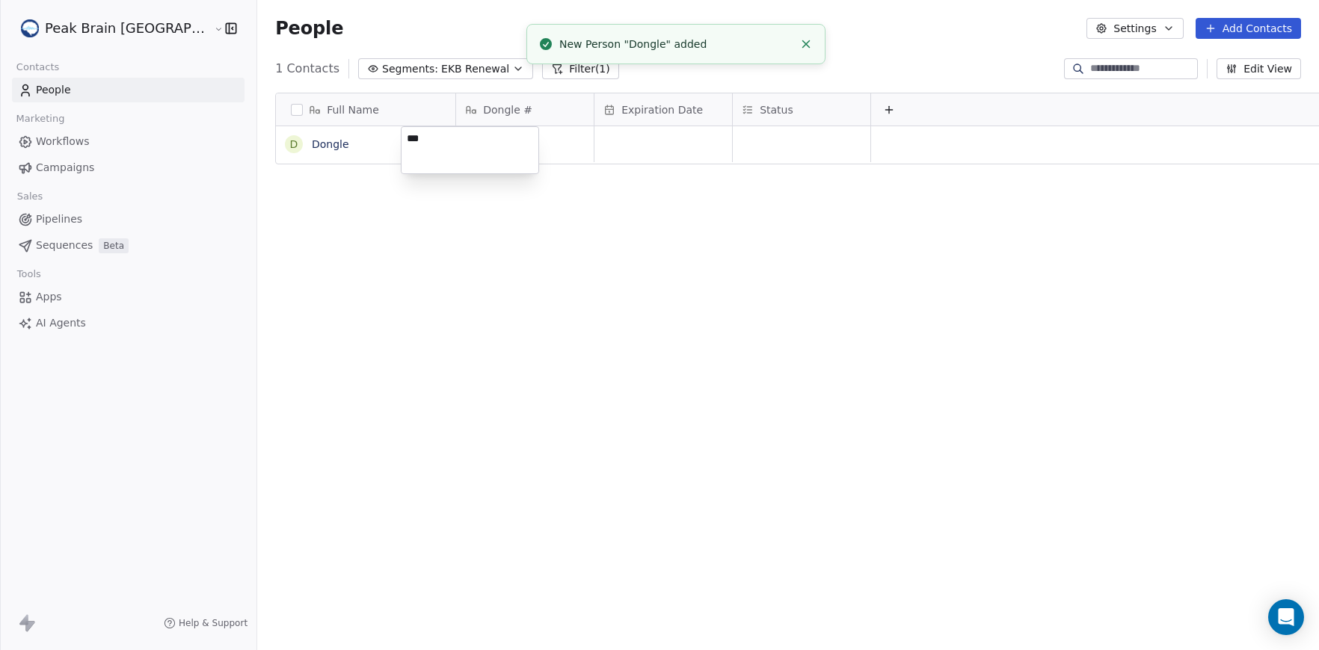
type textarea "****"
click at [573, 141] on html "Peak Brain [GEOGRAPHIC_DATA] Contacts People Marketing Workflows Campaigns Sale…" at bounding box center [659, 325] width 1319 height 650
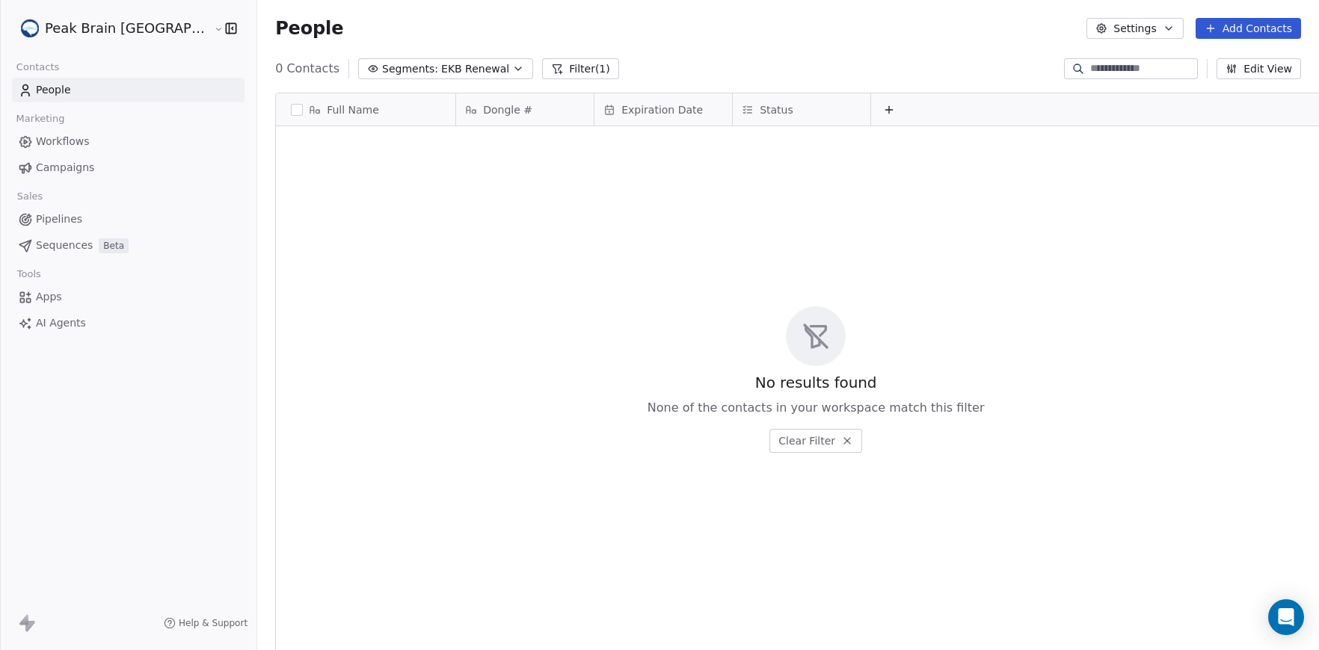
click at [382, 63] on span "Segments:" at bounding box center [410, 69] width 56 height 16
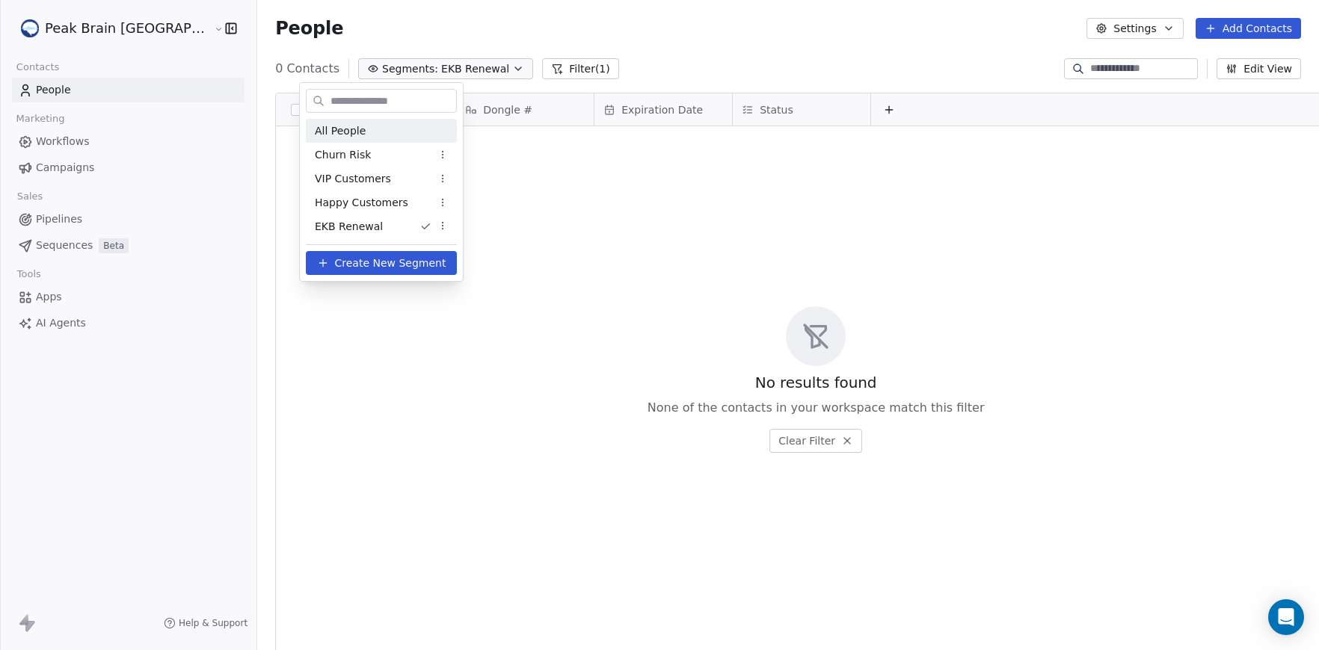
click at [354, 125] on span "All People" at bounding box center [340, 131] width 51 height 16
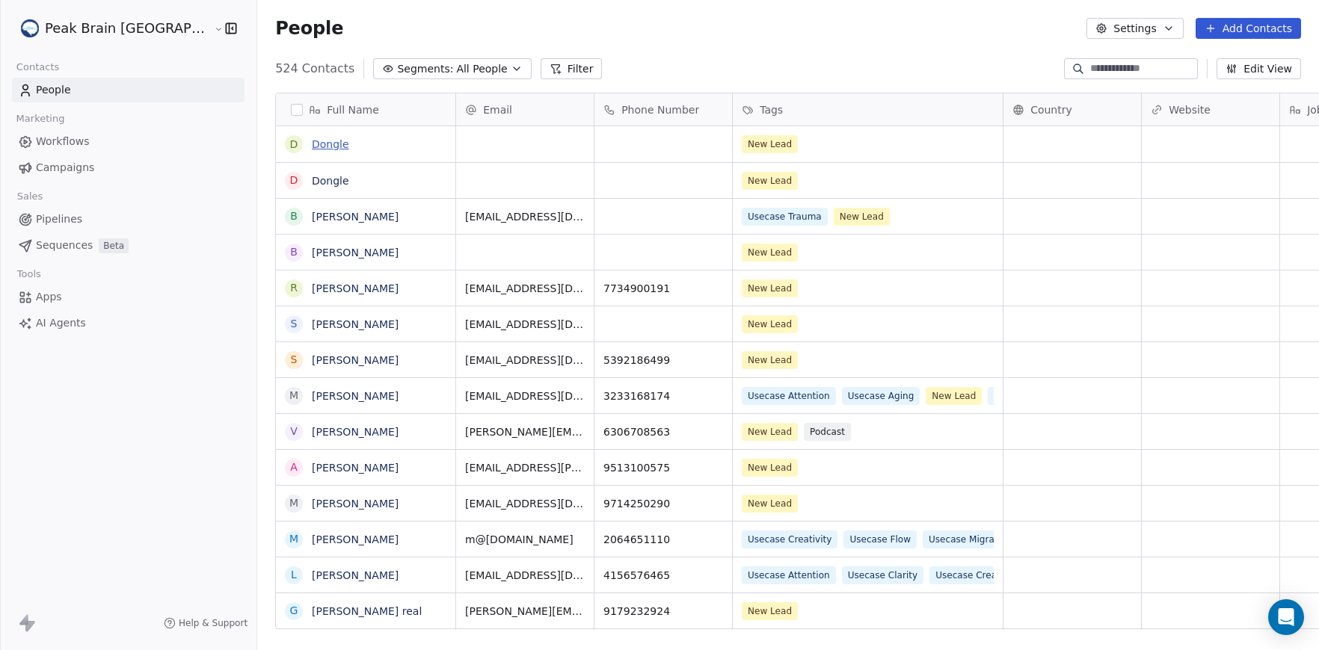
click at [312, 146] on link "Dongle" at bounding box center [330, 144] width 37 height 12
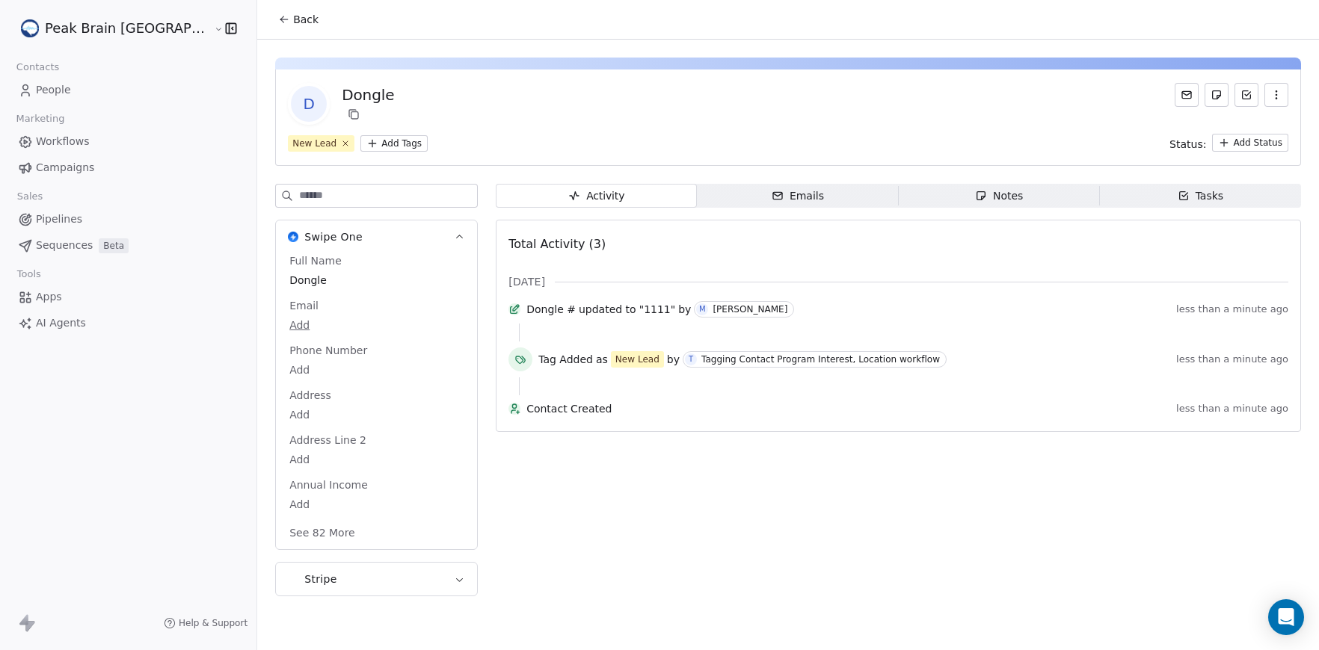
click at [1267, 103] on button "button" at bounding box center [1276, 95] width 24 height 24
click at [1261, 129] on div "Delete" at bounding box center [1255, 128] width 100 height 24
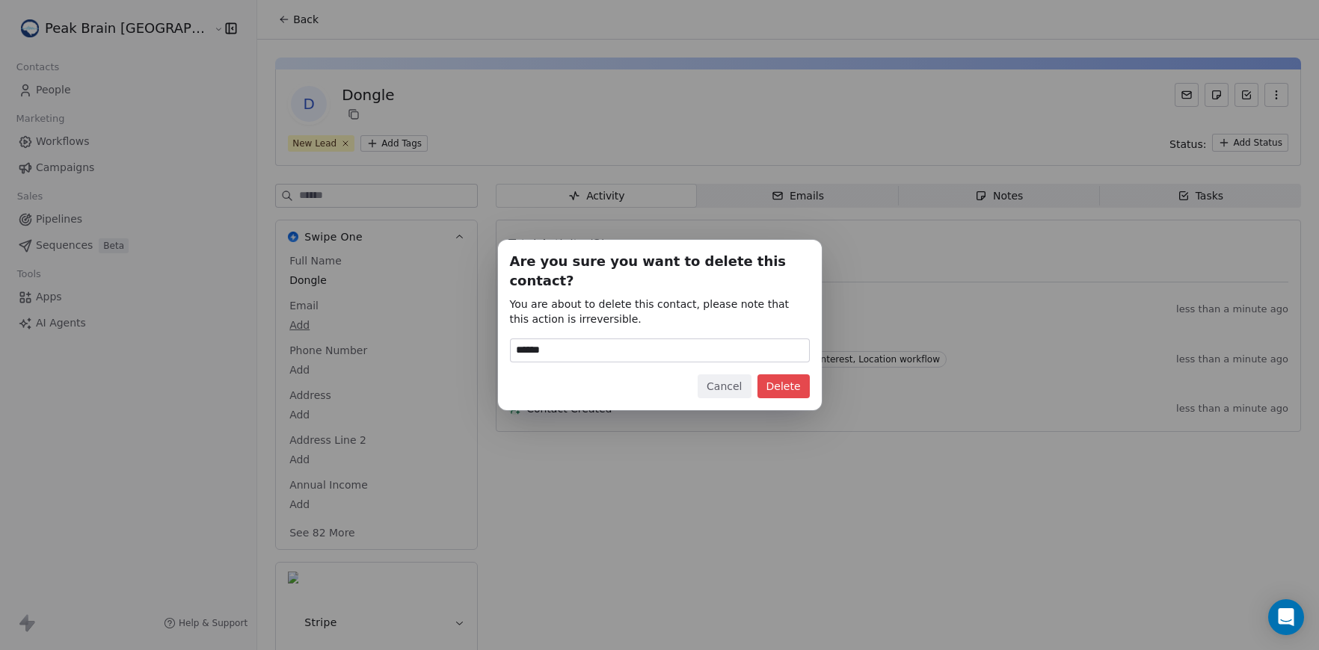
type input "******"
click at [795, 375] on button "Delete" at bounding box center [783, 387] width 52 height 24
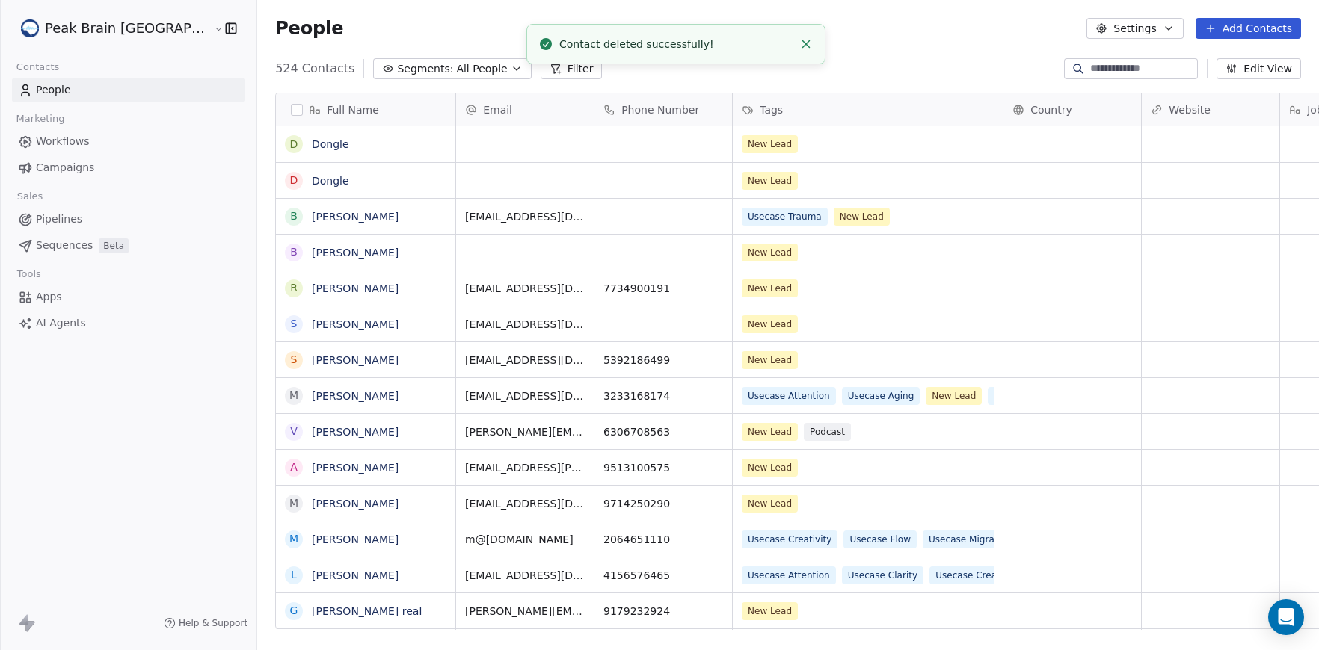
scroll to position [572, 1117]
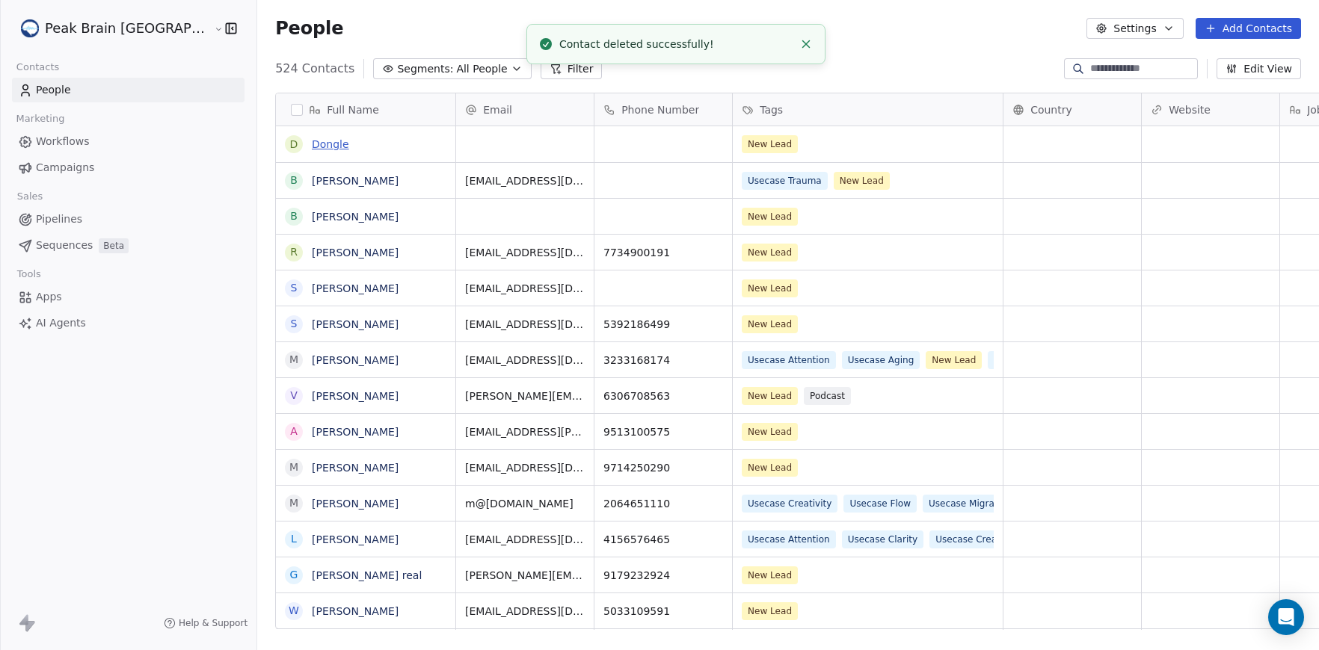
click at [312, 141] on link "Dongle" at bounding box center [330, 144] width 37 height 12
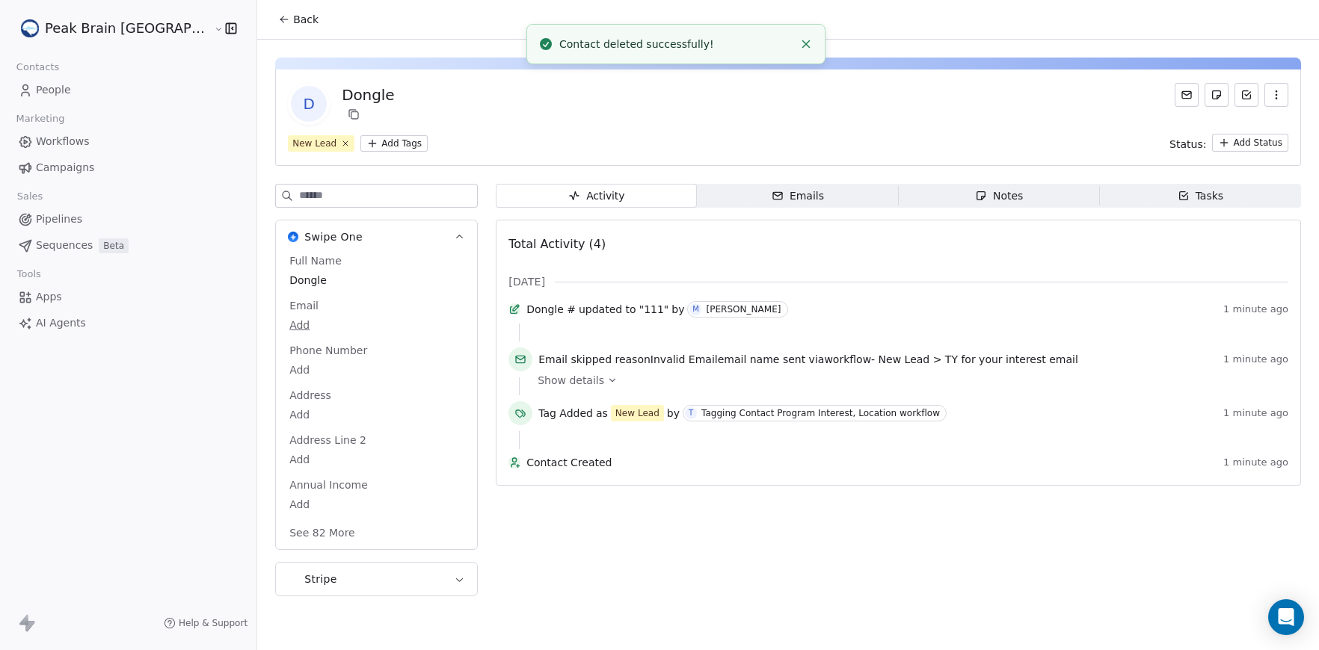
click at [1294, 98] on div "D Dongle New Lead Add Tags Status: Add Status" at bounding box center [788, 118] width 1026 height 96
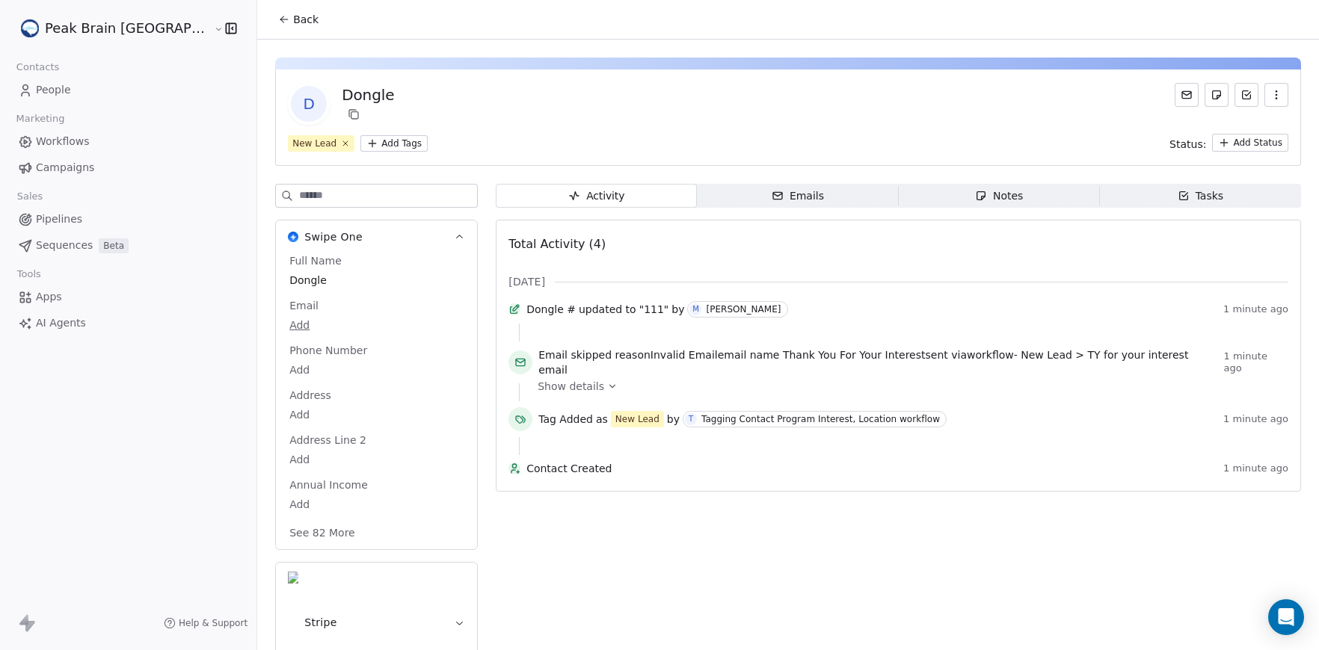
click at [1279, 98] on icon "button" at bounding box center [1276, 95] width 12 height 12
click at [1225, 129] on div "Delete" at bounding box center [1255, 128] width 100 height 24
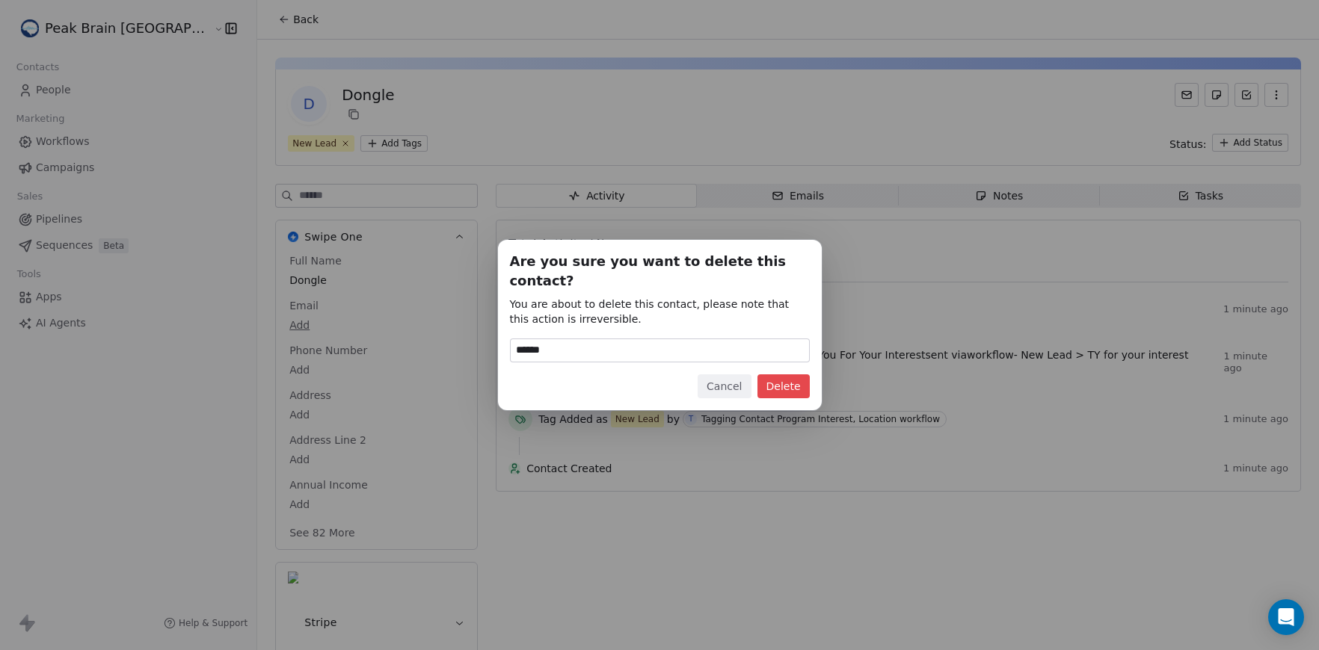
type input "******"
click at [801, 375] on button "Delete" at bounding box center [783, 387] width 52 height 24
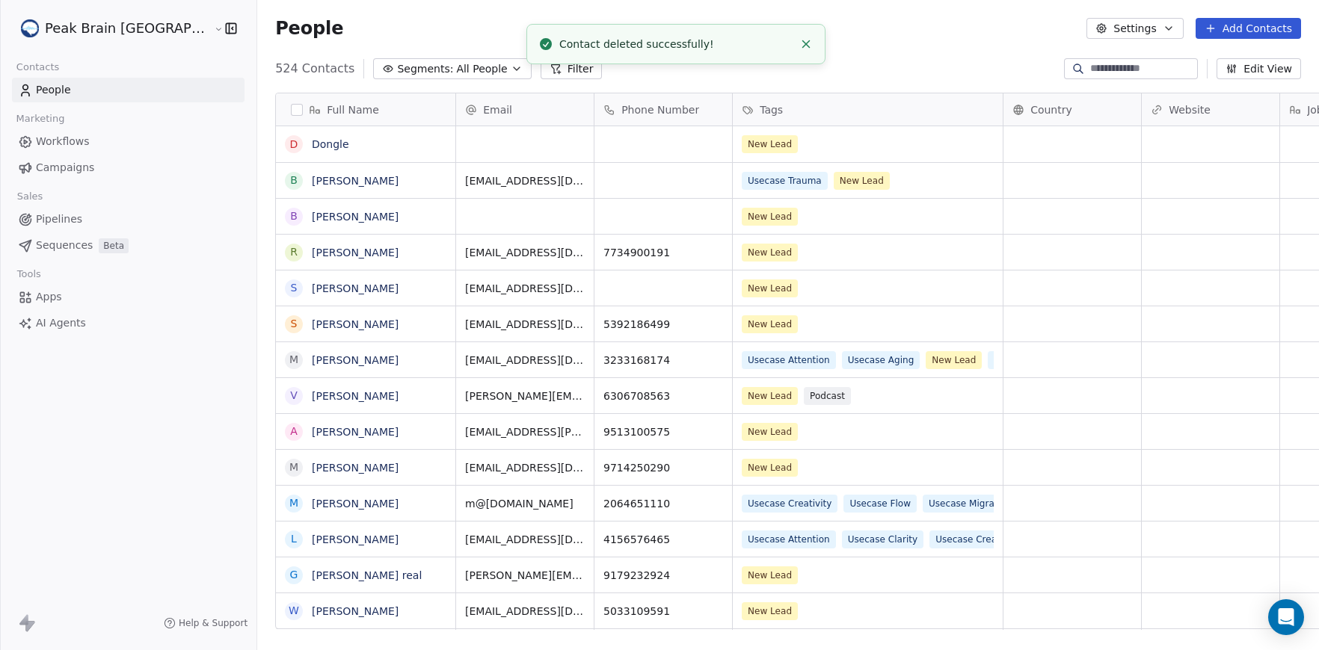
scroll to position [572, 1117]
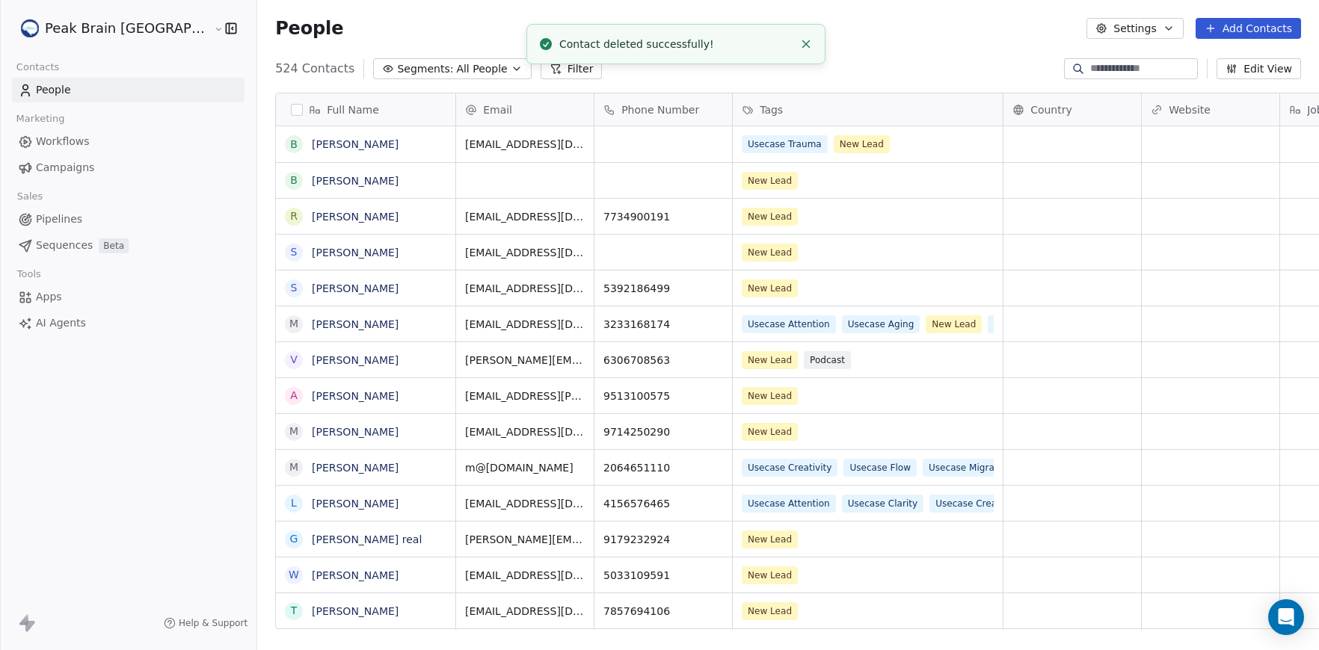
click at [456, 70] on span "All People" at bounding box center [481, 69] width 51 height 16
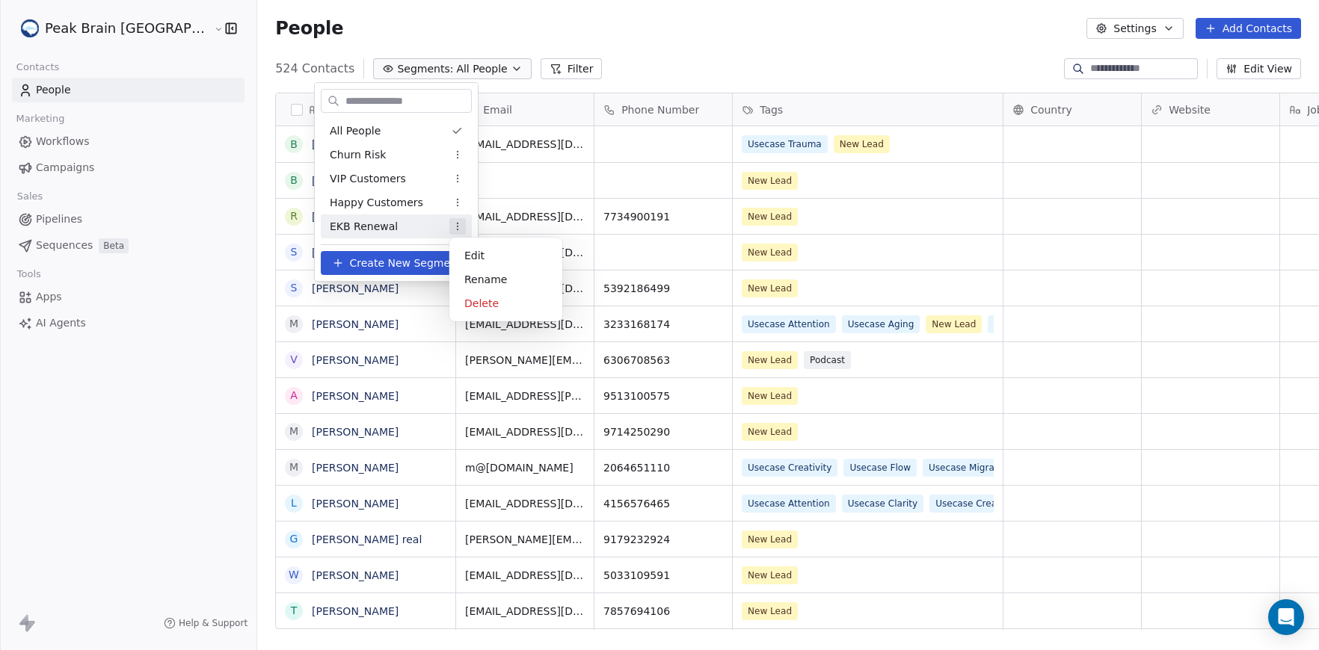
click at [452, 226] on html "Peak Brain [GEOGRAPHIC_DATA] Contacts People Marketing Workflows Campaigns Sale…" at bounding box center [659, 325] width 1319 height 650
click at [490, 303] on div "Delete" at bounding box center [505, 304] width 101 height 24
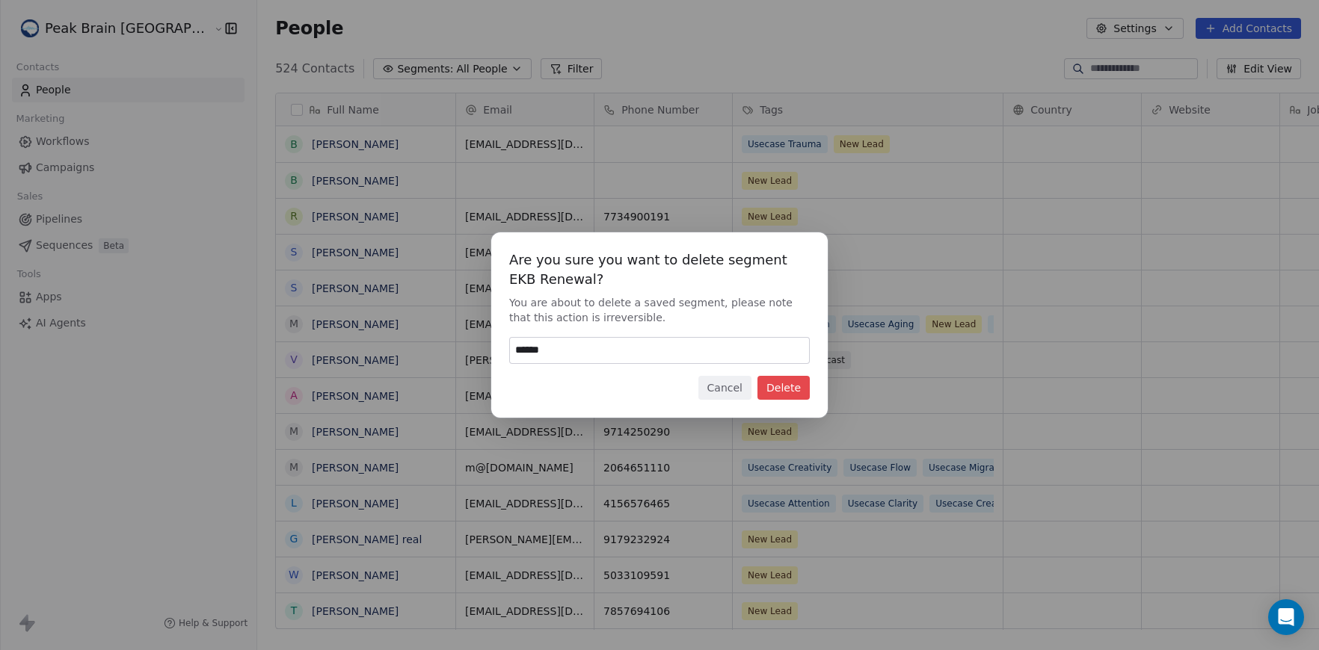
type input "******"
click at [769, 387] on button "Delete" at bounding box center [783, 388] width 52 height 24
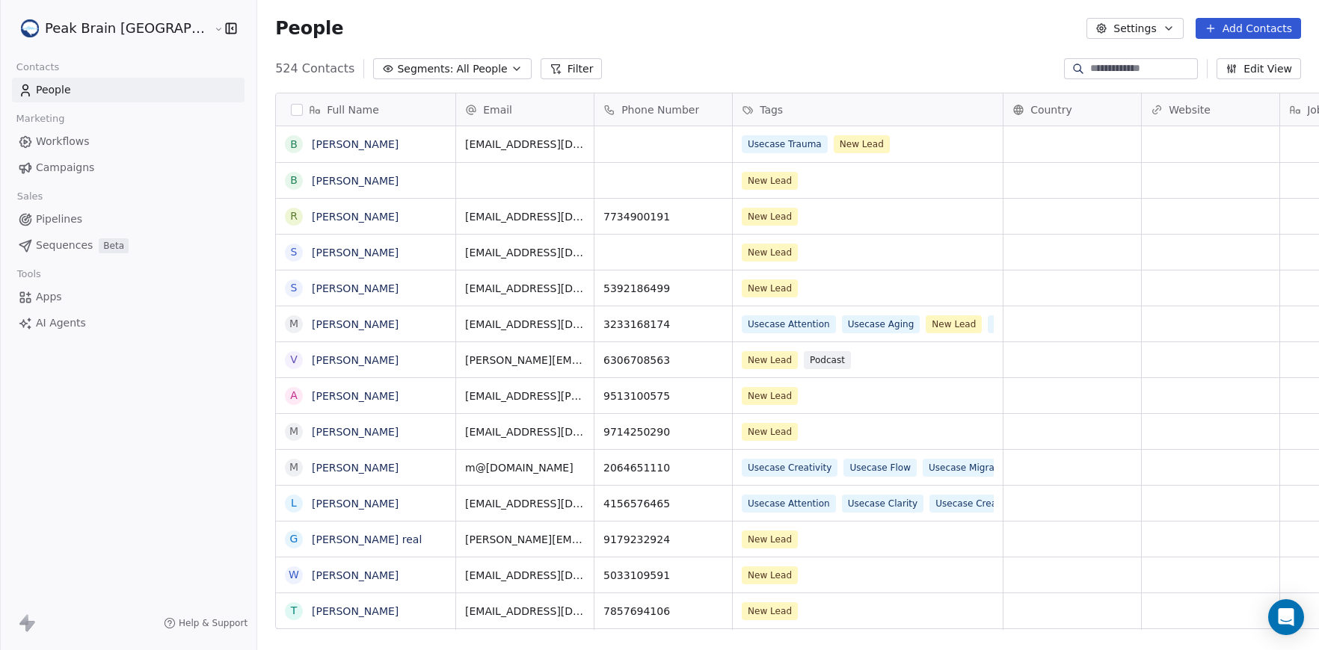
click at [117, 210] on link "Pipelines" at bounding box center [128, 219] width 233 height 25
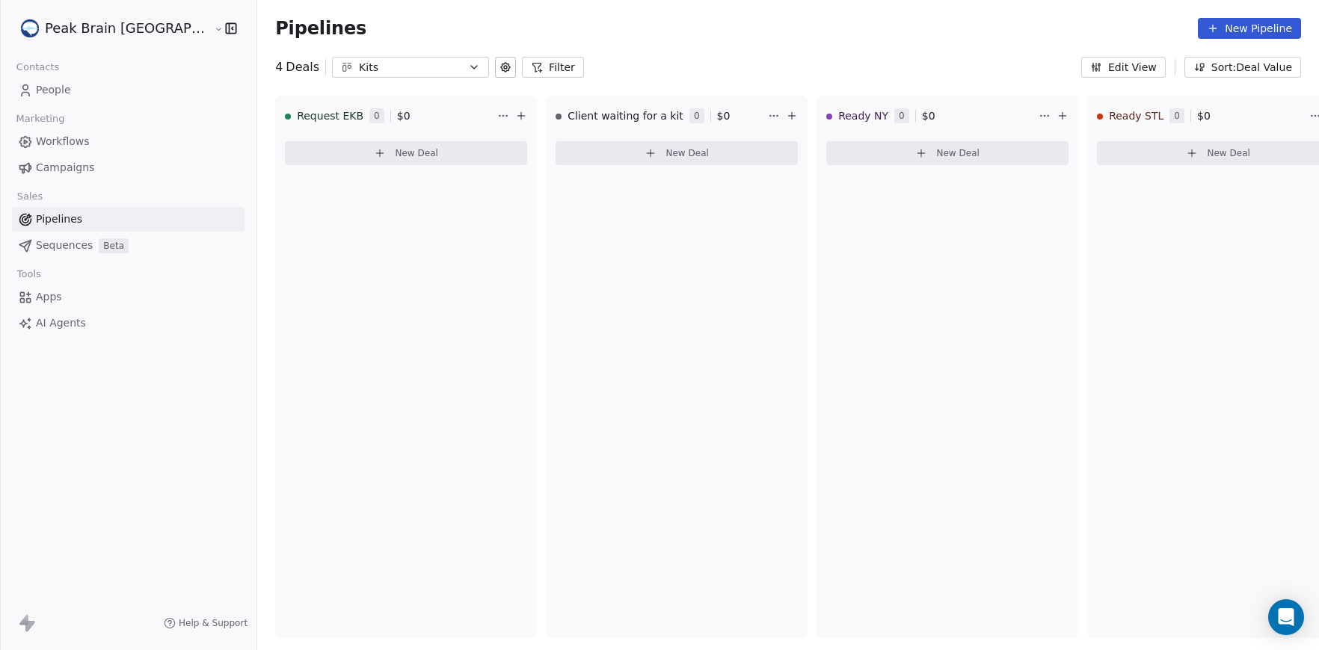
click at [66, 317] on span "AI Agents" at bounding box center [61, 323] width 50 height 16
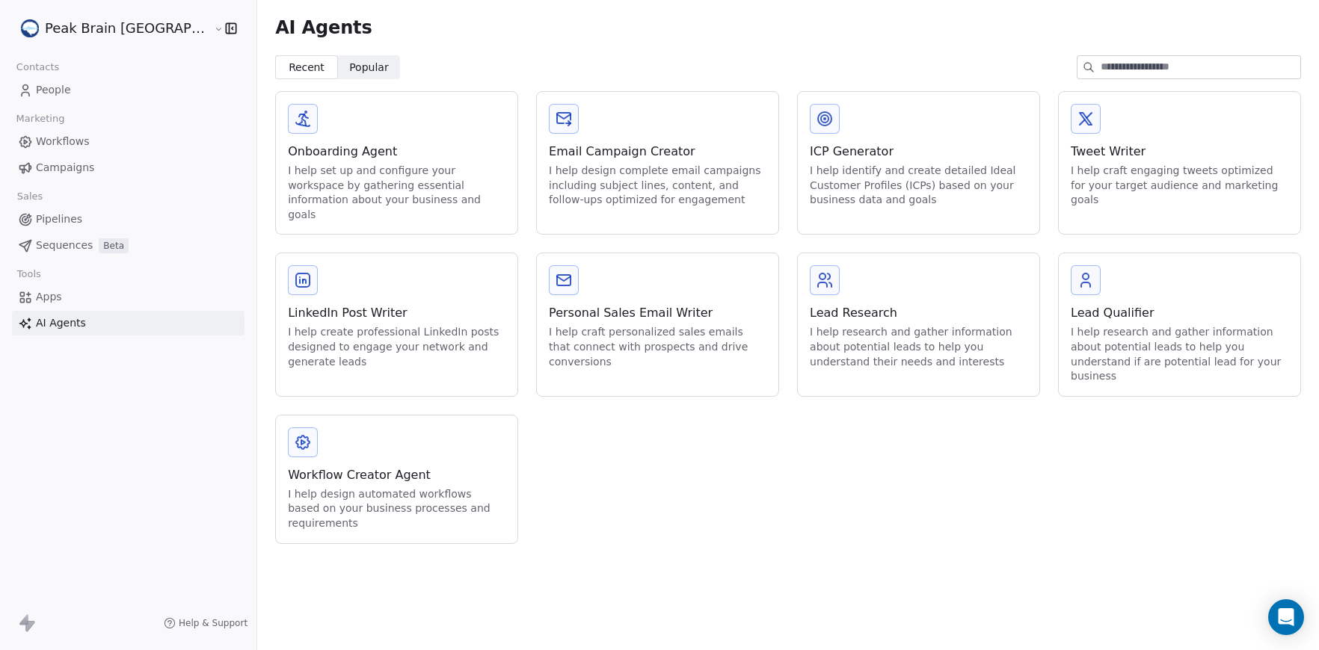
click at [82, 218] on link "Pipelines" at bounding box center [128, 219] width 233 height 25
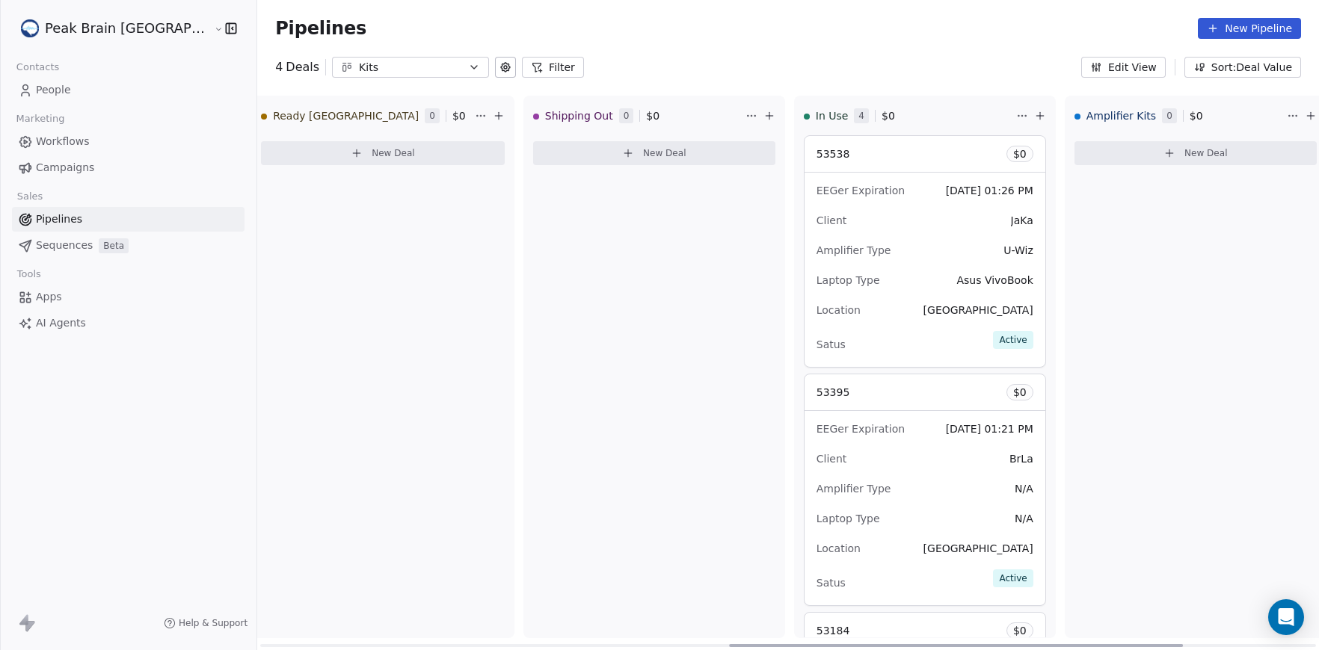
scroll to position [0, 1194]
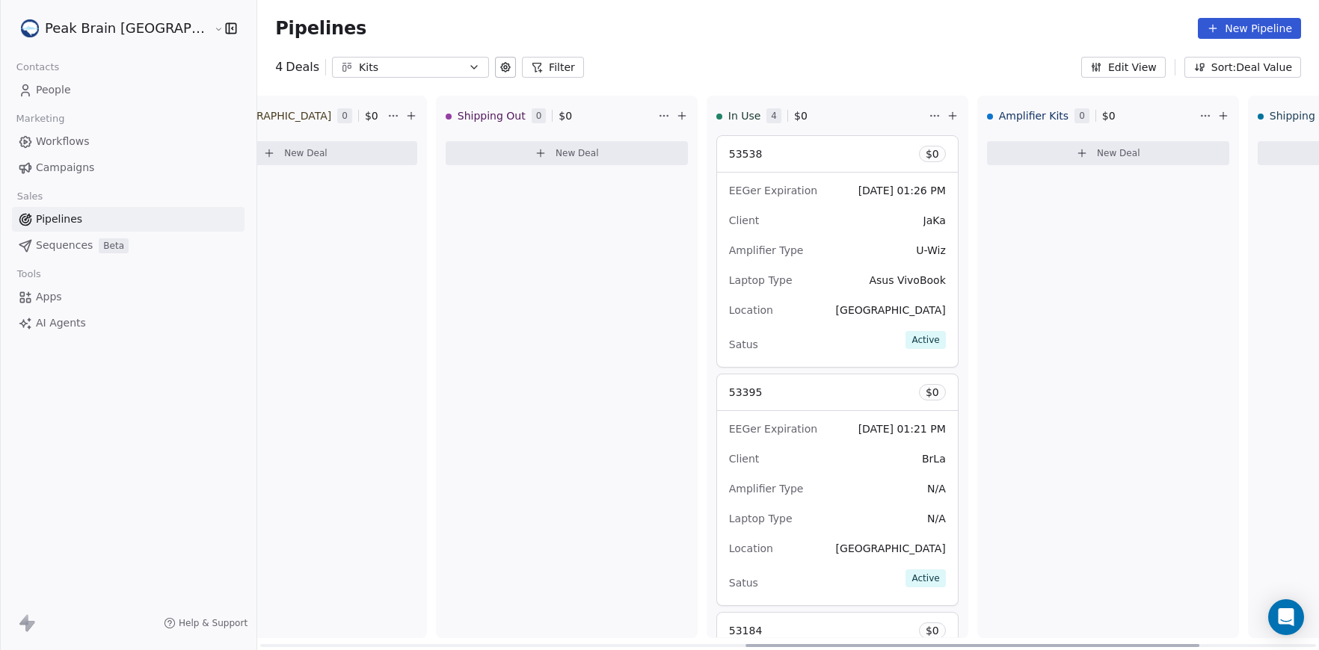
click at [743, 174] on div "EEGer Expiration [DATE] 01:26 PM Client JaKa Amplifier Type U-Wiz Laptop Type A…" at bounding box center [837, 270] width 241 height 194
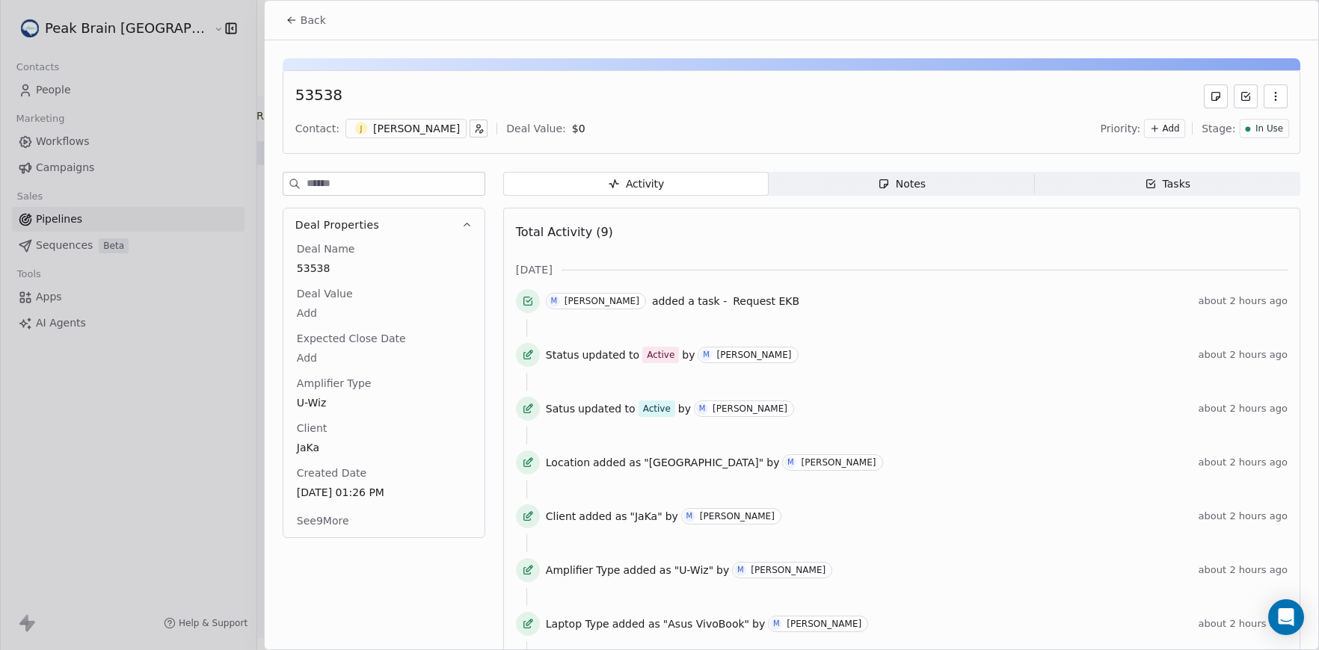
scroll to position [19, 0]
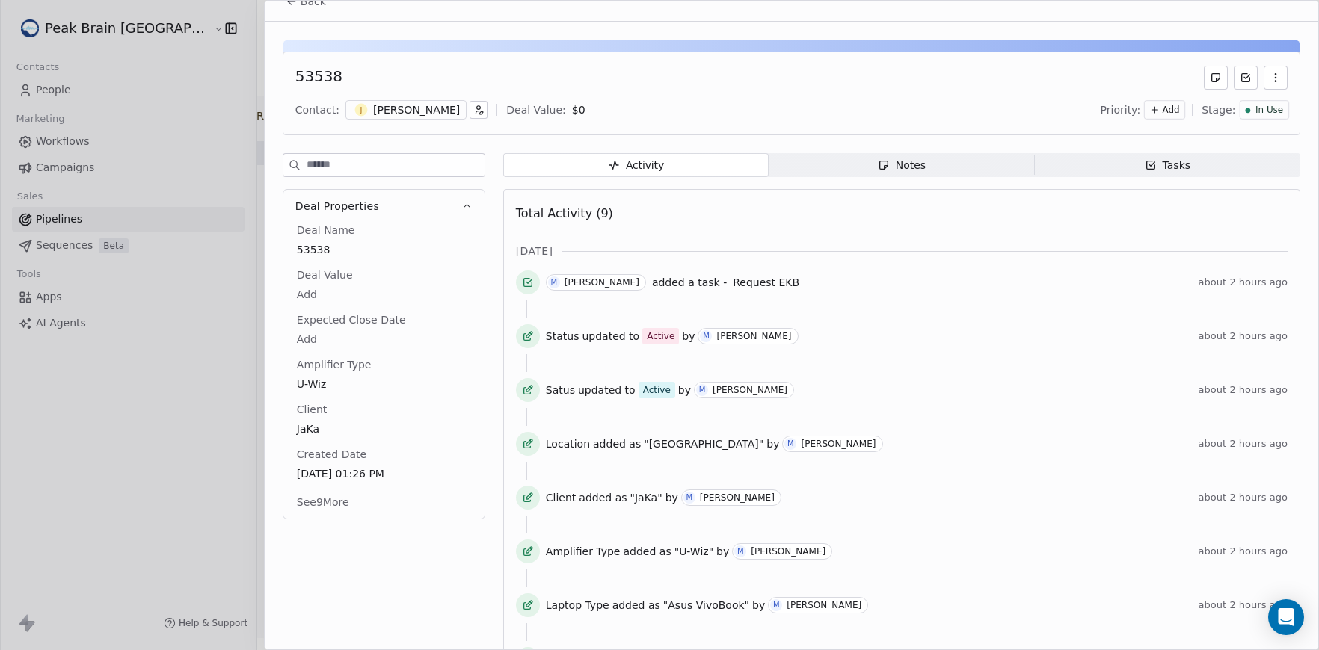
click at [328, 510] on button "See 9 More" at bounding box center [323, 502] width 70 height 27
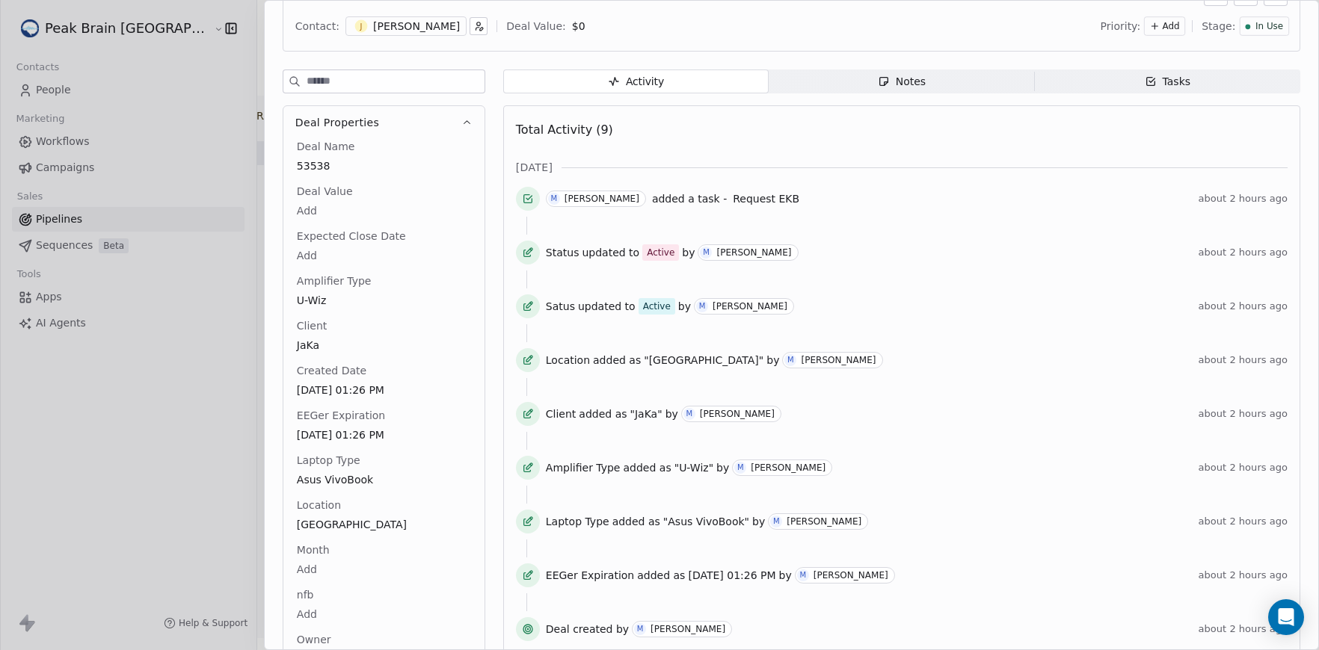
scroll to position [0, 0]
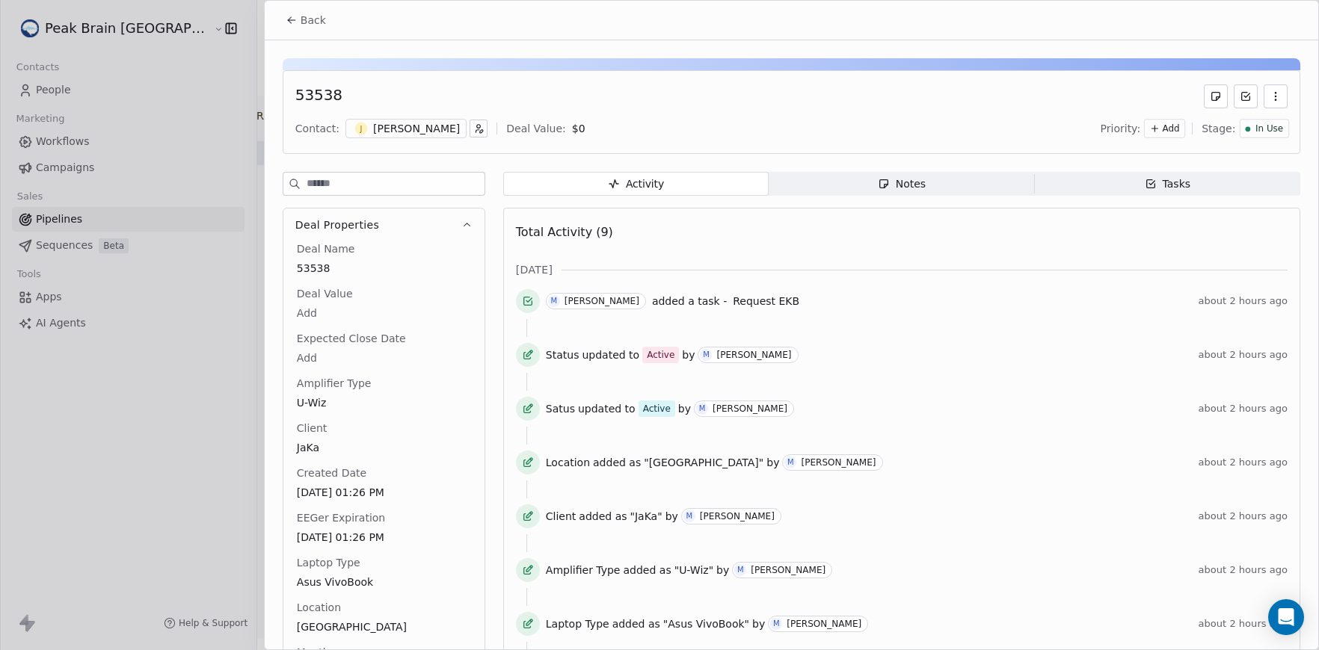
click at [315, 28] on button "Back" at bounding box center [306, 20] width 58 height 27
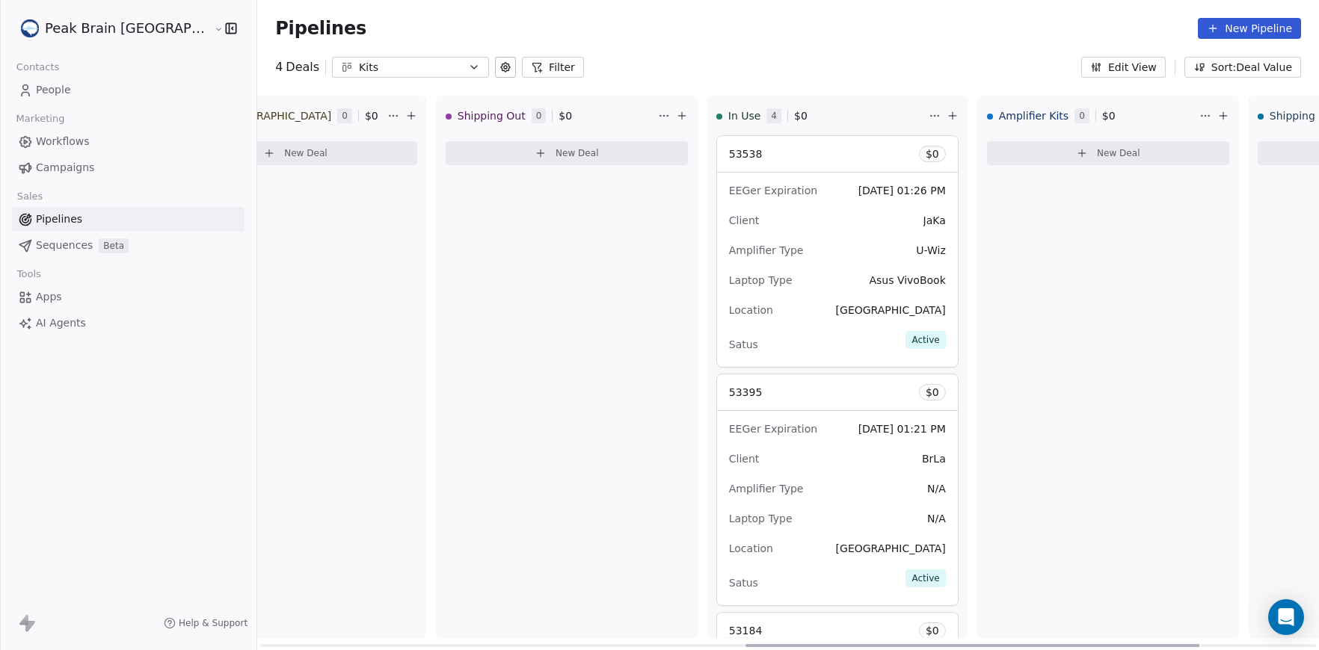
click at [718, 161] on div "53538 $ 0" at bounding box center [837, 154] width 241 height 36
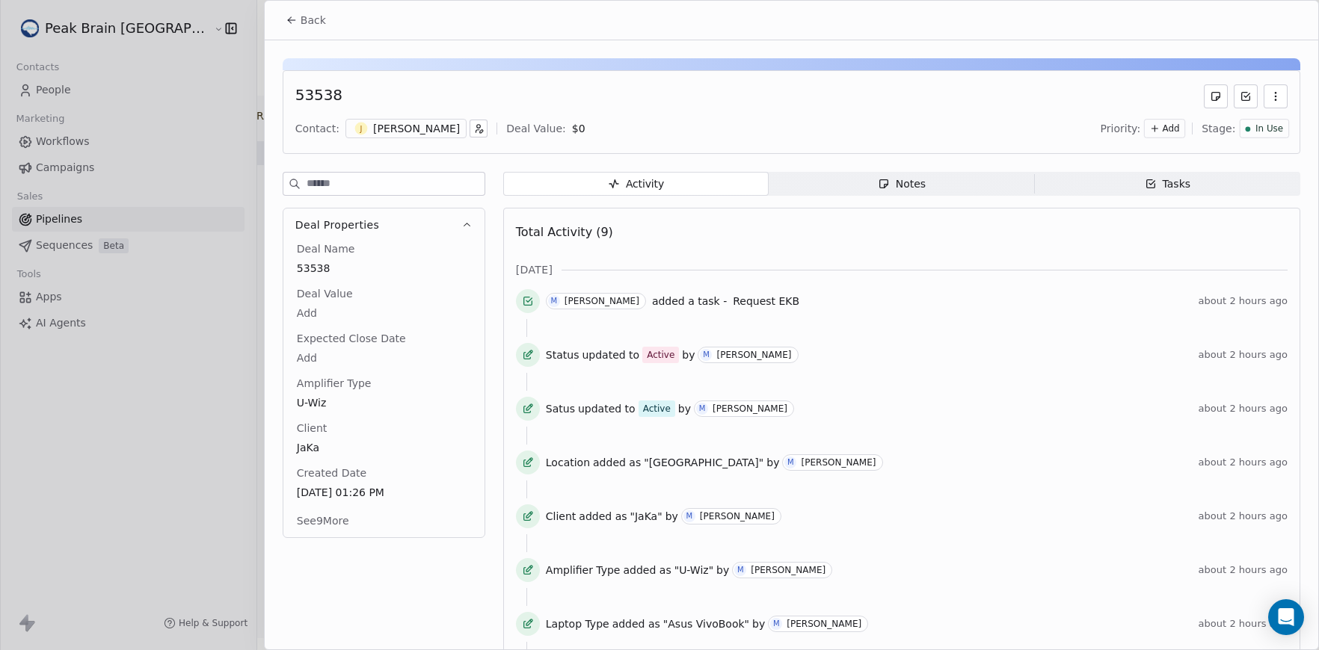
click at [343, 94] on div "53538" at bounding box center [791, 96] width 992 height 24
click at [321, 96] on div "53538" at bounding box center [318, 96] width 47 height 24
click at [313, 22] on span "Back" at bounding box center [313, 20] width 25 height 15
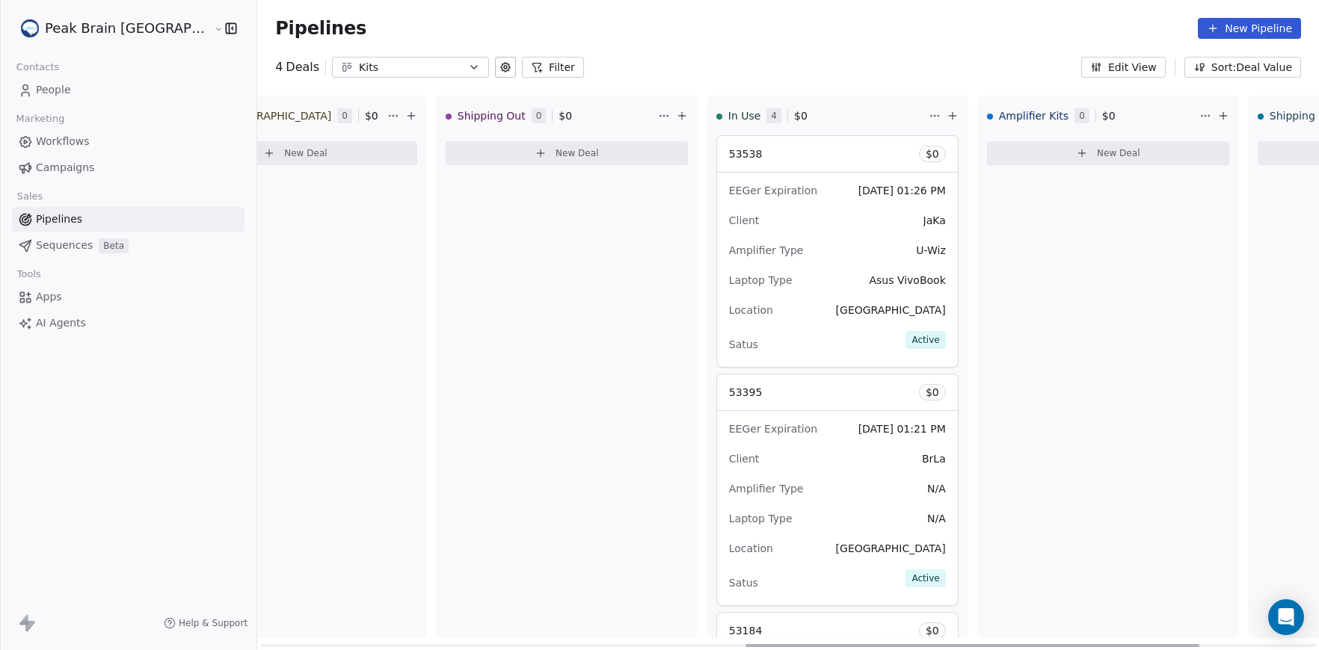
click at [767, 188] on div "EEGer Expiration [DATE] 01:26 PM" at bounding box center [837, 191] width 217 height 24
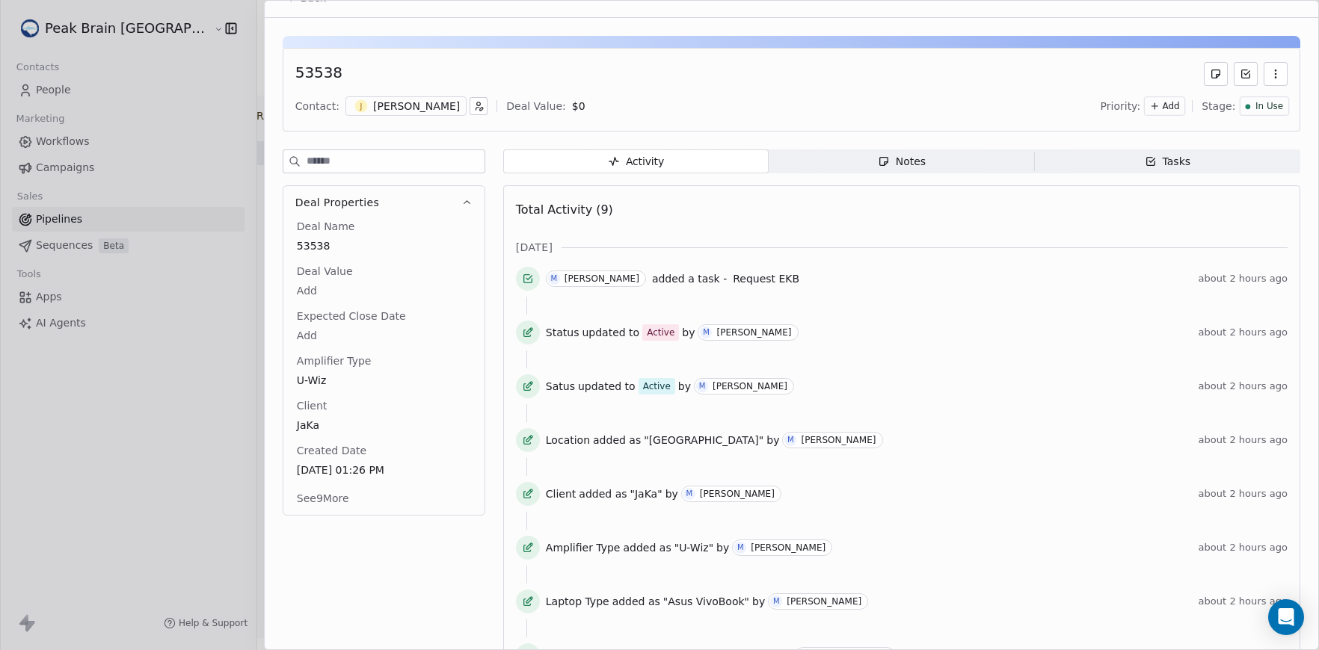
click at [397, 337] on body "Peak Brain [GEOGRAPHIC_DATA] Contacts People Marketing Workflows Campaigns Sale…" at bounding box center [659, 325] width 1319 height 650
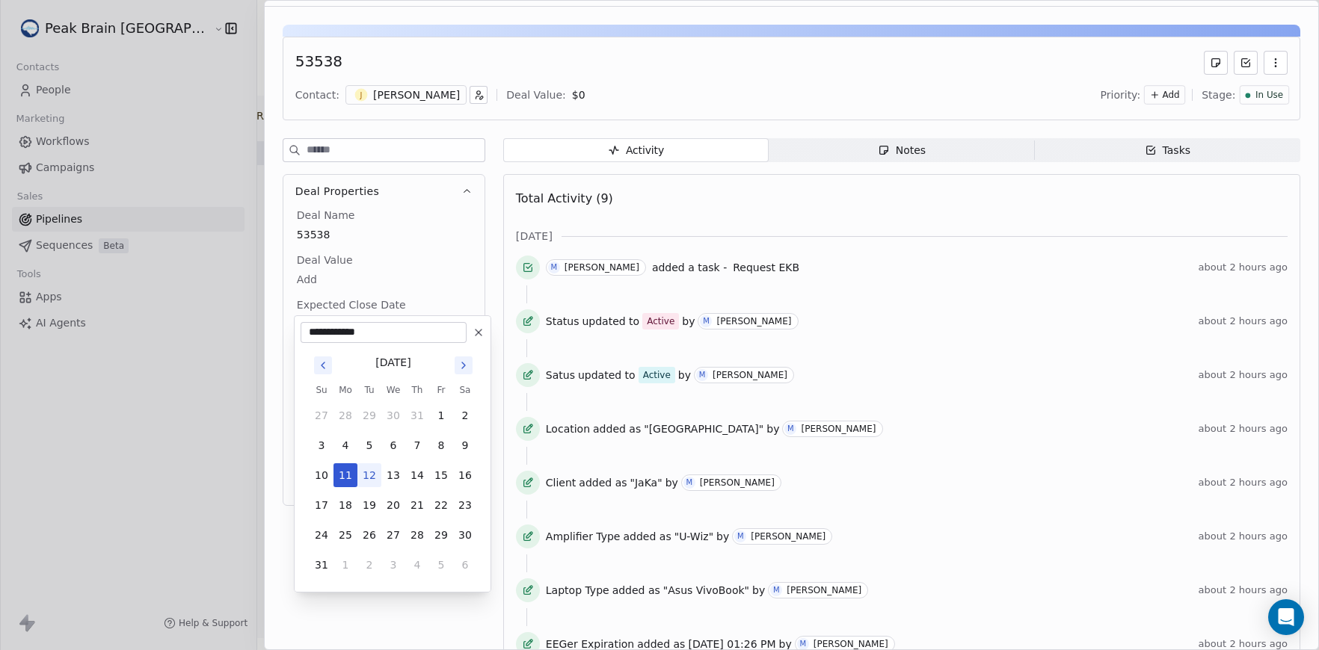
type input "**********"
click at [414, 304] on html "Peak Brain [GEOGRAPHIC_DATA] Contacts People Marketing Workflows Campaigns Sale…" at bounding box center [659, 325] width 1319 height 650
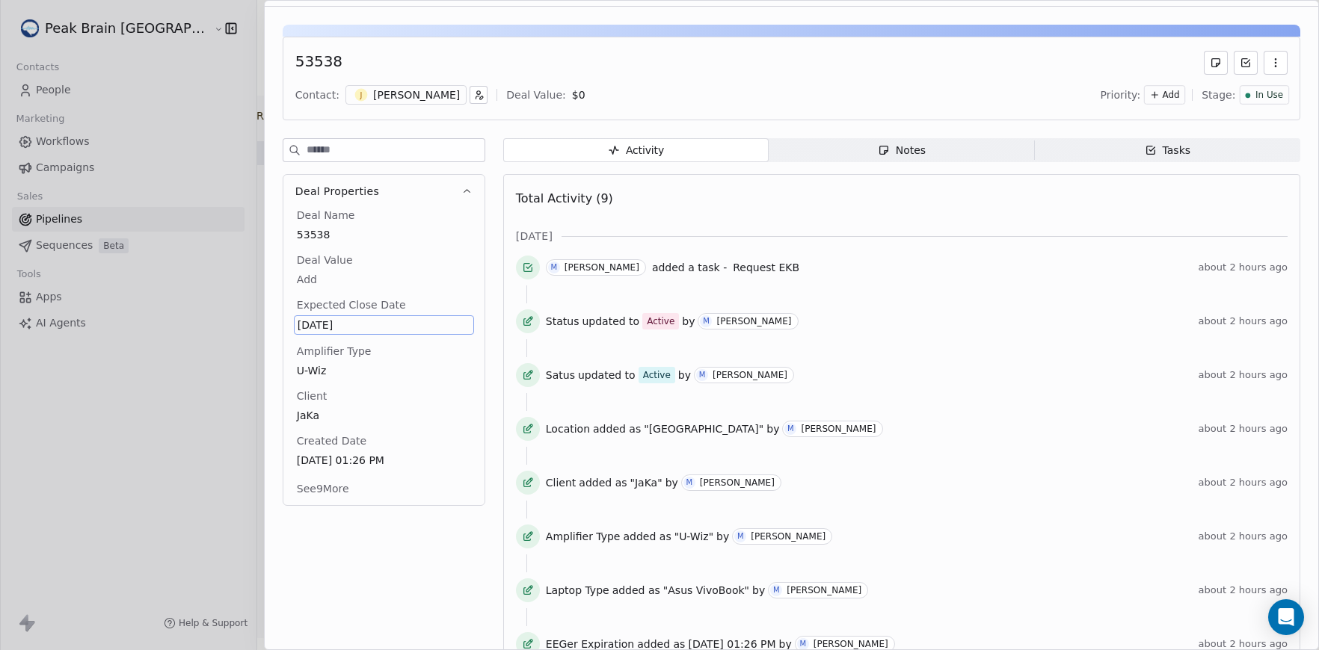
click at [355, 492] on button "See 9 More" at bounding box center [323, 488] width 70 height 27
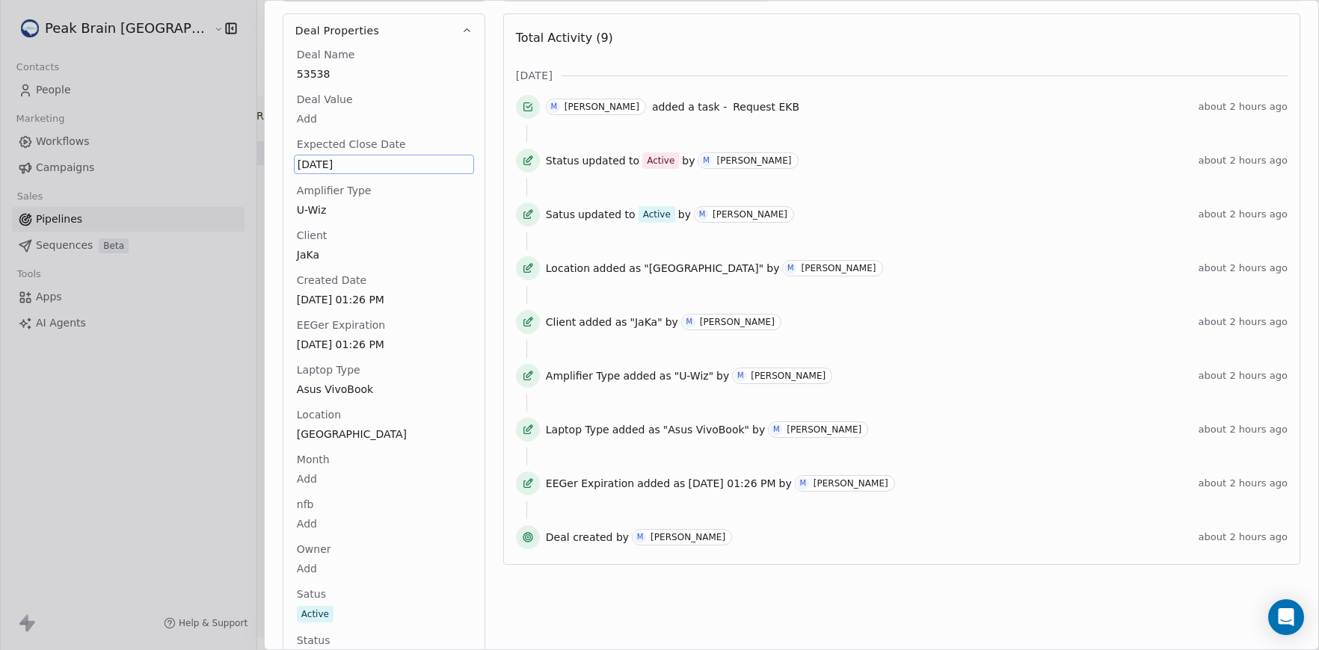
scroll to position [0, 0]
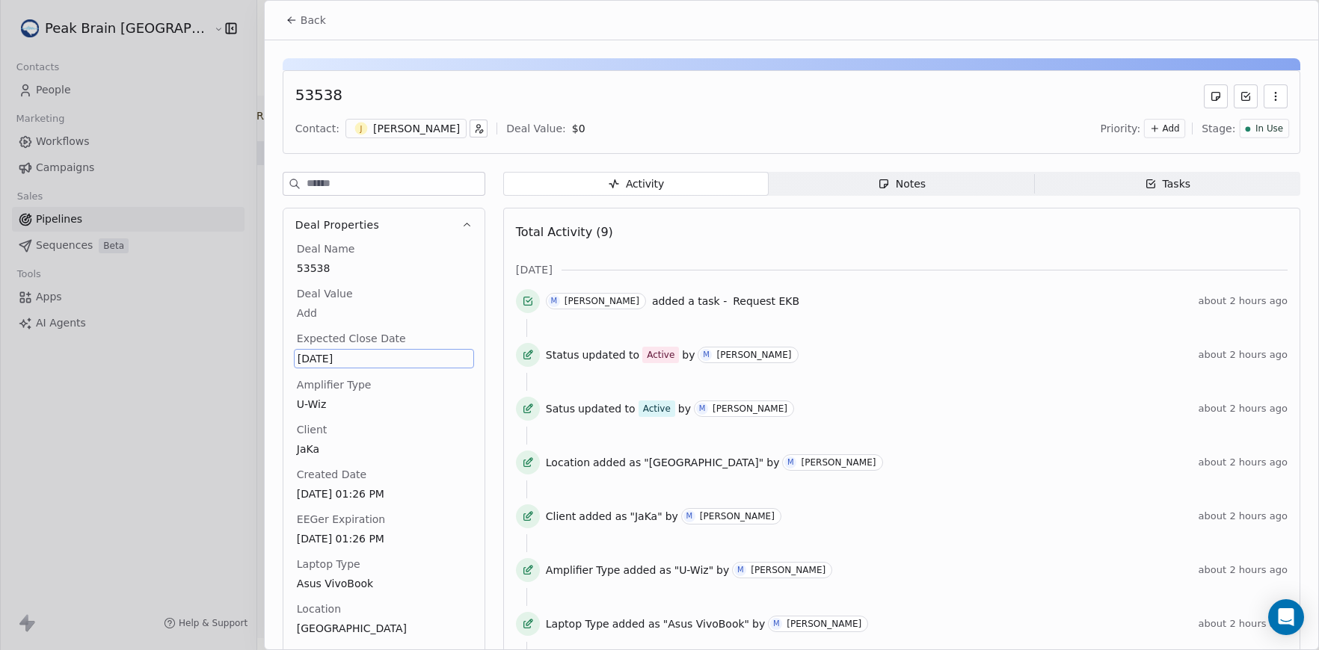
click at [315, 7] on button "Back" at bounding box center [306, 20] width 58 height 27
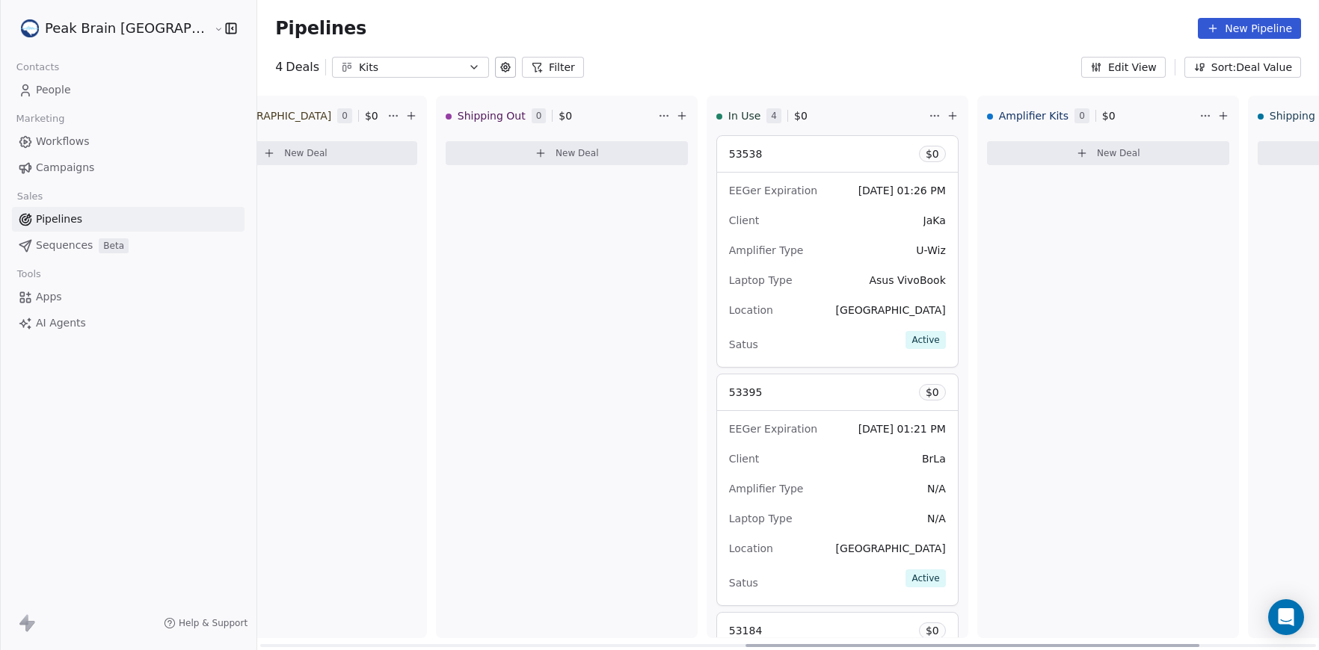
click at [872, 114] on html "Peak Brain [GEOGRAPHIC_DATA] Contacts People Marketing Workflows Campaigns Sale…" at bounding box center [659, 325] width 1319 height 650
click at [822, 132] on html "Peak Brain [GEOGRAPHIC_DATA] Contacts People Marketing Workflows Campaigns Sale…" at bounding box center [659, 325] width 1319 height 650
click at [1167, 64] on div "Edit View Sort: Deal Value" at bounding box center [1191, 67] width 220 height 21
click at [1151, 64] on button "Edit View" at bounding box center [1123, 67] width 84 height 21
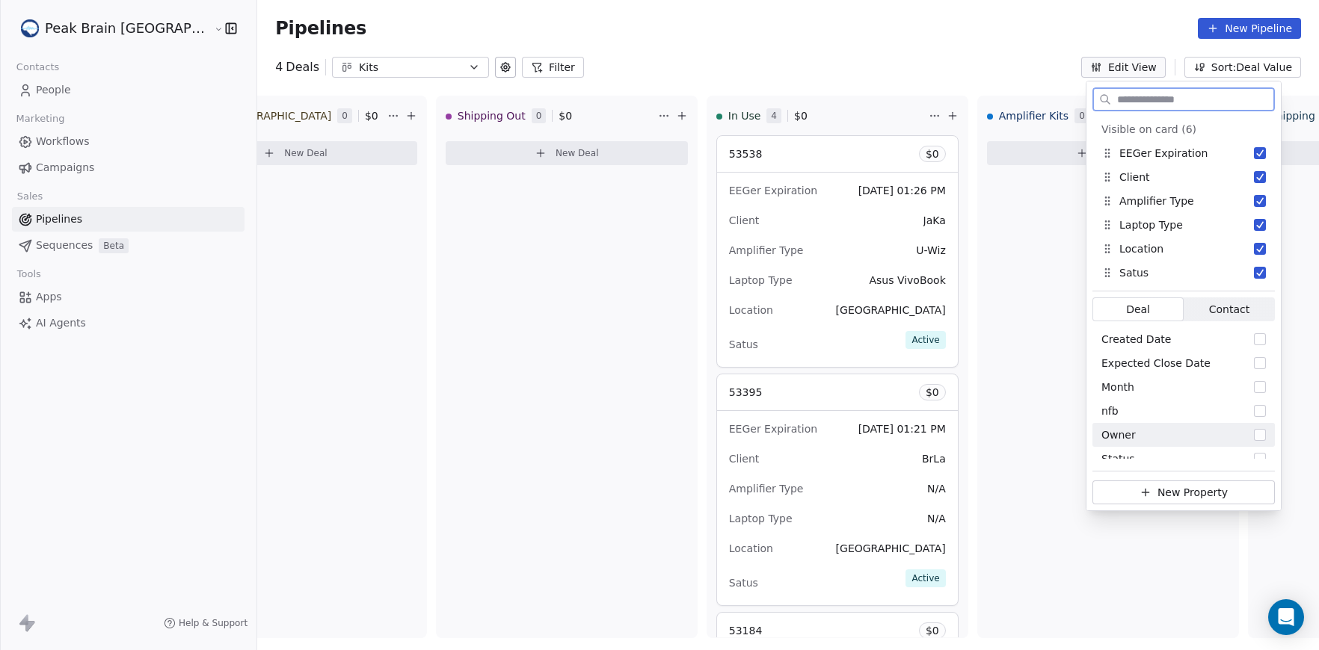
click at [1167, 493] on button "New Property" at bounding box center [1183, 493] width 182 height 24
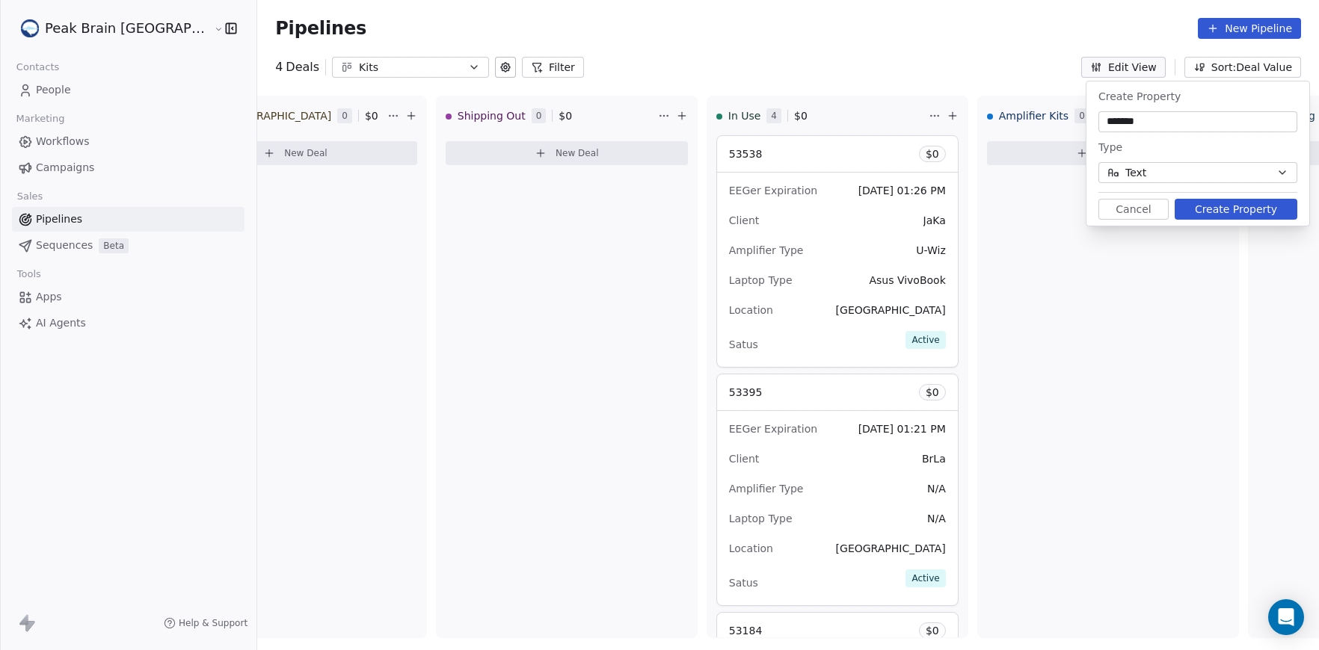
type input "*******"
click at [1228, 204] on button "Create Property" at bounding box center [1236, 209] width 123 height 21
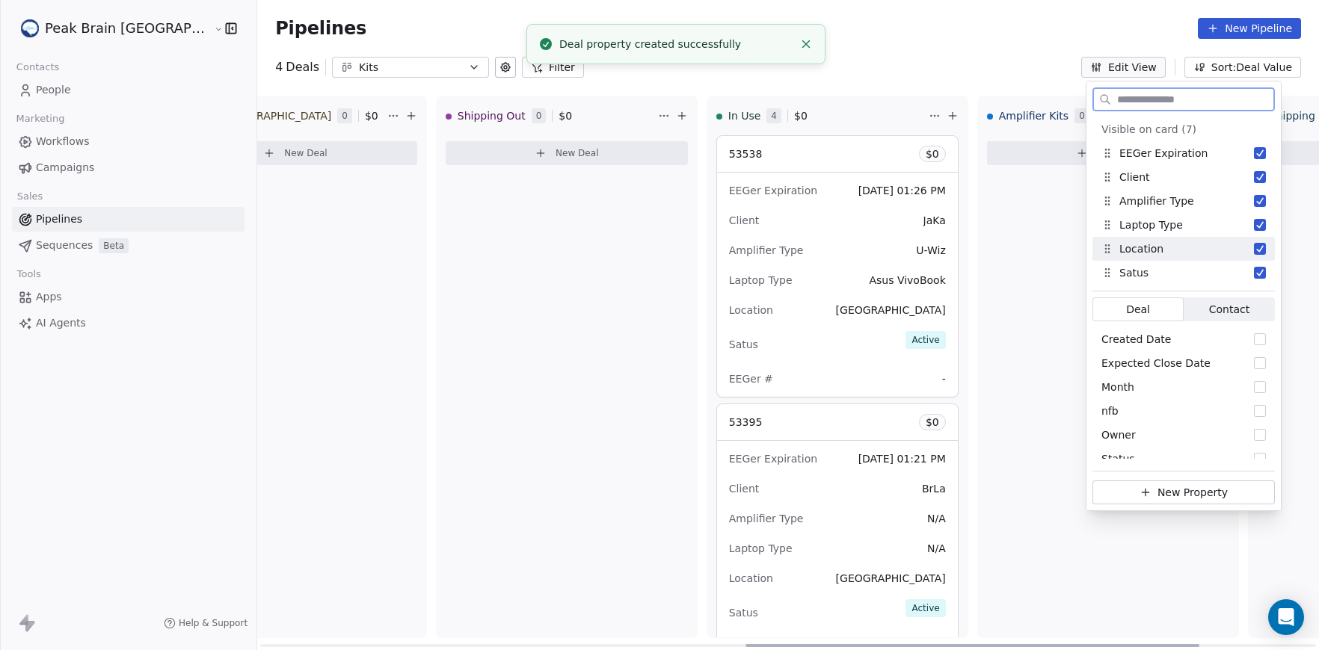
click at [831, 290] on div "Laptop Type Asus VivoBook" at bounding box center [837, 280] width 217 height 24
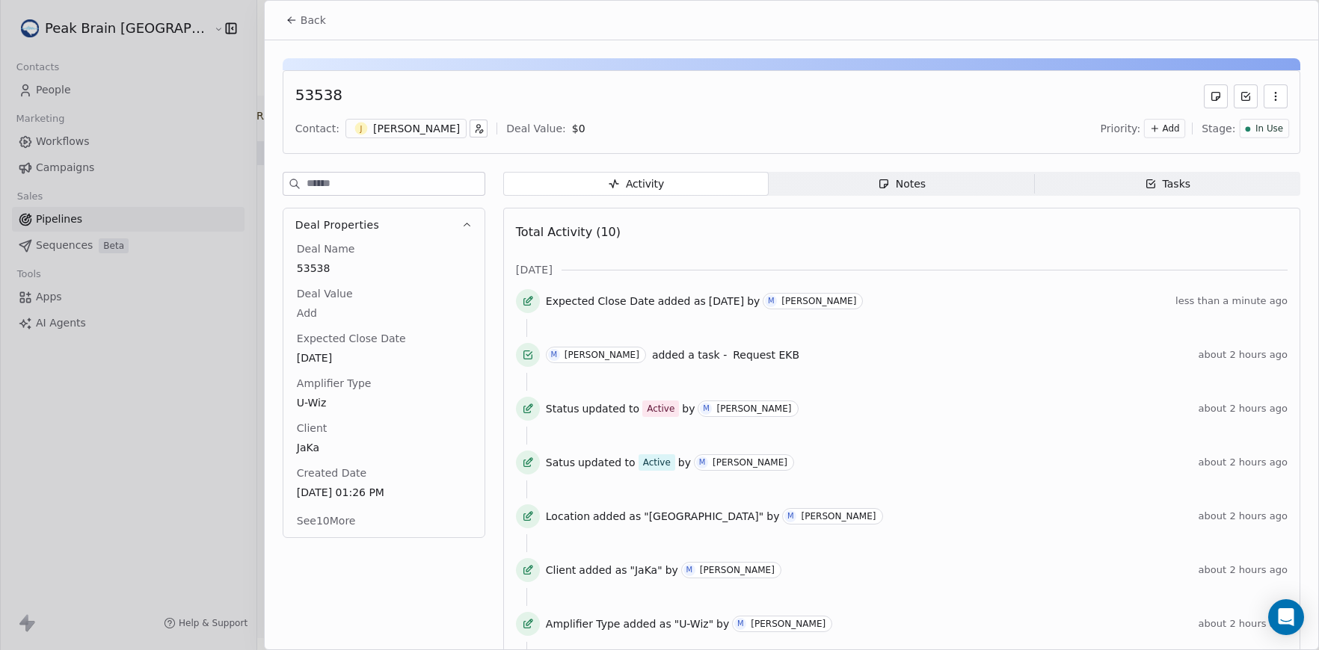
click at [287, 20] on icon at bounding box center [292, 20] width 12 height 12
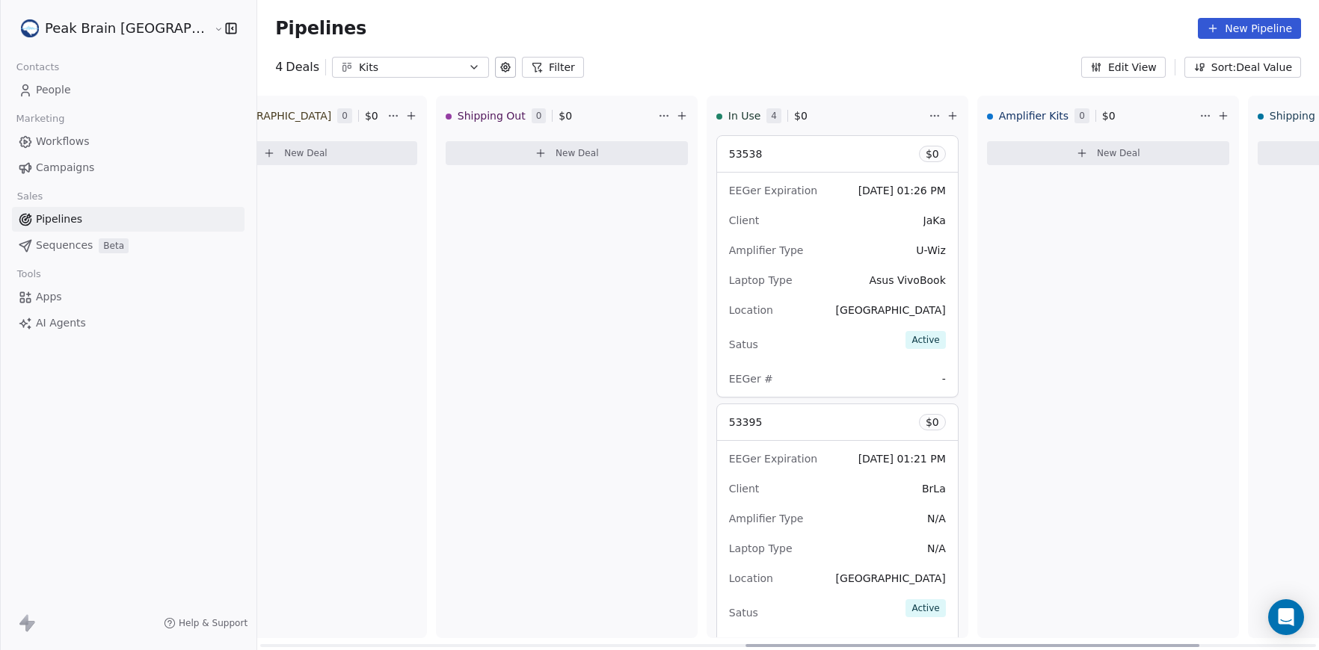
click at [797, 175] on div "EEGer Expiration [DATE] 01:26 PM Client JaKa Amplifier Type U-Wiz Laptop Type A…" at bounding box center [837, 285] width 241 height 224
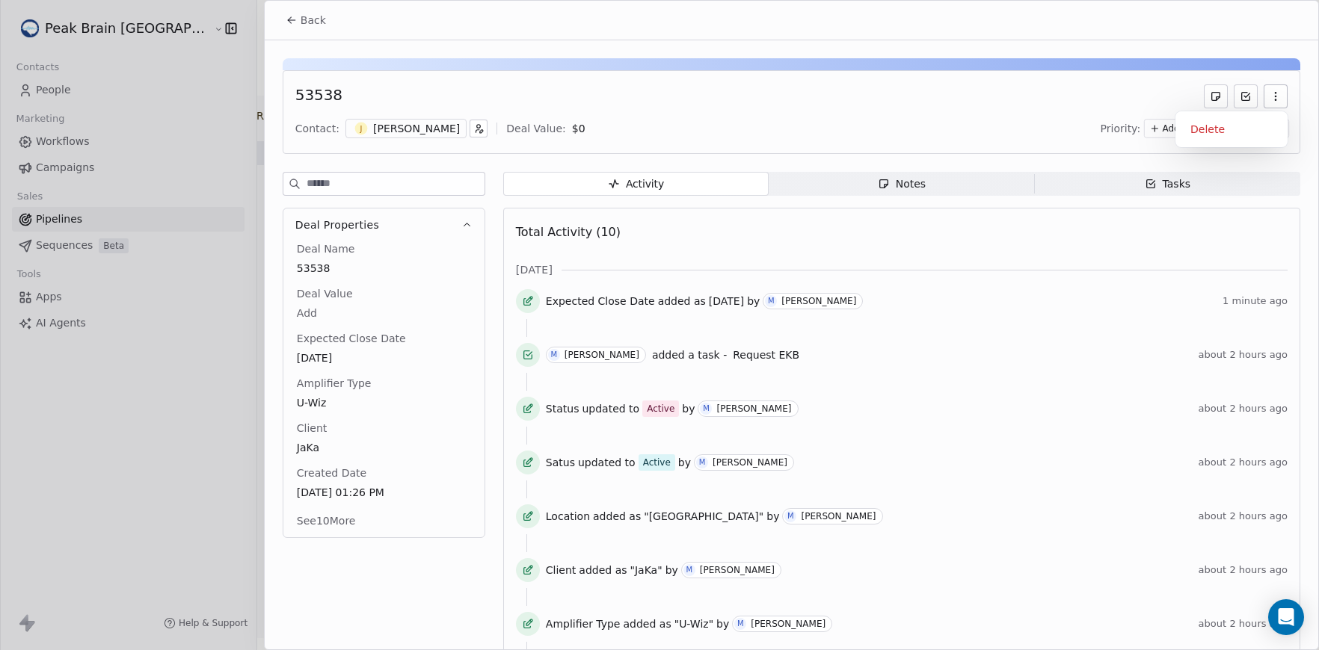
click at [1282, 88] on button "button" at bounding box center [1275, 96] width 24 height 24
click at [1258, 113] on div "Delete" at bounding box center [1231, 129] width 112 height 36
click at [1255, 124] on div "Delete" at bounding box center [1231, 129] width 100 height 24
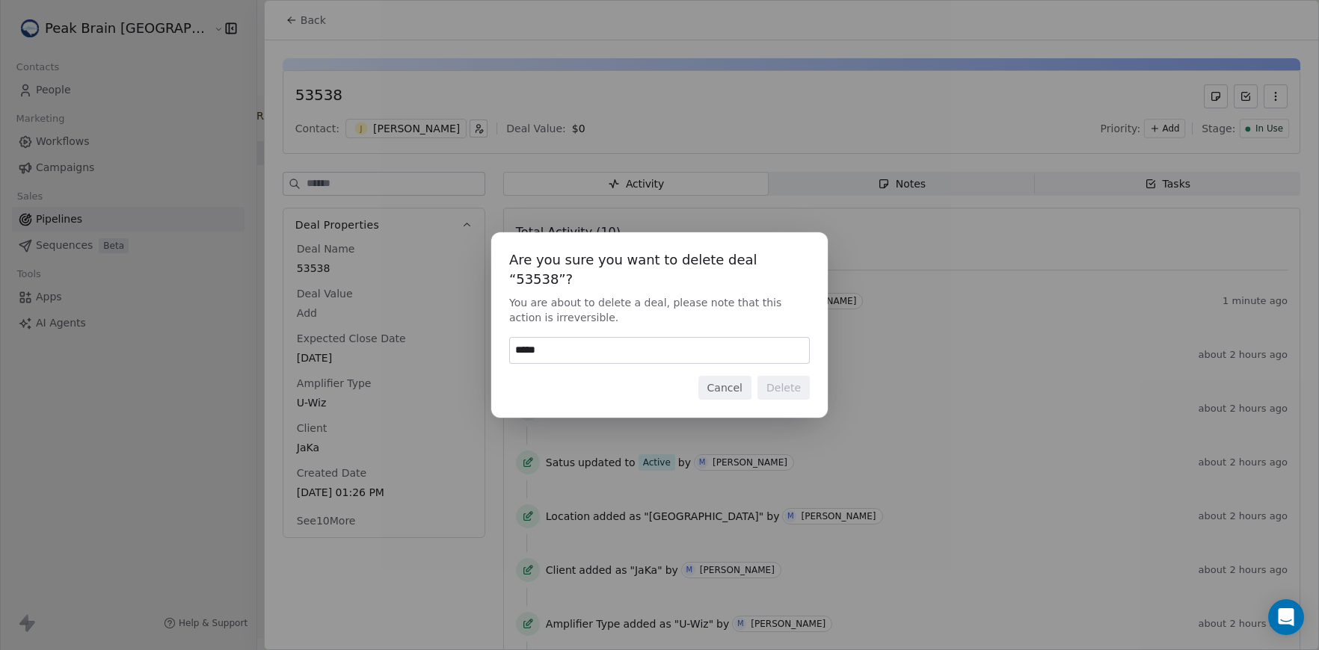
type input "******"
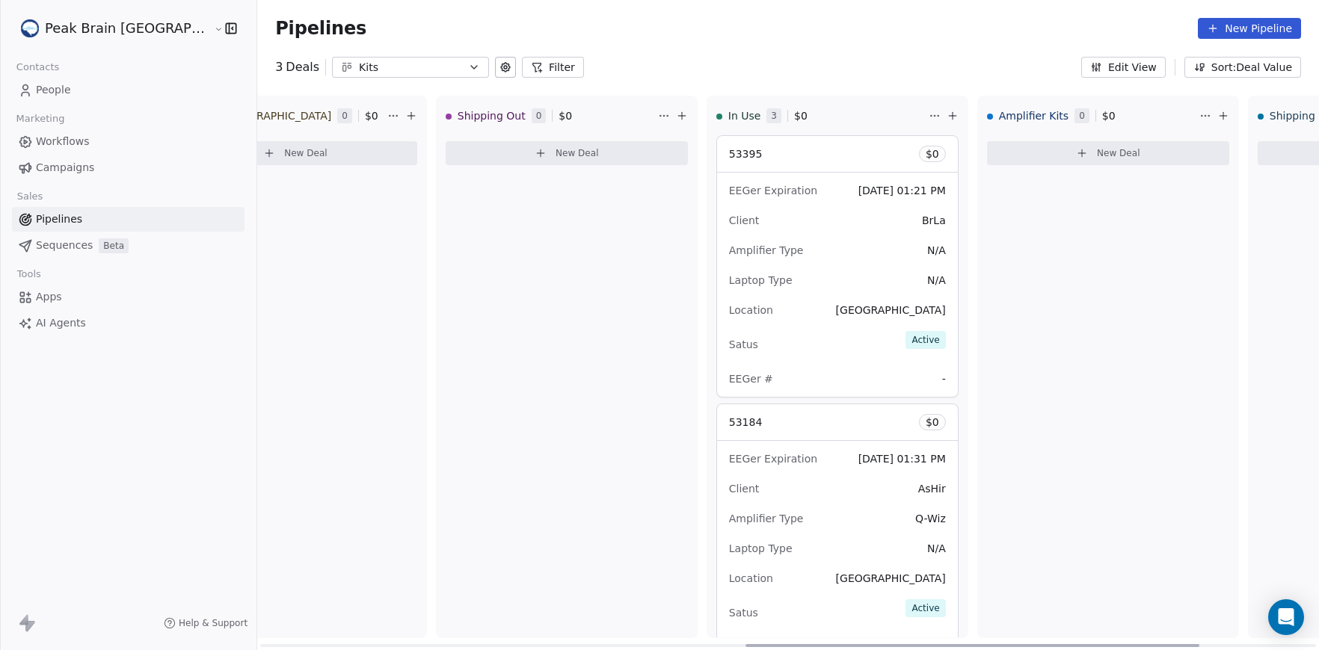
click at [858, 192] on span "[DATE] 01:21 PM" at bounding box center [901, 191] width 87 height 12
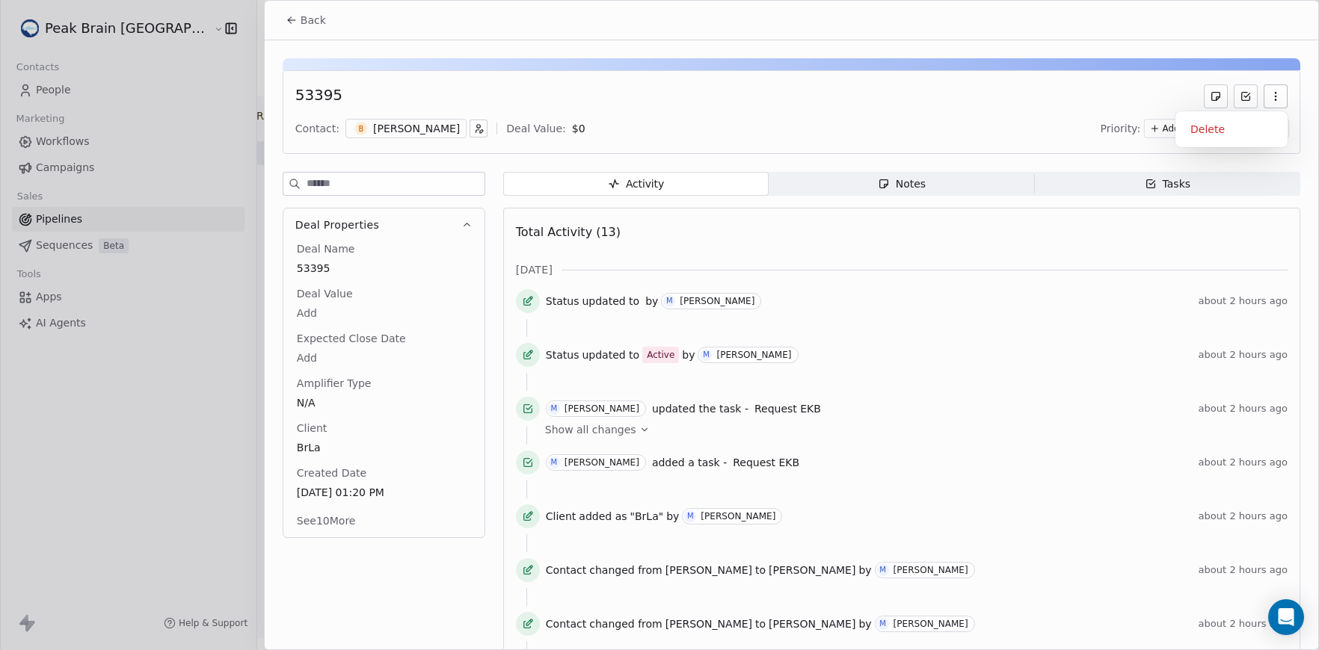
click at [1265, 101] on button "button" at bounding box center [1275, 96] width 24 height 24
click at [1257, 128] on div "Delete" at bounding box center [1231, 129] width 100 height 24
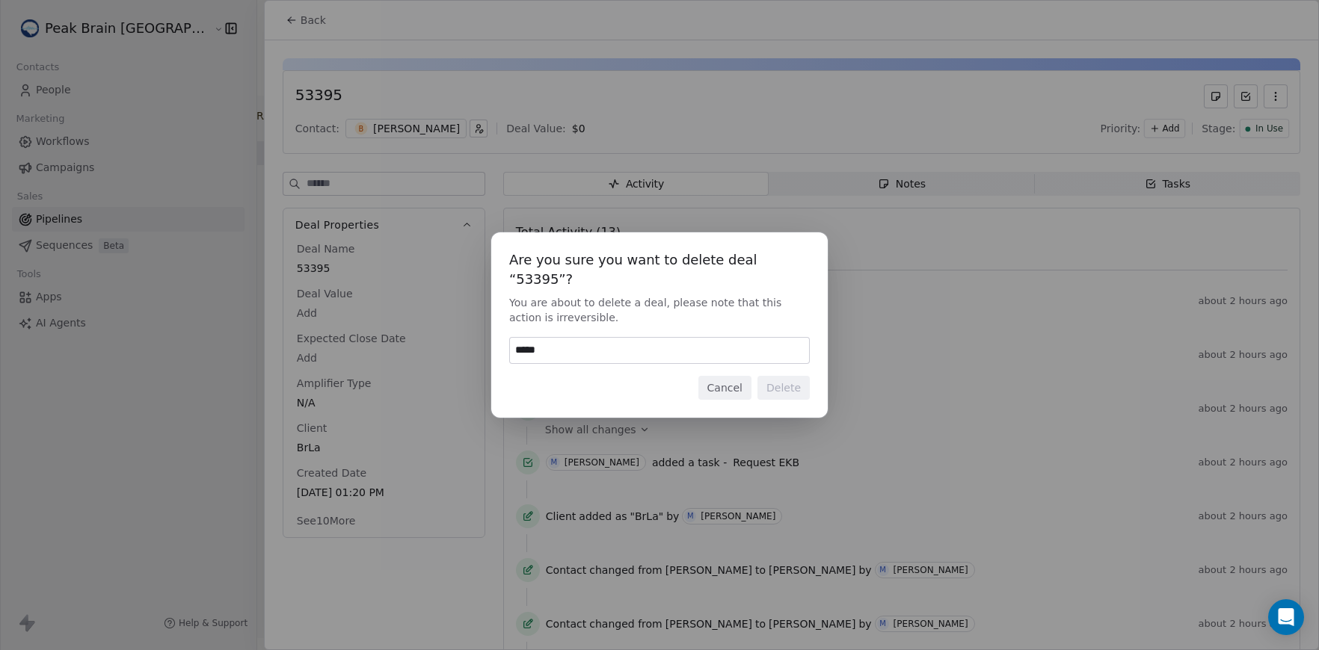
type input "******"
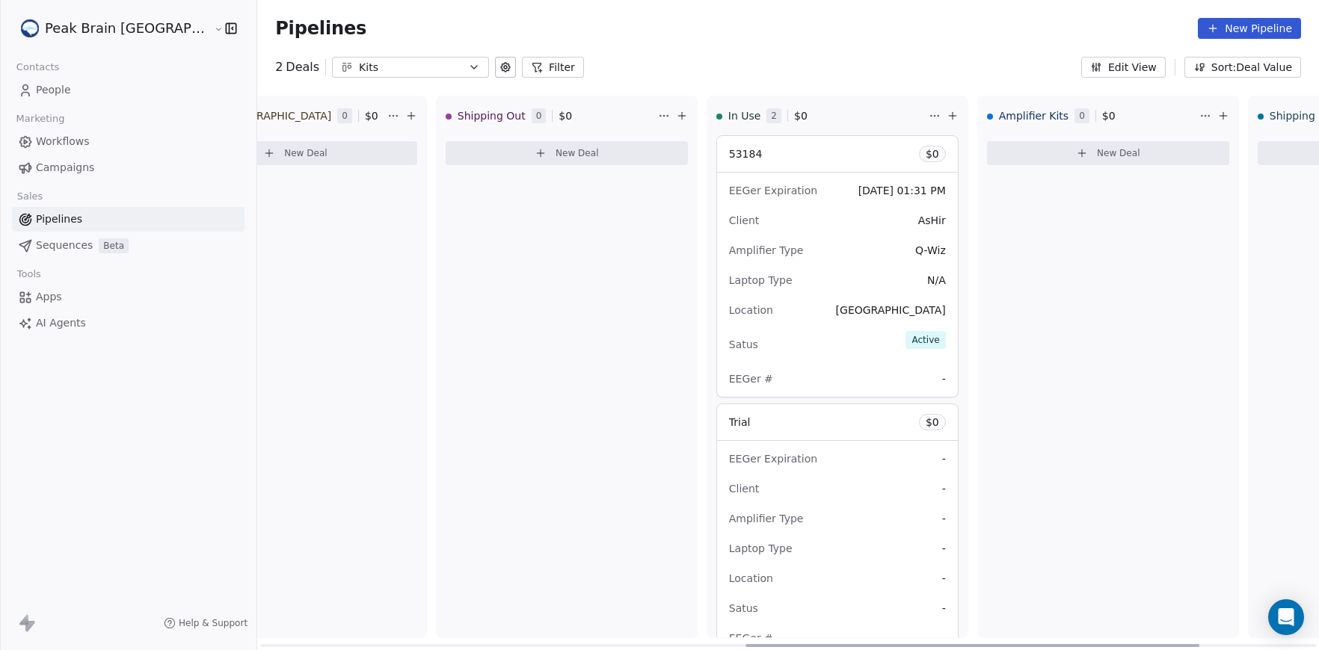
click at [776, 280] on div "Laptop Type N/A" at bounding box center [837, 280] width 217 height 24
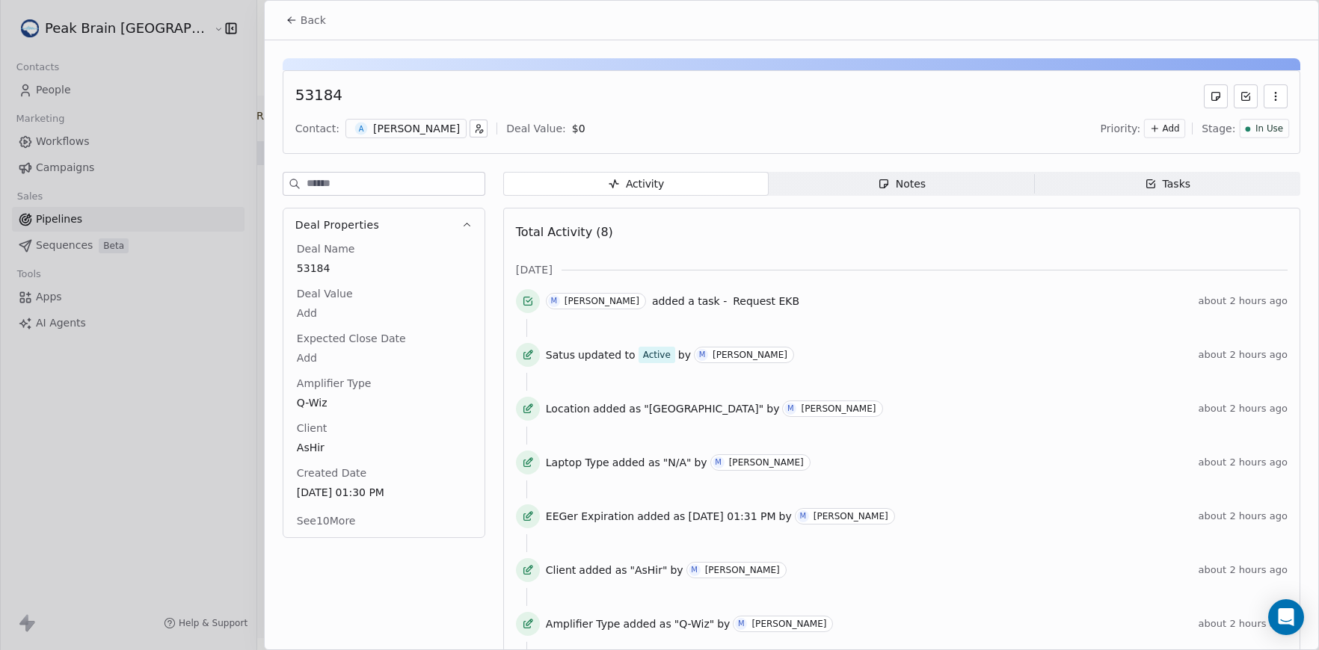
click at [1280, 100] on icon "button" at bounding box center [1275, 96] width 12 height 12
click at [1238, 137] on div "Delete" at bounding box center [1231, 129] width 100 height 24
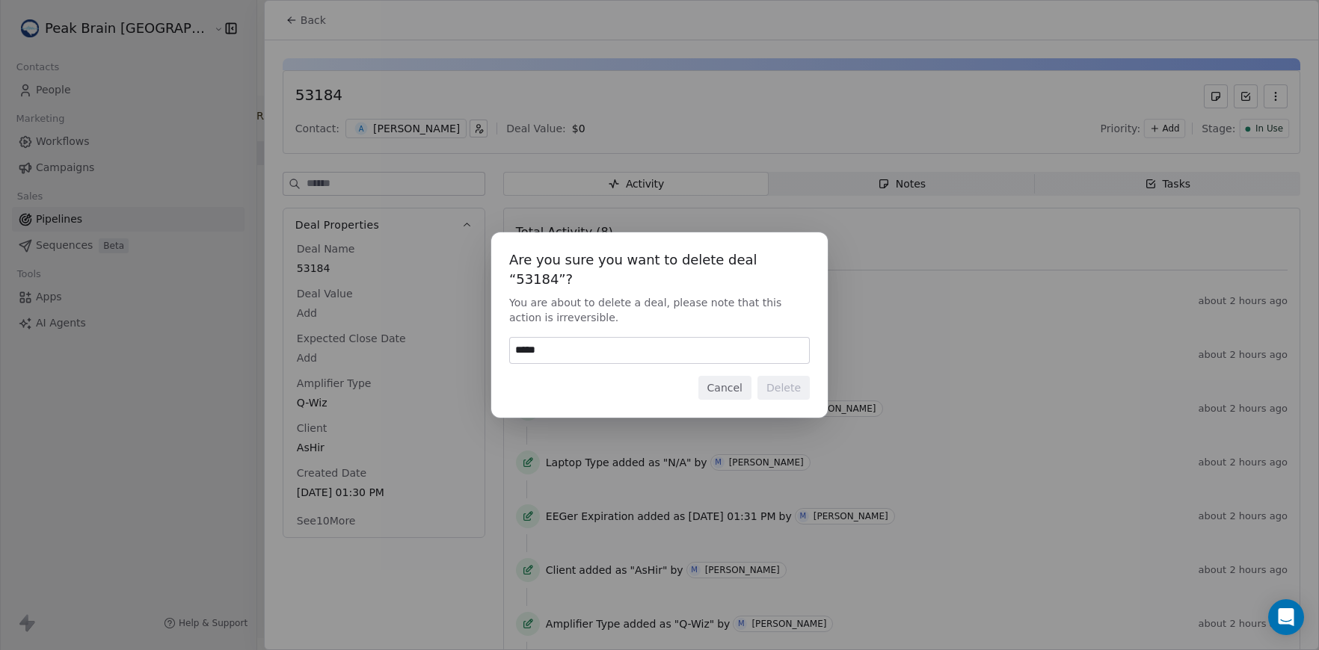
type input "******"
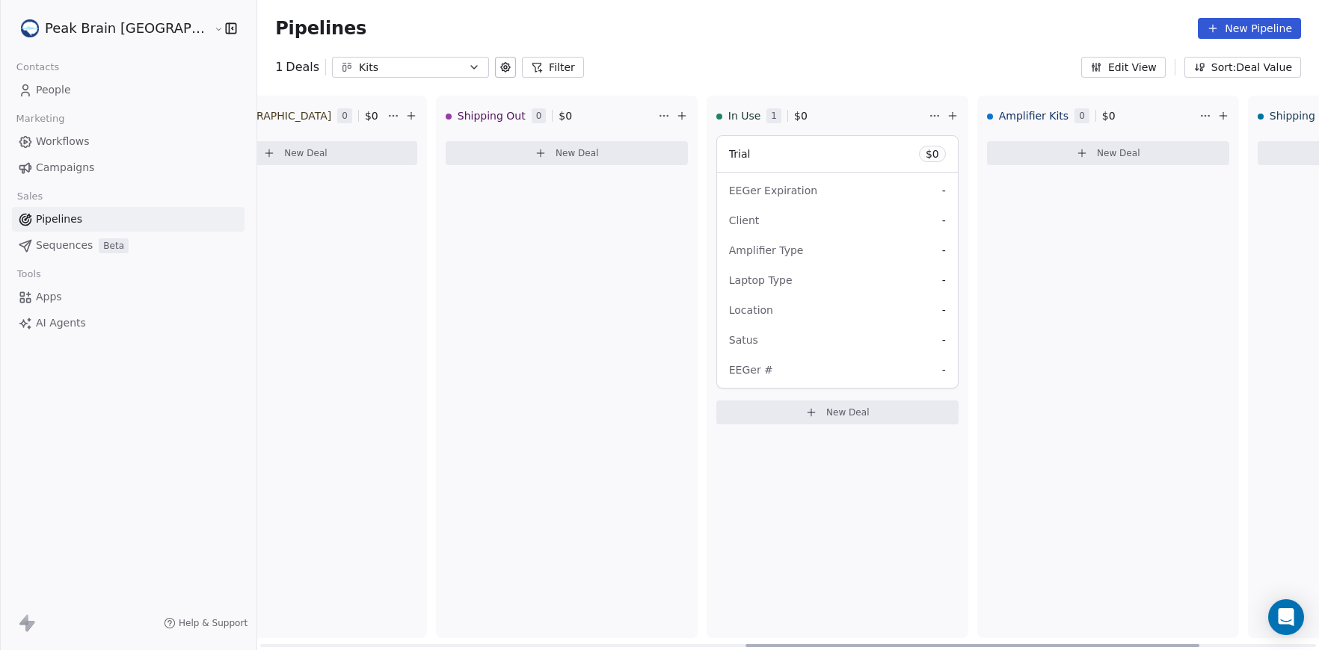
click at [838, 270] on div "Laptop Type -" at bounding box center [837, 280] width 217 height 24
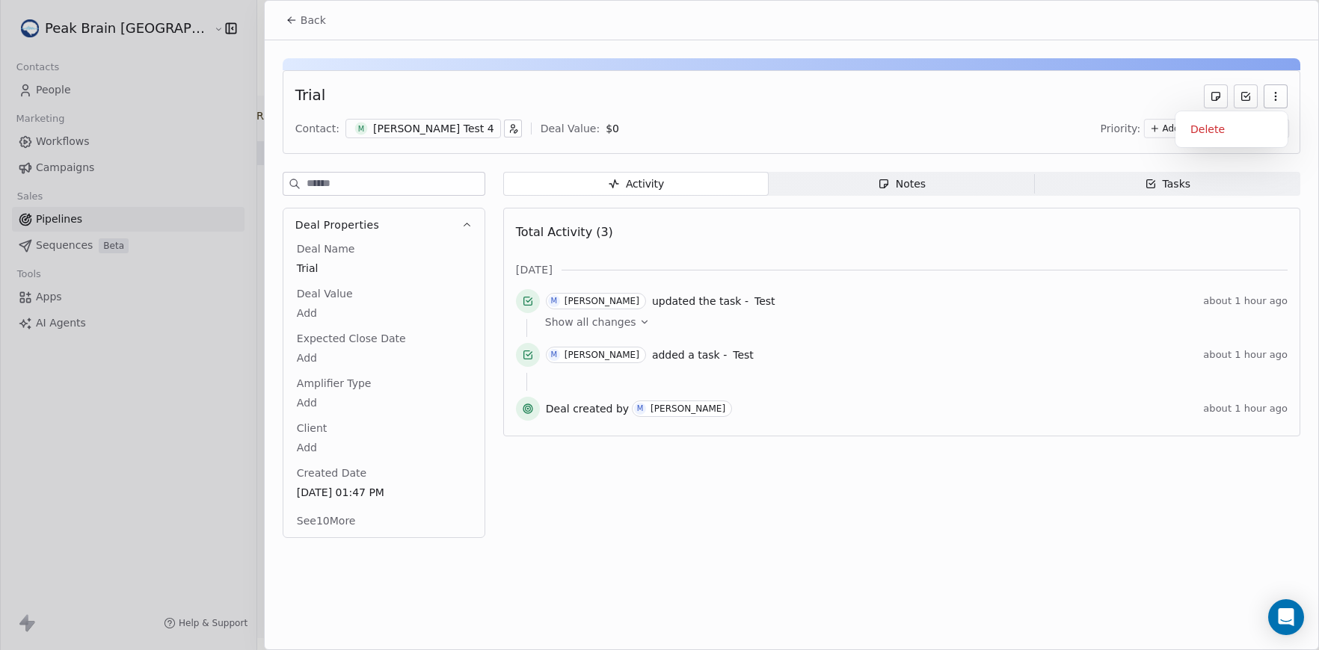
click at [1266, 93] on button "button" at bounding box center [1275, 96] width 24 height 24
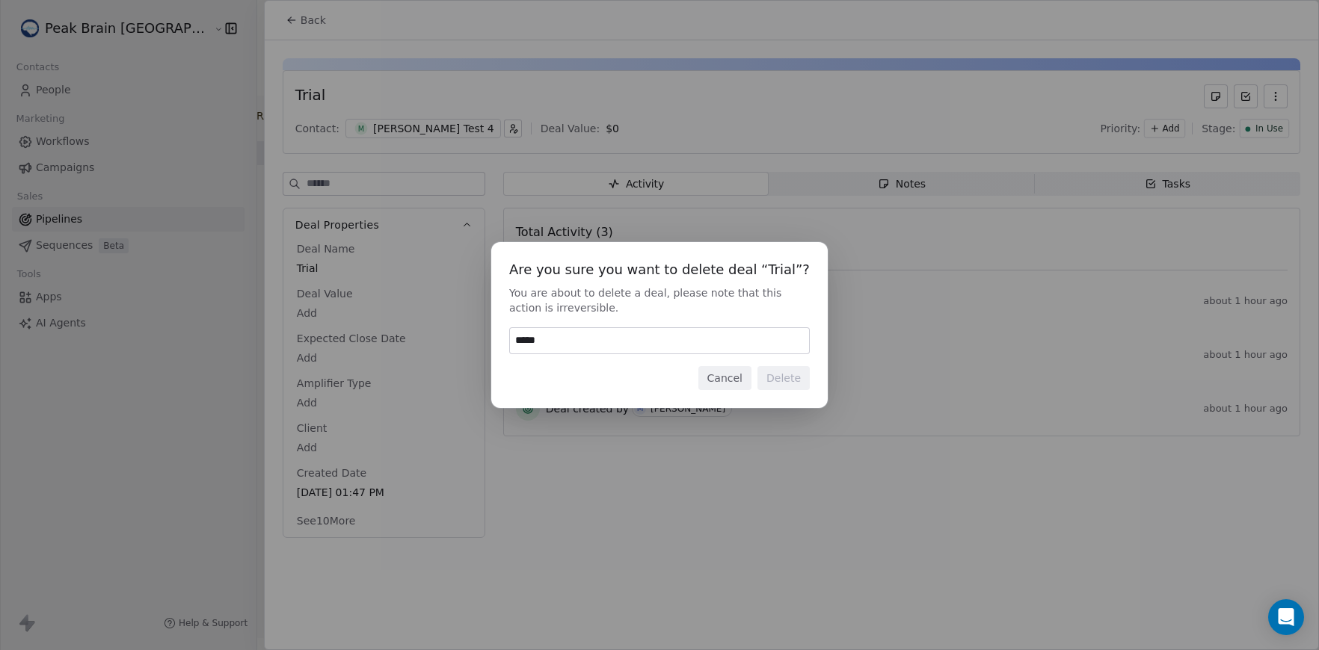
type input "******"
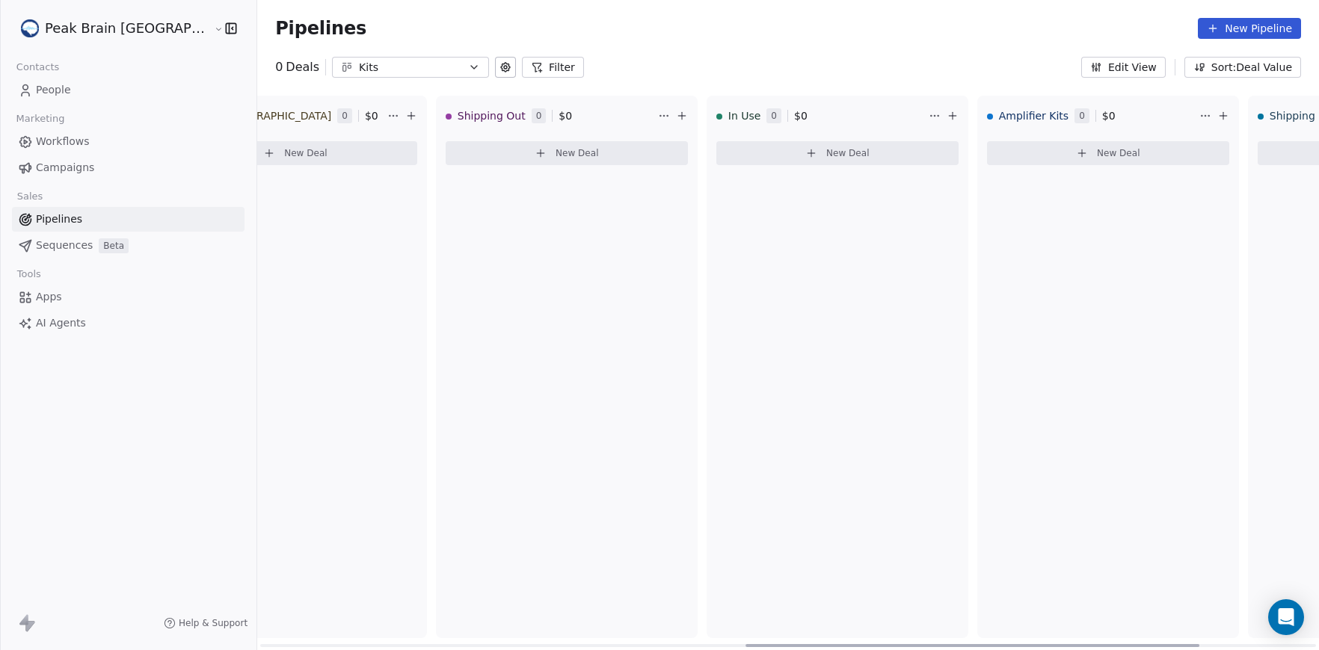
click at [792, 146] on button "New Deal" at bounding box center [837, 153] width 242 height 24
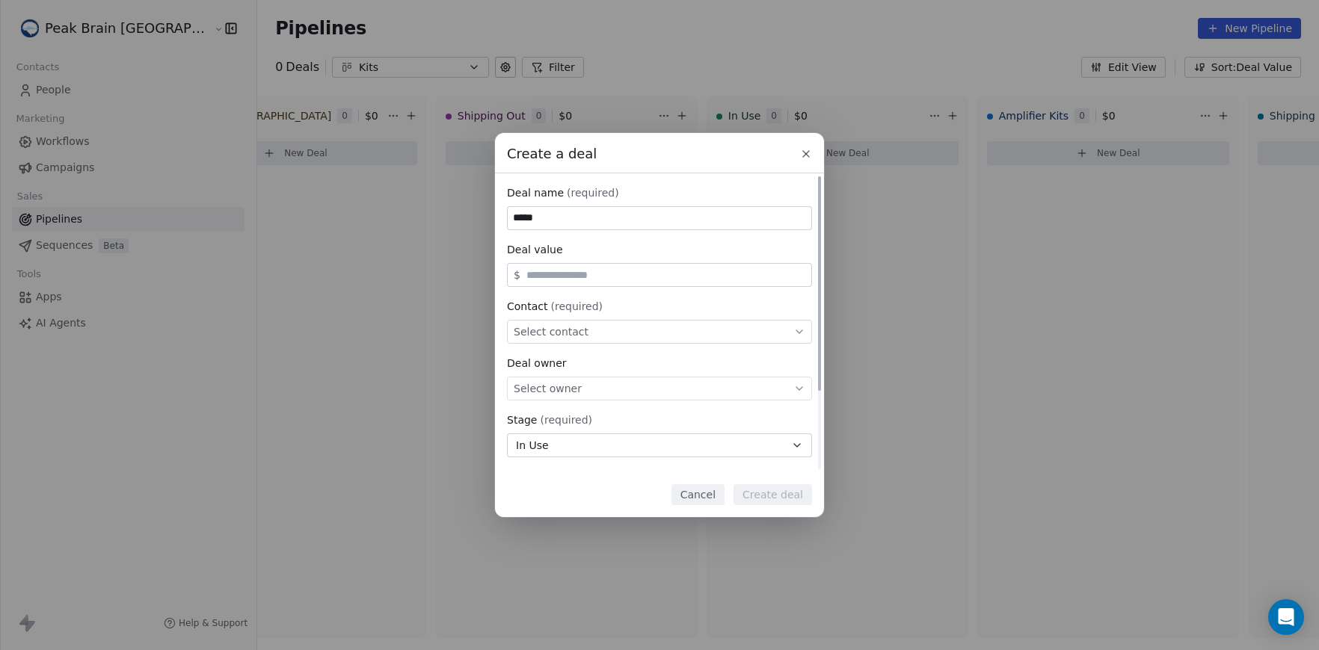
type input "****"
click at [666, 328] on div "Select contact" at bounding box center [659, 332] width 305 height 24
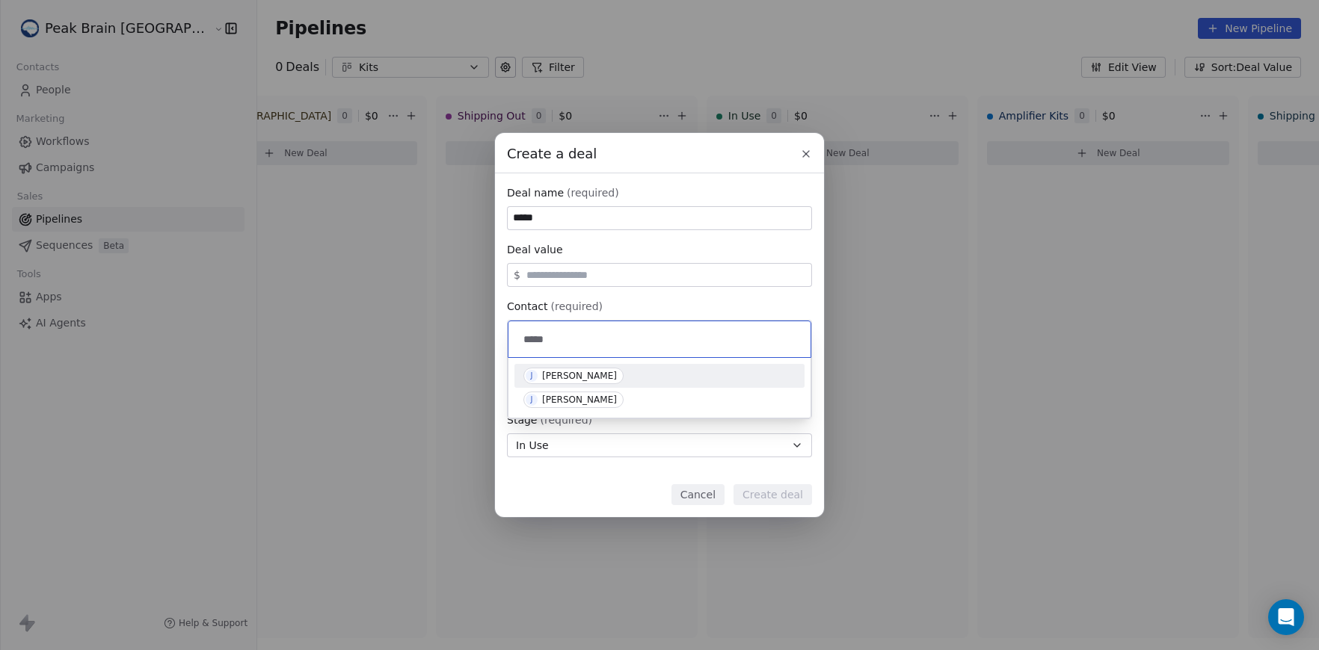
type input "*****"
click at [657, 370] on div "[PERSON_NAME]" at bounding box center [659, 376] width 272 height 16
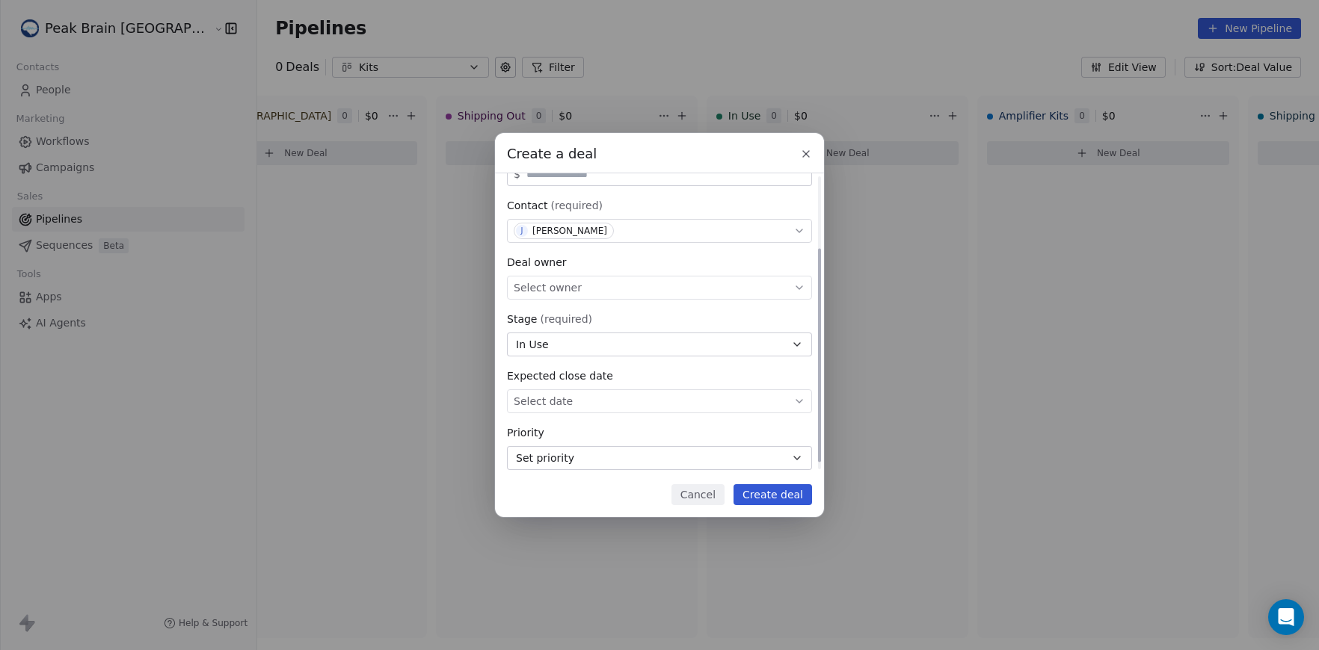
scroll to position [111, 0]
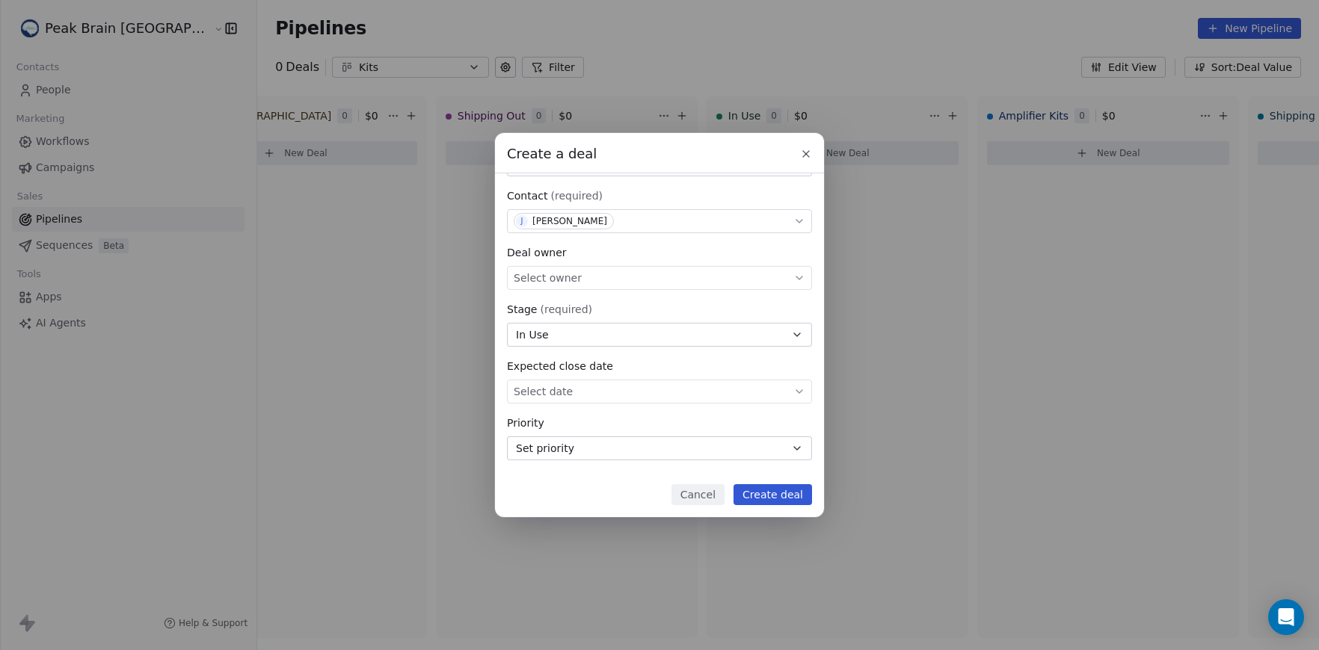
click at [772, 493] on button "Create deal" at bounding box center [772, 494] width 78 height 21
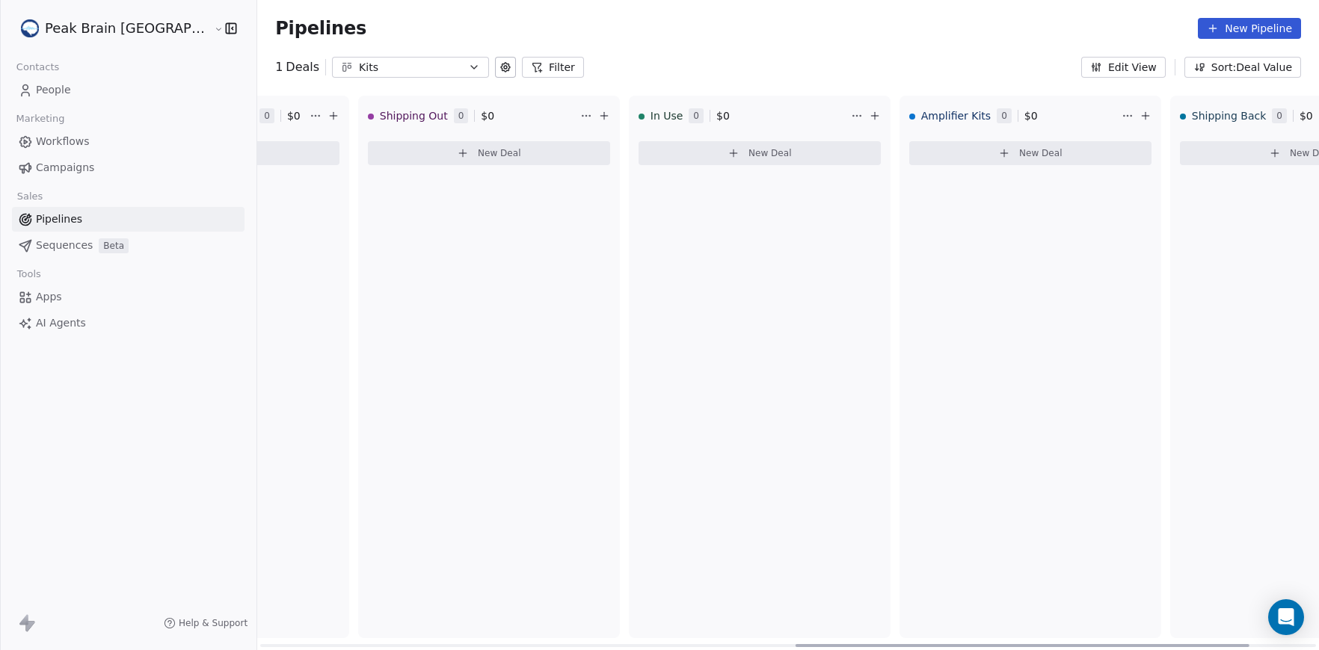
scroll to position [0, 1252]
click at [754, 154] on icon at bounding box center [754, 153] width 0 height 7
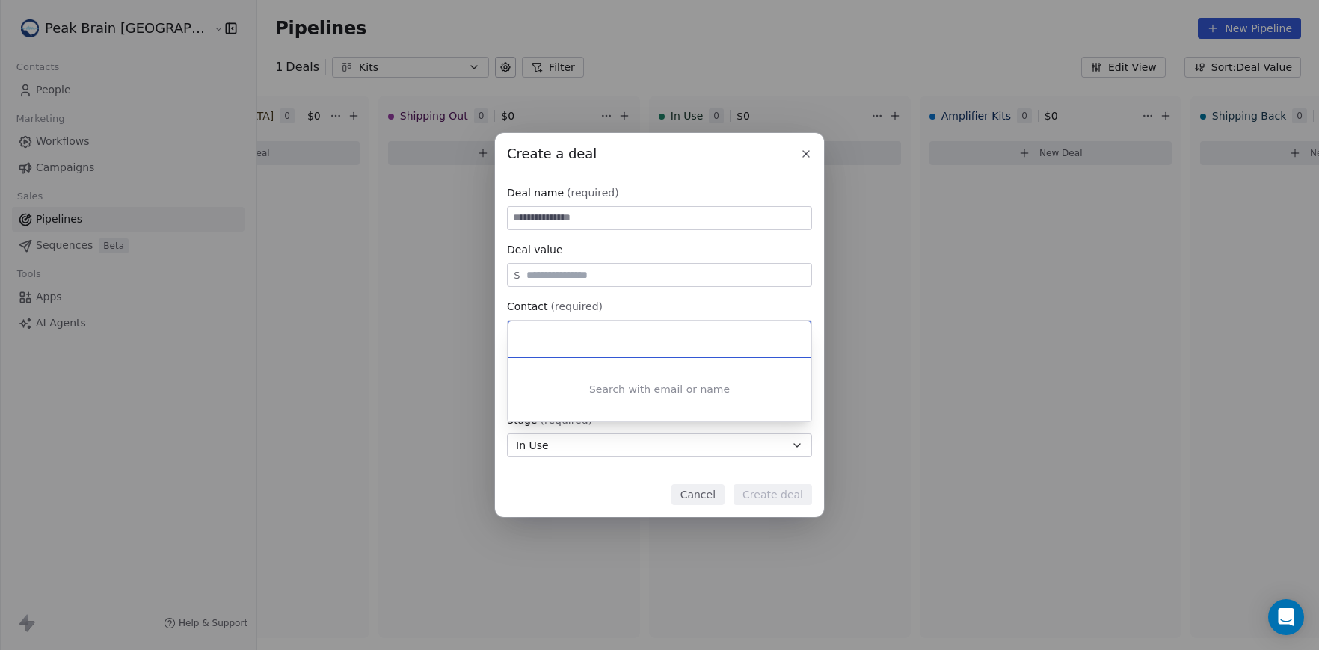
click at [665, 293] on div "Create a deal Deal name (required) Deal value $ Contact (required) Select conta…" at bounding box center [659, 325] width 1319 height 384
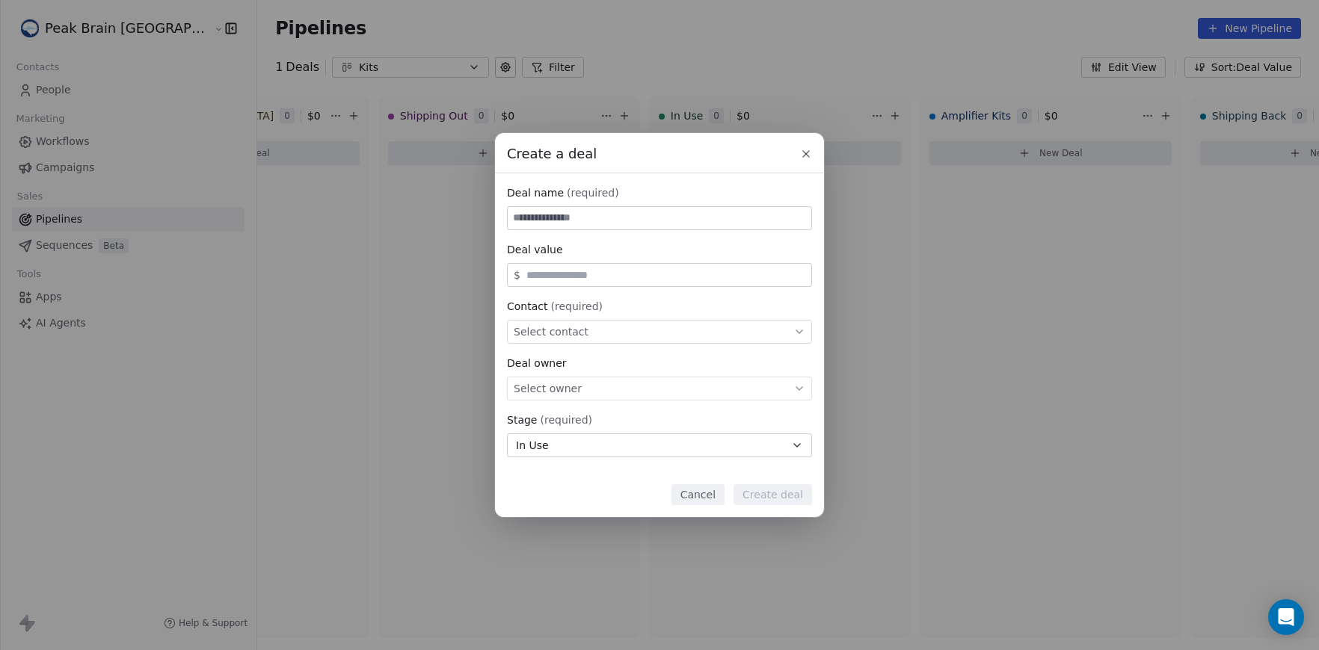
click at [804, 66] on div "Create a deal Deal name (required) Deal value $ Contact (required) Select conta…" at bounding box center [659, 325] width 1319 height 650
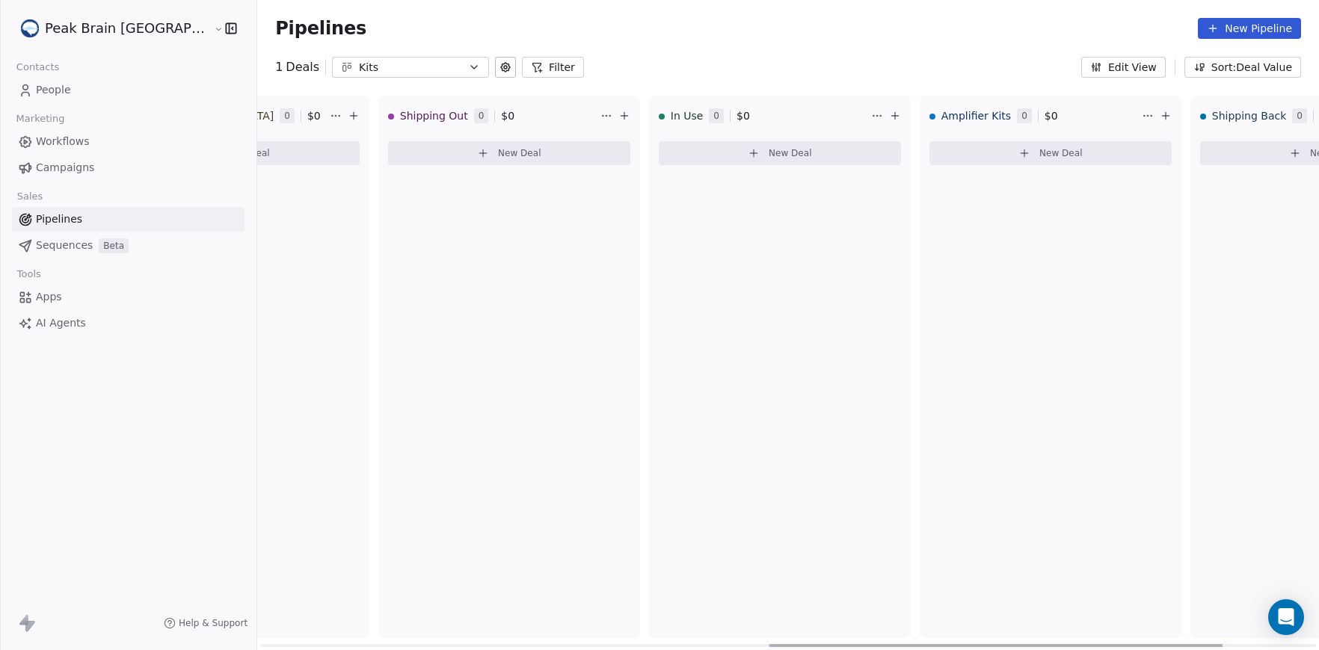
click at [759, 154] on button "New Deal" at bounding box center [780, 153] width 242 height 24
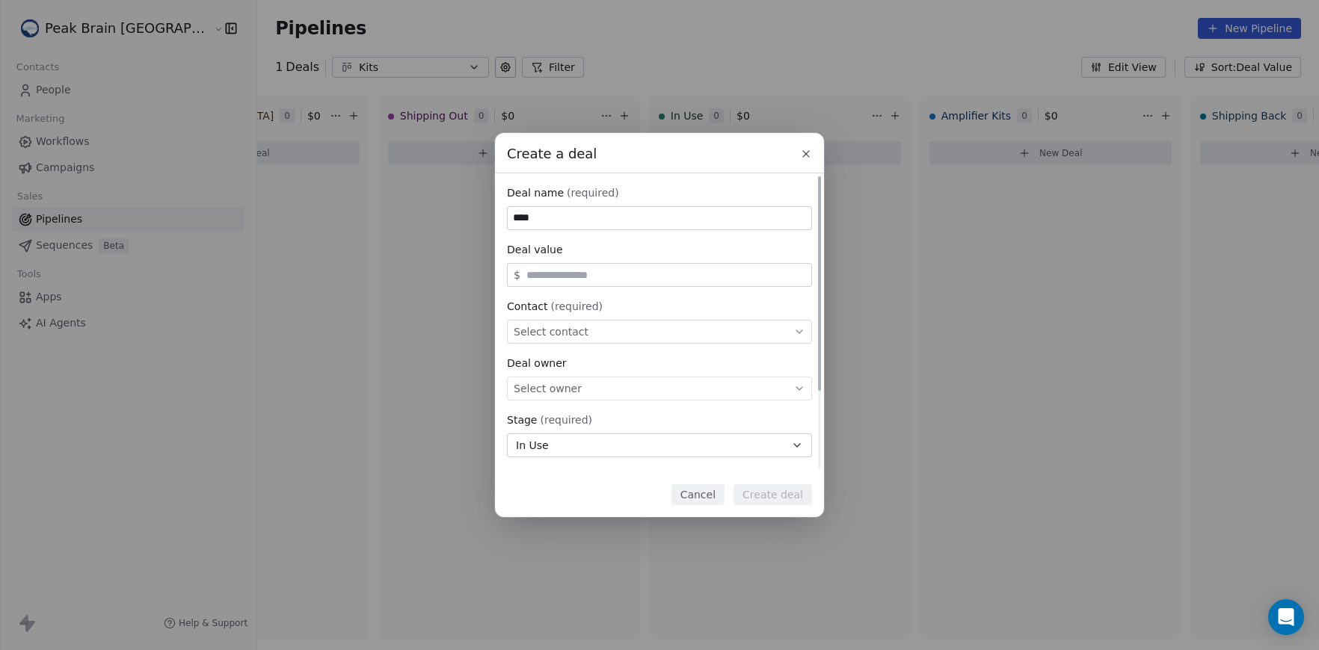
type input "****"
click at [676, 330] on div "Select contact" at bounding box center [659, 332] width 305 height 24
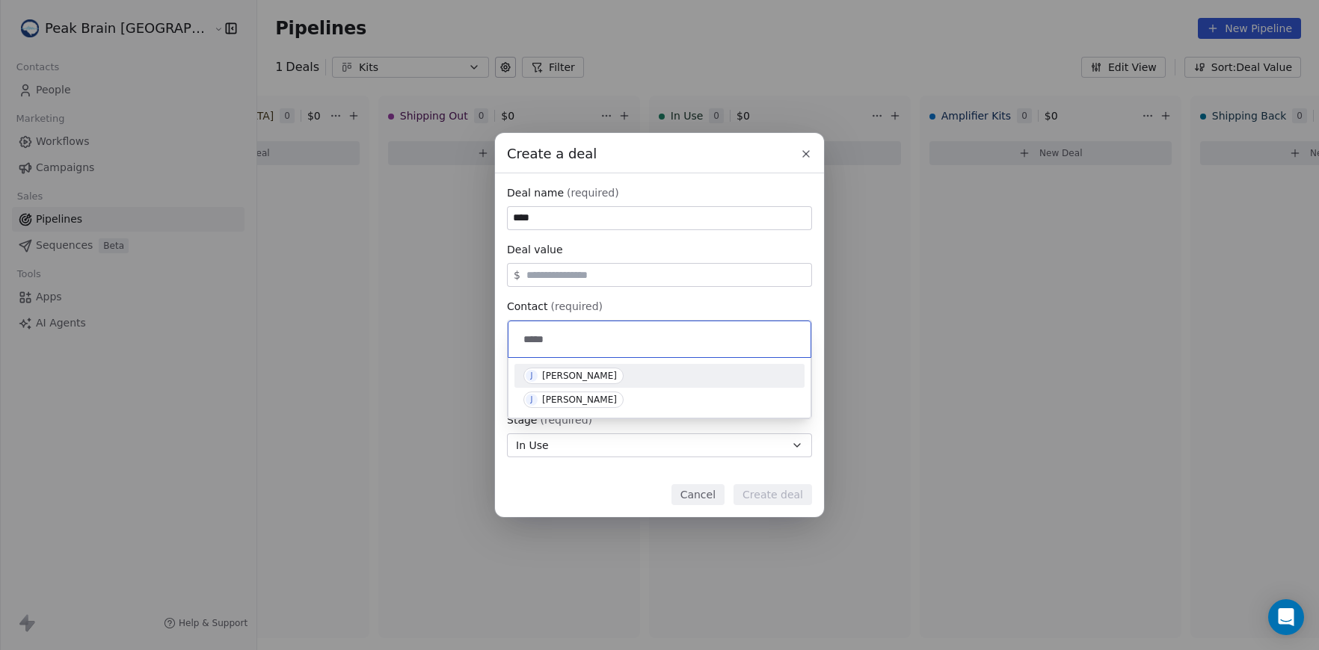
type input "*****"
click at [579, 375] on div "[PERSON_NAME]" at bounding box center [579, 376] width 75 height 10
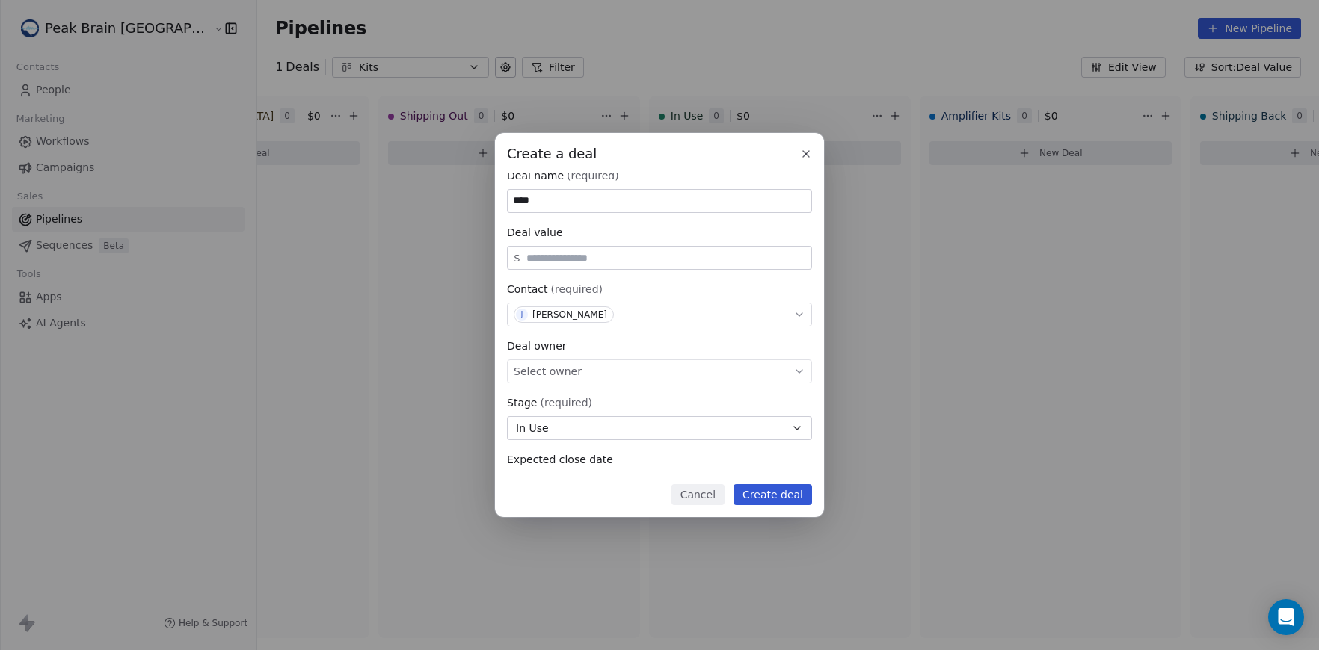
scroll to position [32, 0]
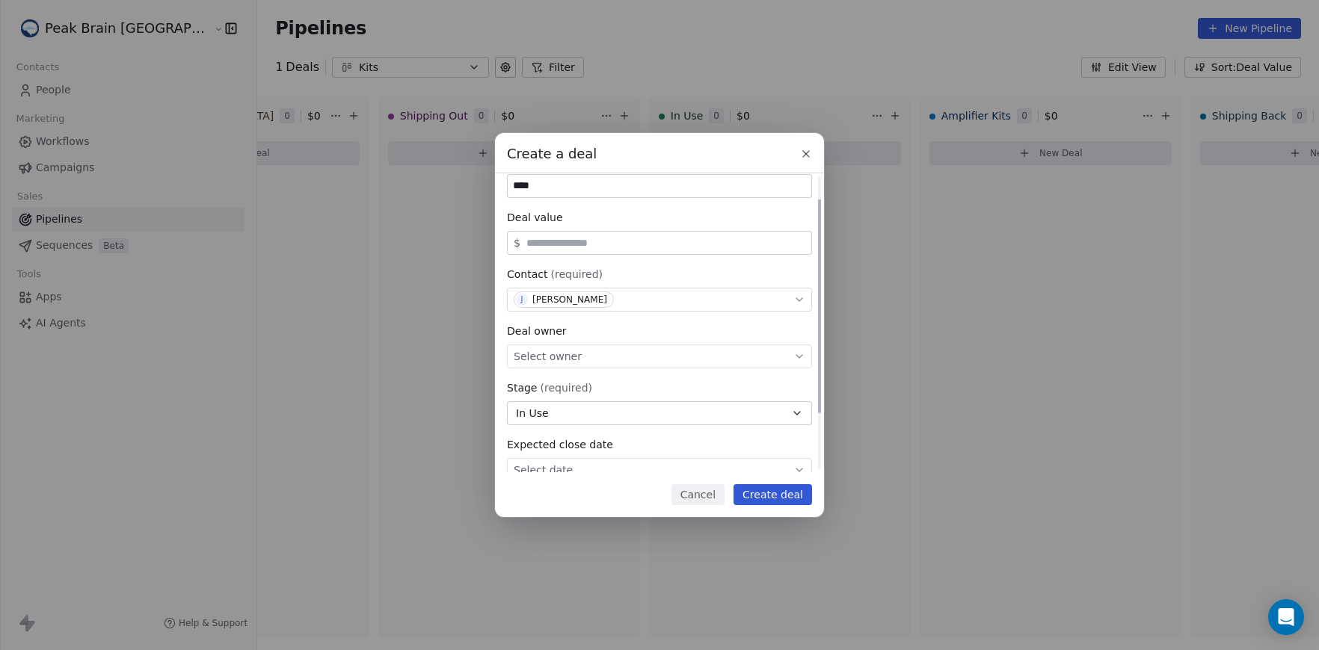
click at [574, 354] on span "Select owner" at bounding box center [548, 356] width 68 height 15
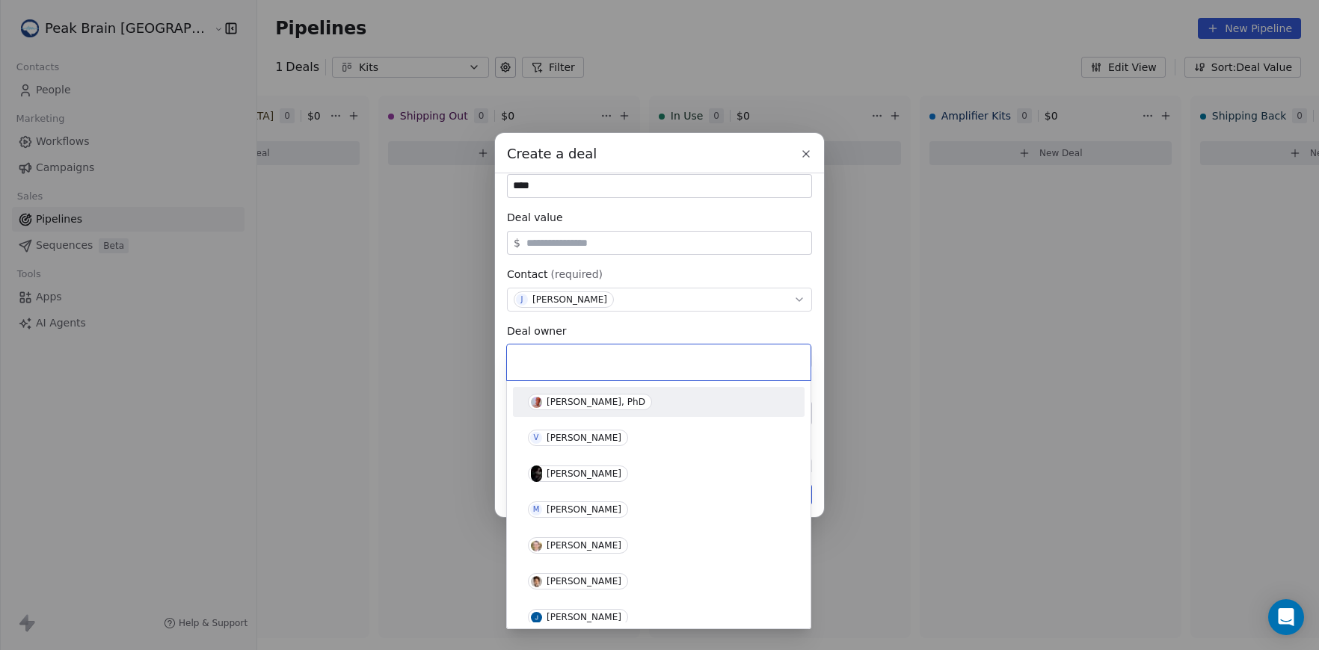
click at [615, 332] on div "Create a deal Deal name (required) **** Deal value $ Contact (required) [PERSON…" at bounding box center [659, 325] width 1319 height 384
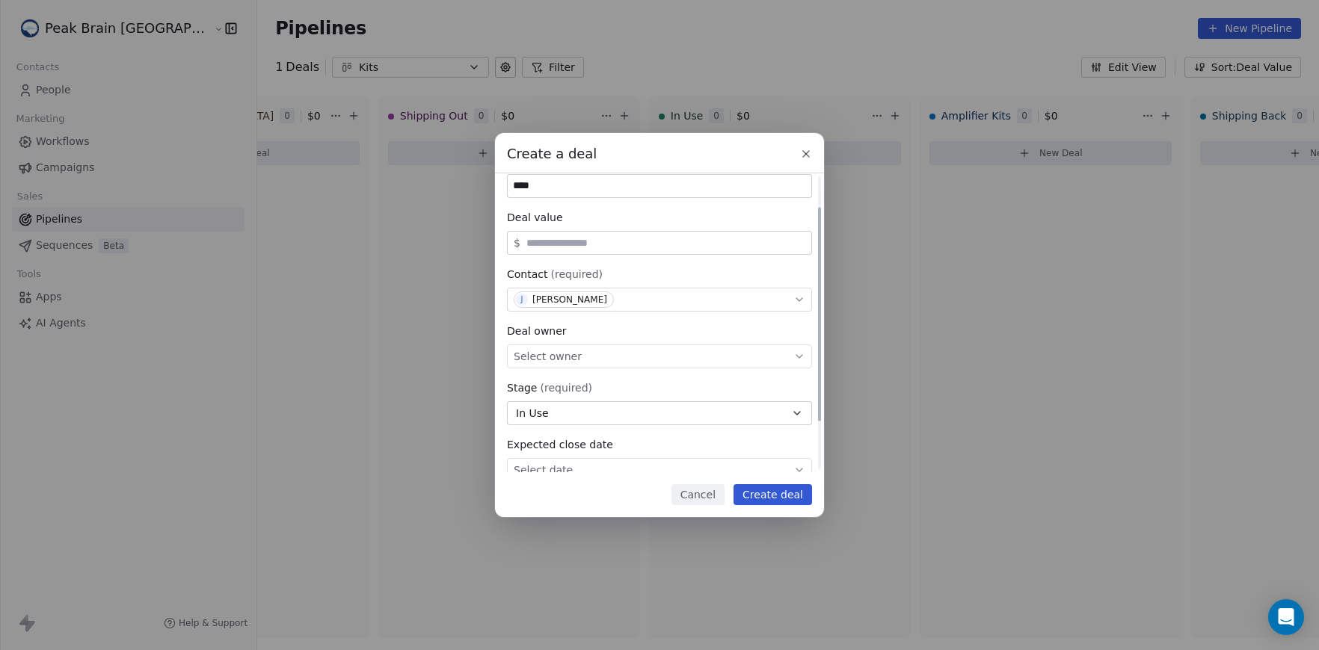
scroll to position [111, 0]
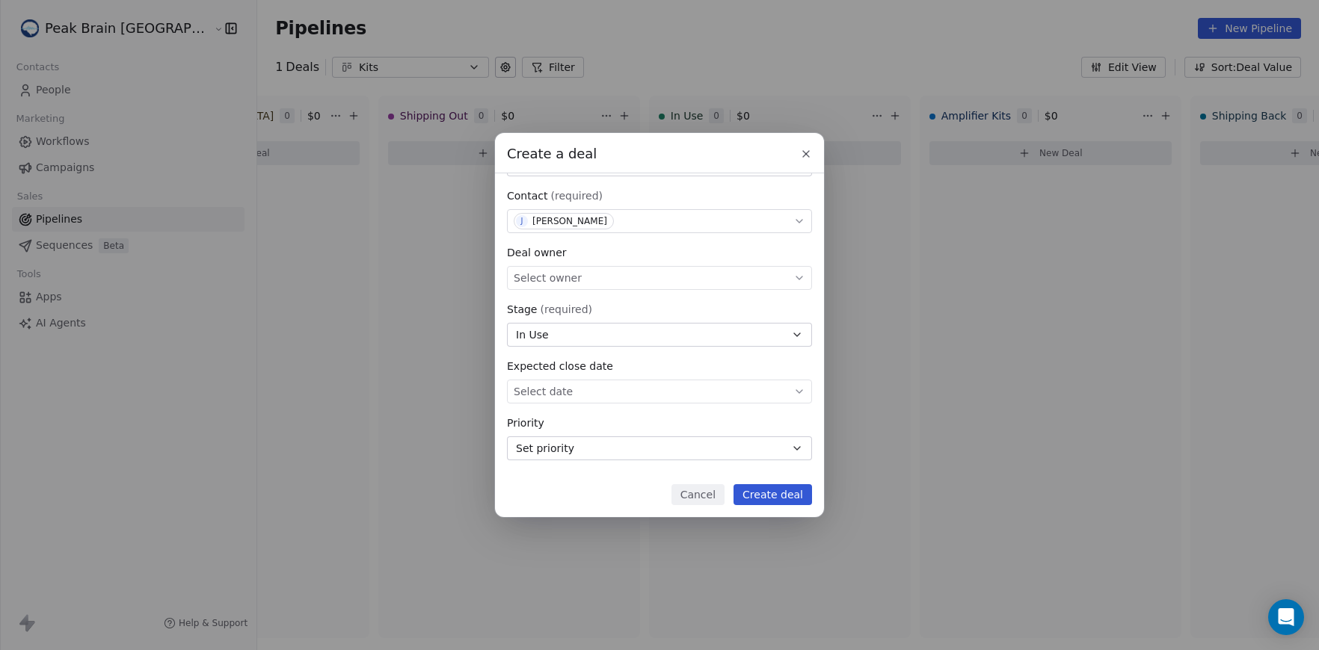
click at [771, 490] on button "Create deal" at bounding box center [772, 494] width 78 height 21
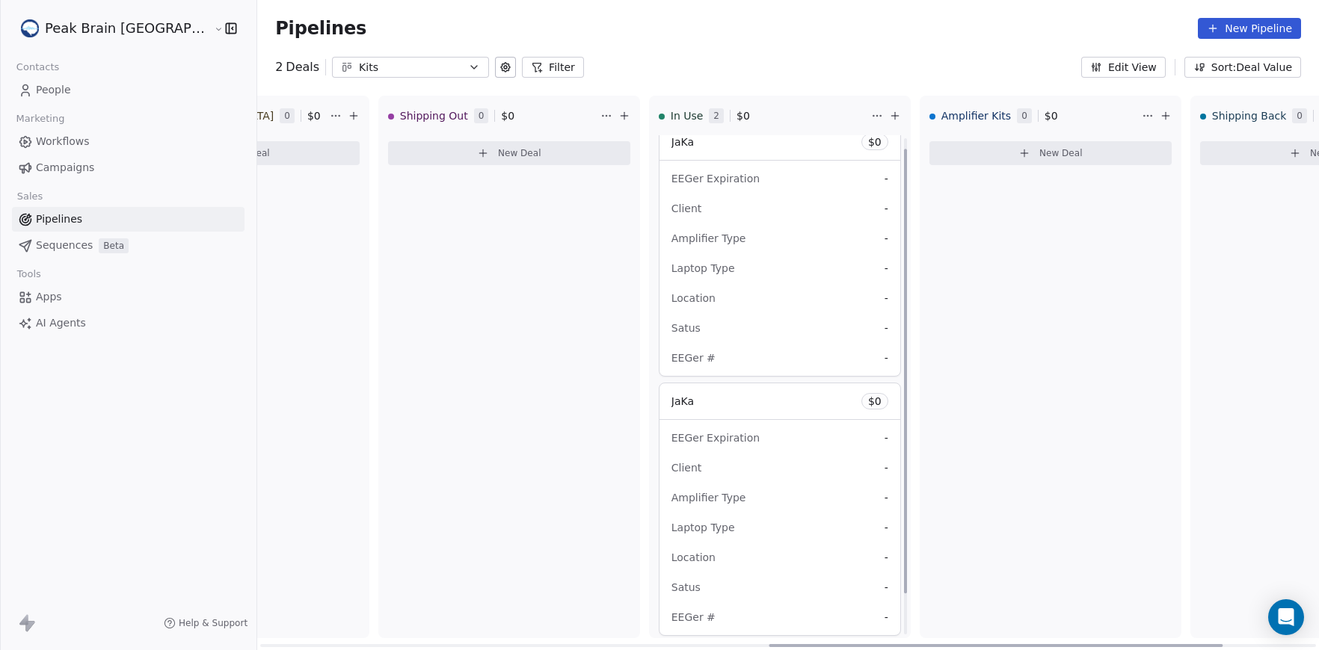
scroll to position [0, 0]
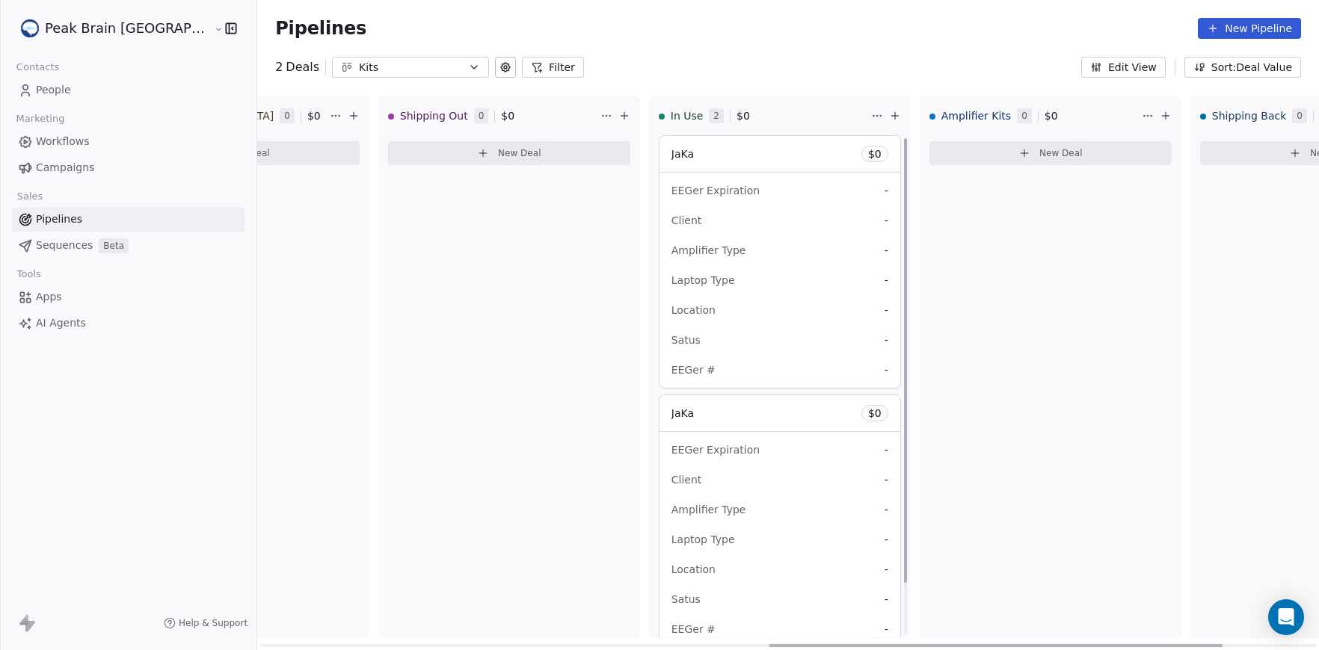
click at [770, 303] on div "Location -" at bounding box center [779, 310] width 217 height 24
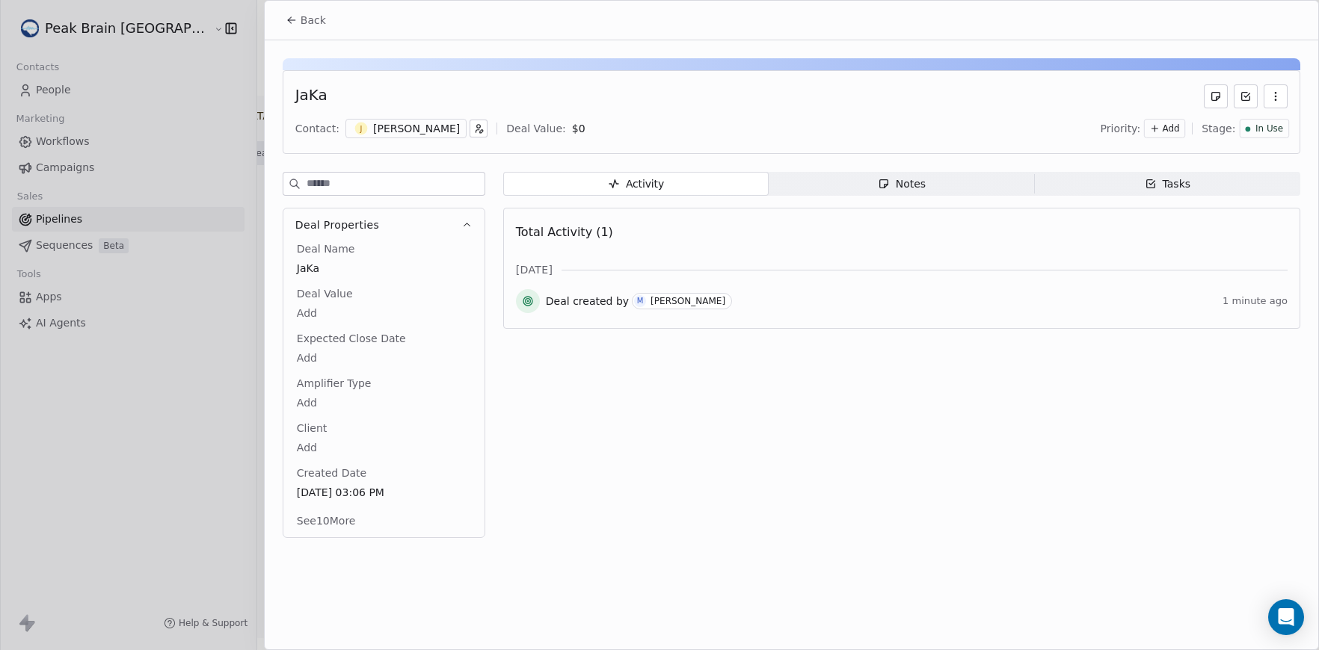
click at [1278, 99] on icon "button" at bounding box center [1275, 96] width 12 height 12
click at [1261, 130] on div "Delete" at bounding box center [1231, 129] width 100 height 24
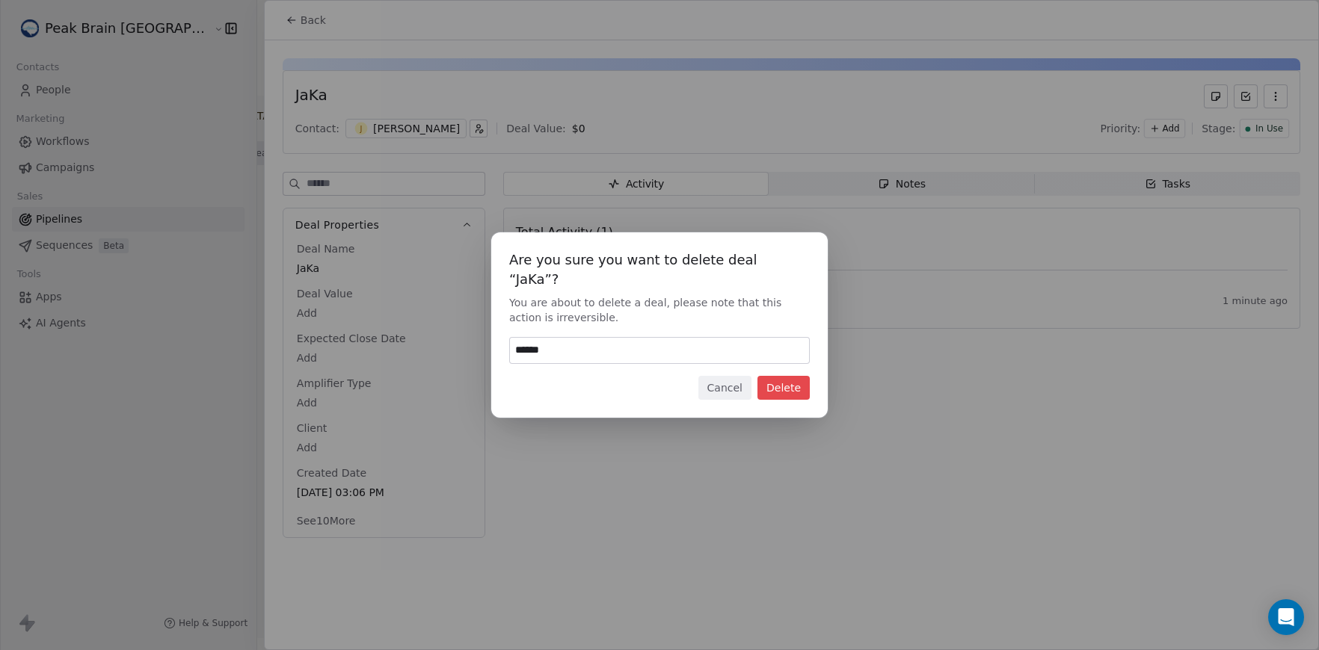
type input "******"
click at [784, 381] on button "Delete" at bounding box center [783, 388] width 52 height 24
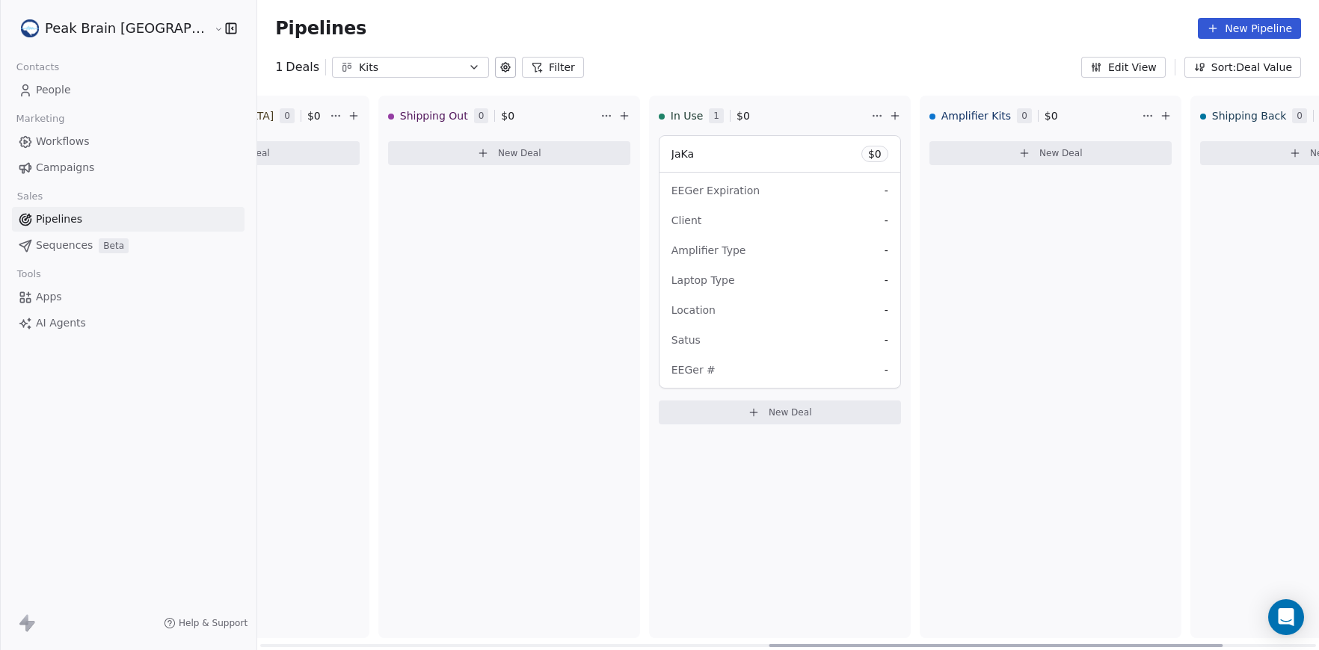
click at [704, 286] on div "Laptop Type -" at bounding box center [779, 280] width 217 height 24
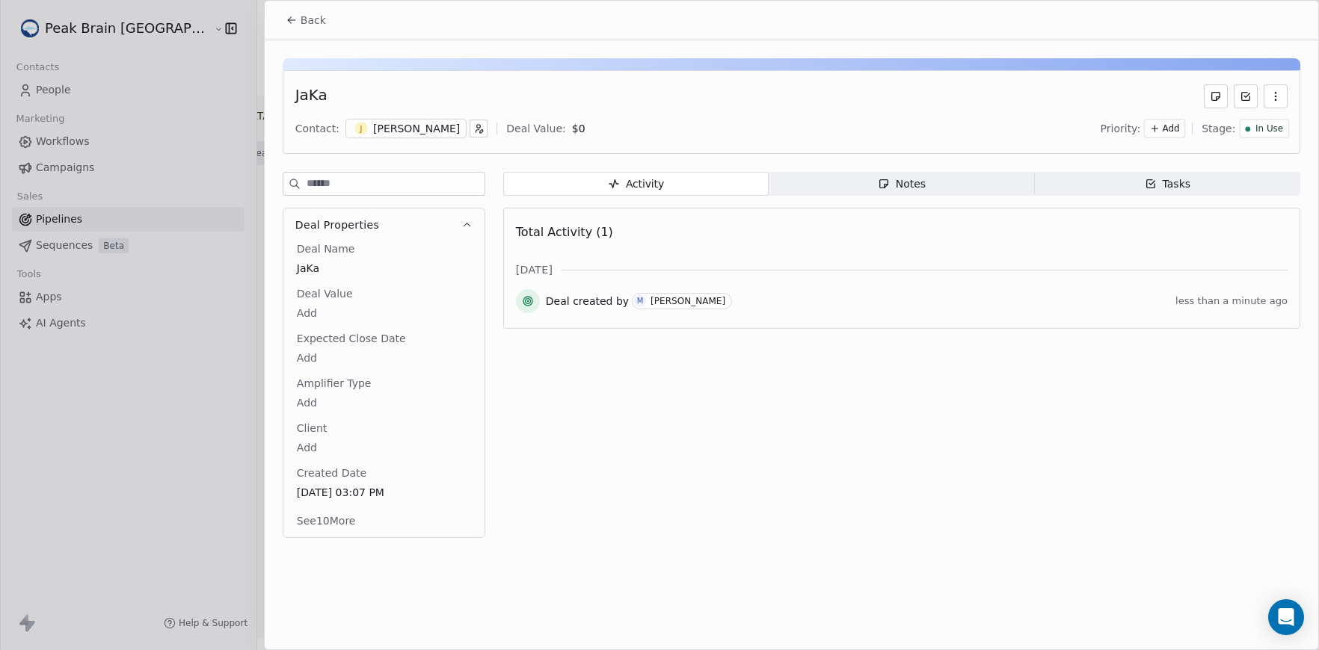
click at [342, 516] on button "See 10 More" at bounding box center [326, 521] width 77 height 27
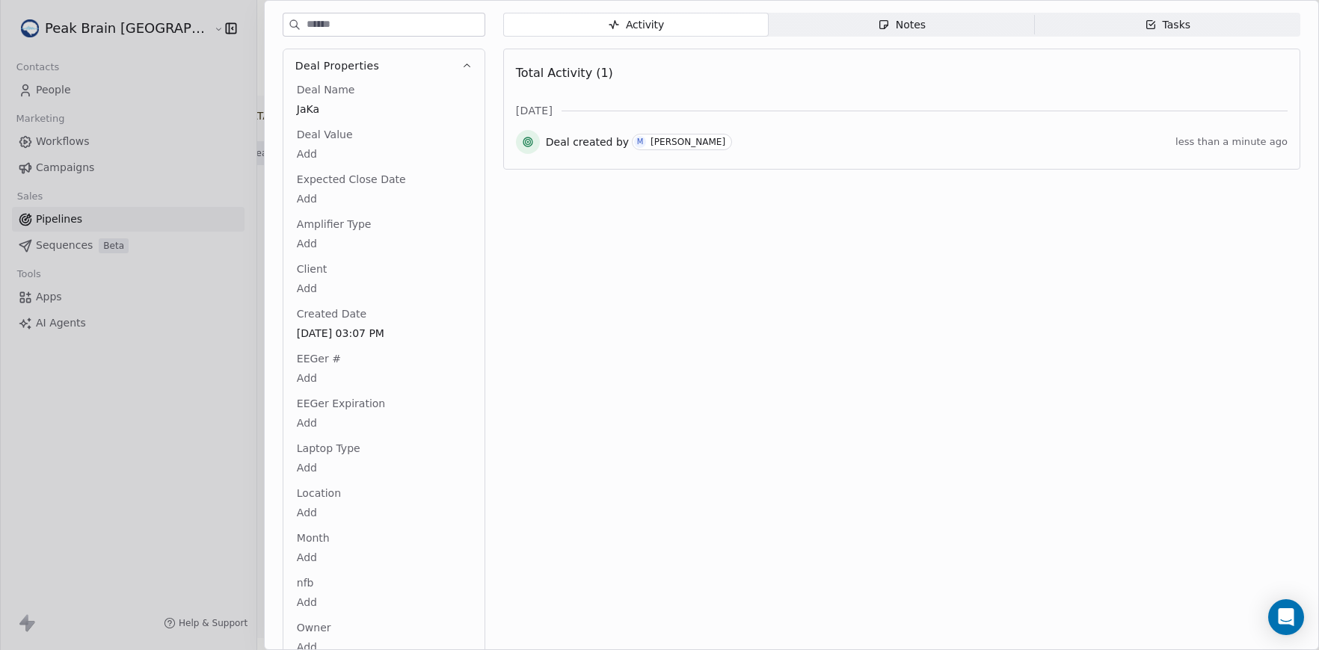
scroll to position [167, 0]
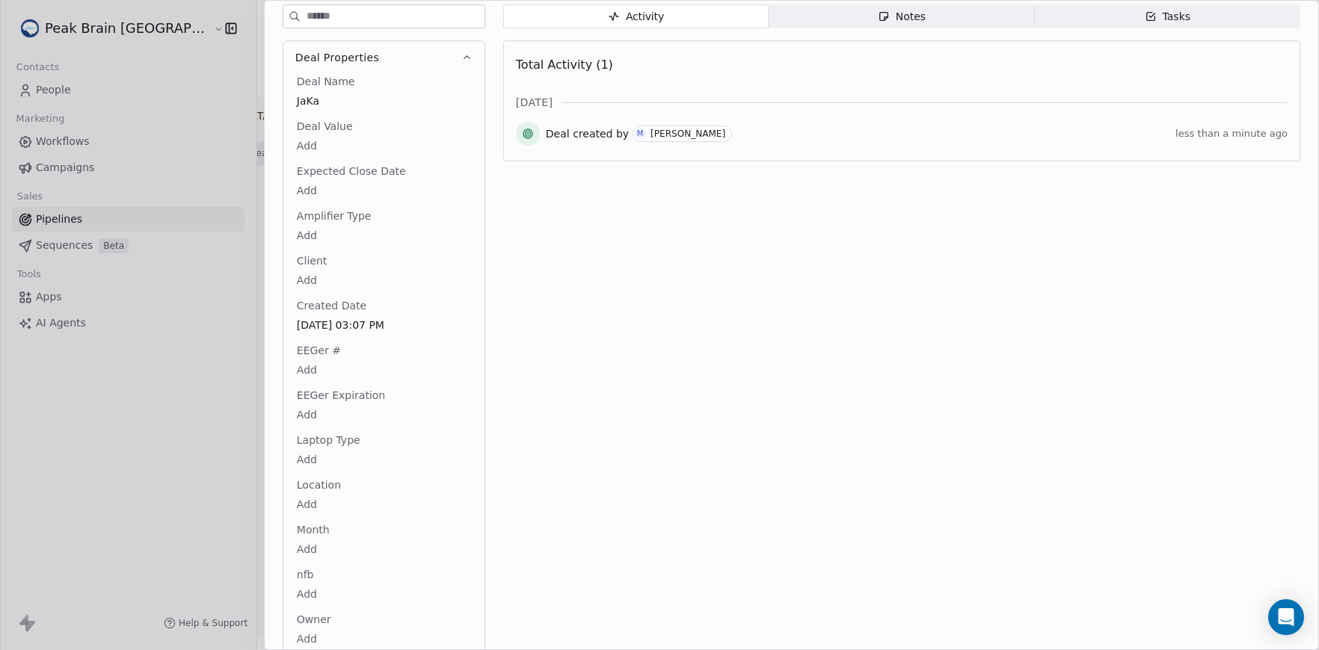
click at [310, 370] on html "Peak Brain [GEOGRAPHIC_DATA] Contacts People Marketing Workflows Campaigns Sale…" at bounding box center [659, 325] width 1319 height 650
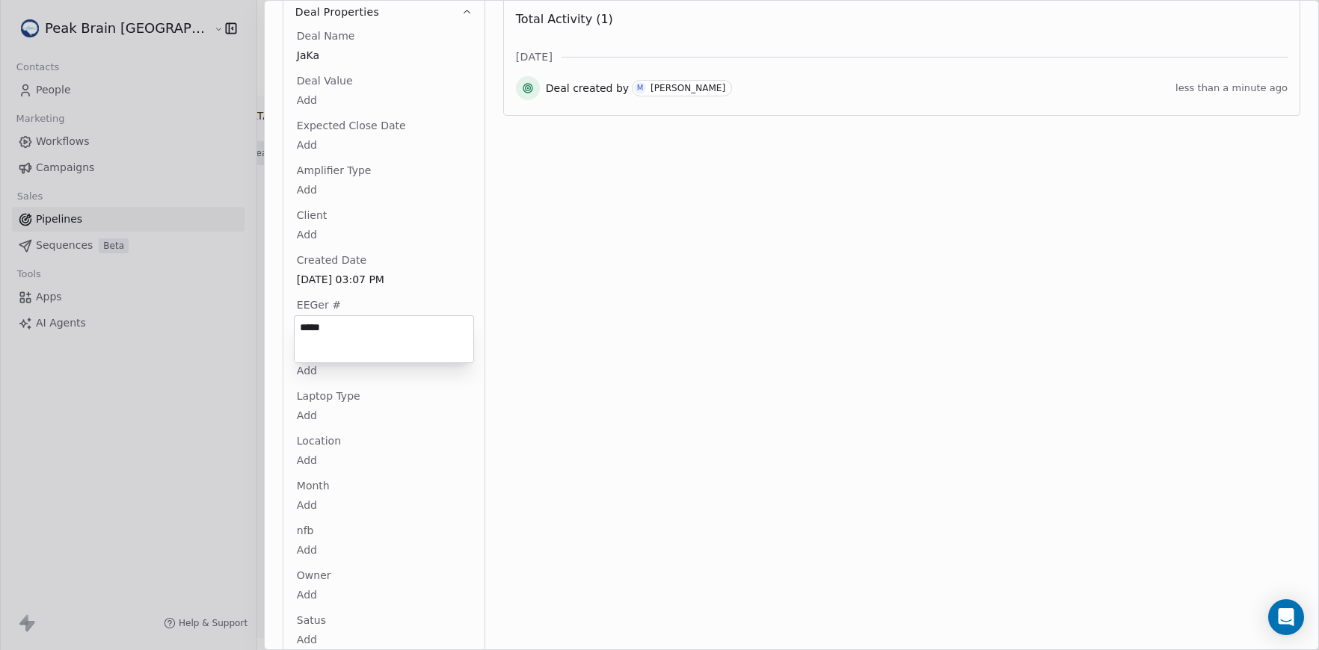
type textarea "*****"
click at [311, 375] on body "Peak Brain [GEOGRAPHIC_DATA] Contacts People Marketing Workflows Campaigns Sale…" at bounding box center [659, 325] width 1319 height 650
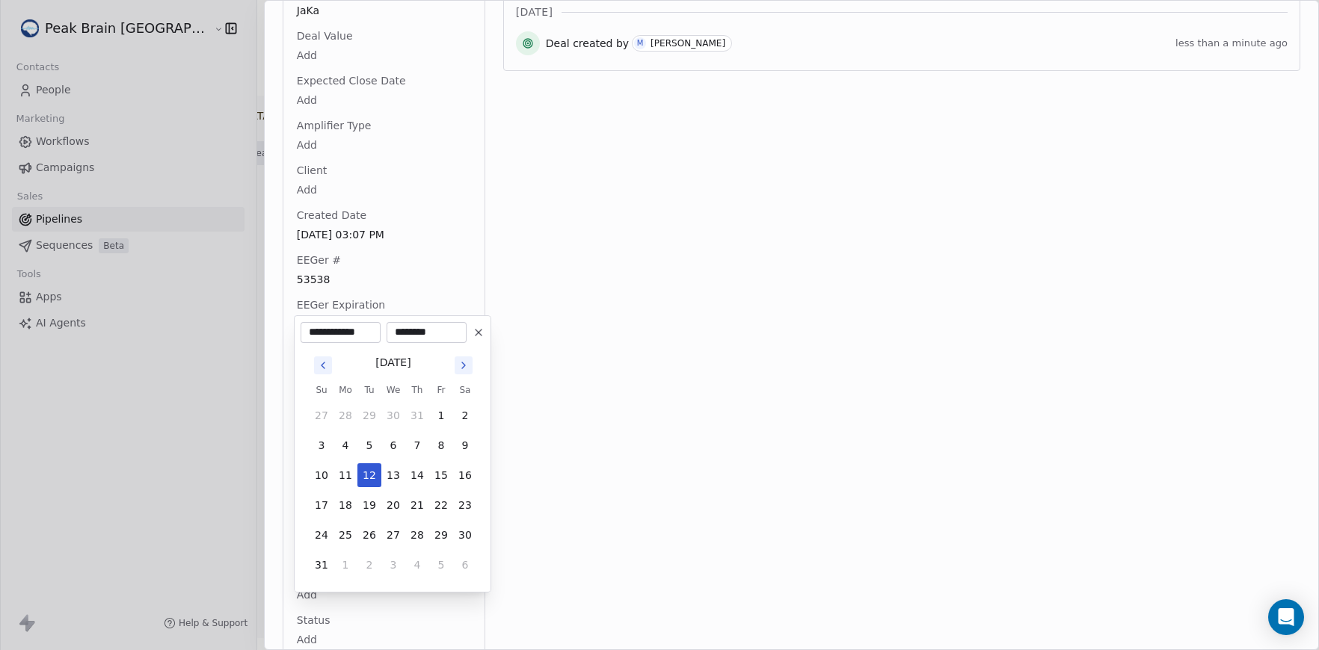
click at [463, 370] on icon "Go to next month" at bounding box center [464, 366] width 12 height 12
click at [467, 372] on button "Go to next month" at bounding box center [464, 366] width 18 height 18
click at [468, 372] on button "Go to next month" at bounding box center [464, 366] width 18 height 18
click at [470, 372] on button "Go to next month" at bounding box center [464, 366] width 18 height 18
click at [475, 374] on div "[DATE] Su Mo Tu We Th Fr Sa 30 1 2 3 4 5 6 7 8 9 10 11 12 13 14 15 16 17 18 19 …" at bounding box center [393, 449] width 167 height 195
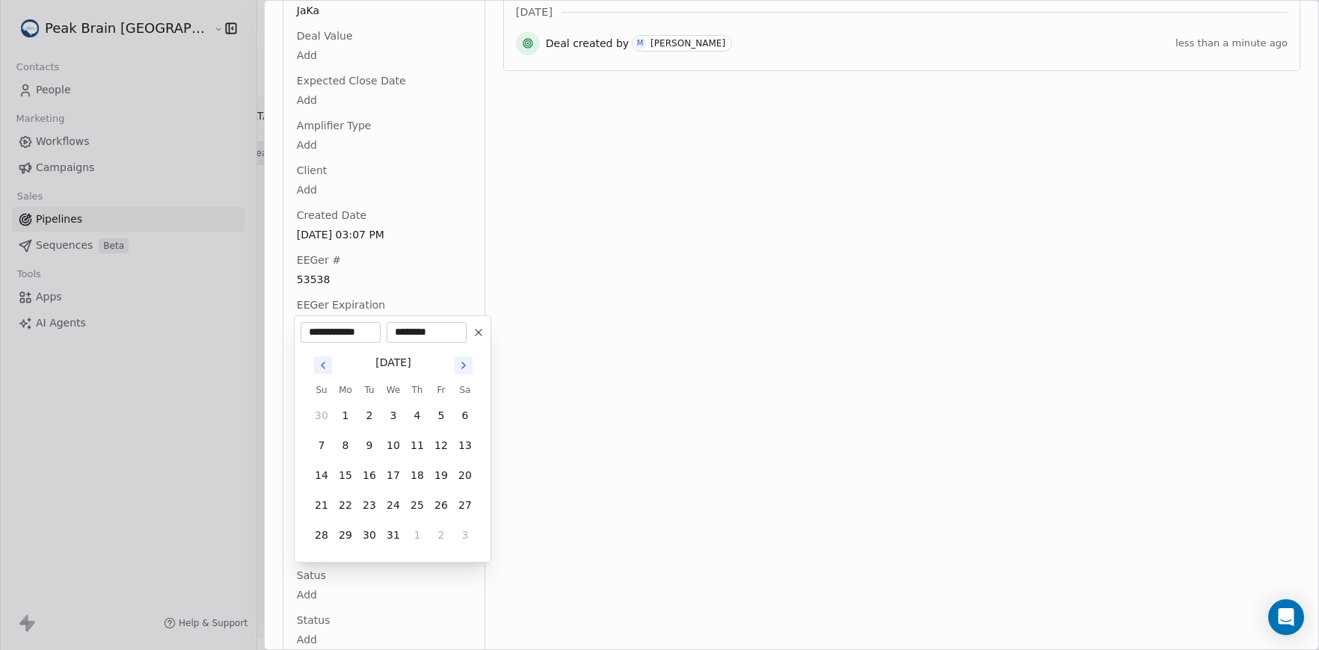
click at [470, 372] on button "Go to next month" at bounding box center [464, 366] width 18 height 18
click at [330, 359] on button "Go to previous month" at bounding box center [323, 366] width 18 height 18
click at [463, 446] on button "10" at bounding box center [465, 446] width 24 height 24
type input "**********"
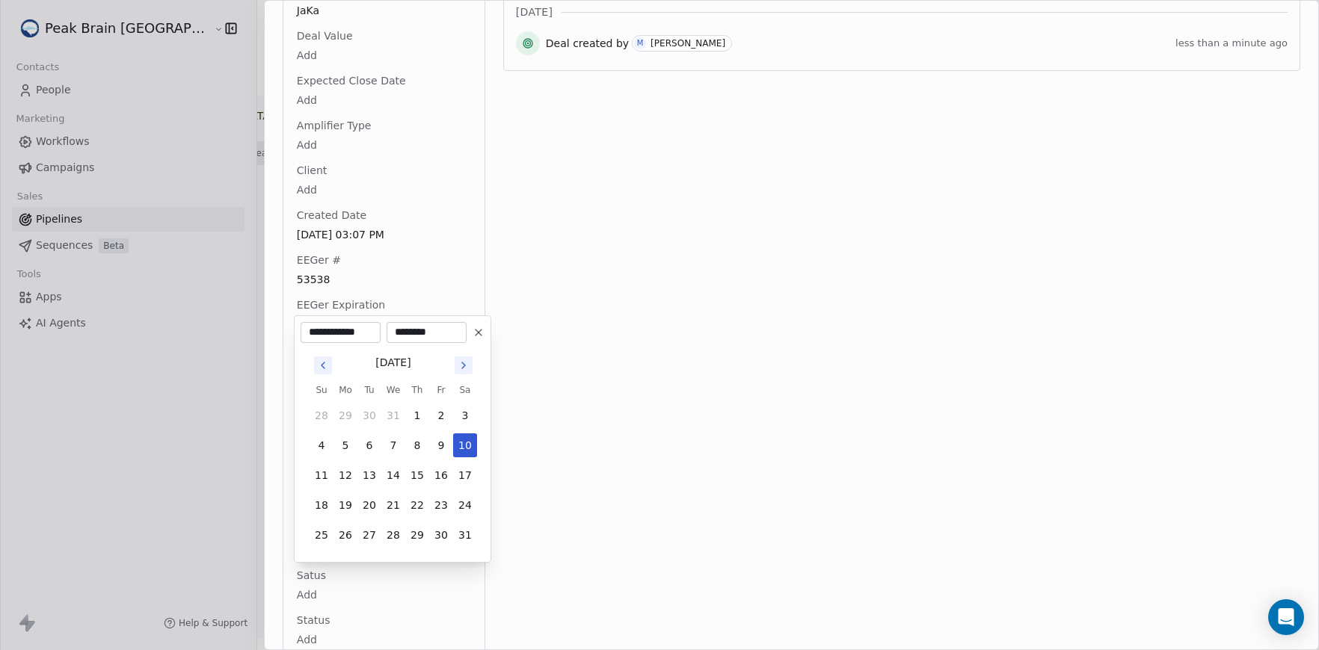
click at [583, 446] on html "Peak Brain [GEOGRAPHIC_DATA] Contacts People Marketing Workflows Campaigns Sale…" at bounding box center [659, 325] width 1319 height 650
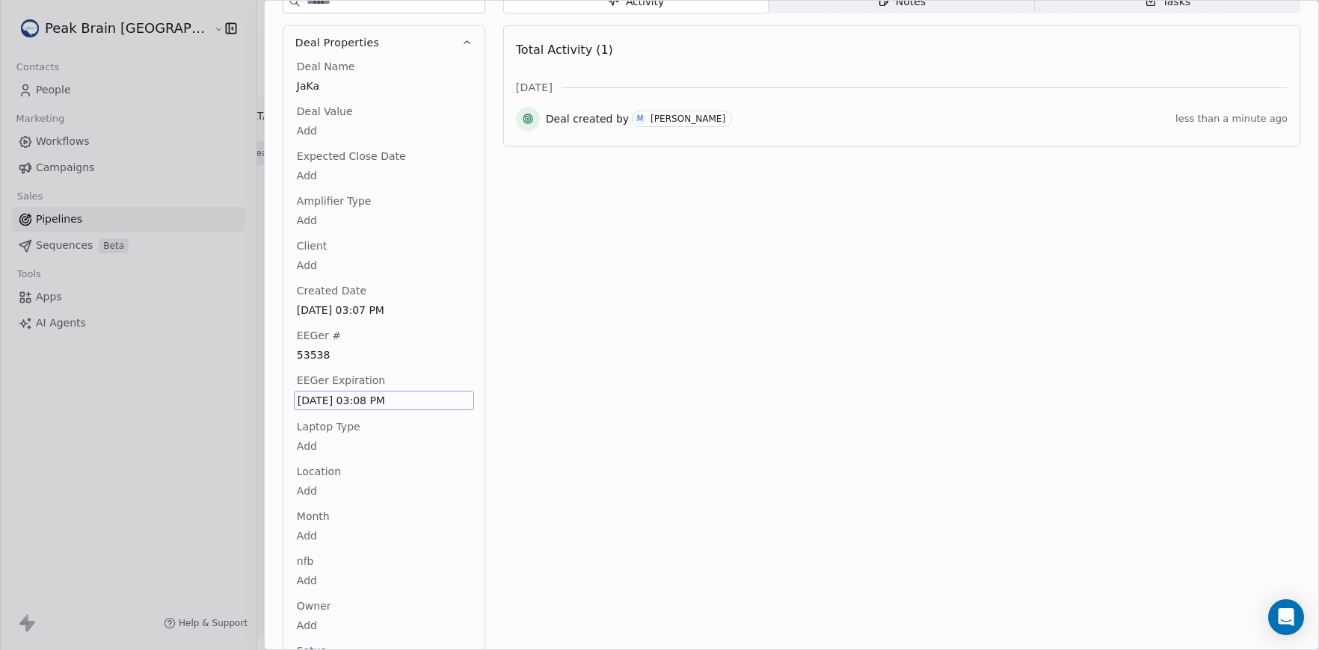
scroll to position [318, 0]
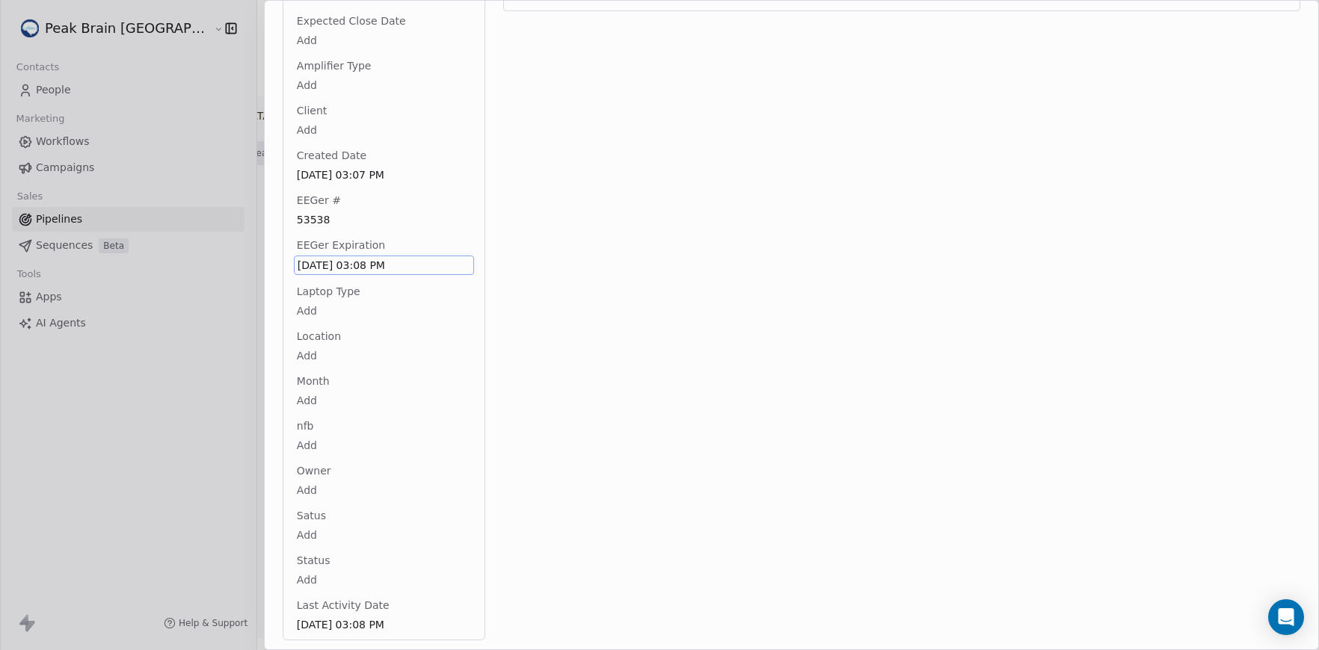
click at [310, 580] on body "Peak Brain [GEOGRAPHIC_DATA] Contacts People Marketing Workflows Campaigns Sale…" at bounding box center [659, 325] width 1319 height 650
click at [344, 493] on html "Peak Brain [GEOGRAPHIC_DATA] Contacts People Marketing Workflows Campaigns Sale…" at bounding box center [659, 325] width 1319 height 650
click at [312, 522] on div "Satus Add" at bounding box center [384, 525] width 180 height 36
click at [307, 532] on body "Peak Brain [GEOGRAPHIC_DATA] Contacts People Marketing Workflows Campaigns Sale…" at bounding box center [659, 325] width 1319 height 650
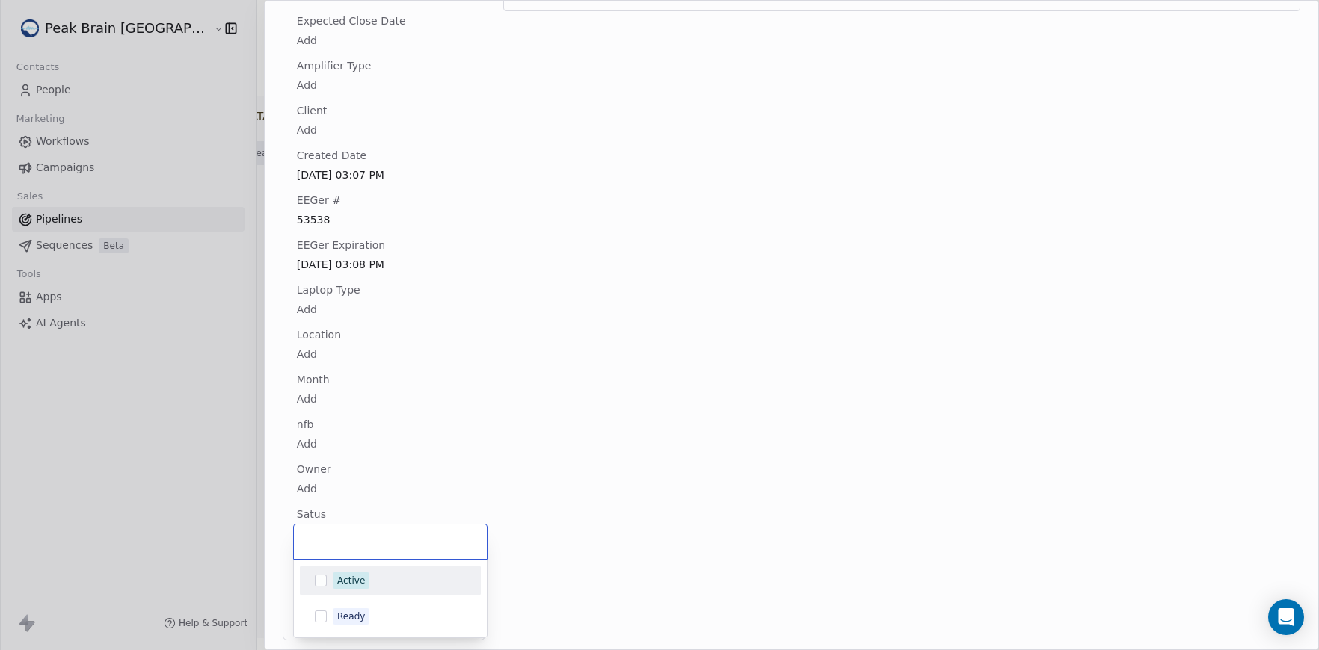
click at [354, 579] on div "Active" at bounding box center [351, 580] width 28 height 13
click at [571, 534] on html "Peak Brain [GEOGRAPHIC_DATA] Contacts People Marketing Workflows Campaigns Sale…" at bounding box center [659, 325] width 1319 height 650
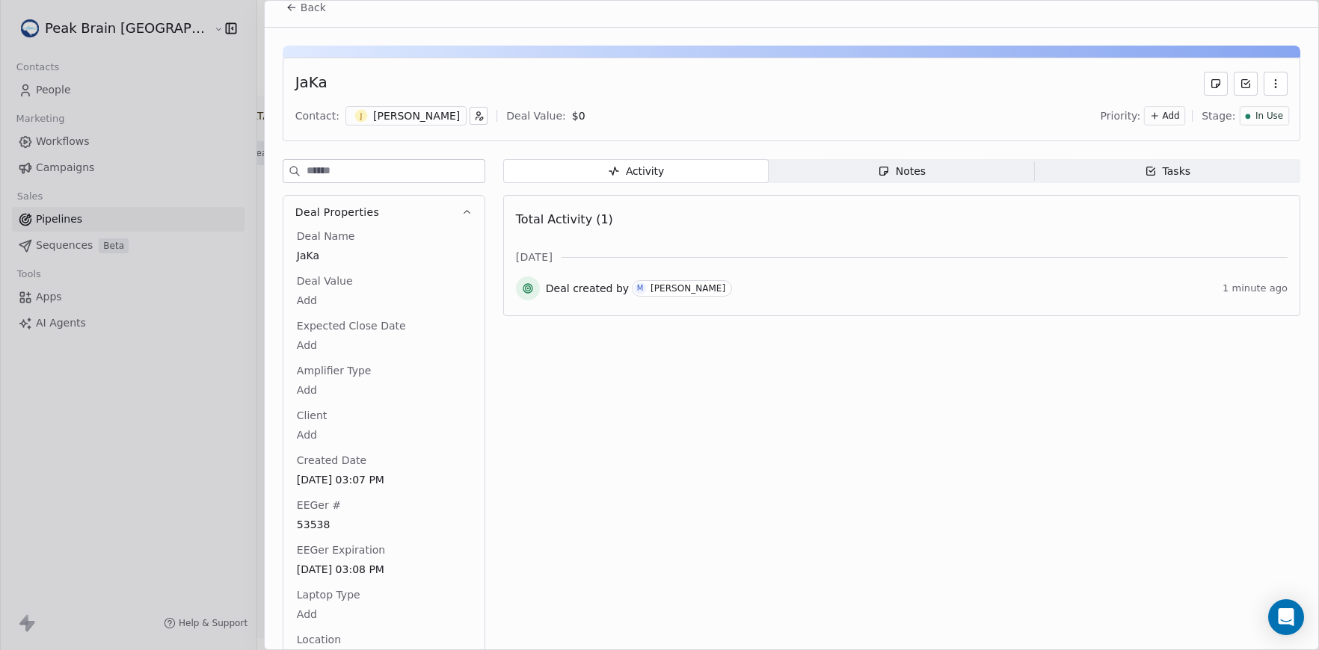
scroll to position [0, 0]
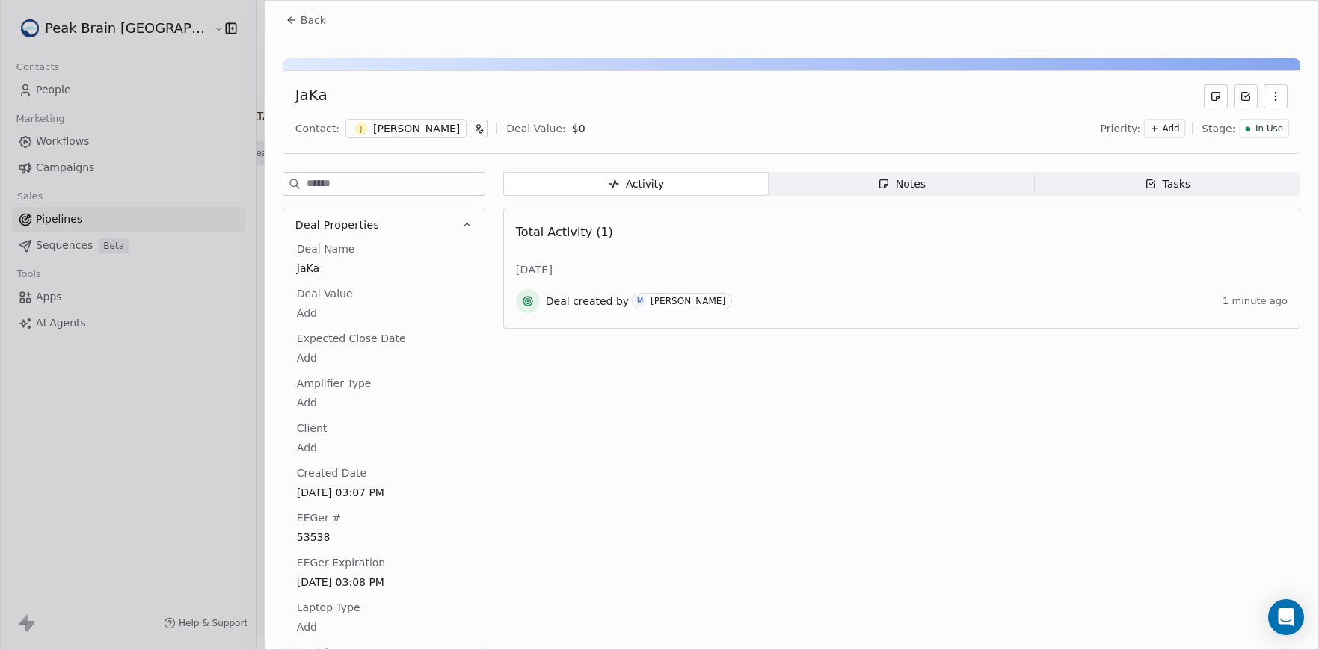
click at [314, 19] on span "Back" at bounding box center [313, 20] width 25 height 15
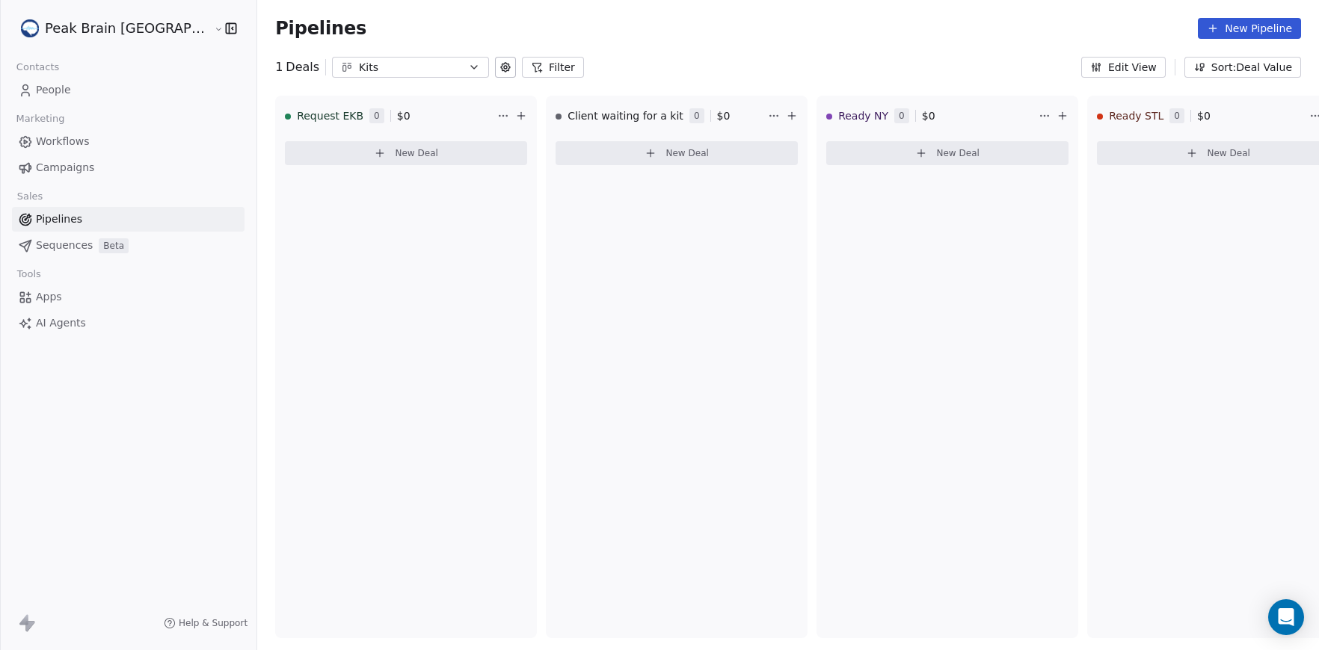
click at [359, 67] on div "Kits" at bounding box center [410, 68] width 103 height 16
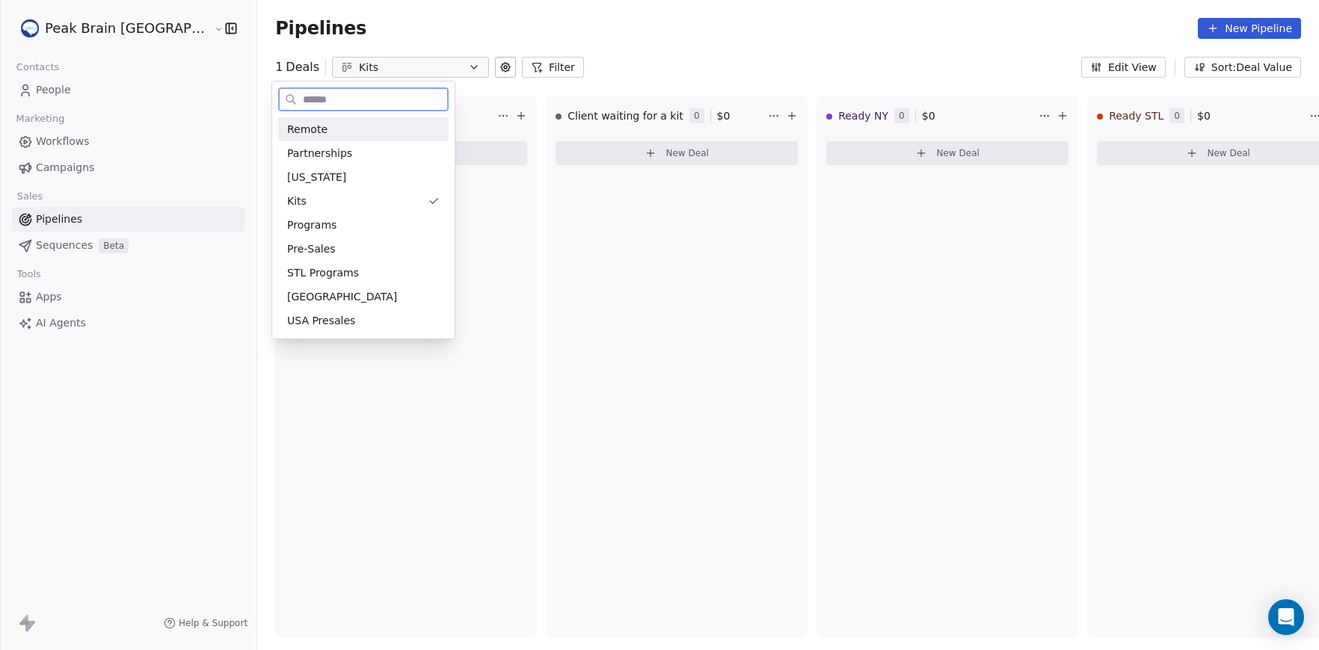
click at [328, 138] on div "Remote" at bounding box center [363, 129] width 170 height 24
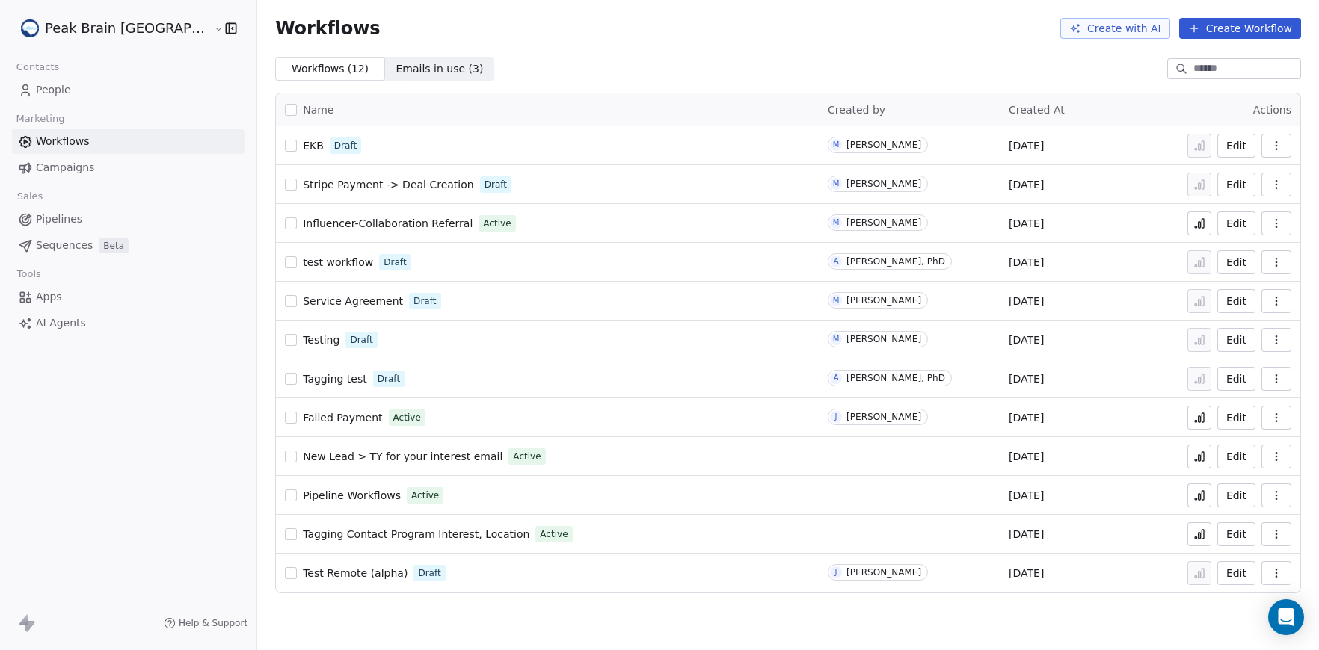
click at [93, 216] on link "Pipelines" at bounding box center [128, 219] width 233 height 25
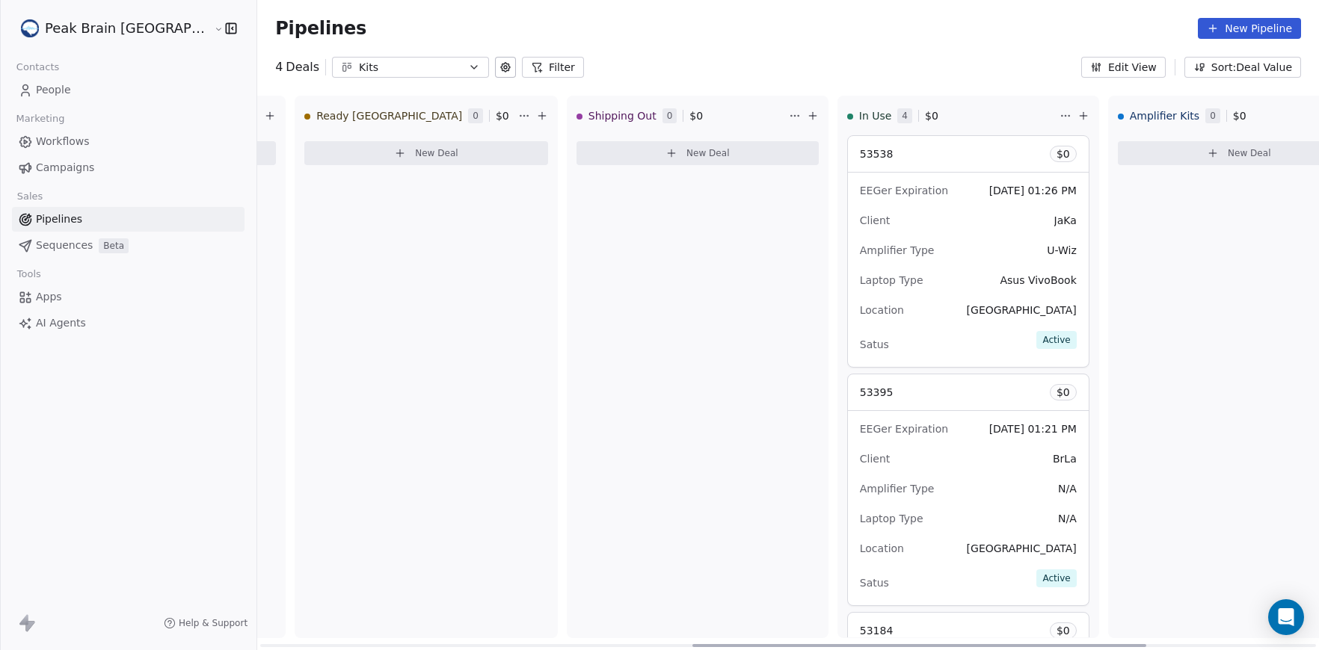
scroll to position [0, 1375]
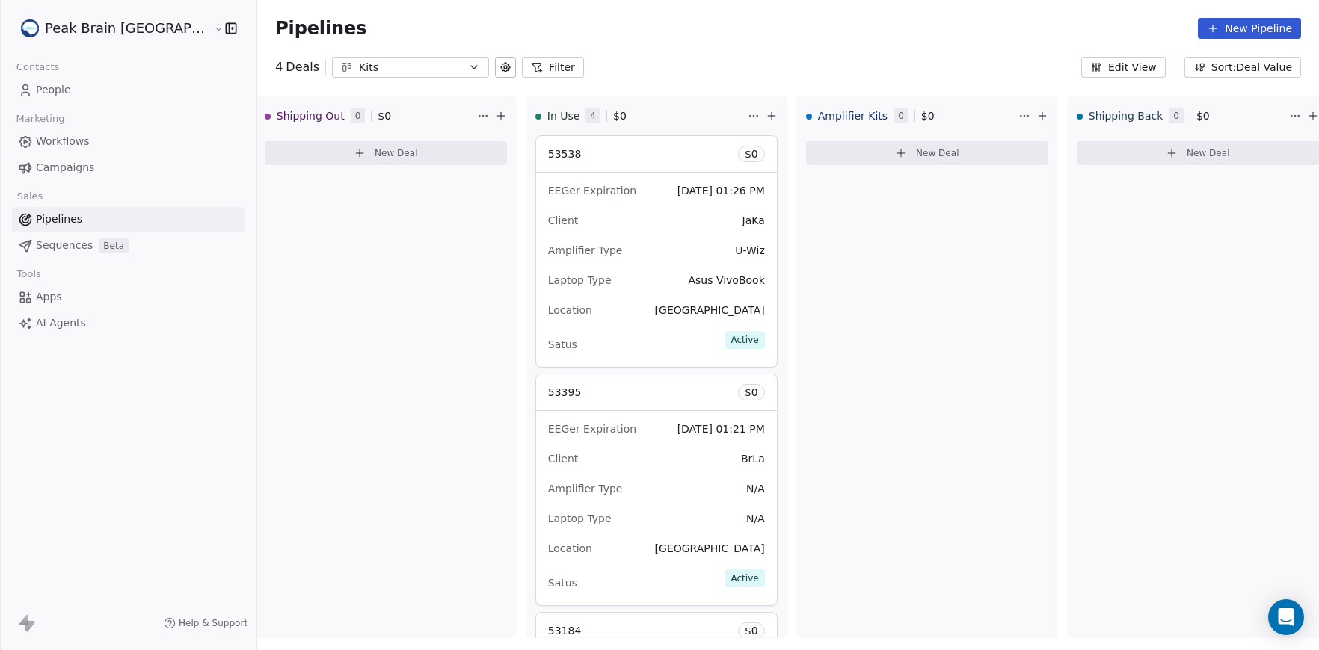
click at [63, 142] on span "Workflows" at bounding box center [63, 142] width 54 height 16
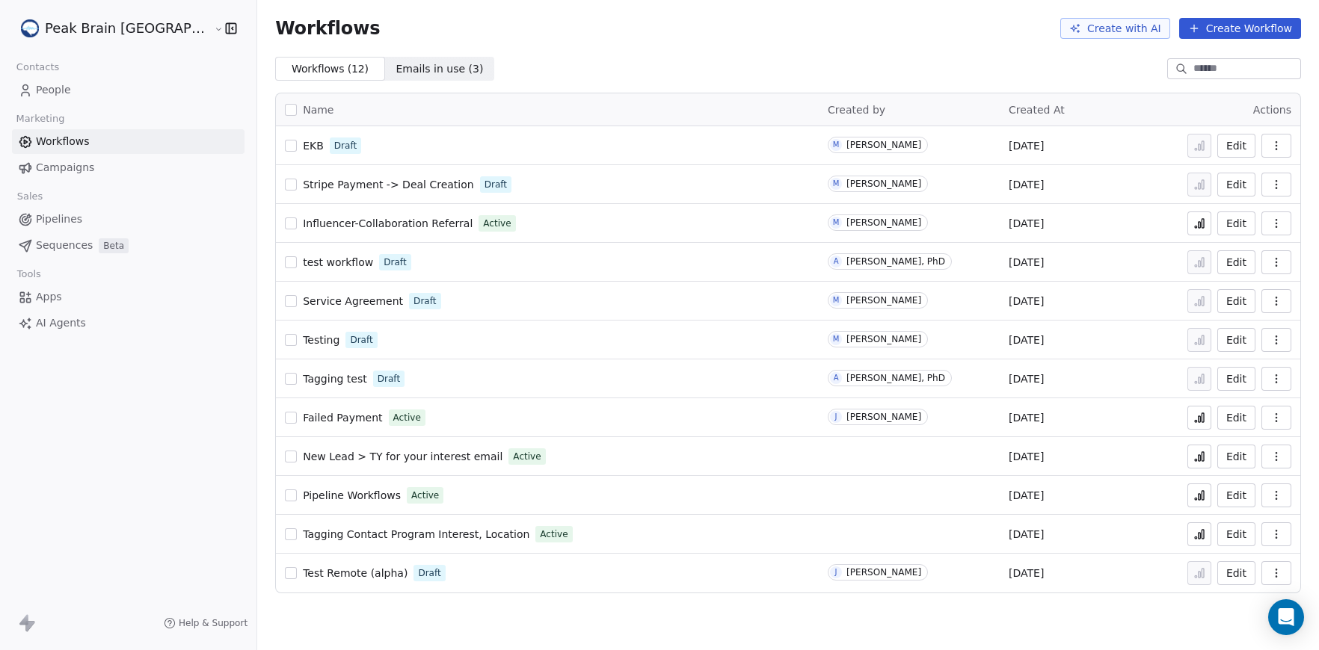
click at [303, 142] on span "EKB" at bounding box center [313, 146] width 21 height 12
